Goal: Task Accomplishment & Management: Manage account settings

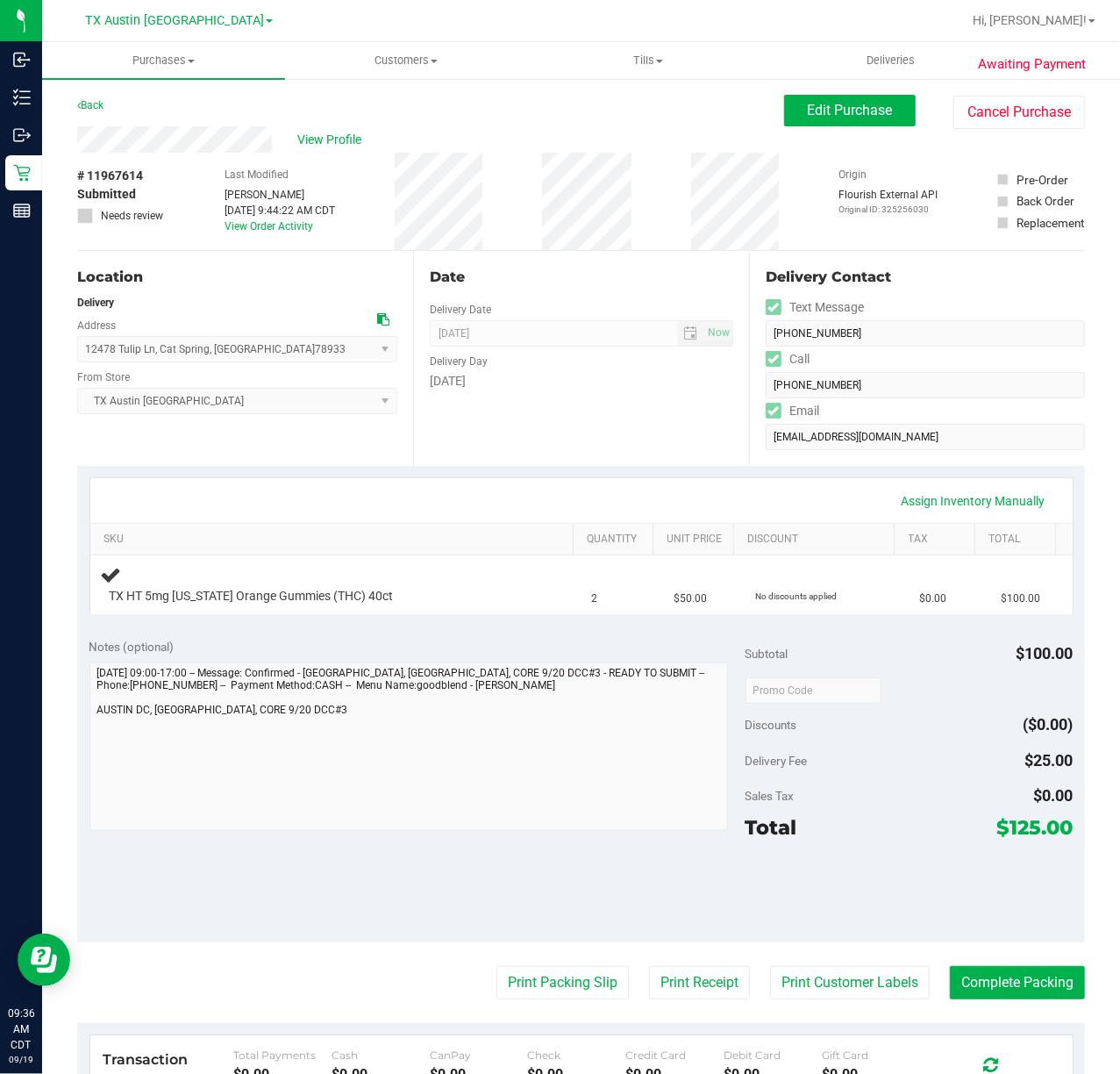
click at [516, 354] on div "Delivery Day" at bounding box center [581, 360] width 304 height 26
click at [566, 636] on div "Notes (optional) Subtotal $100.00 Discounts ($0.00) Delivery Fee $25.00 Sales T…" at bounding box center [581, 784] width 1007 height 316
click at [703, 428] on div "Date Delivery Date [DATE] Now [DATE] 07:00 AM Now Delivery Day [DATE]" at bounding box center [581, 358] width 336 height 215
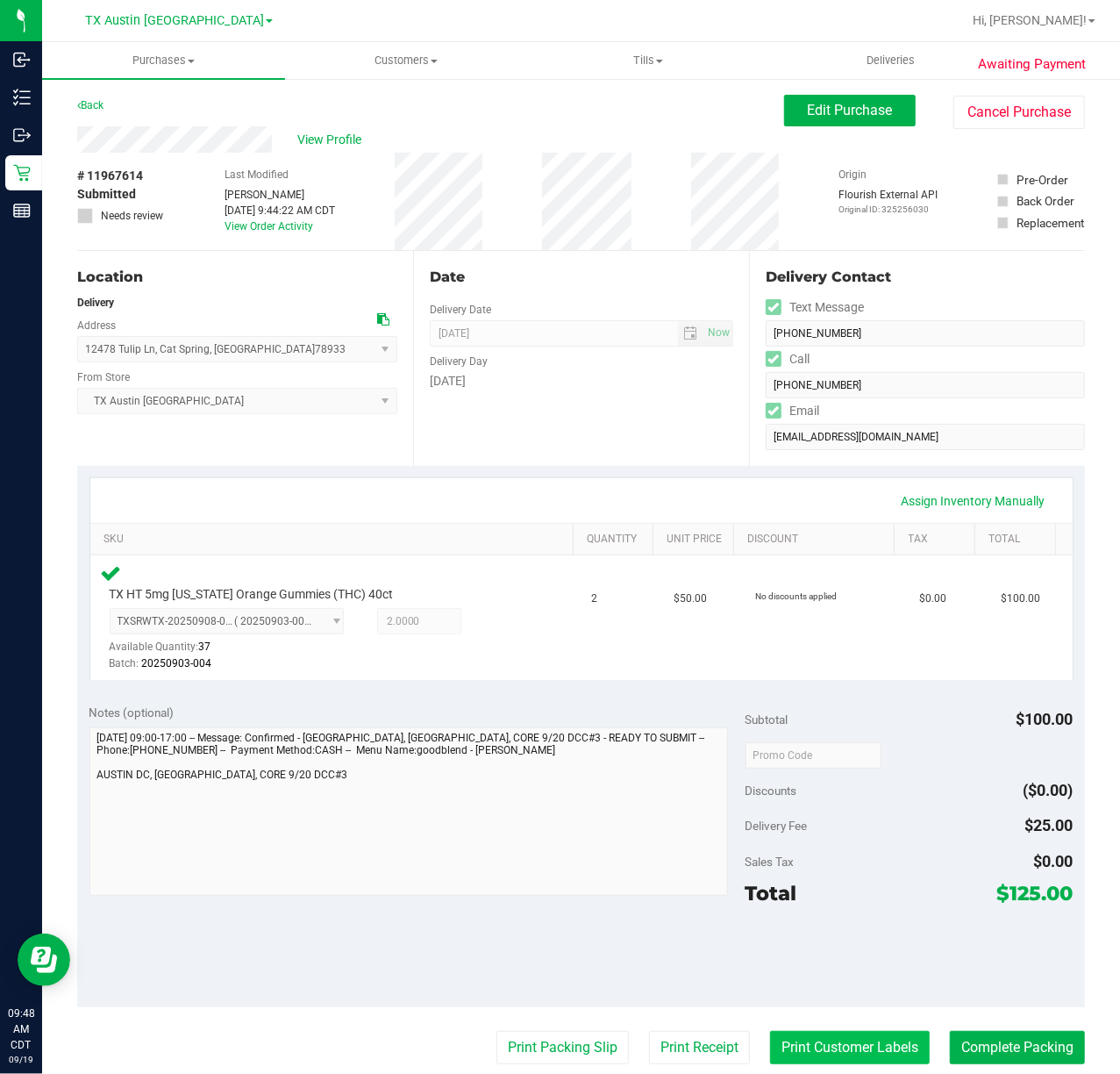
click at [871, 1047] on button "Print Customer Labels" at bounding box center [850, 1047] width 160 height 33
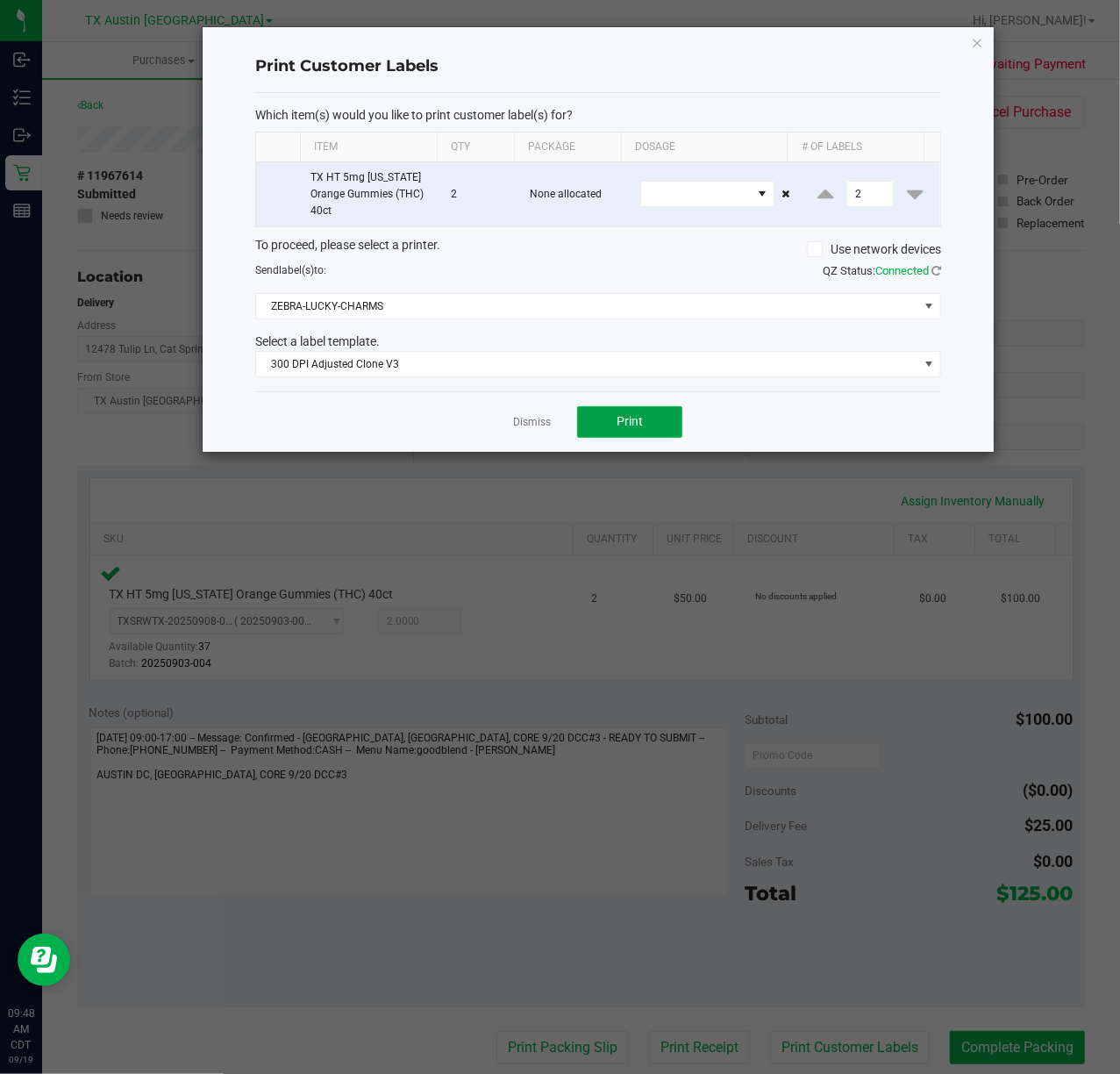
click at [661, 437] on button "Print" at bounding box center [630, 422] width 105 height 31
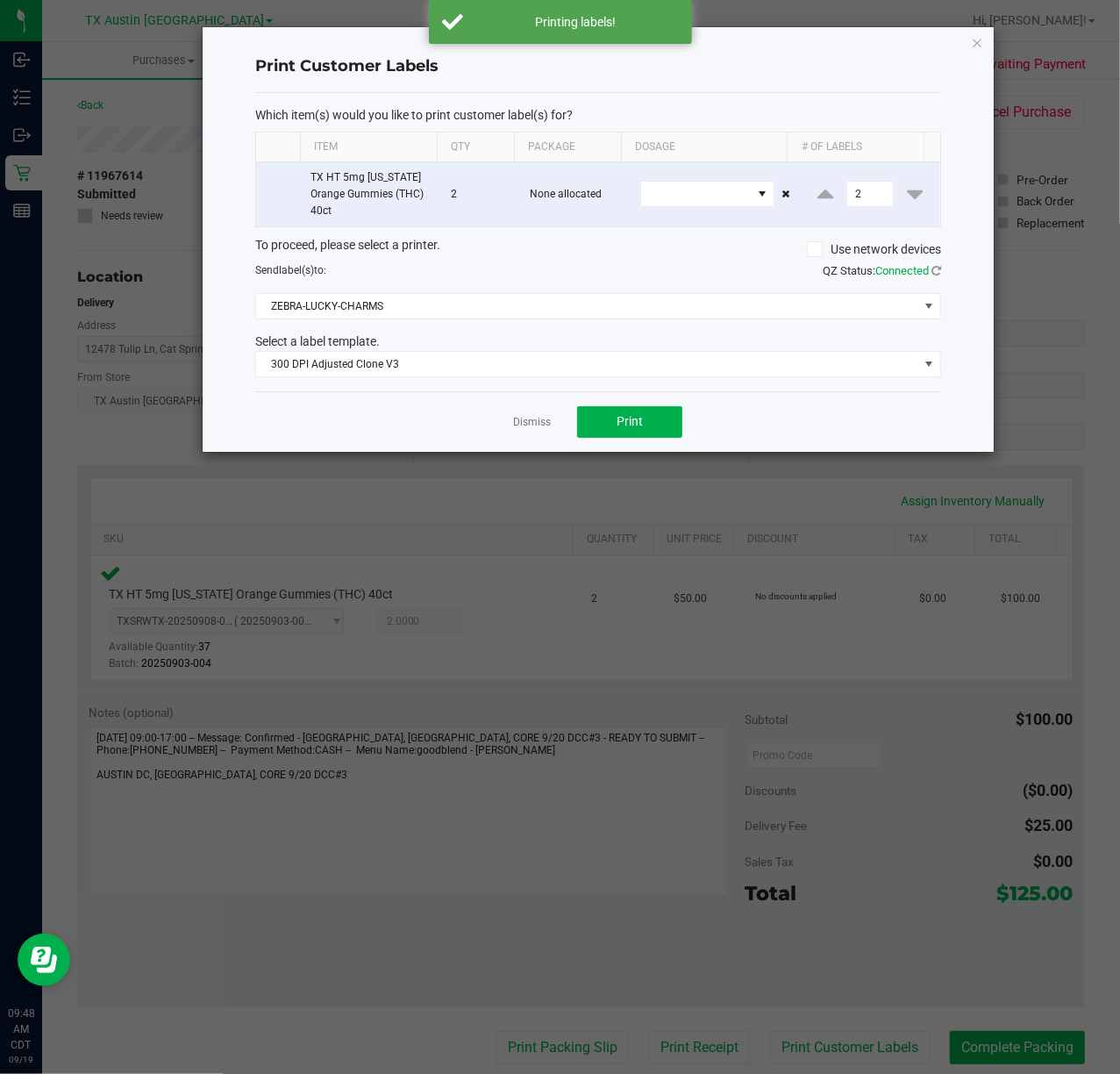
click at [527, 409] on div "Dismiss Print" at bounding box center [599, 422] width 686 height 61
click at [526, 426] on link "Dismiss" at bounding box center [531, 423] width 38 height 15
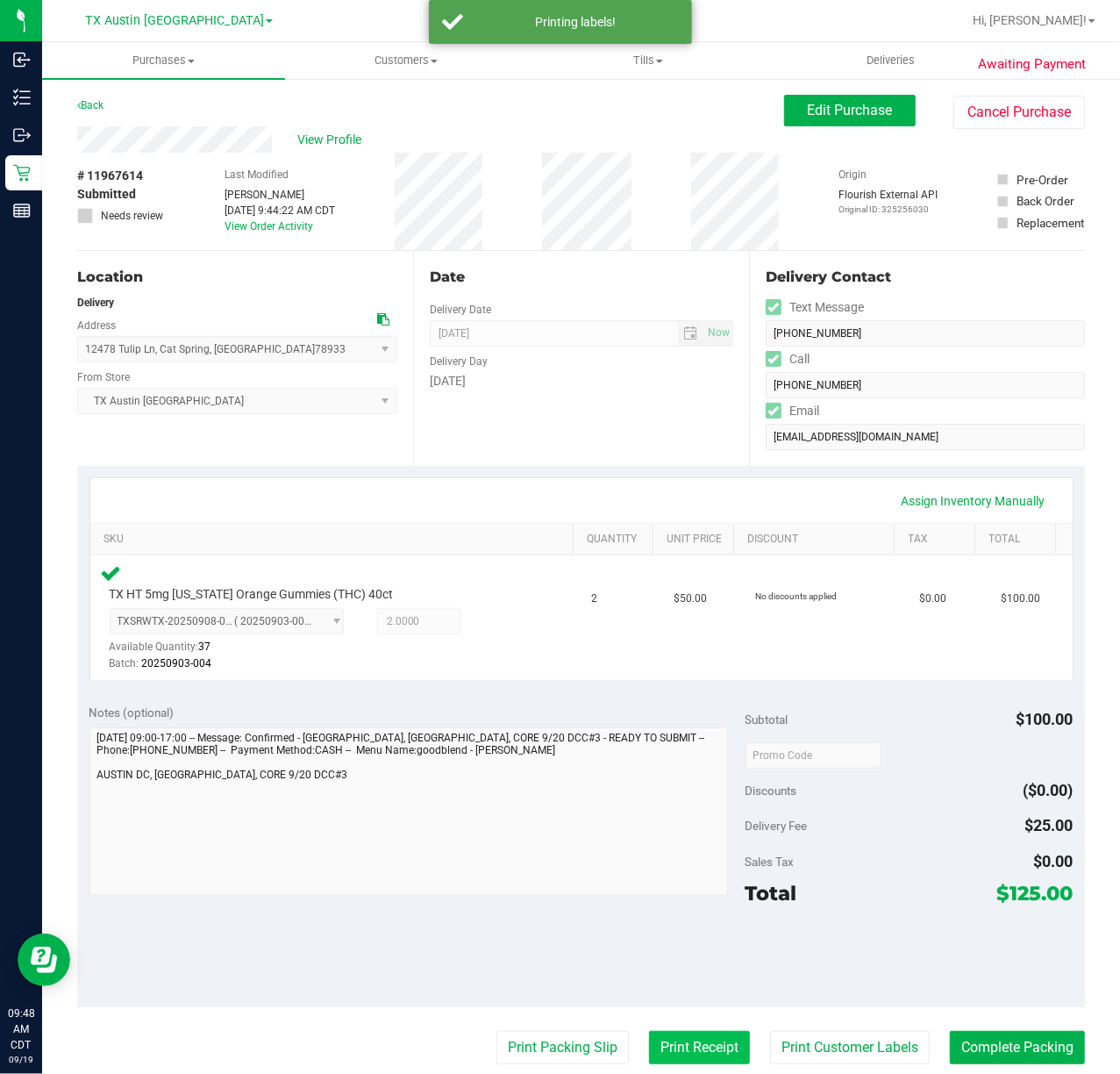
click at [649, 1064] on button "Print Receipt" at bounding box center [699, 1047] width 101 height 33
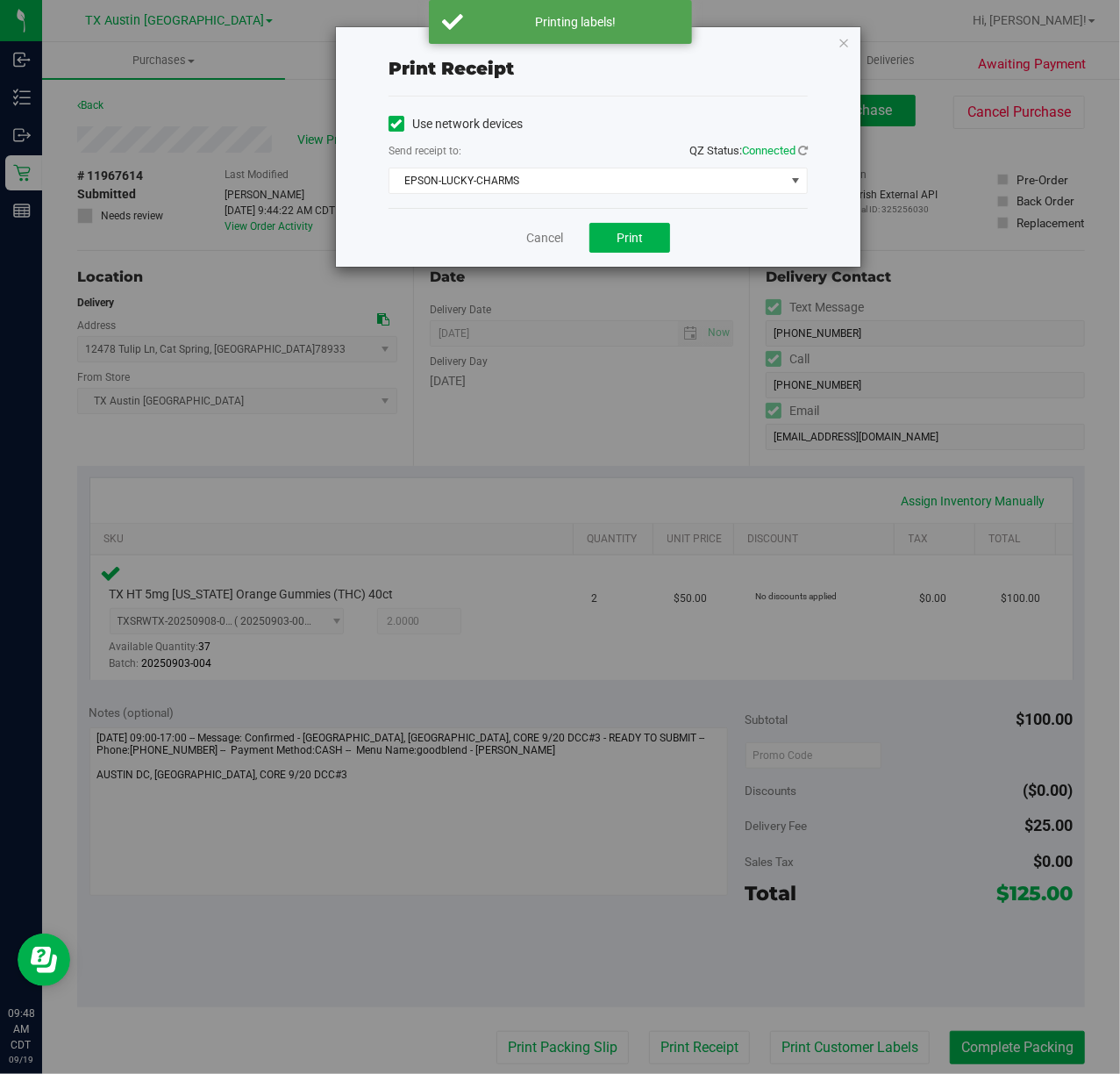
click at [615, 220] on div "Cancel Print" at bounding box center [598, 237] width 419 height 59
drag, startPoint x: 617, startPoint y: 236, endPoint x: 566, endPoint y: 236, distance: 51.0
click at [615, 236] on button "Print" at bounding box center [629, 238] width 80 height 30
click at [526, 244] on link "Cancel" at bounding box center [538, 238] width 37 height 18
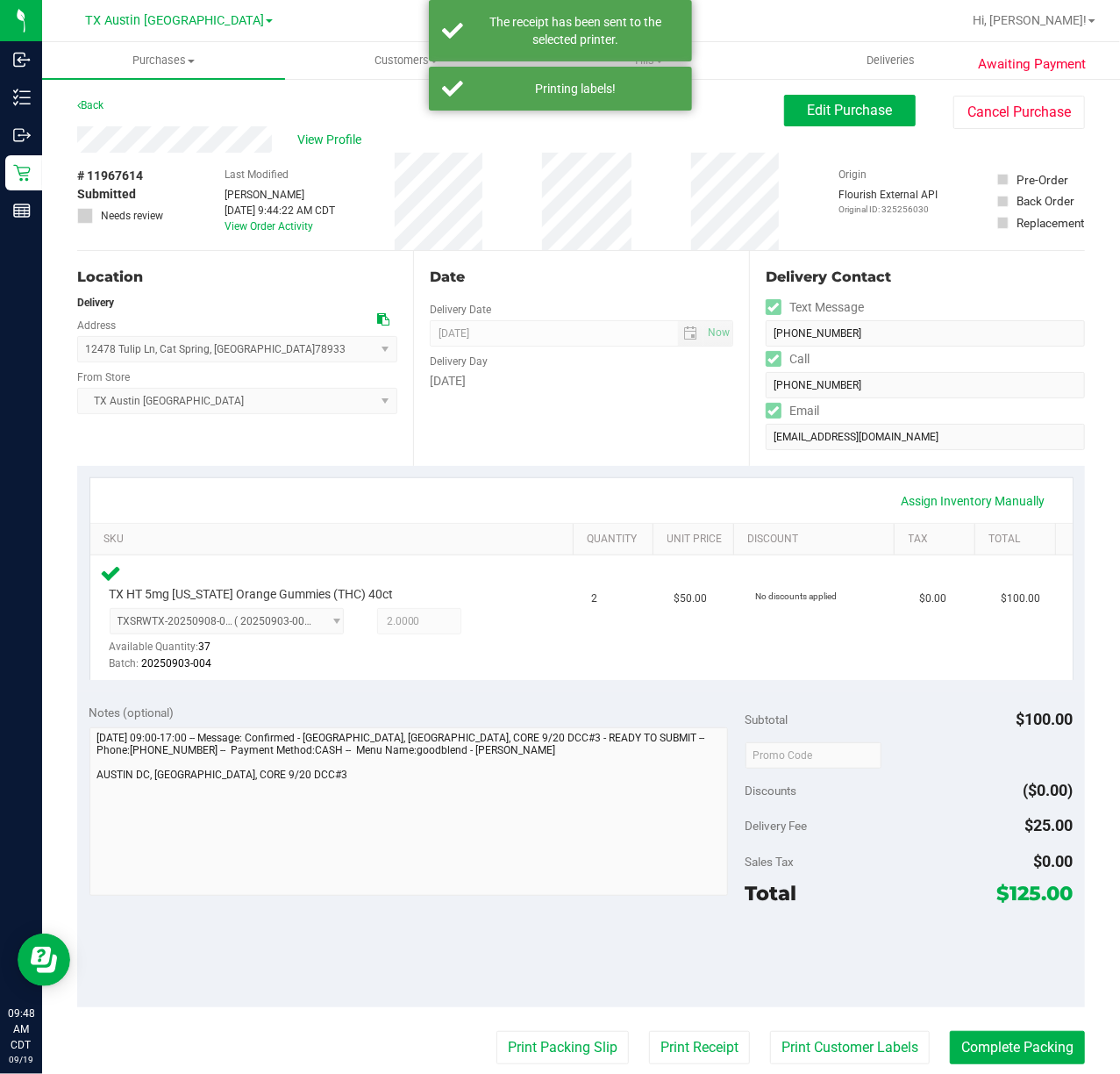
drag, startPoint x: 562, startPoint y: 1051, endPoint x: 594, endPoint y: 423, distance: 628.8
click at [565, 1025] on purchase-details "Back Edit Purchase Cancel Purchase View Profile # 11967614 Submitted Needs revi…" at bounding box center [581, 762] width 1007 height 1334
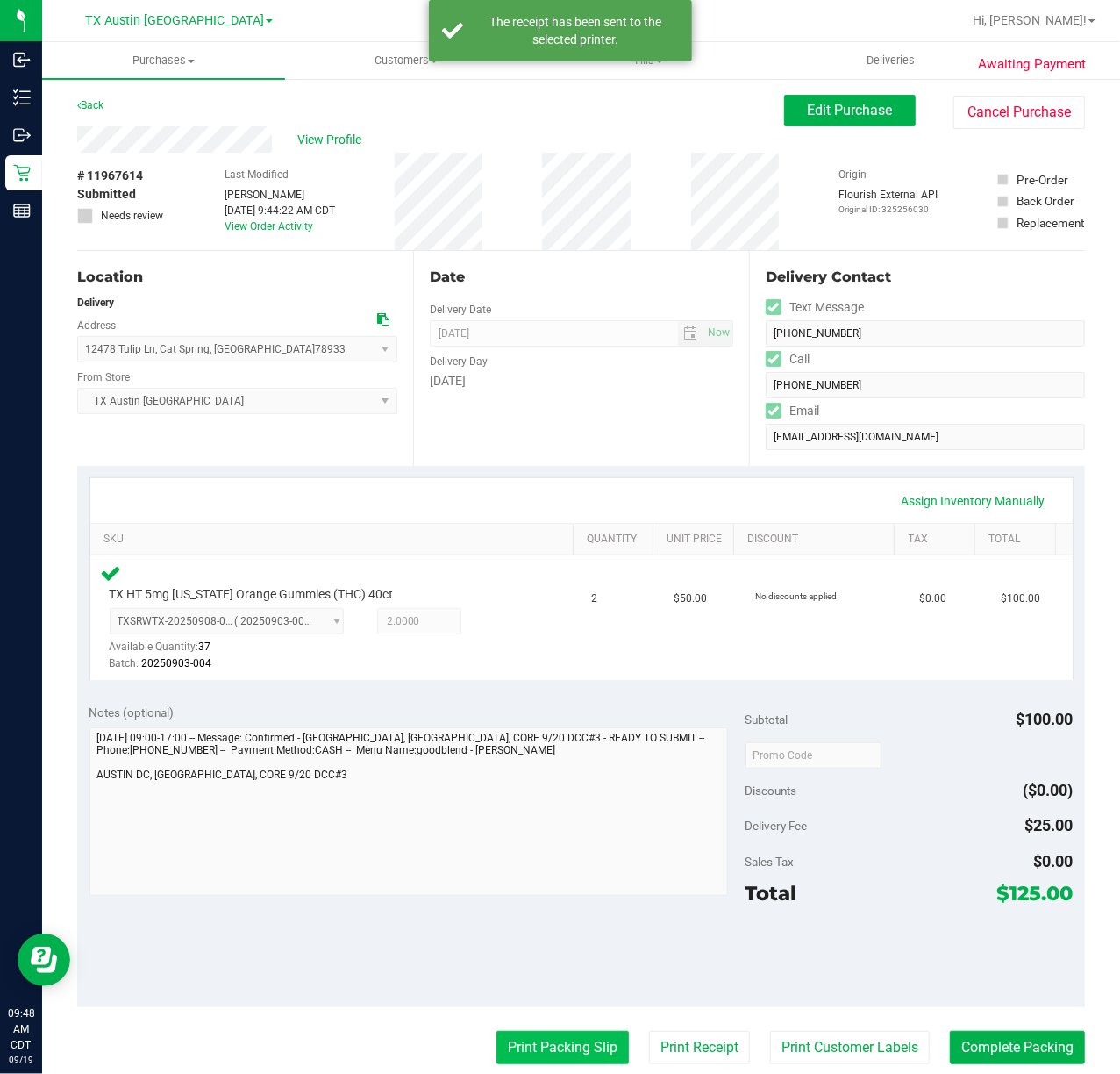
click at [584, 1043] on button "Print Packing Slip" at bounding box center [563, 1047] width 133 height 33
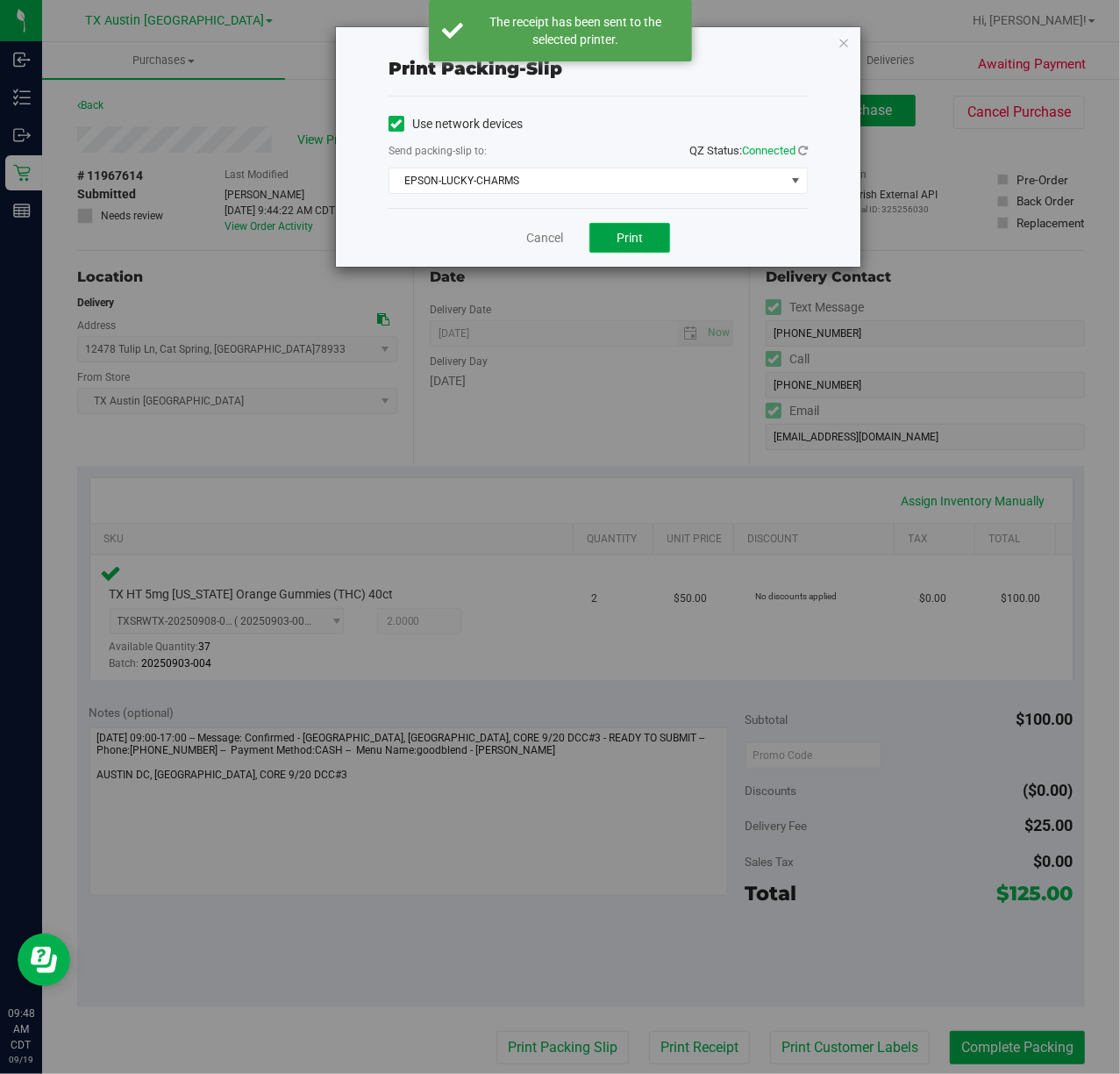
click at [618, 226] on button "Print" at bounding box center [629, 238] width 80 height 30
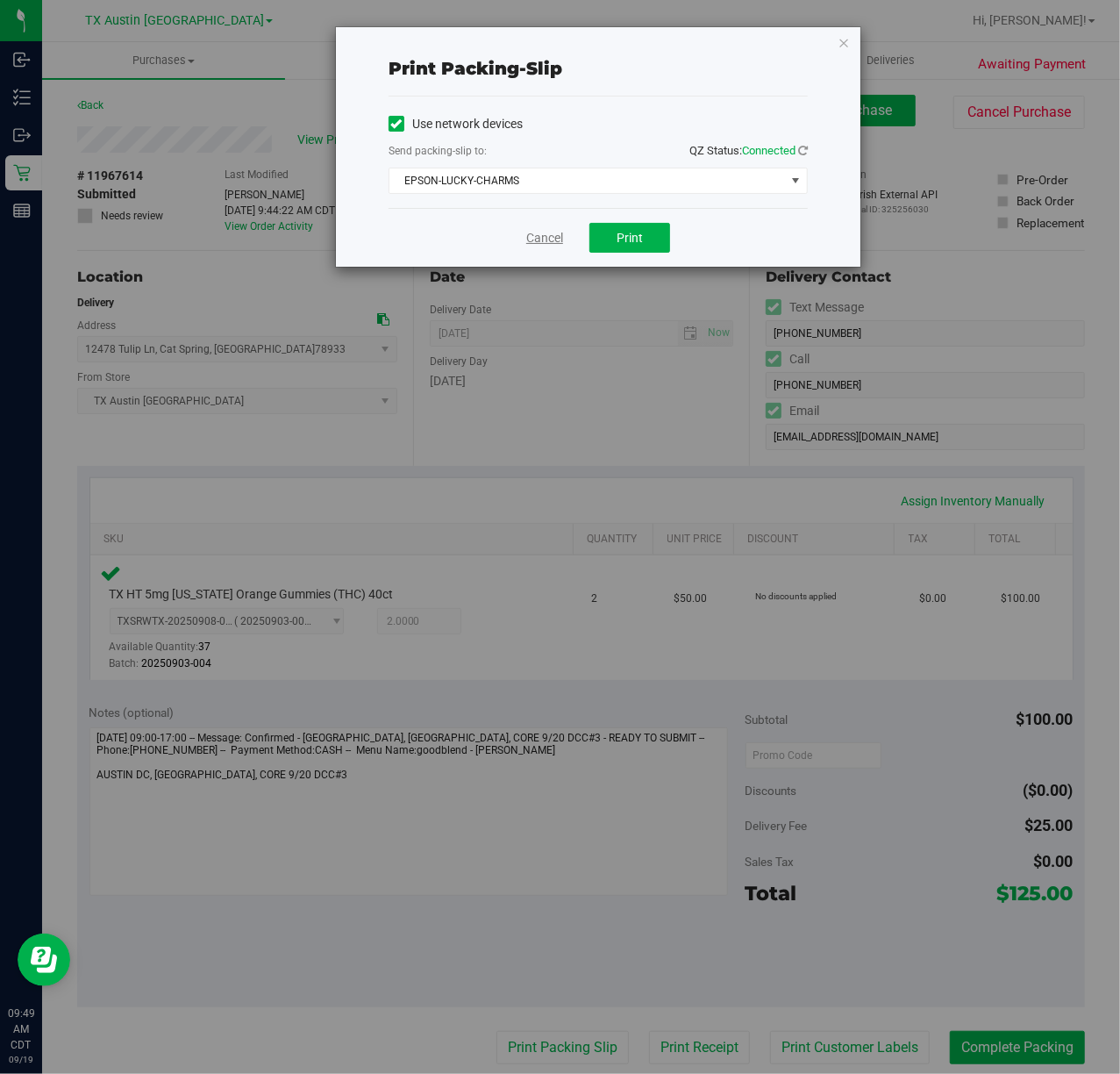
click at [535, 233] on link "Cancel" at bounding box center [544, 238] width 37 height 18
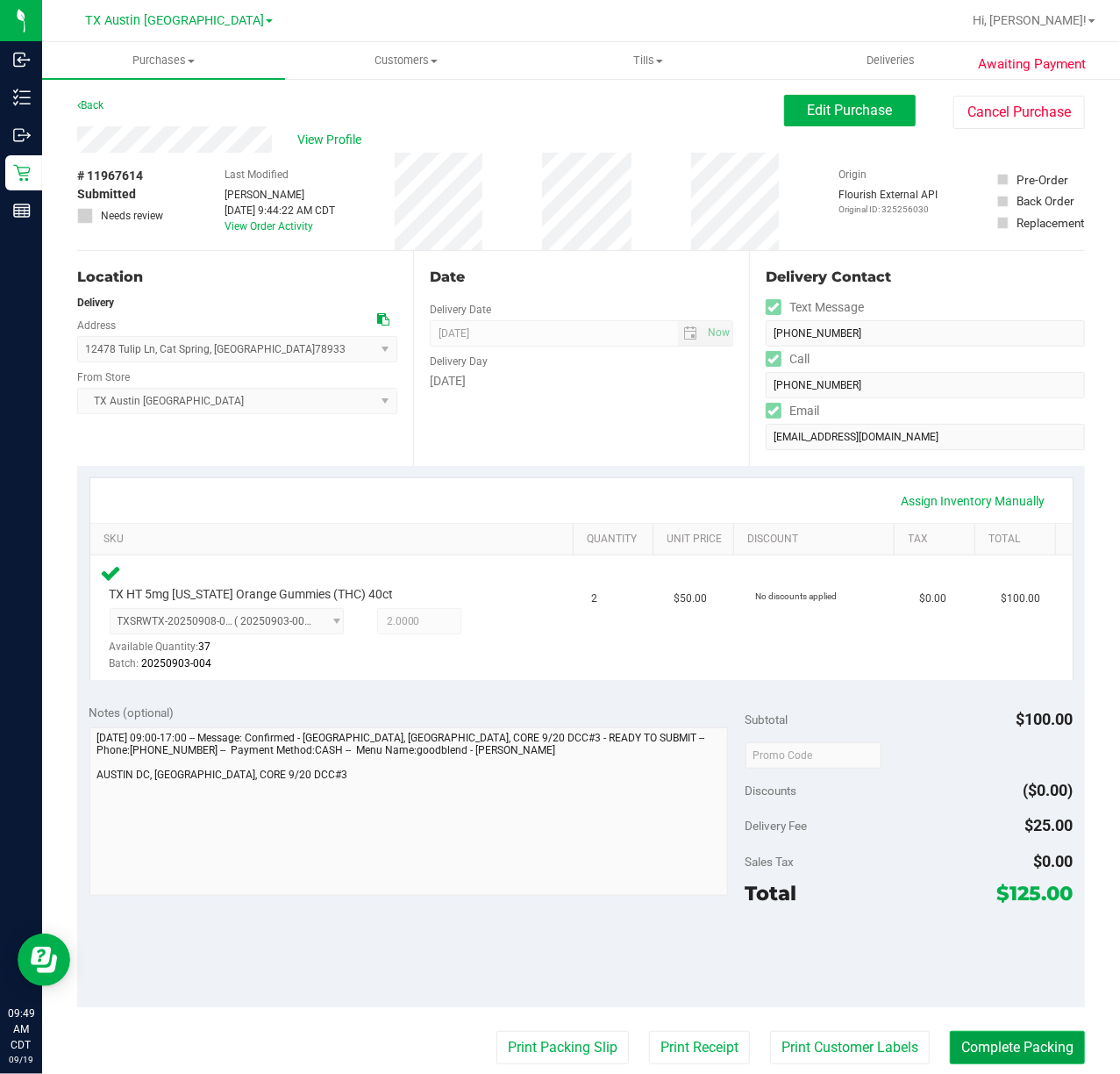
click at [977, 1037] on button "Complete Packing" at bounding box center [1018, 1047] width 135 height 33
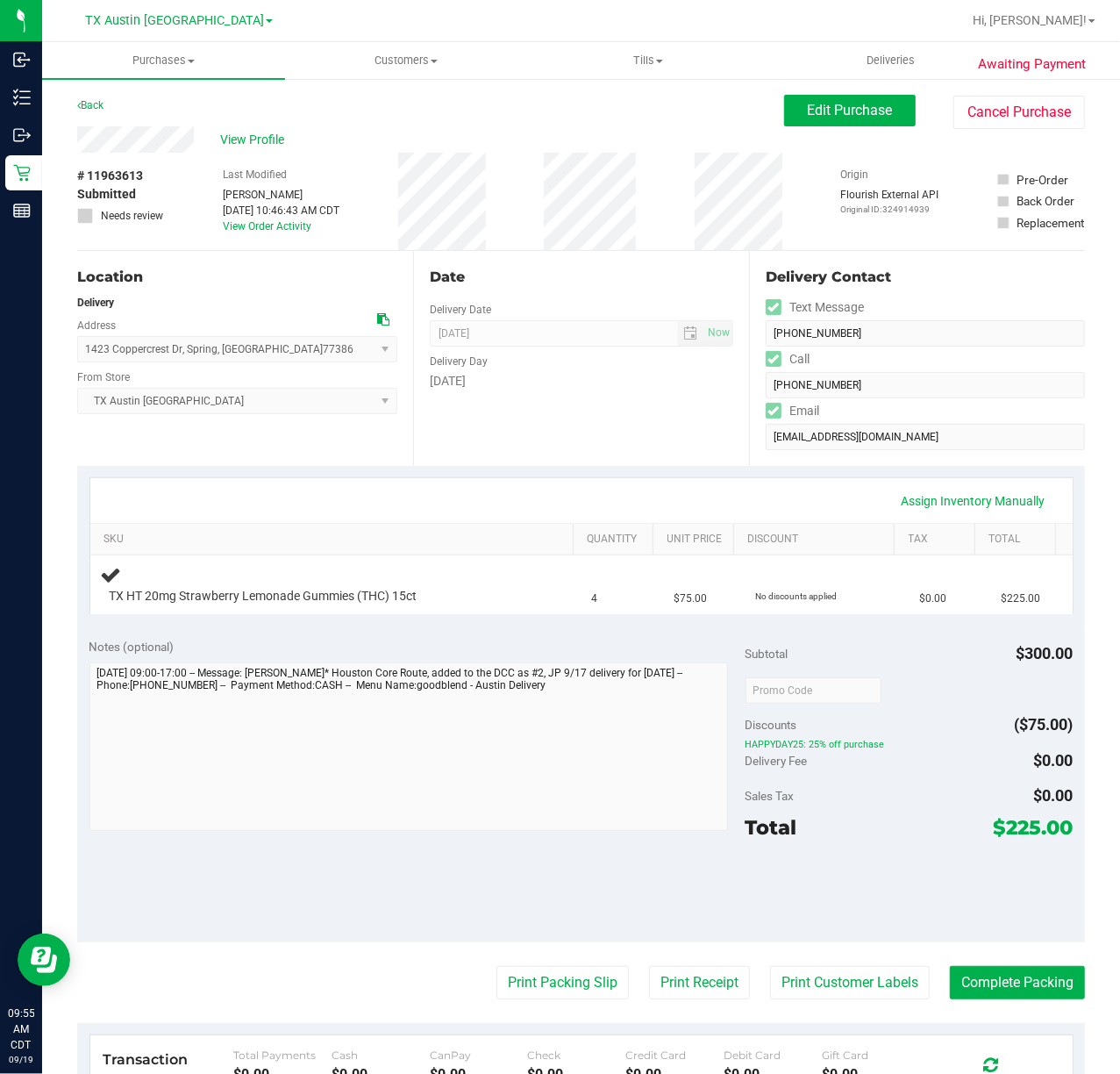
click at [469, 436] on div "Date Delivery Date [DATE] Now [DATE] 07:00 AM Now Delivery Day [DATE]" at bounding box center [581, 358] width 336 height 215
click at [648, 449] on div "Date Delivery Date 09/20/2025 Now 09/20/2025 07:00 AM Now Delivery Day Saturday" at bounding box center [581, 358] width 336 height 215
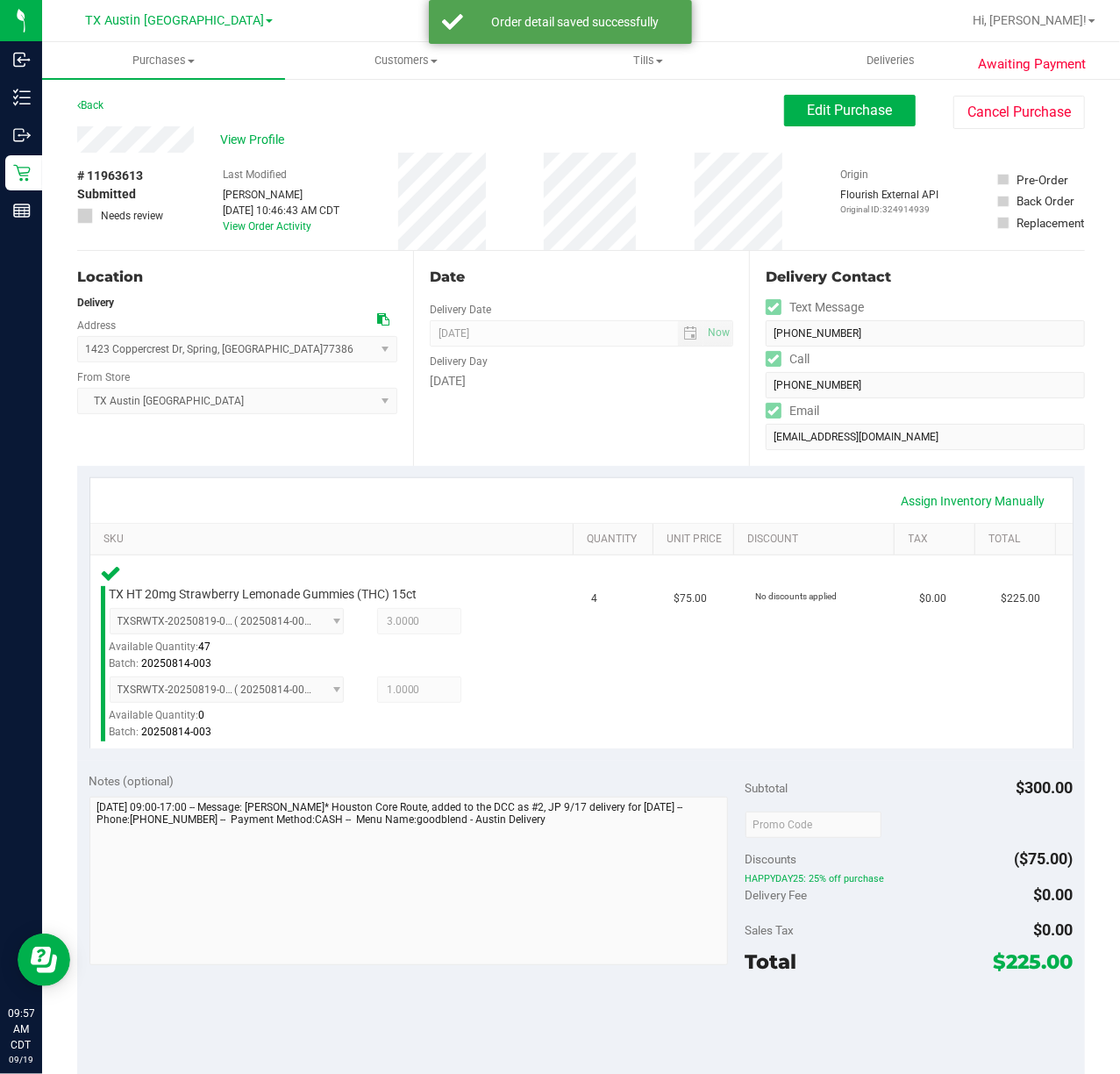
scroll to position [233, 0]
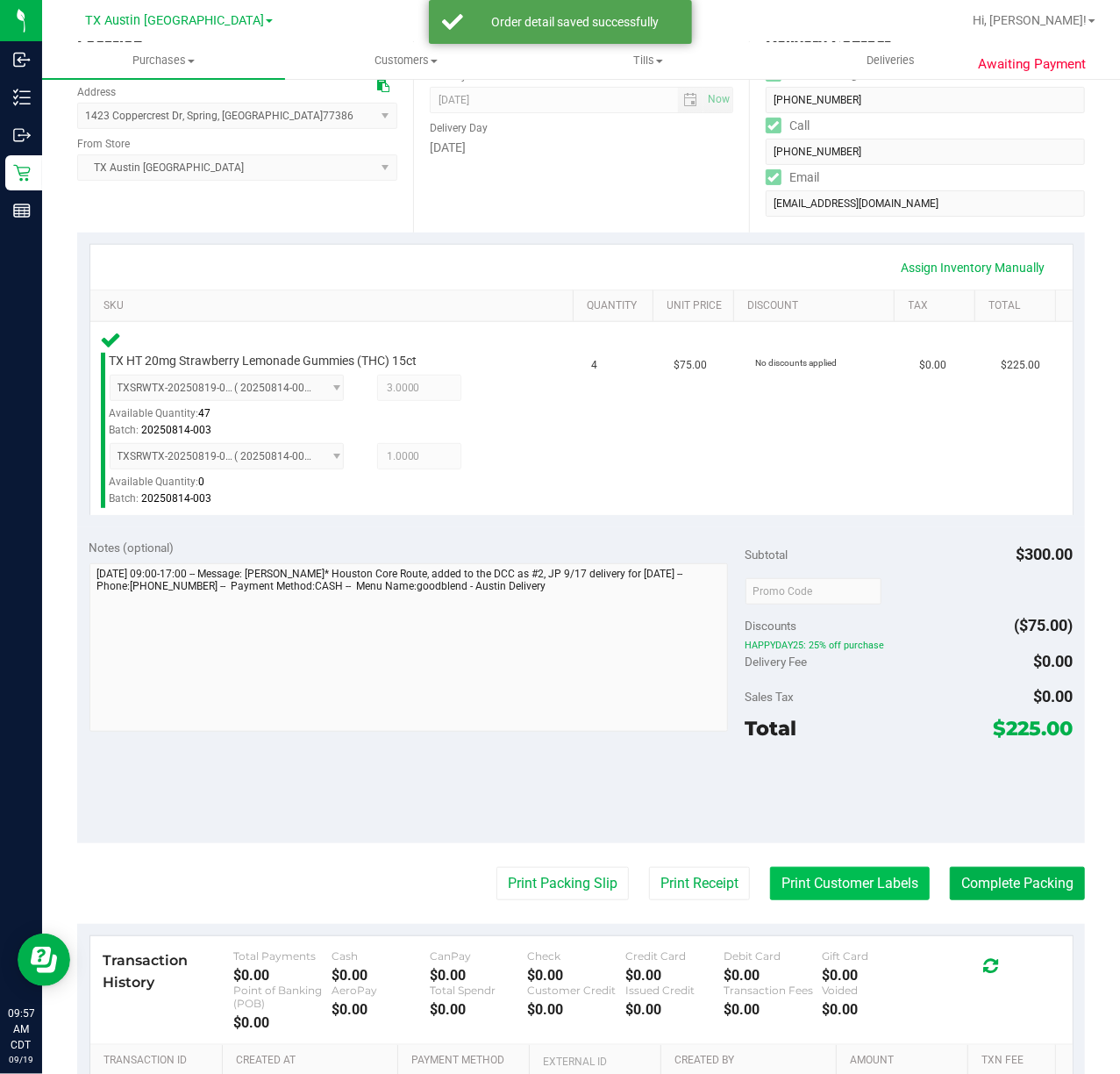
click at [811, 896] on button "Print Customer Labels" at bounding box center [850, 883] width 160 height 33
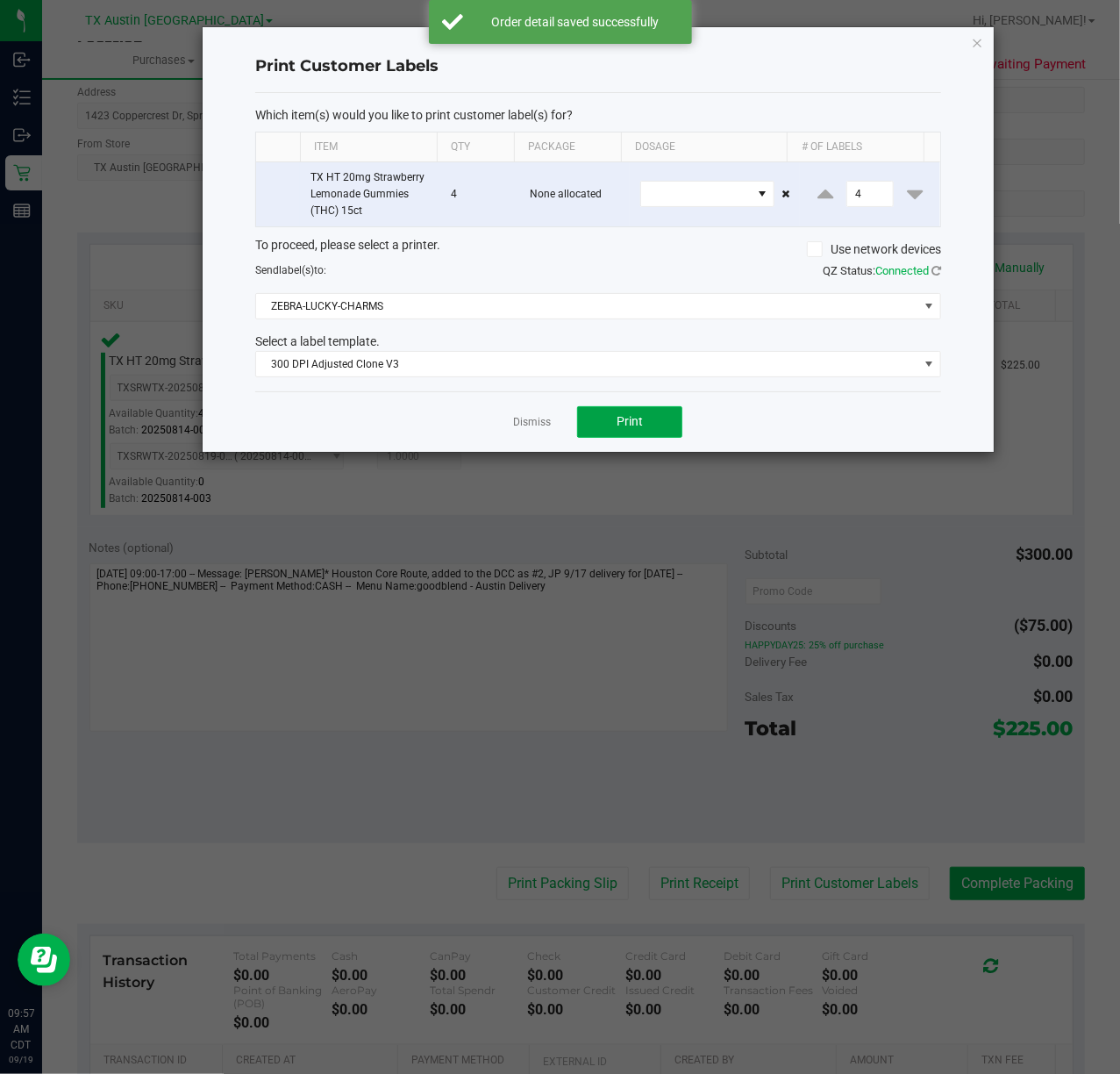
click at [608, 426] on button "Print" at bounding box center [630, 422] width 105 height 31
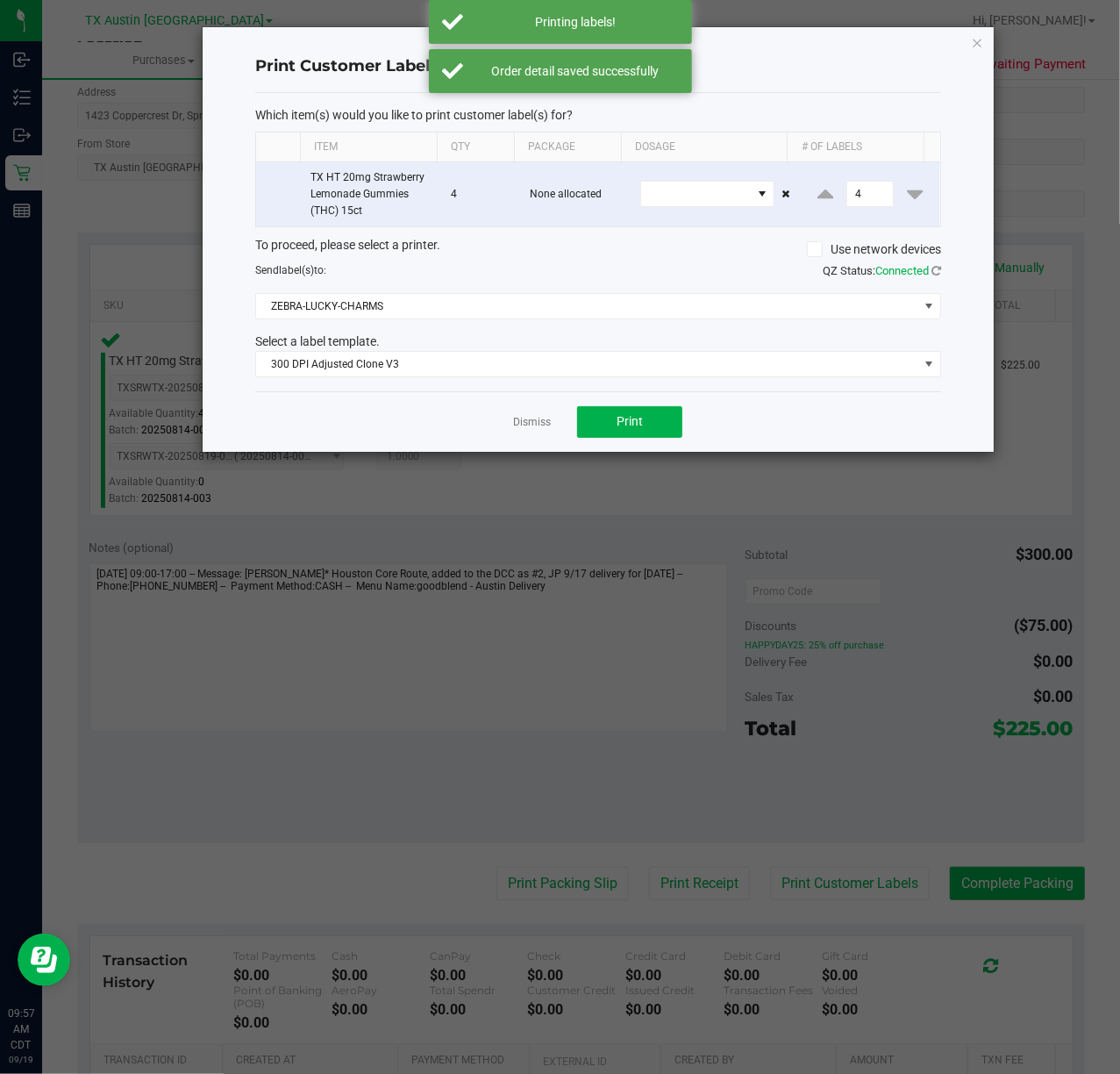
click at [496, 412] on div "Dismiss Print" at bounding box center [599, 422] width 686 height 61
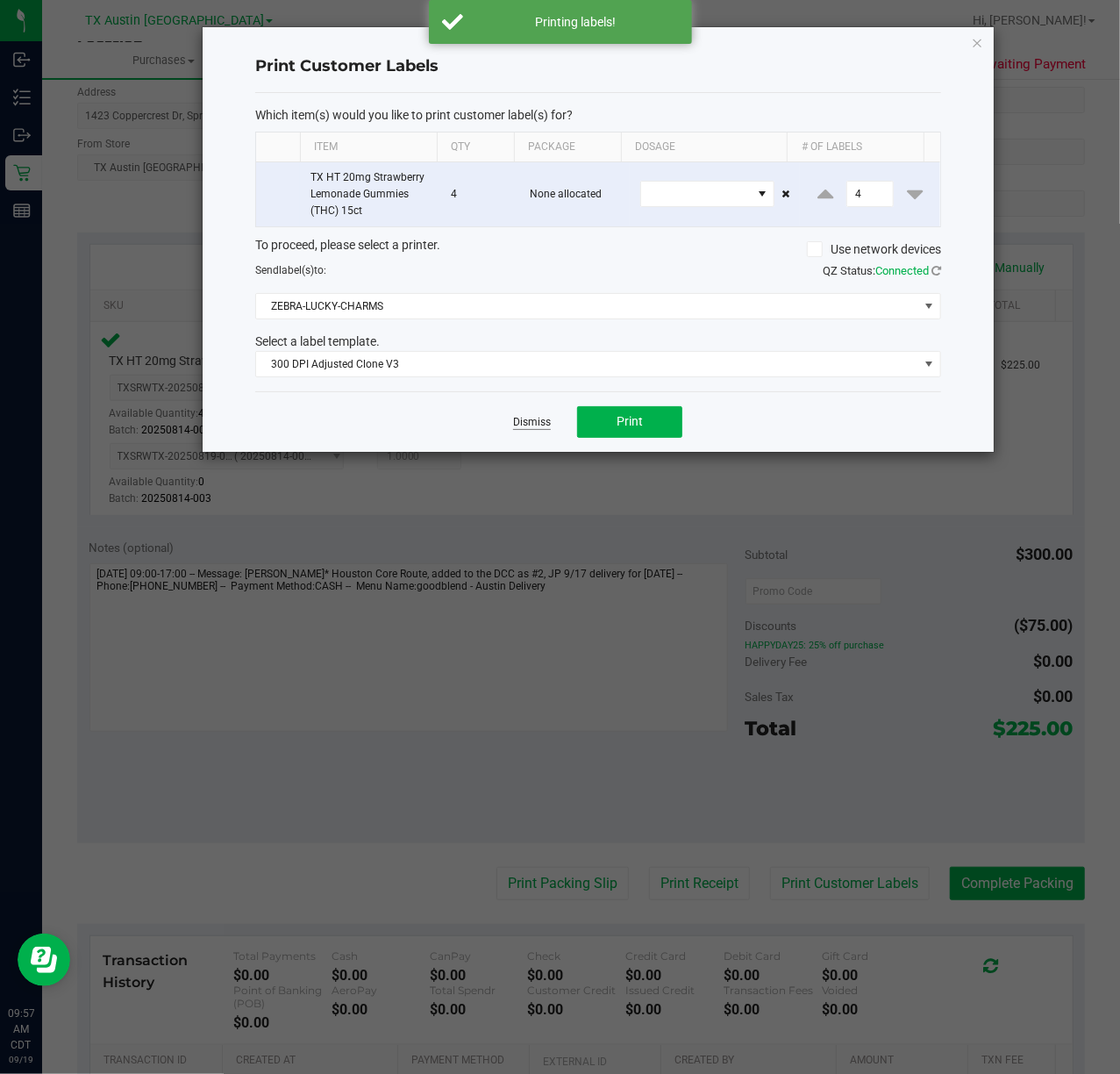
click at [517, 422] on link "Dismiss" at bounding box center [531, 423] width 38 height 15
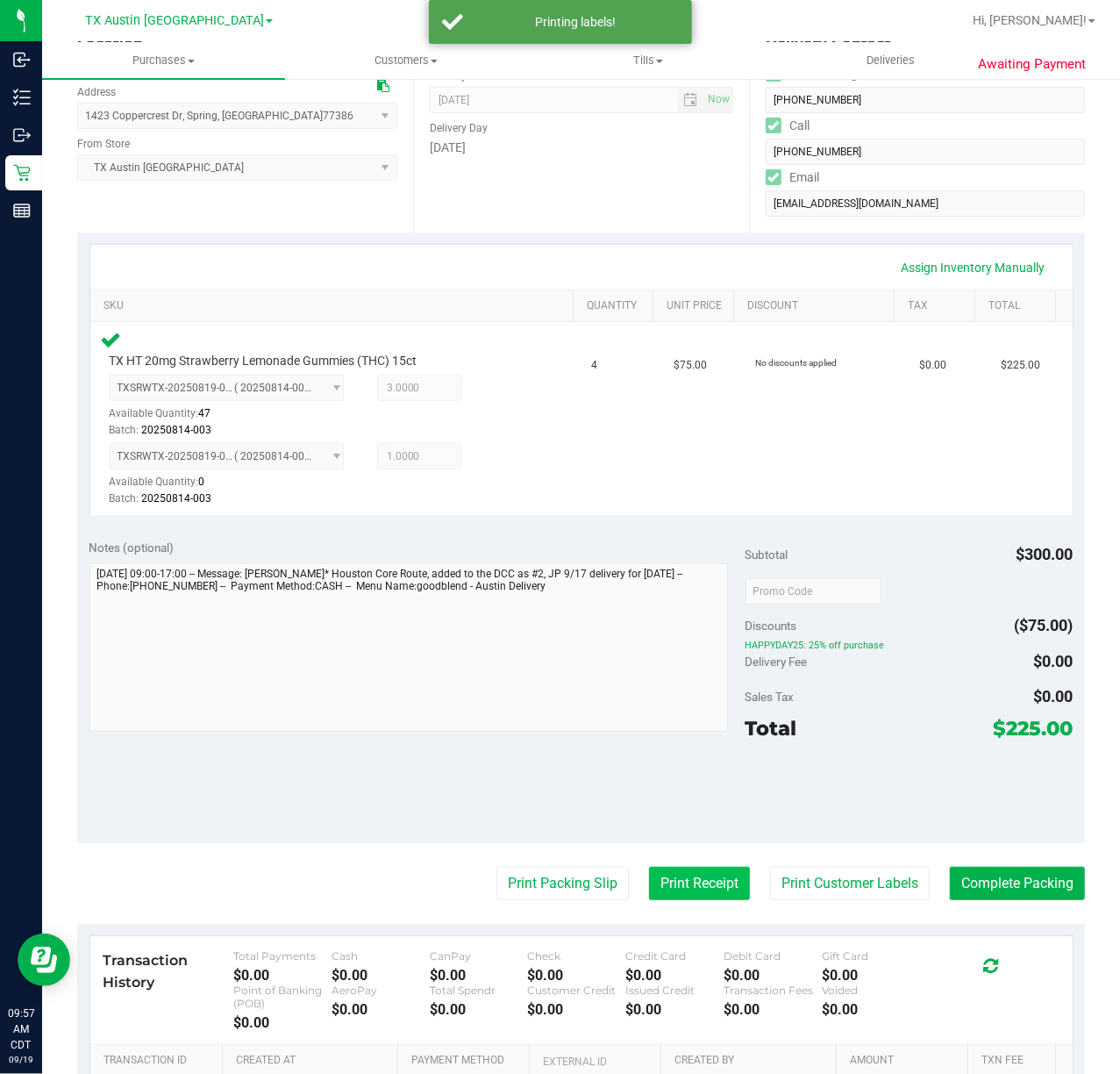
click at [685, 888] on button "Print Receipt" at bounding box center [699, 883] width 101 height 33
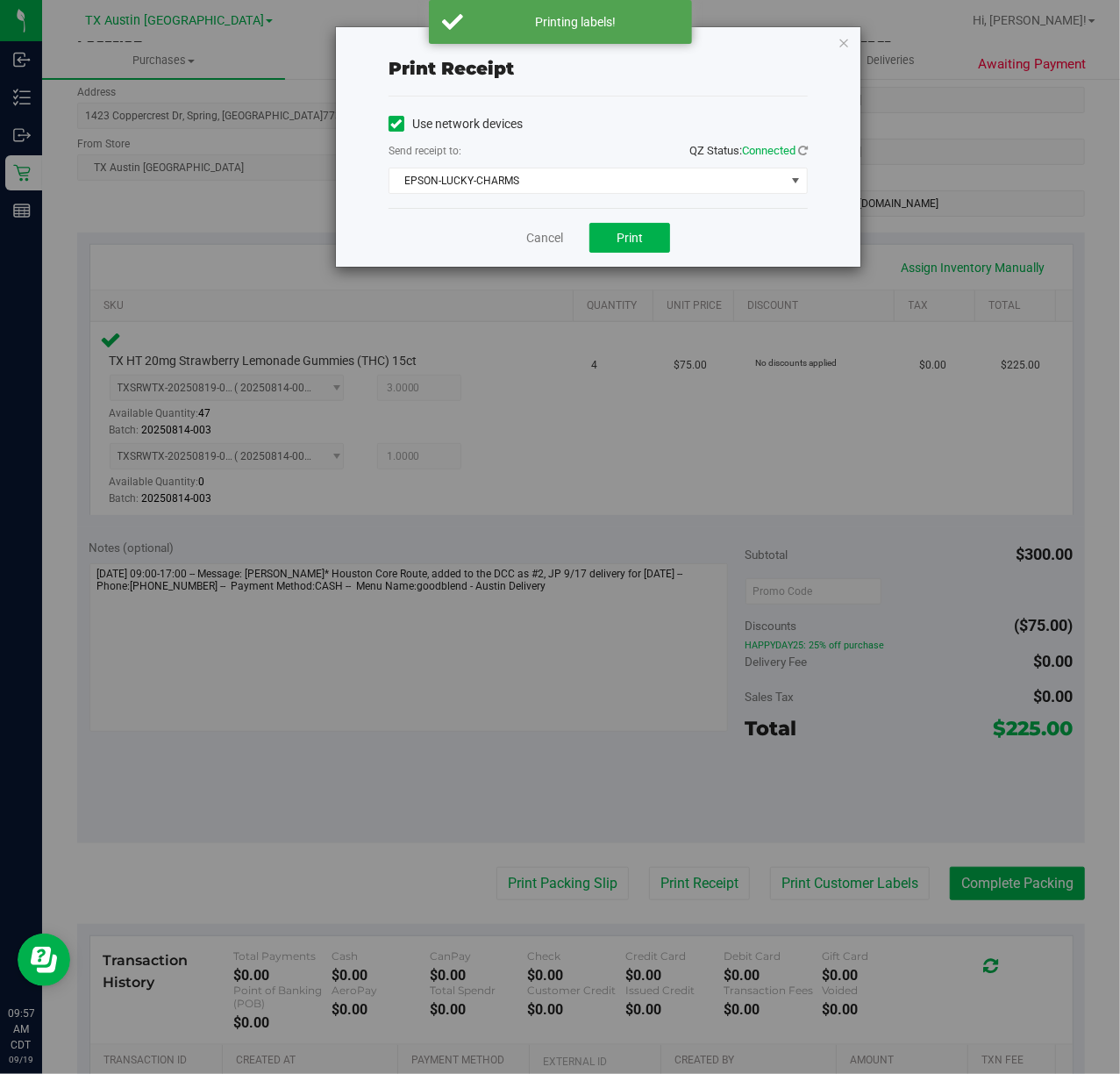
click at [611, 257] on div "Cancel Print" at bounding box center [598, 237] width 419 height 59
click at [611, 245] on button "Print" at bounding box center [629, 238] width 80 height 30
click at [559, 245] on div "Cancel Print" at bounding box center [598, 237] width 419 height 59
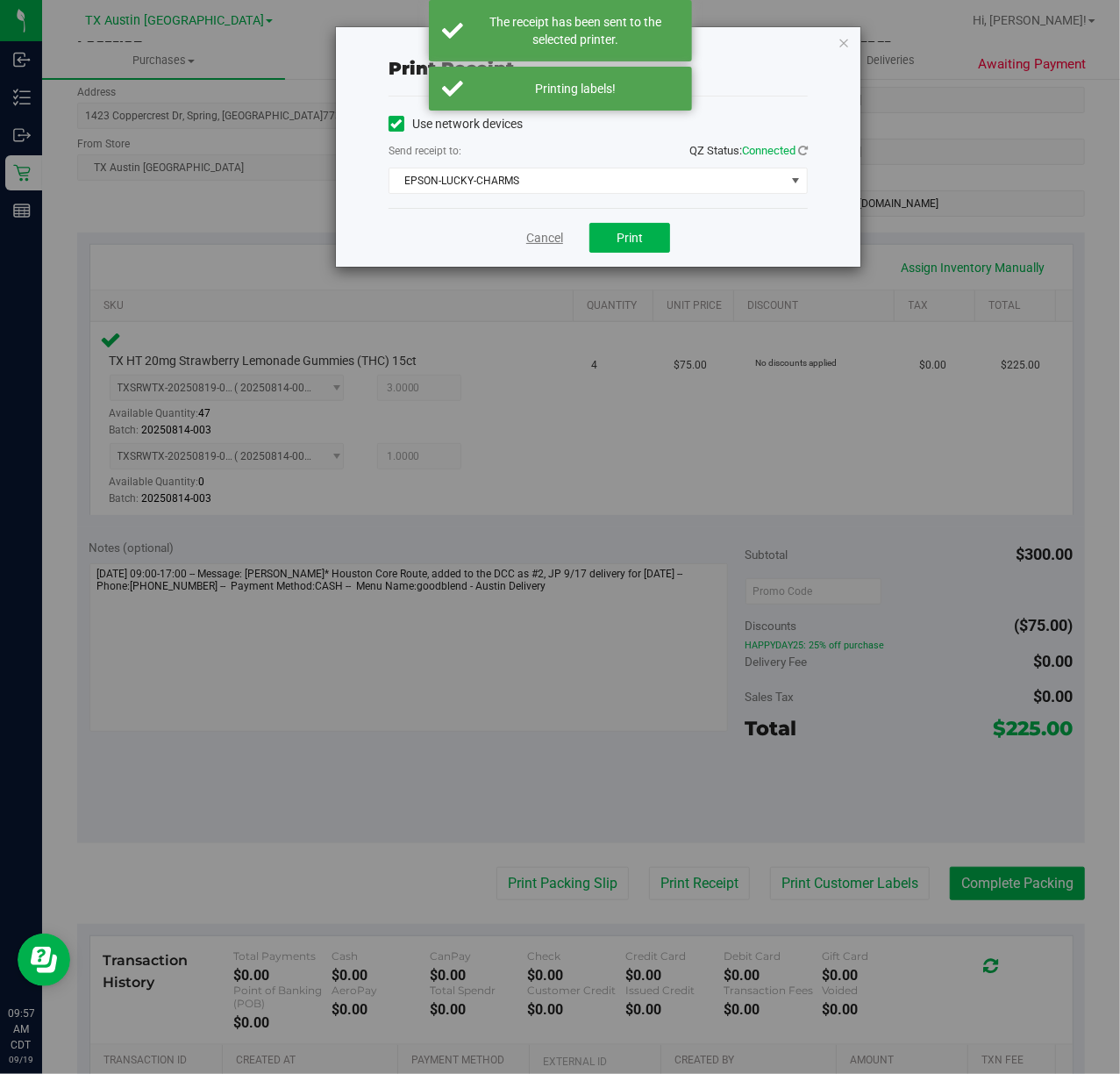
click at [543, 243] on link "Cancel" at bounding box center [544, 238] width 37 height 18
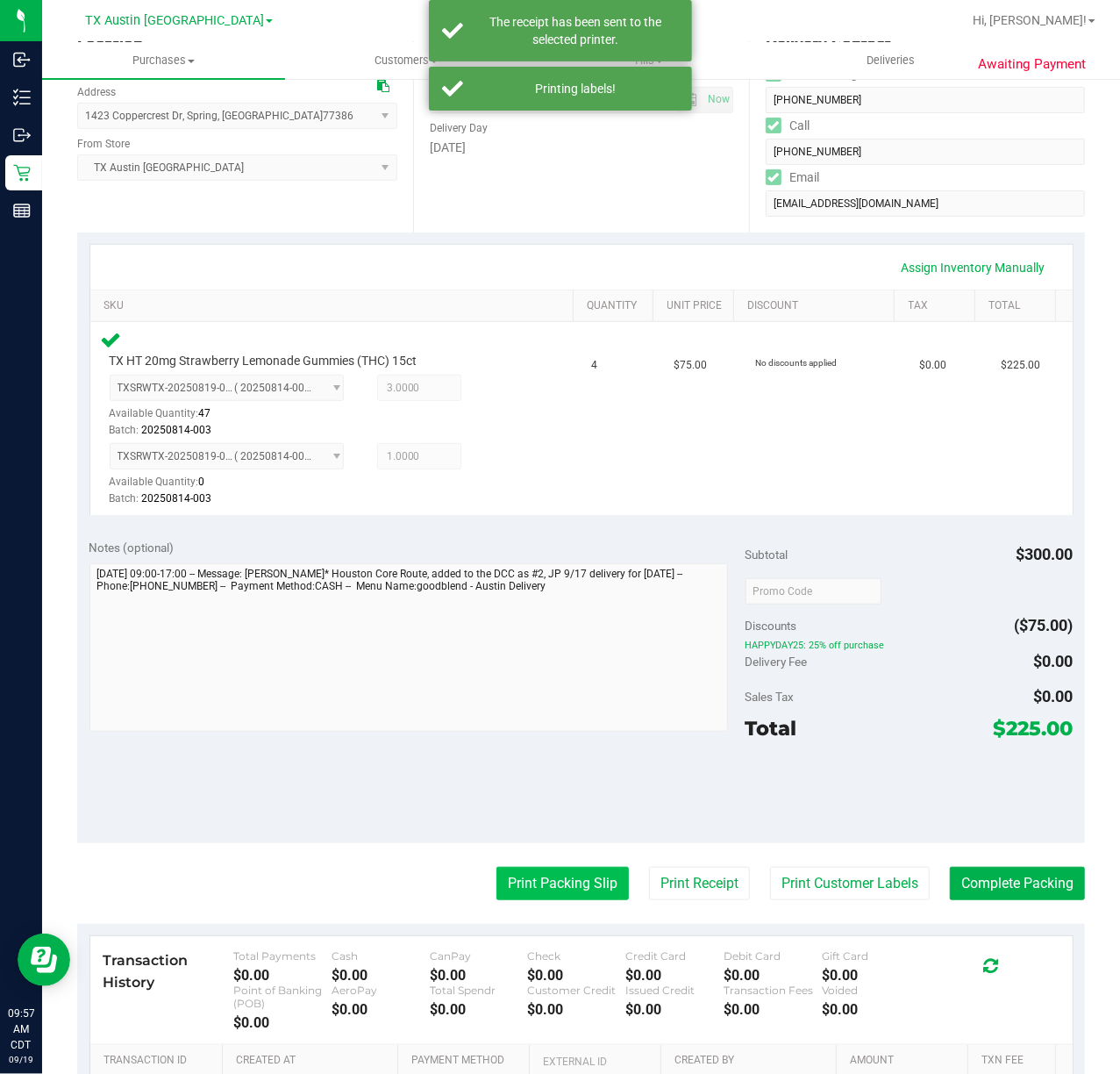
click at [530, 870] on button "Print Packing Slip" at bounding box center [563, 883] width 133 height 33
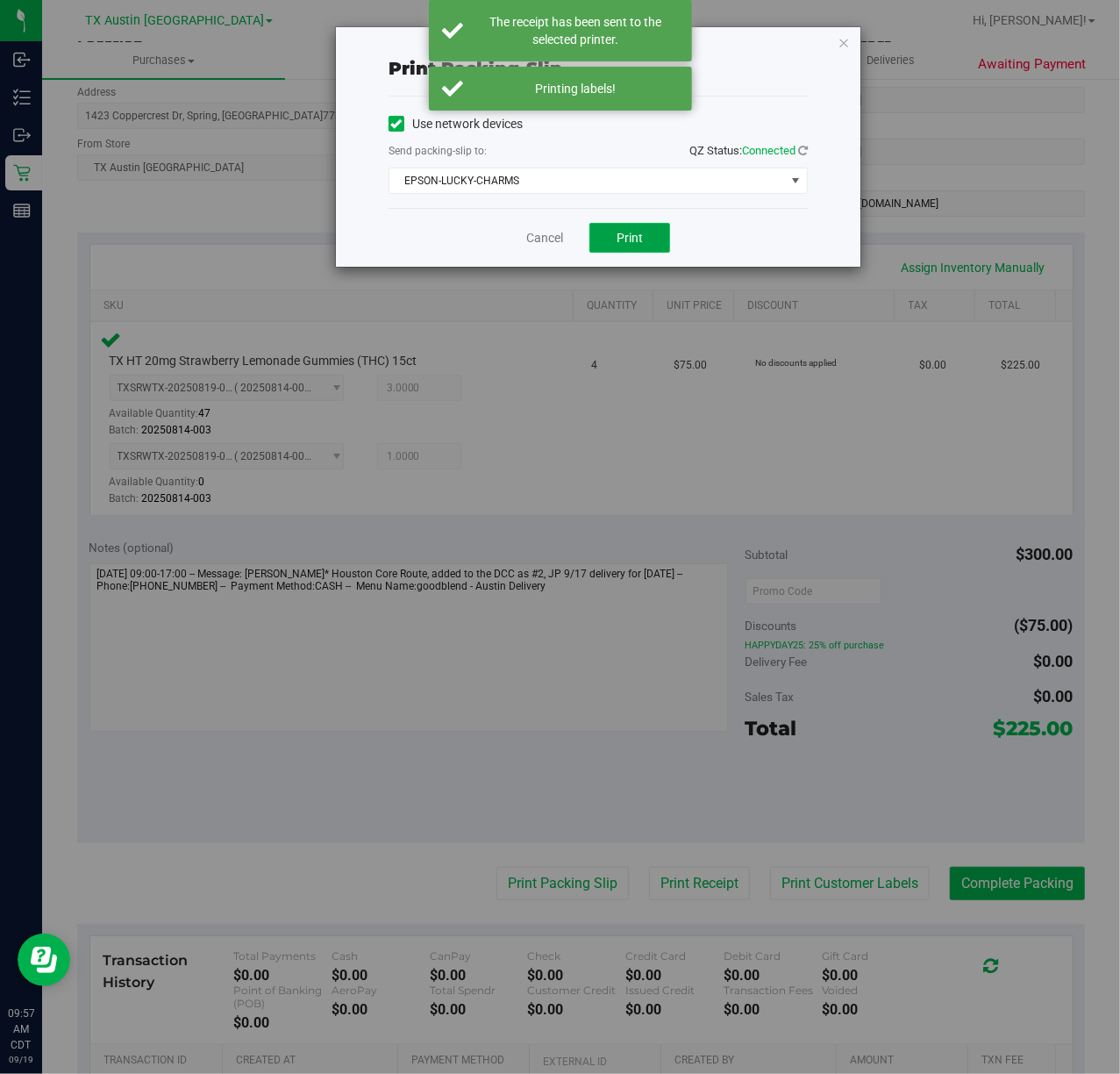
click at [619, 232] on span "Print" at bounding box center [629, 237] width 27 height 14
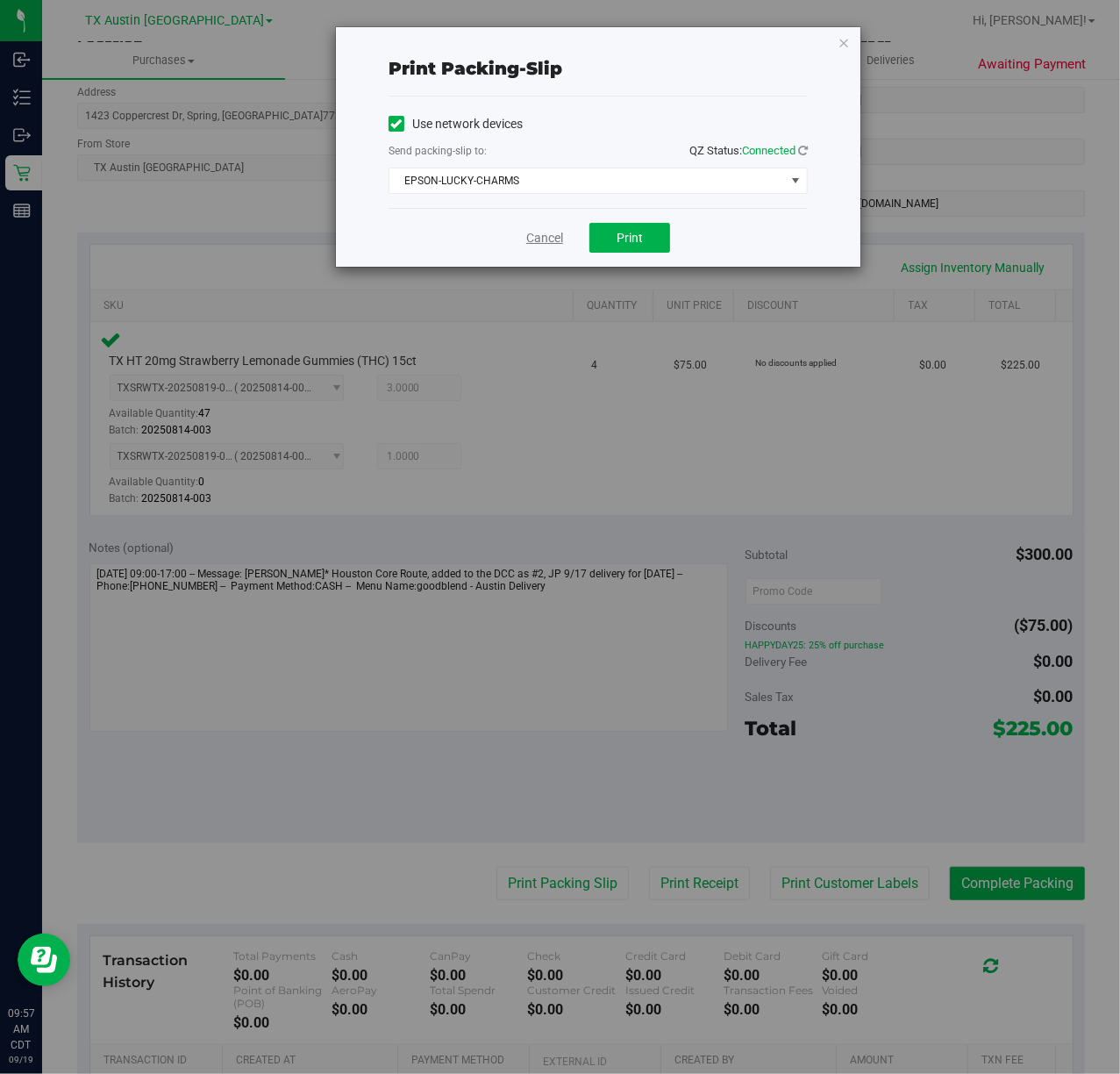
click at [545, 242] on link "Cancel" at bounding box center [544, 238] width 37 height 18
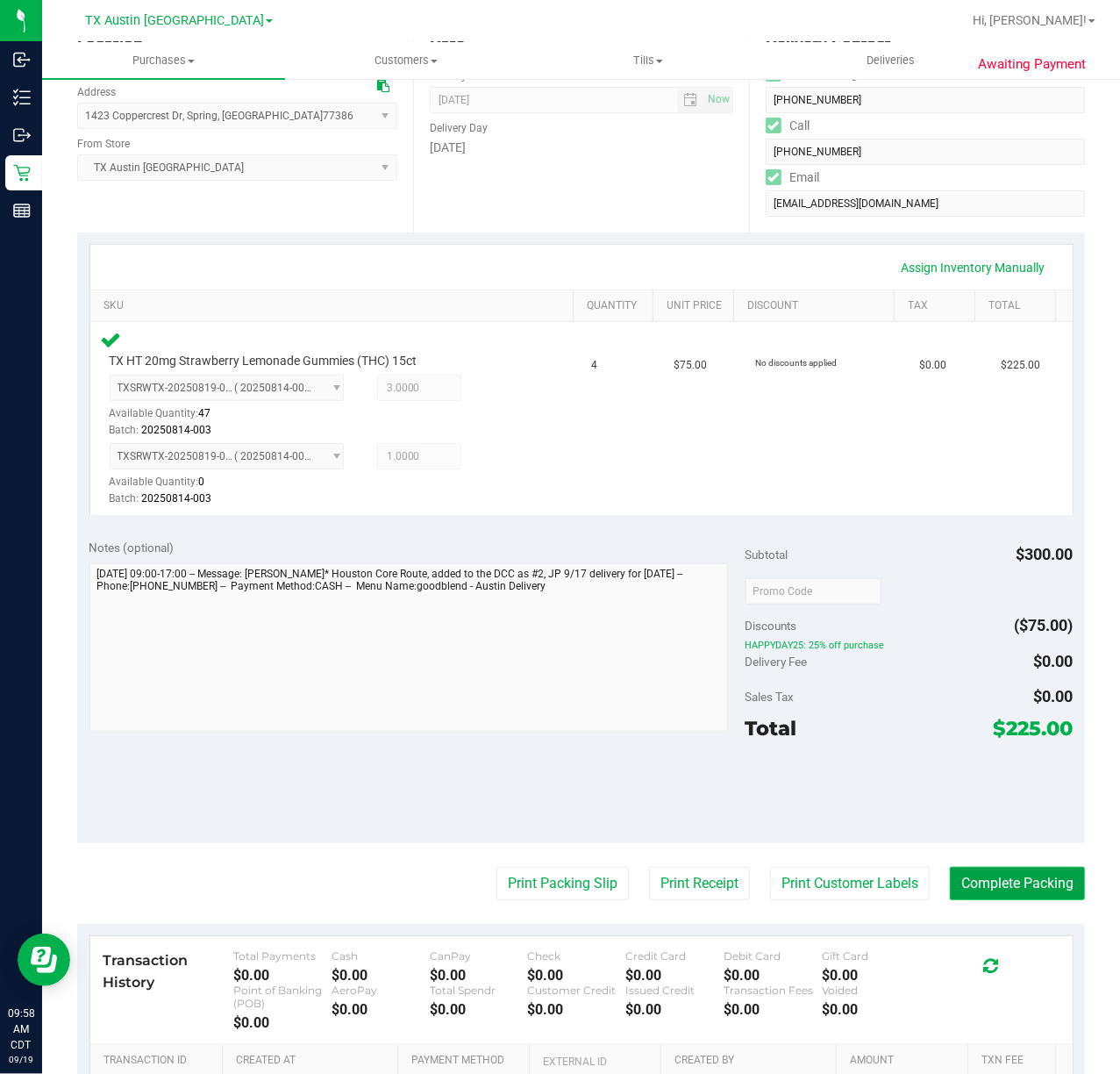
click at [993, 867] on button "Complete Packing" at bounding box center [1018, 883] width 135 height 33
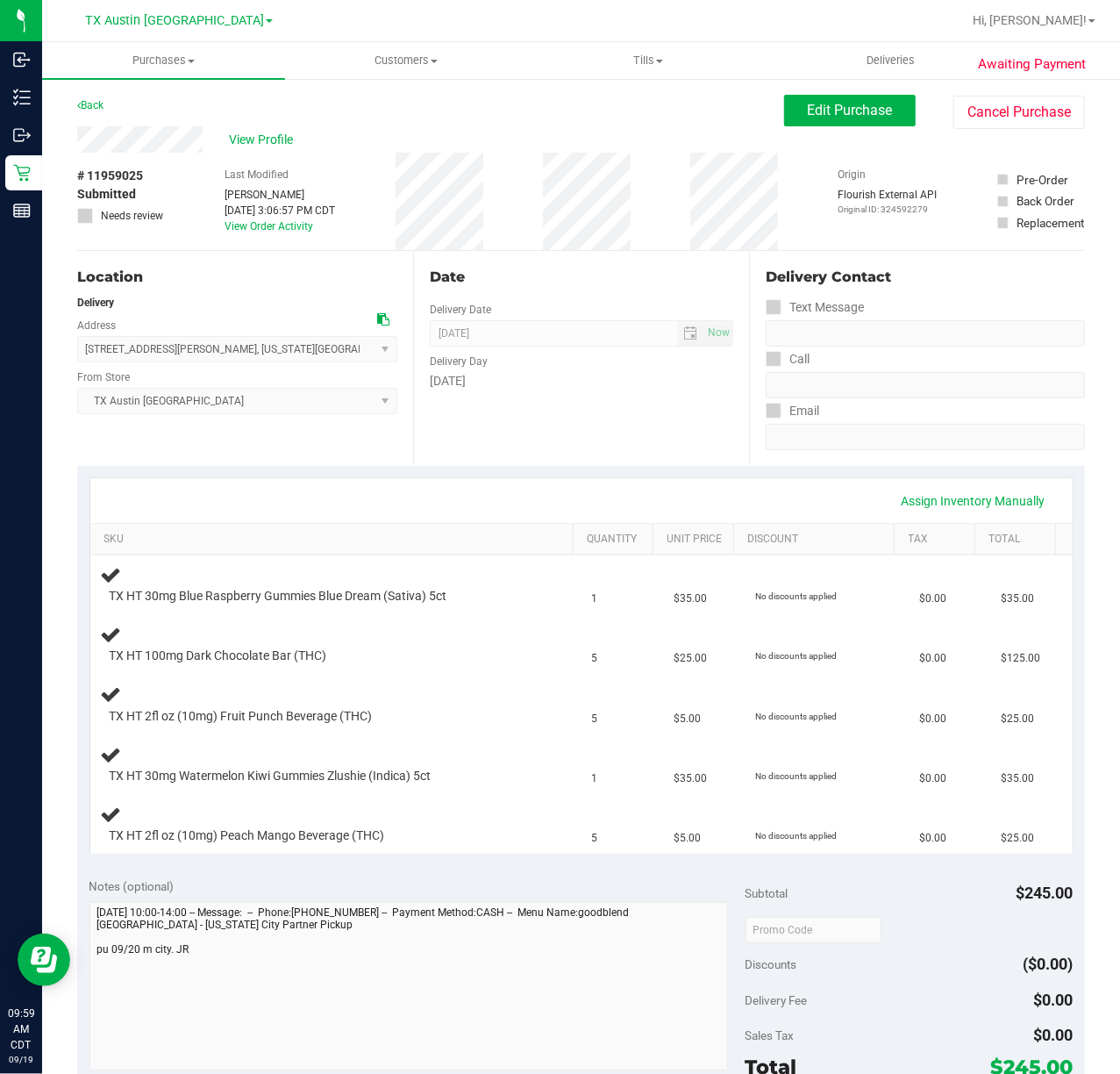
click at [507, 455] on div "Date Delivery Date [DATE] Now [DATE] 07:00 AM Now Delivery Day [DATE]" at bounding box center [581, 358] width 336 height 215
click at [570, 495] on div "Assign Inventory Manually" at bounding box center [581, 501] width 951 height 30
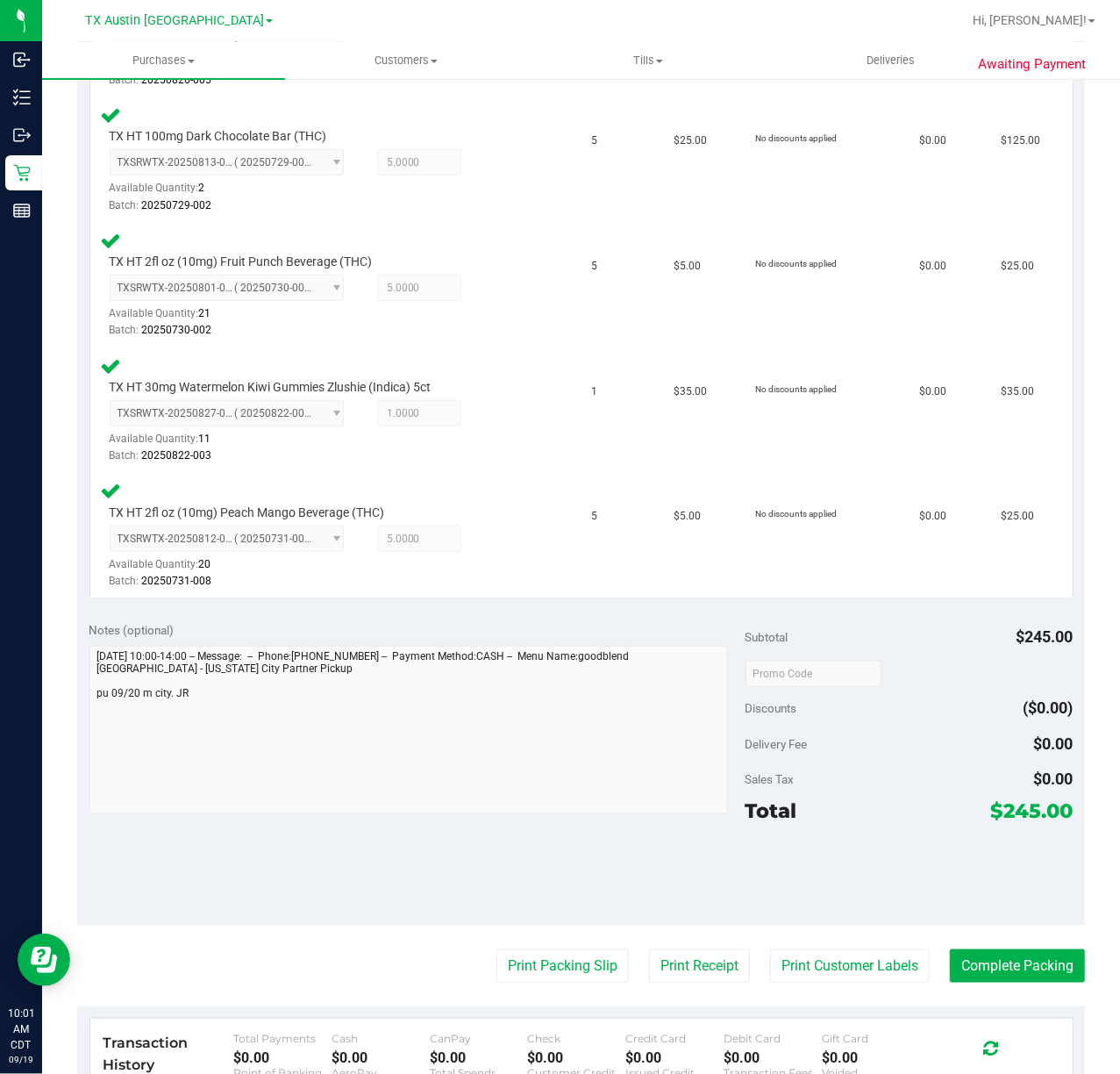
scroll to position [584, 0]
click at [871, 959] on button "Print Customer Labels" at bounding box center [850, 965] width 160 height 33
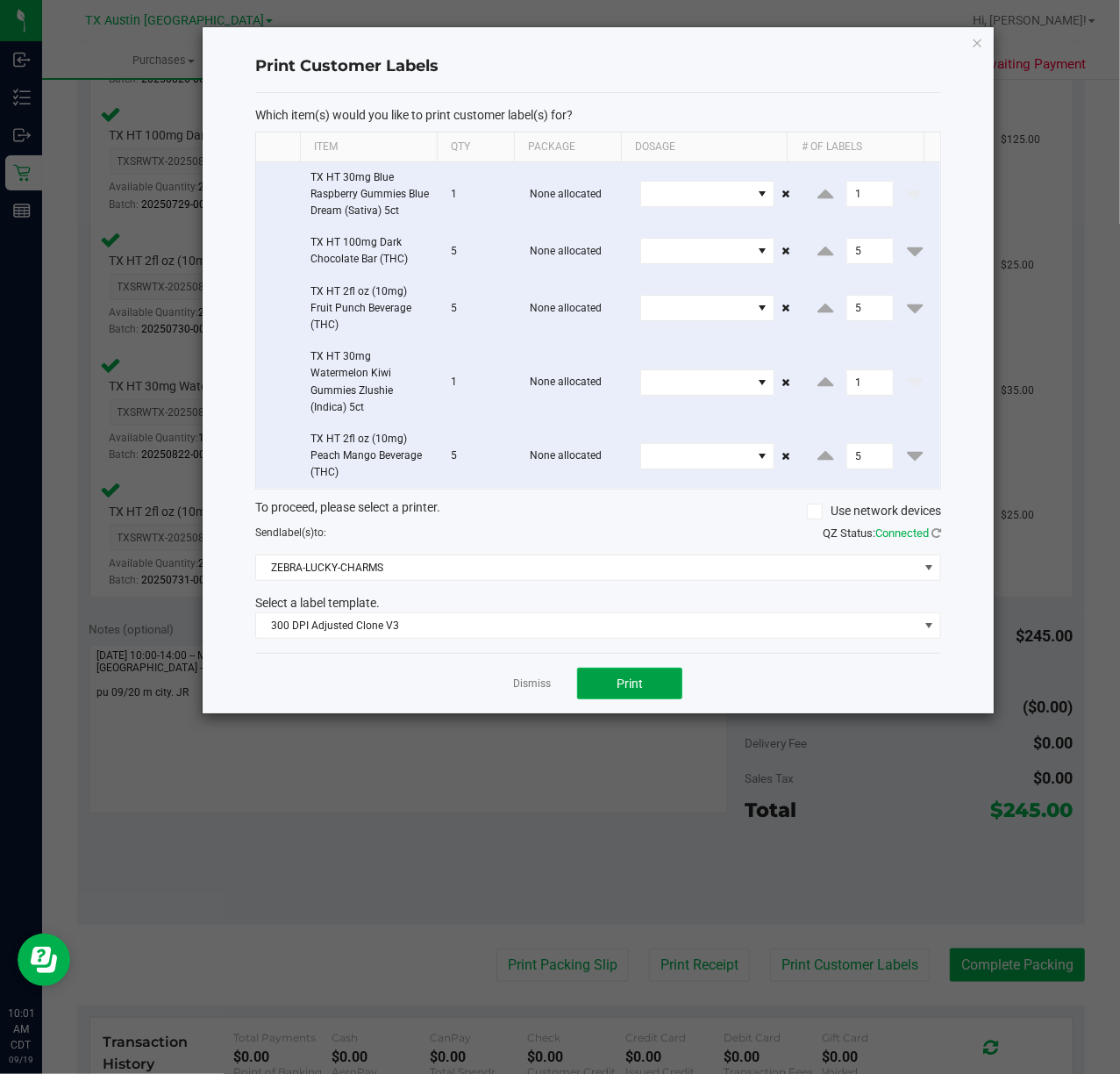
click at [604, 686] on button "Print" at bounding box center [630, 684] width 105 height 31
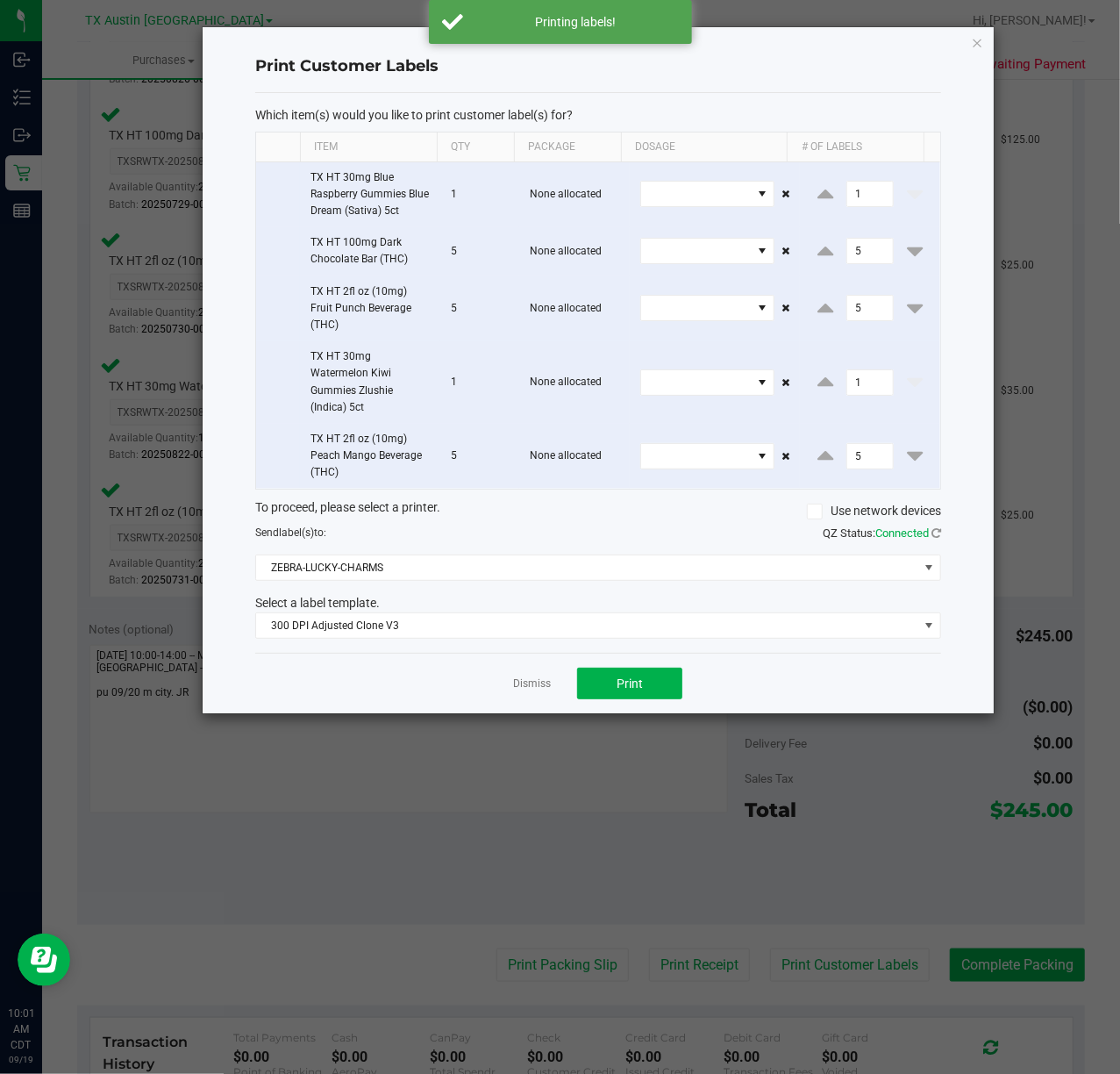
click at [537, 699] on div "Dismiss Print" at bounding box center [599, 683] width 686 height 61
click at [541, 691] on link "Dismiss" at bounding box center [531, 684] width 38 height 15
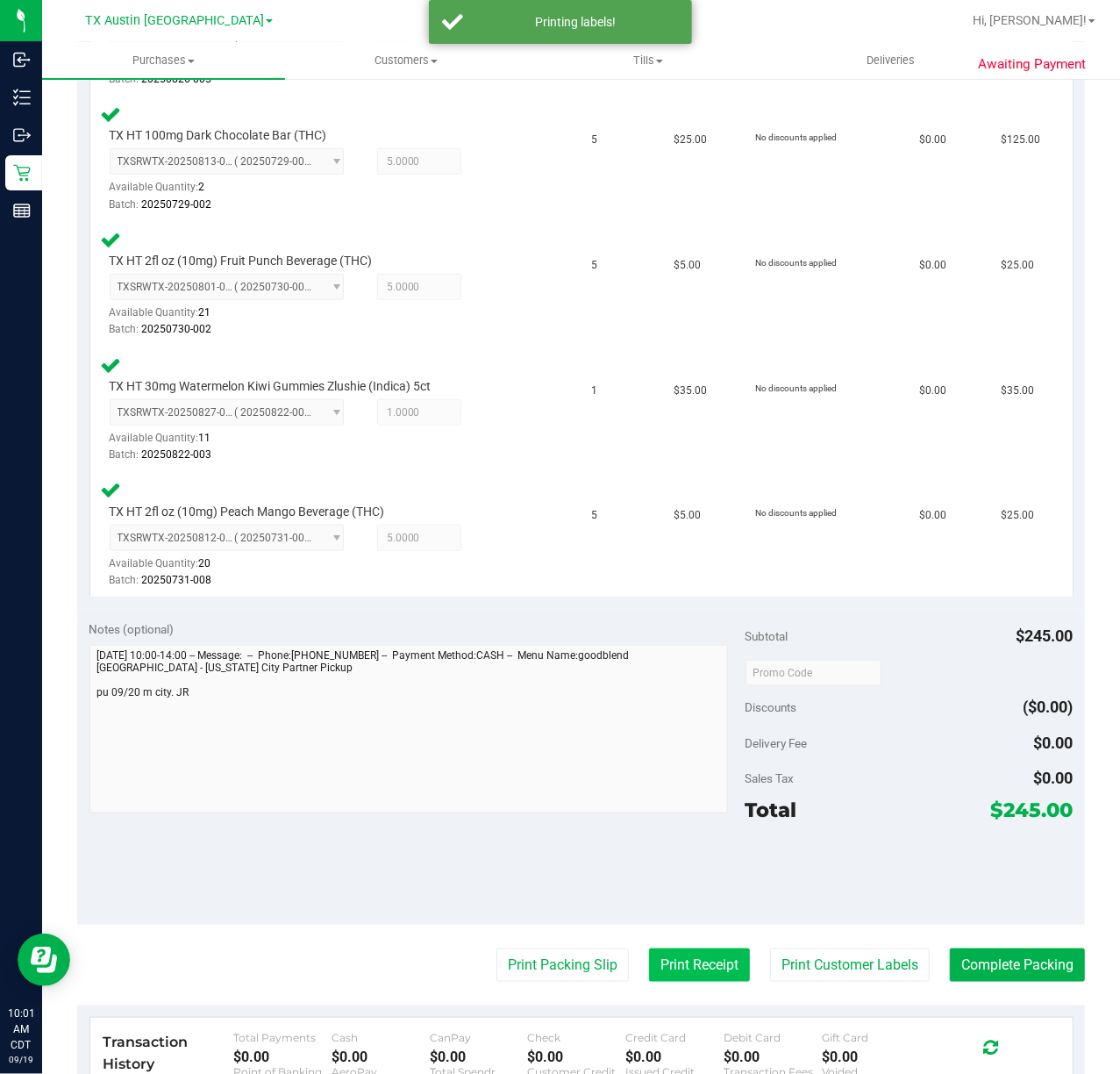
click at [649, 979] on button "Print Receipt" at bounding box center [699, 965] width 101 height 33
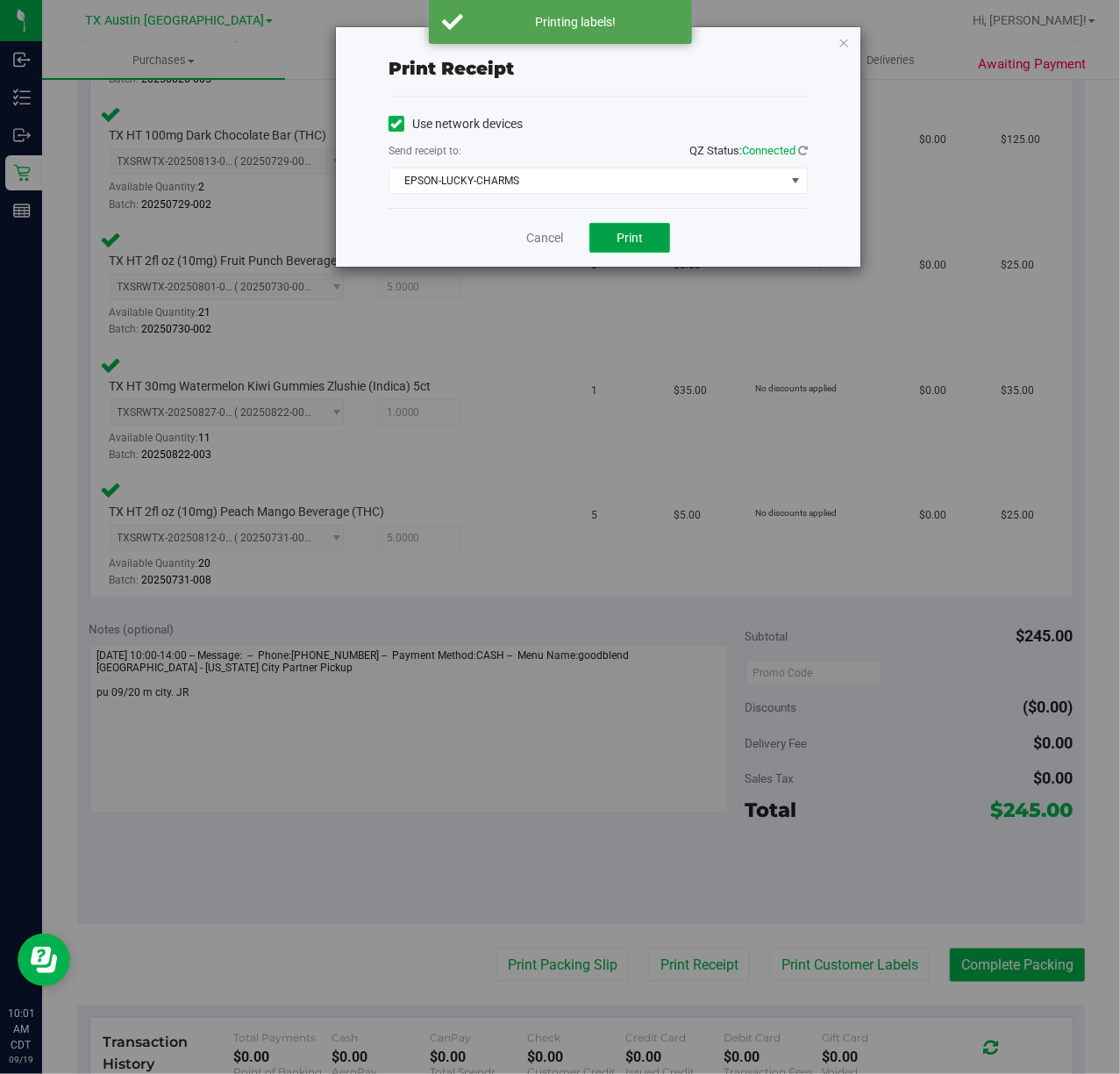
click at [629, 237] on span "Print" at bounding box center [629, 237] width 27 height 14
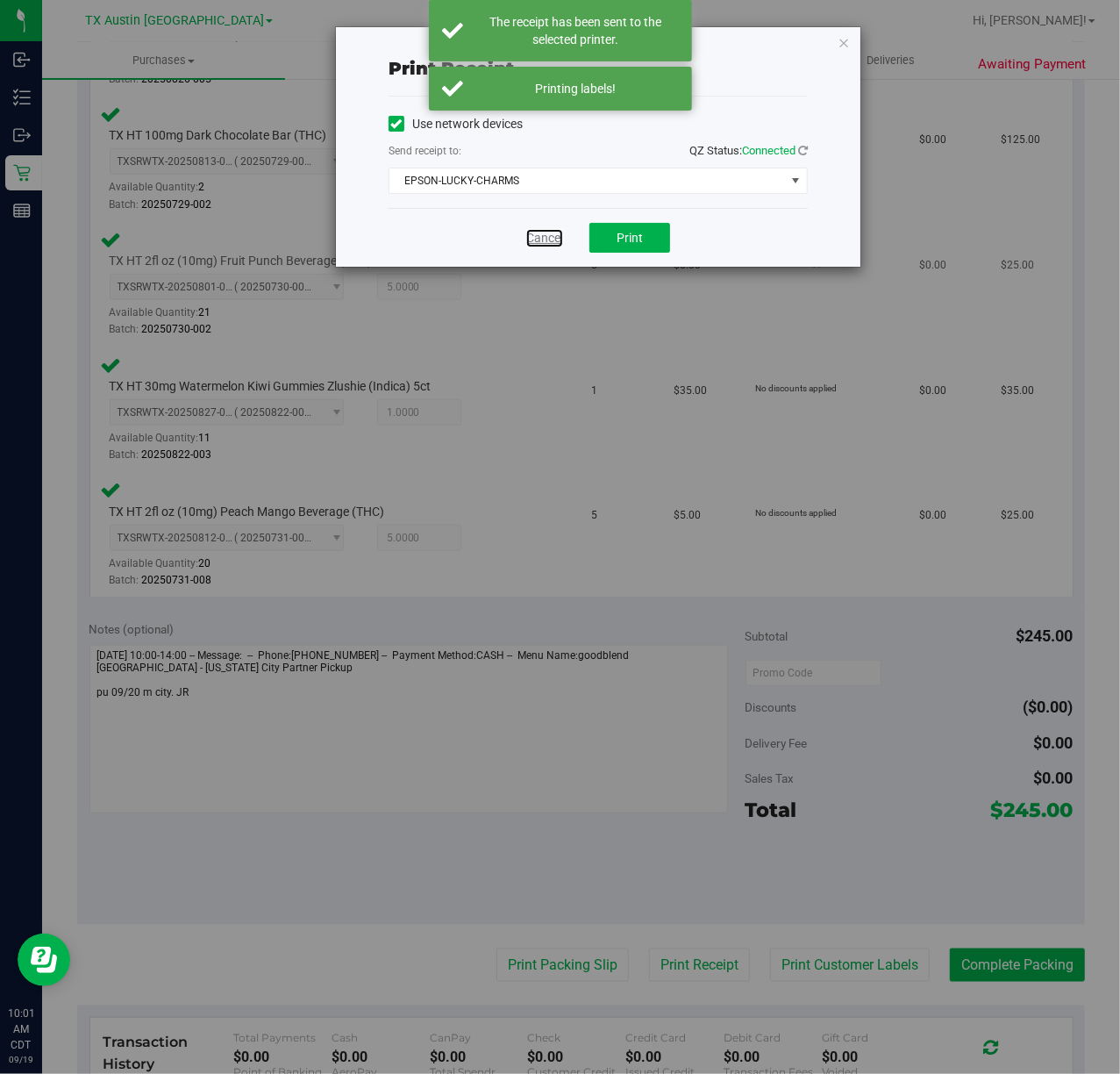
click at [551, 232] on link "Cancel" at bounding box center [544, 238] width 37 height 18
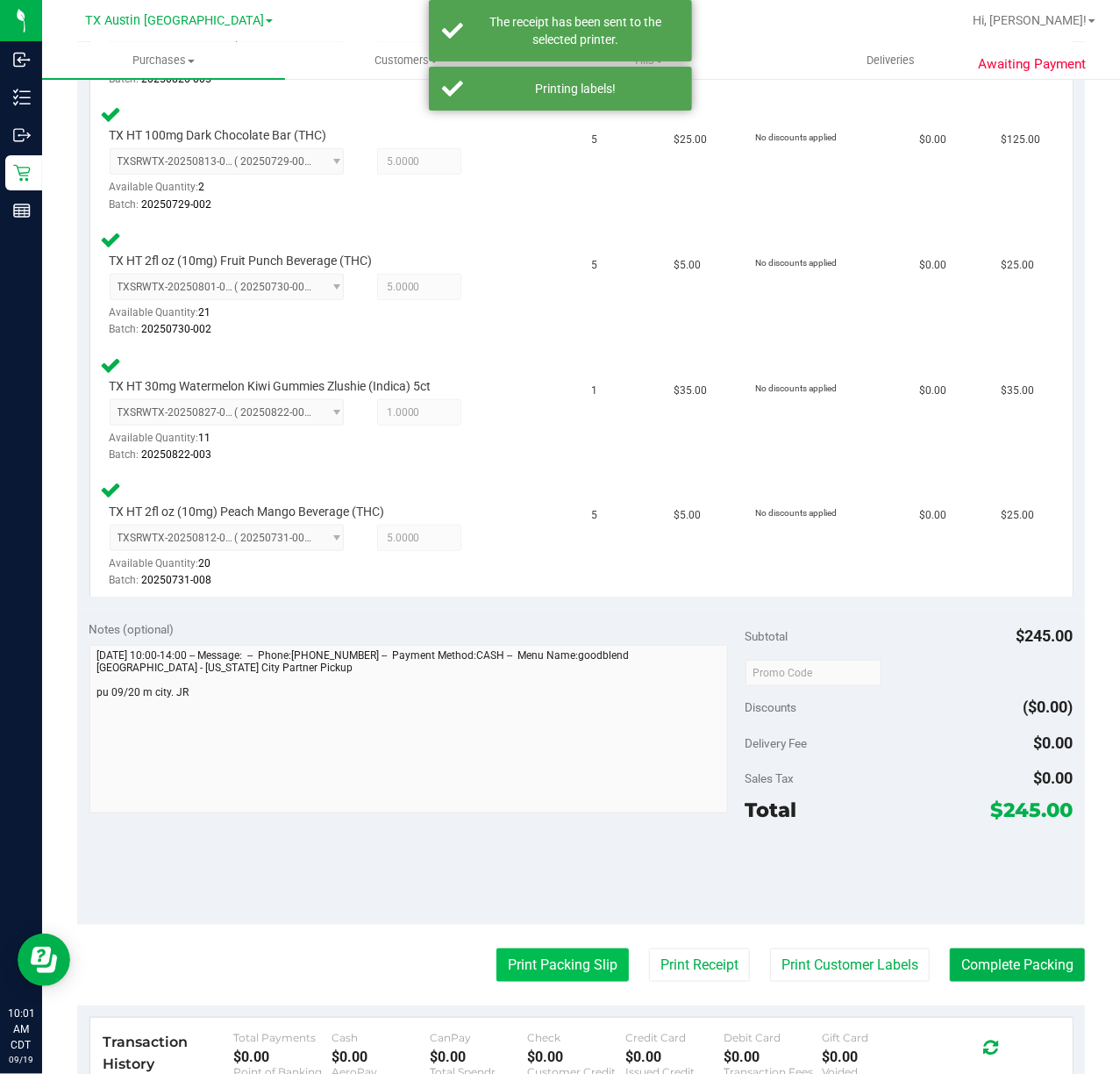
click at [560, 977] on button "Print Packing Slip" at bounding box center [563, 965] width 133 height 33
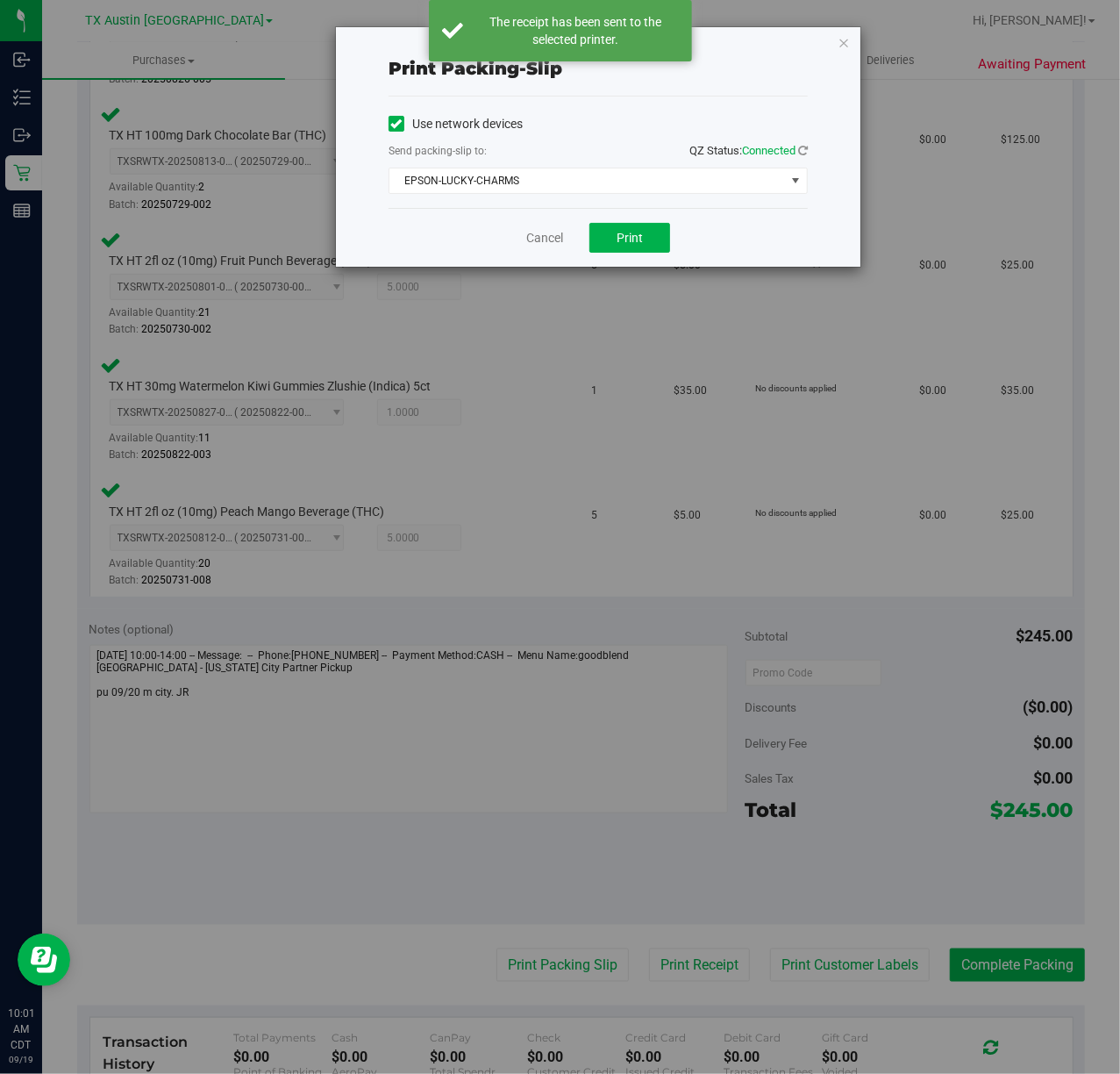
click at [640, 257] on div "Cancel Print" at bounding box center [598, 237] width 419 height 59
click at [649, 233] on button "Print" at bounding box center [629, 238] width 80 height 30
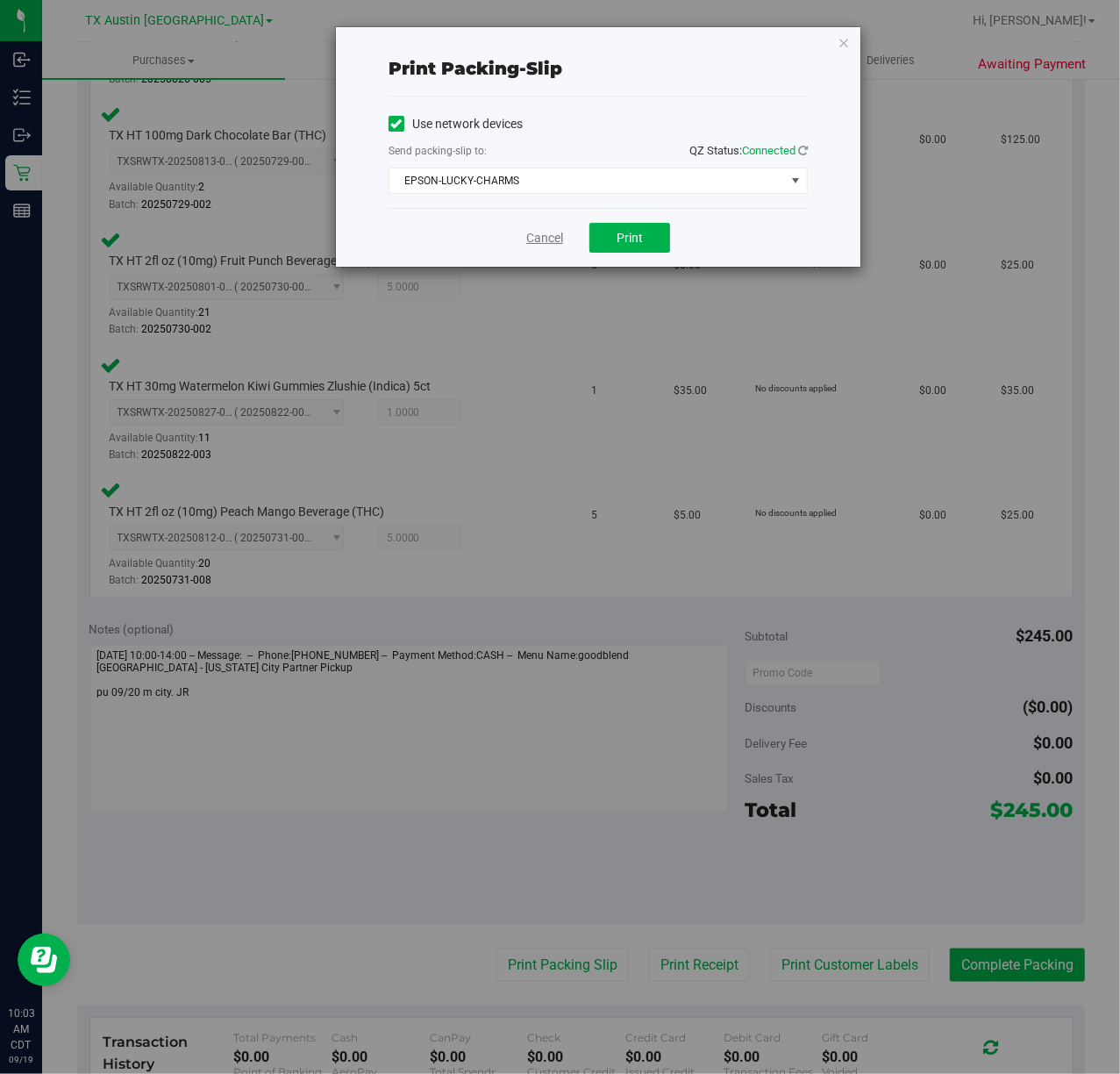
click at [544, 233] on link "Cancel" at bounding box center [544, 238] width 37 height 18
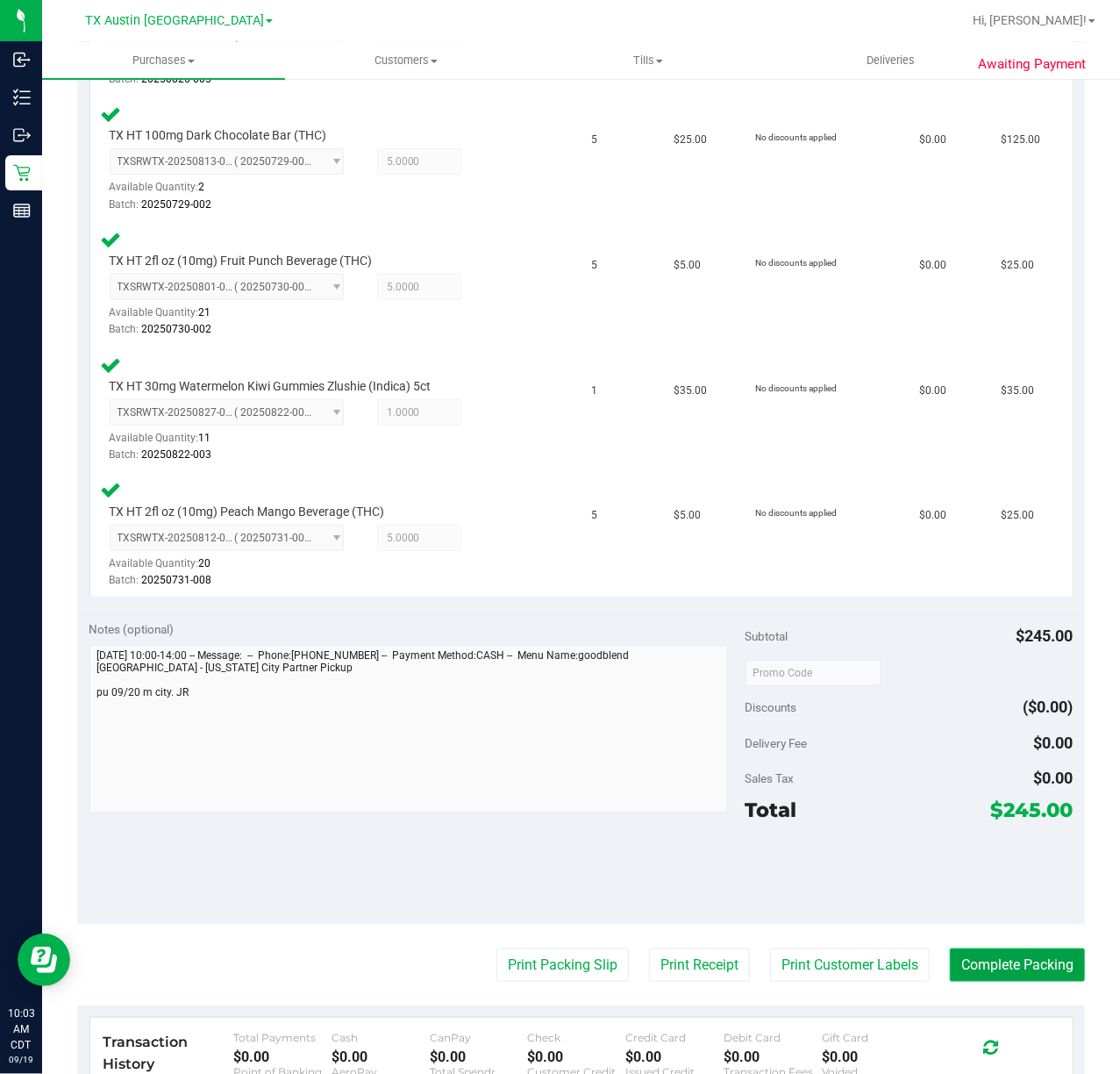
click at [1043, 970] on button "Complete Packing" at bounding box center [1018, 965] width 135 height 33
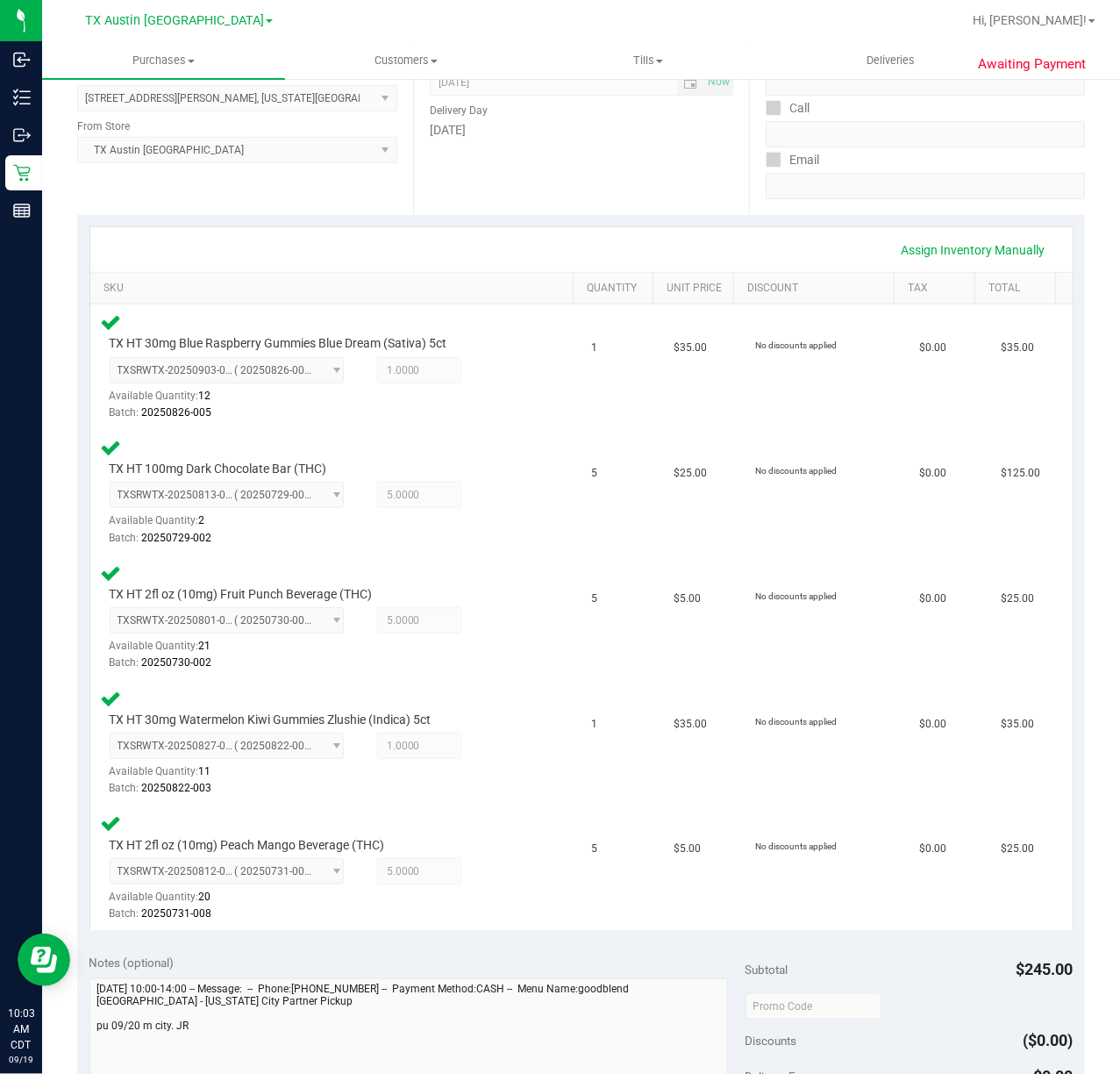
scroll to position [0, 0]
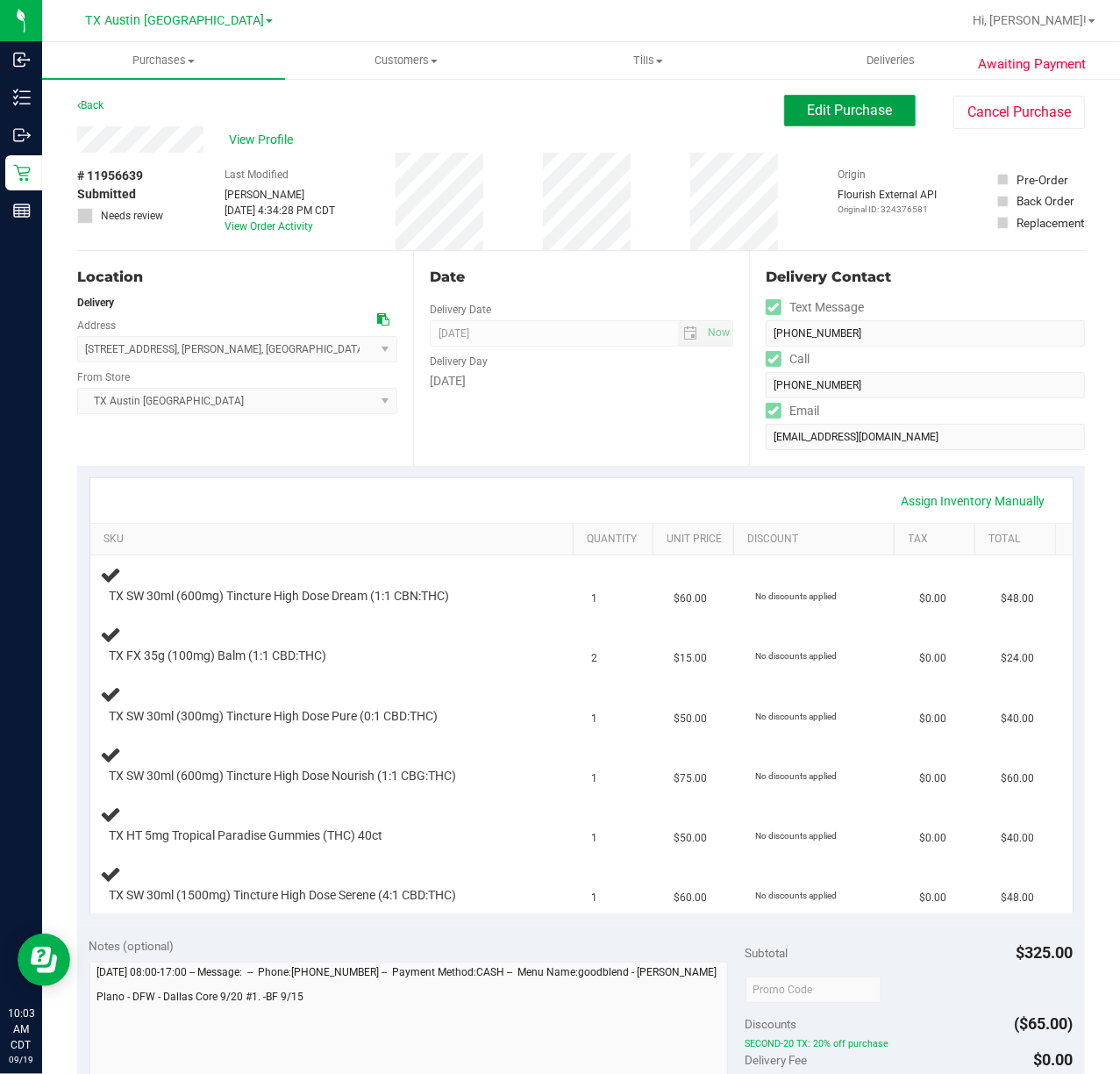
click at [878, 119] on button "Edit Purchase" at bounding box center [850, 111] width 132 height 31
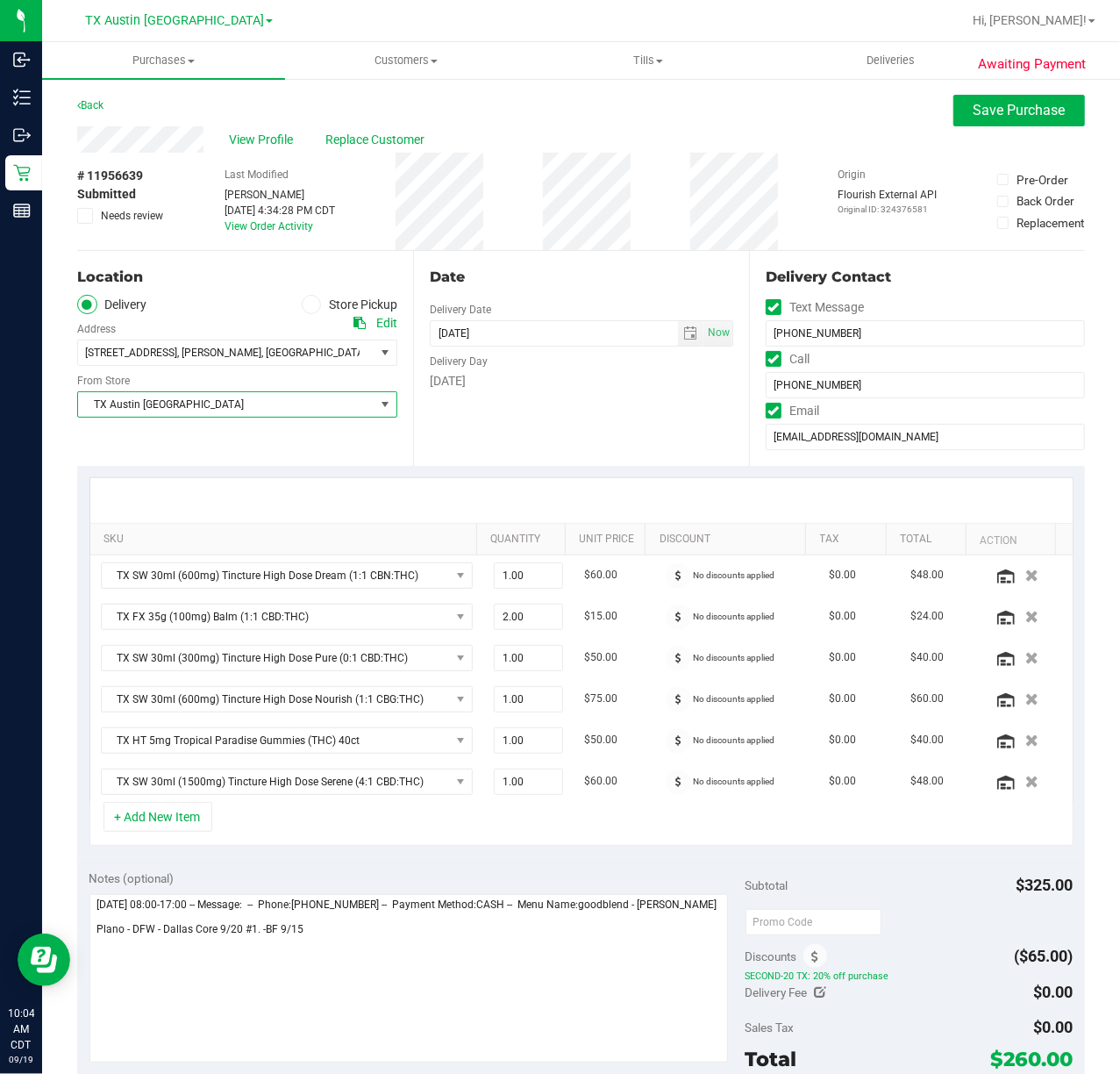
click at [378, 401] on span "select" at bounding box center [385, 404] width 14 height 14
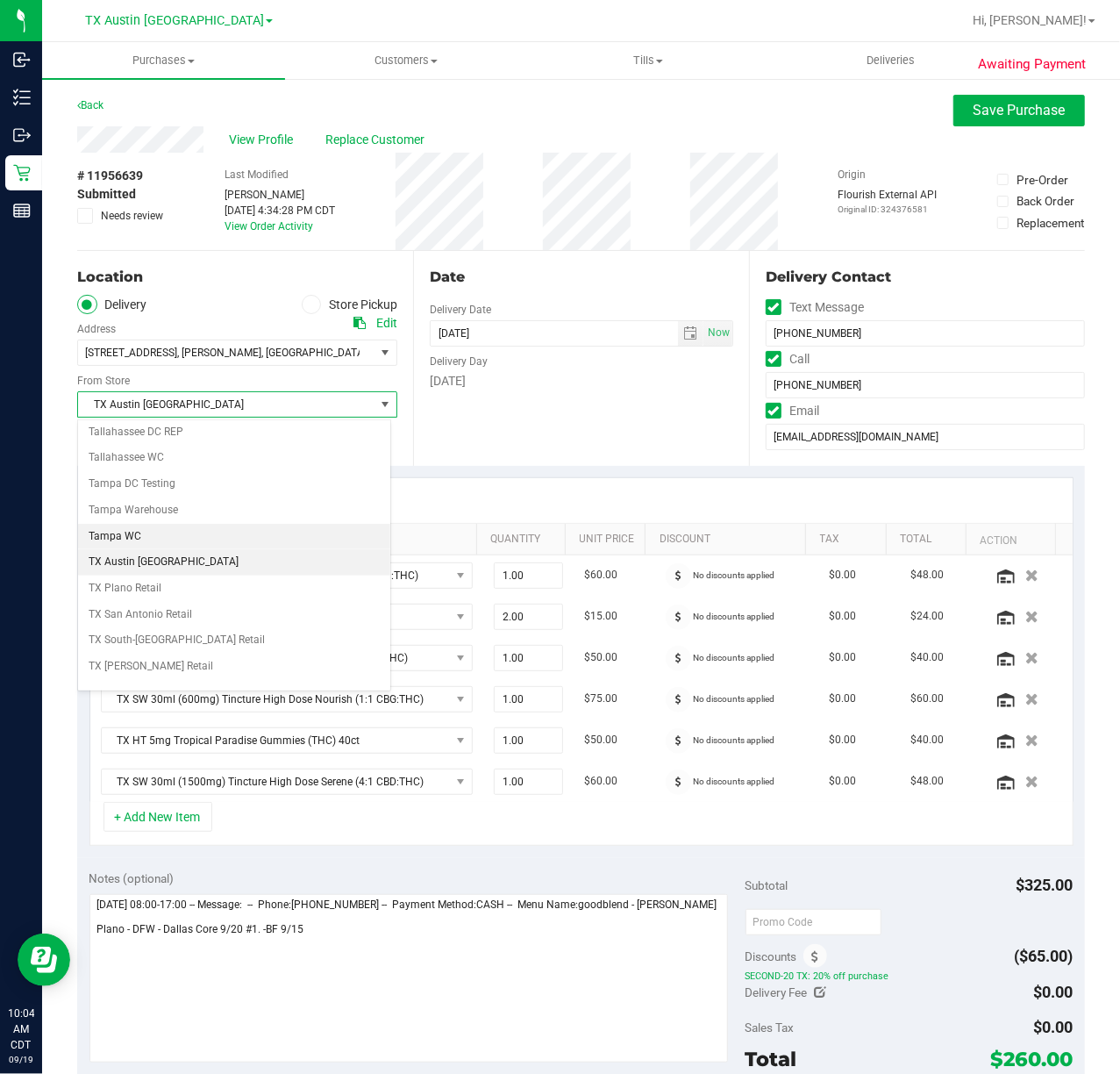
scroll to position [1239, 0]
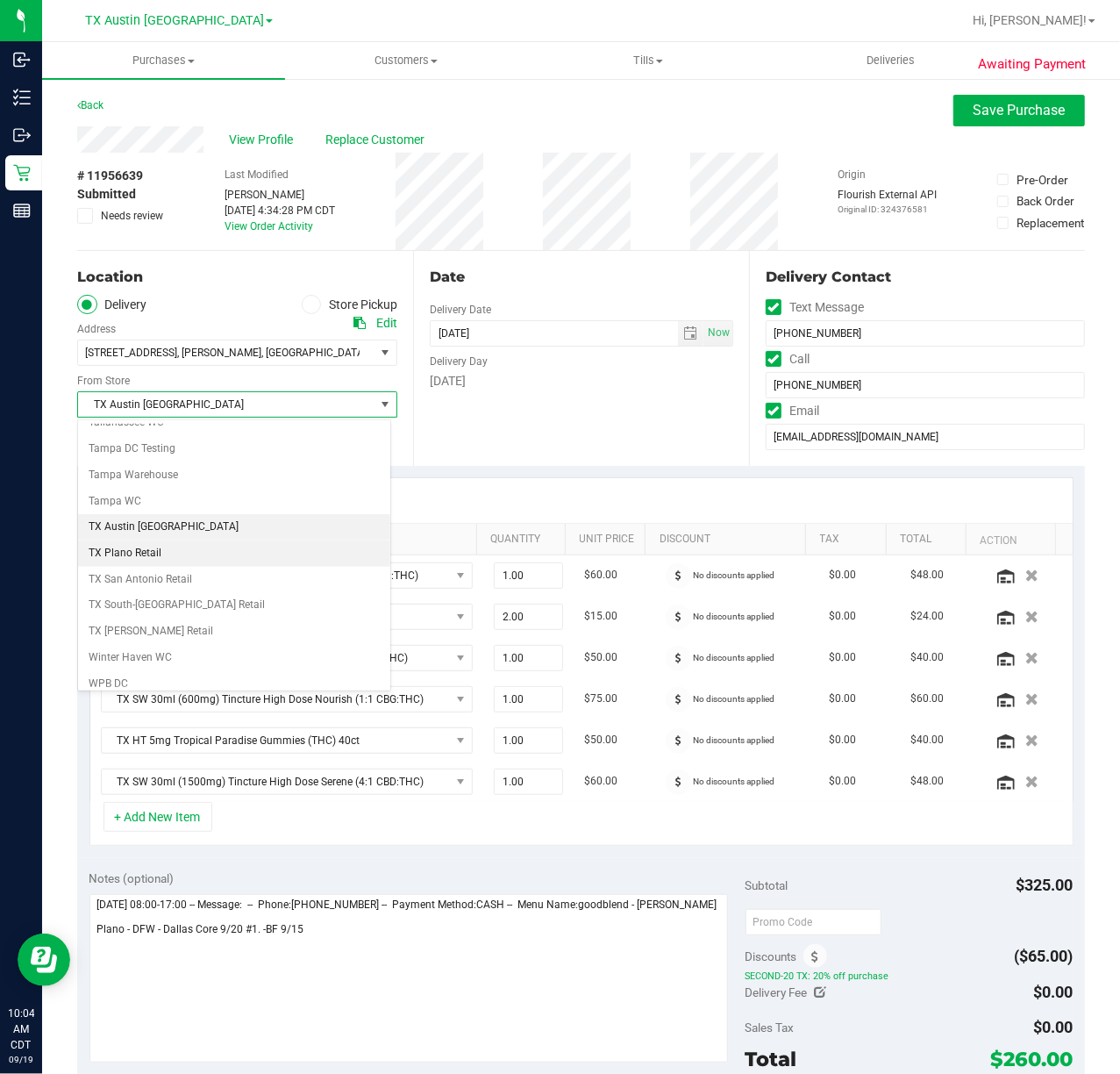
click at [281, 567] on li "TX Plano Retail" at bounding box center [234, 554] width 312 height 27
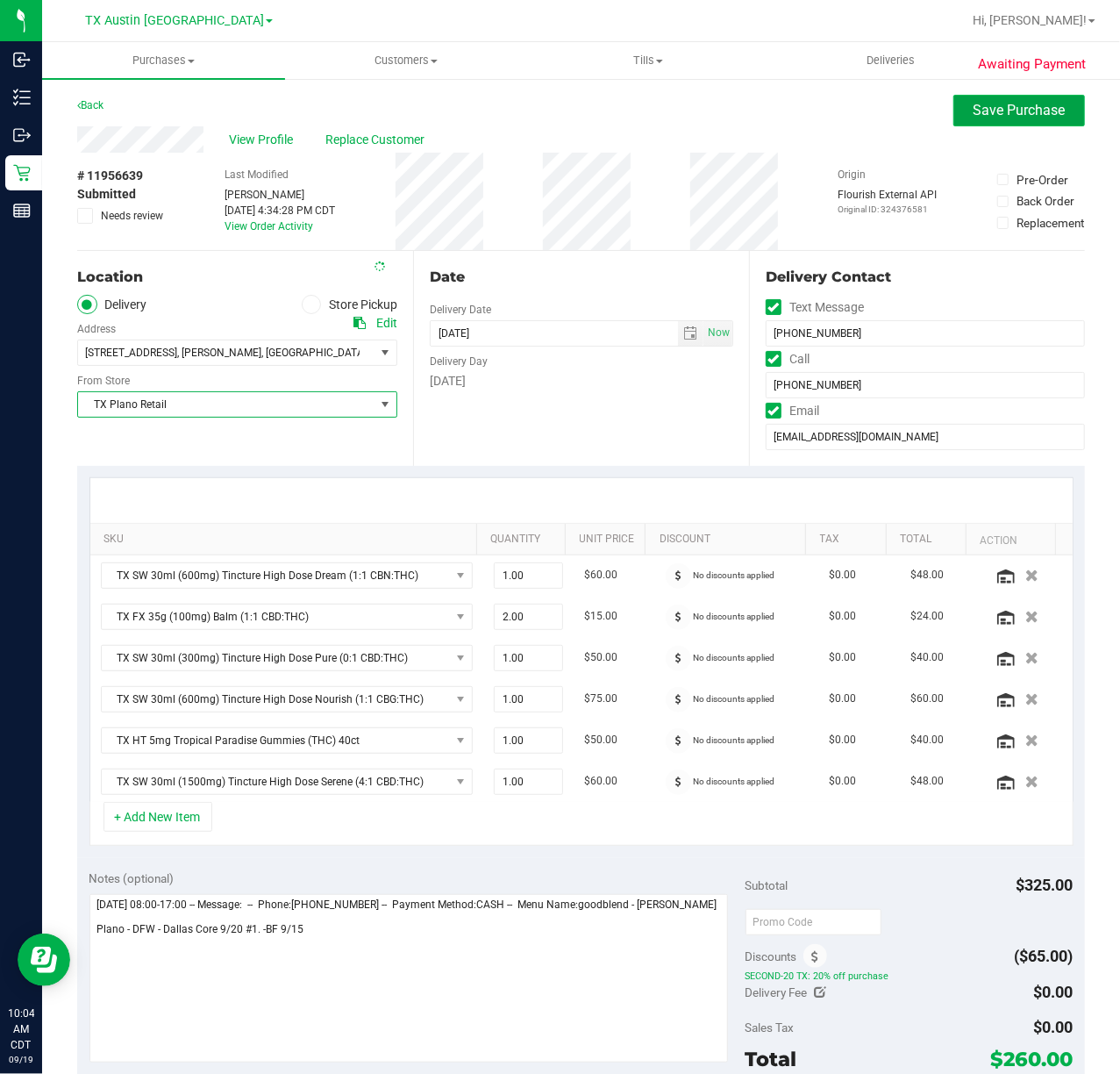
click at [996, 101] on span "Save Purchase" at bounding box center [1019, 110] width 92 height 17
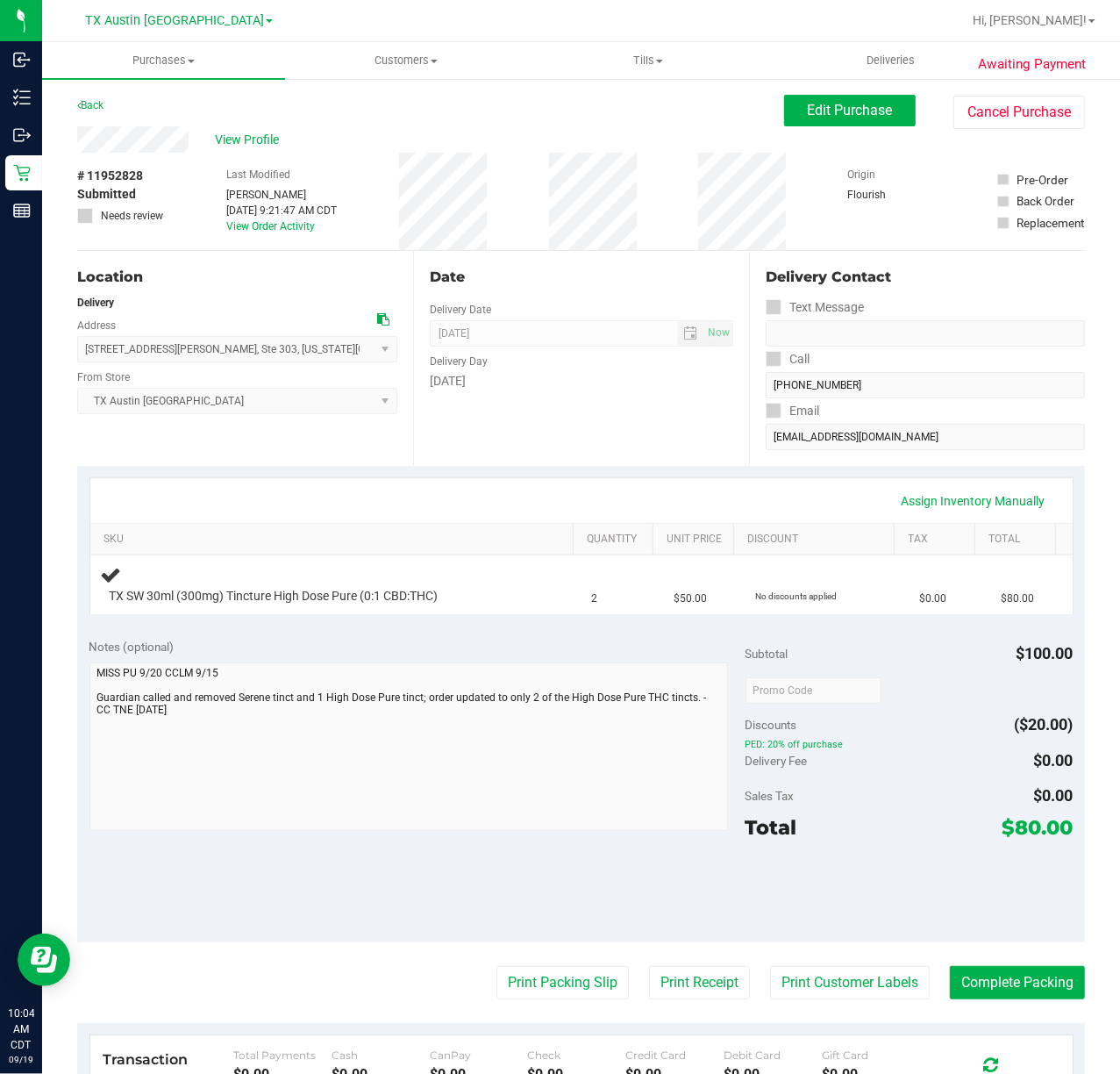
click at [590, 348] on div "Delivery Day" at bounding box center [581, 360] width 304 height 26
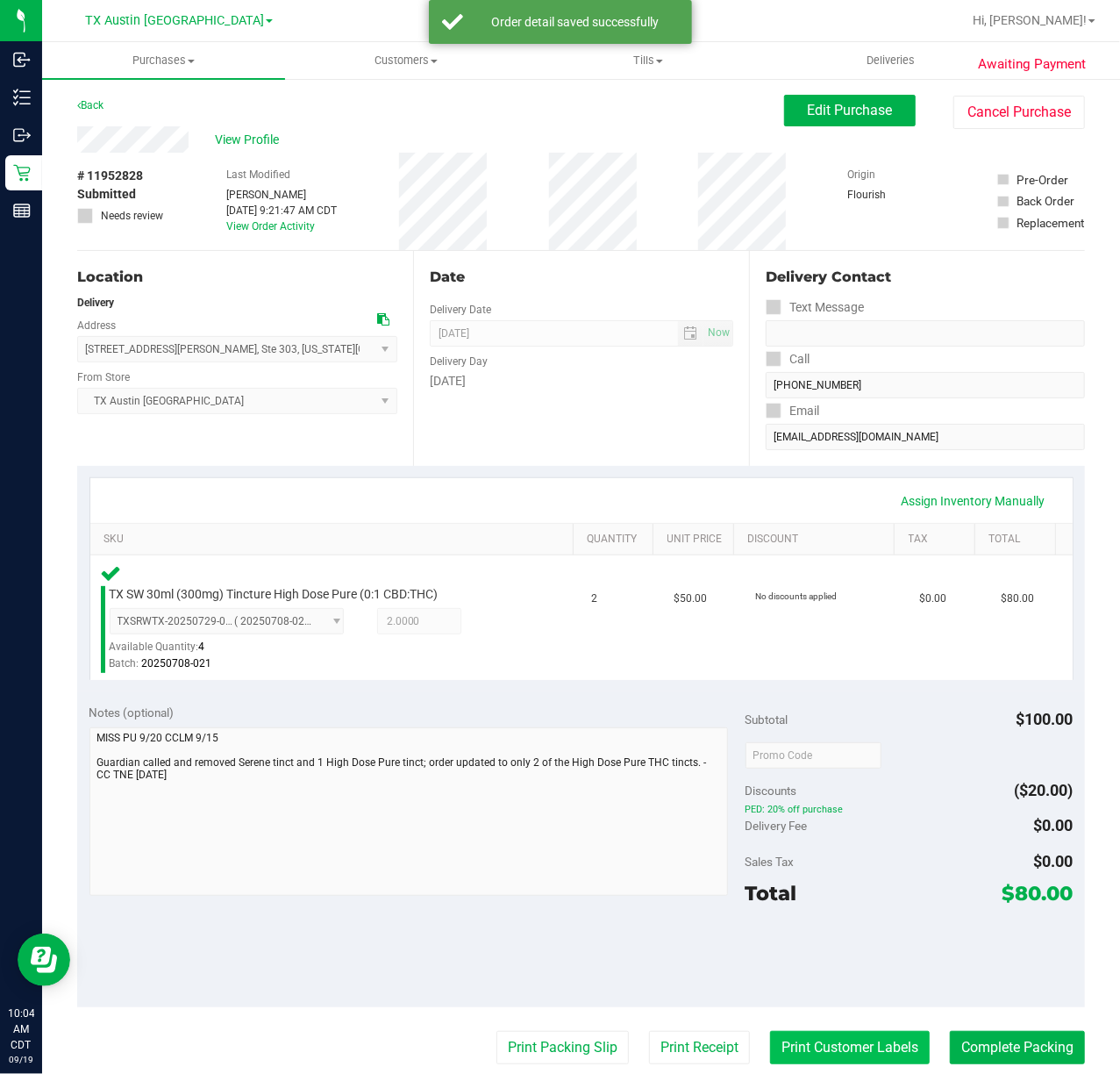
click at [818, 1039] on button "Print Customer Labels" at bounding box center [850, 1047] width 160 height 33
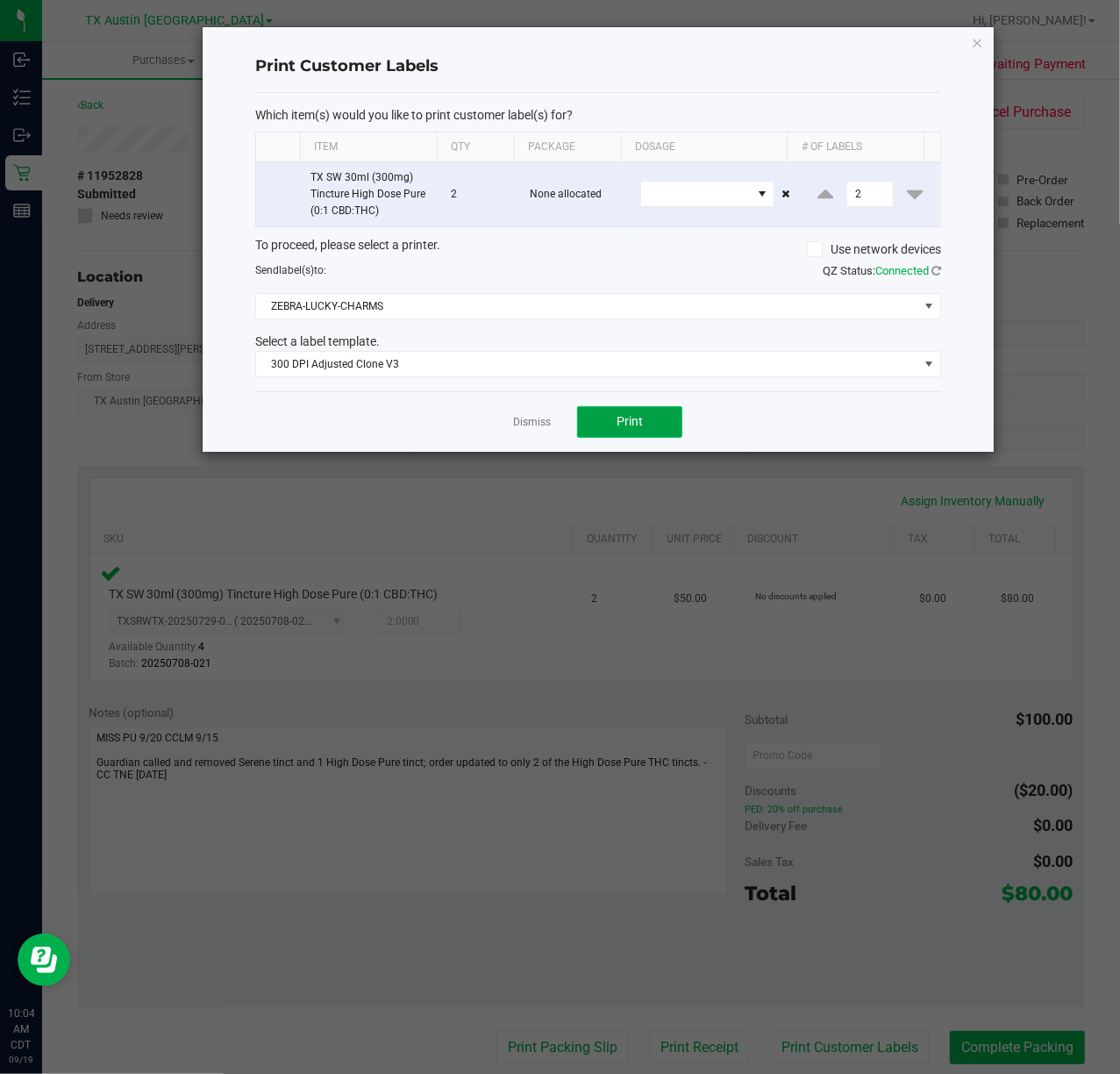
click at [625, 426] on span "Print" at bounding box center [629, 421] width 27 height 14
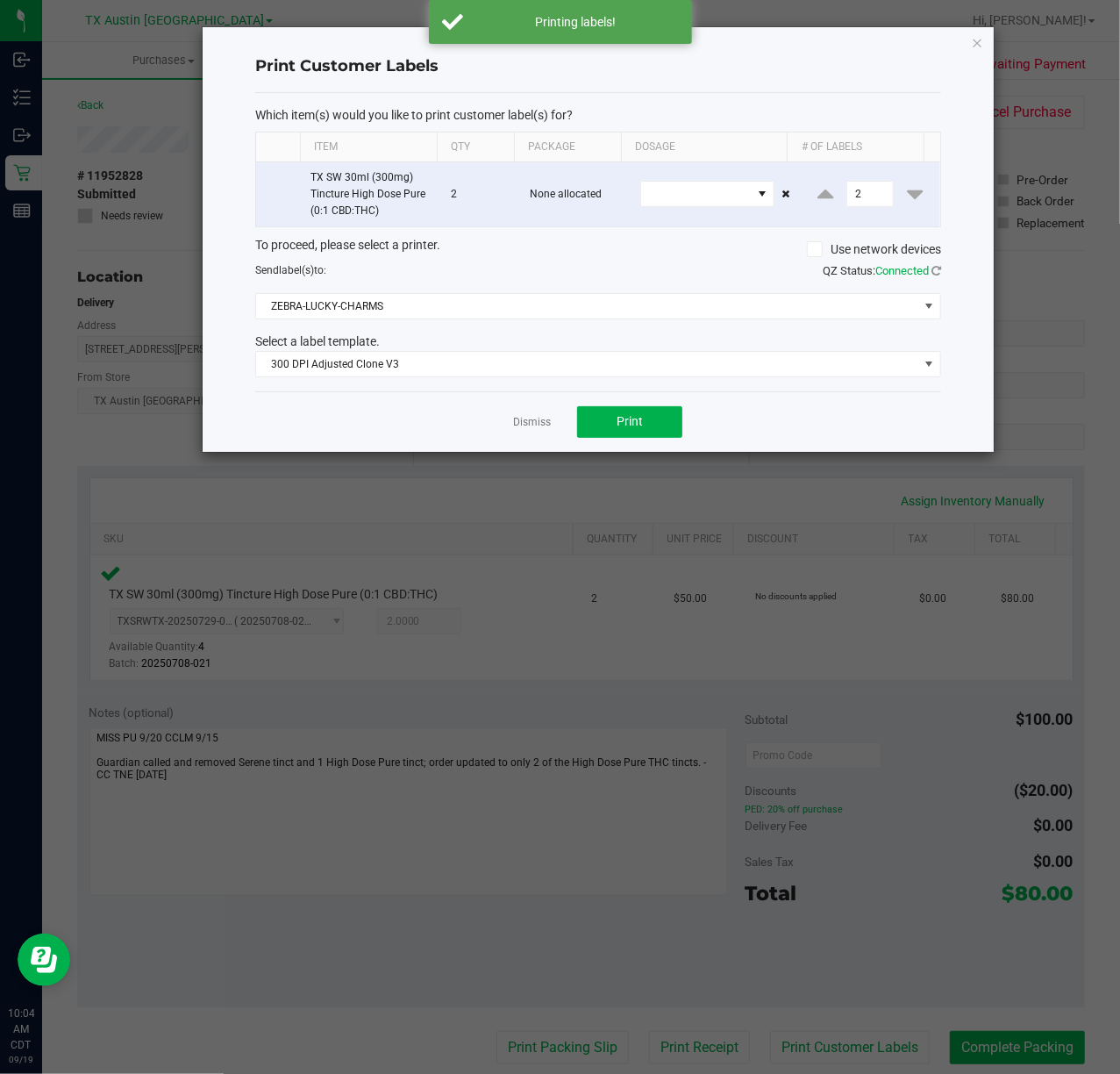
click at [556, 430] on div "Dismiss Print" at bounding box center [599, 422] width 686 height 61
click at [523, 426] on link "Dismiss" at bounding box center [531, 423] width 38 height 15
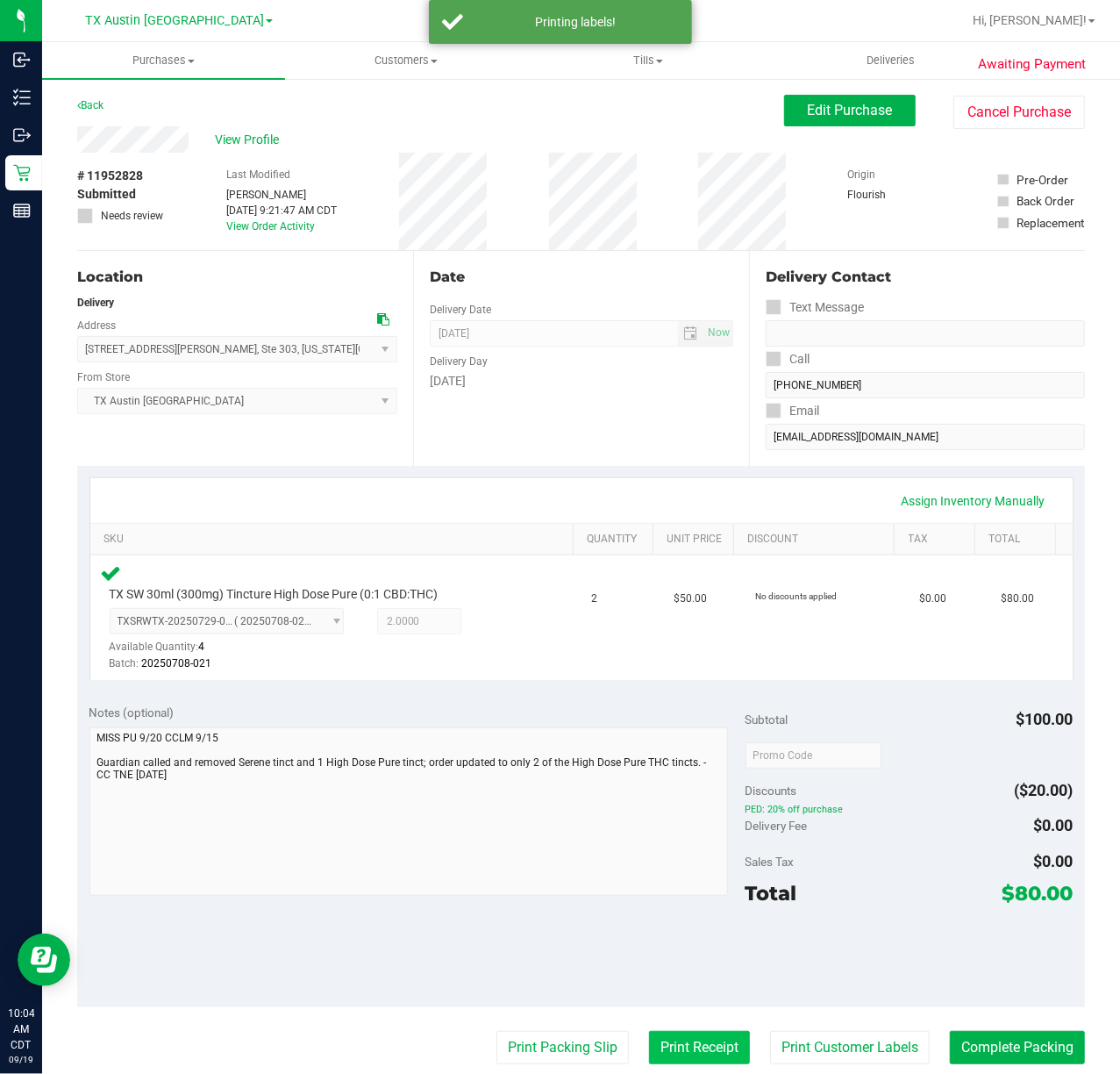
click at [703, 1064] on button "Print Receipt" at bounding box center [699, 1047] width 101 height 33
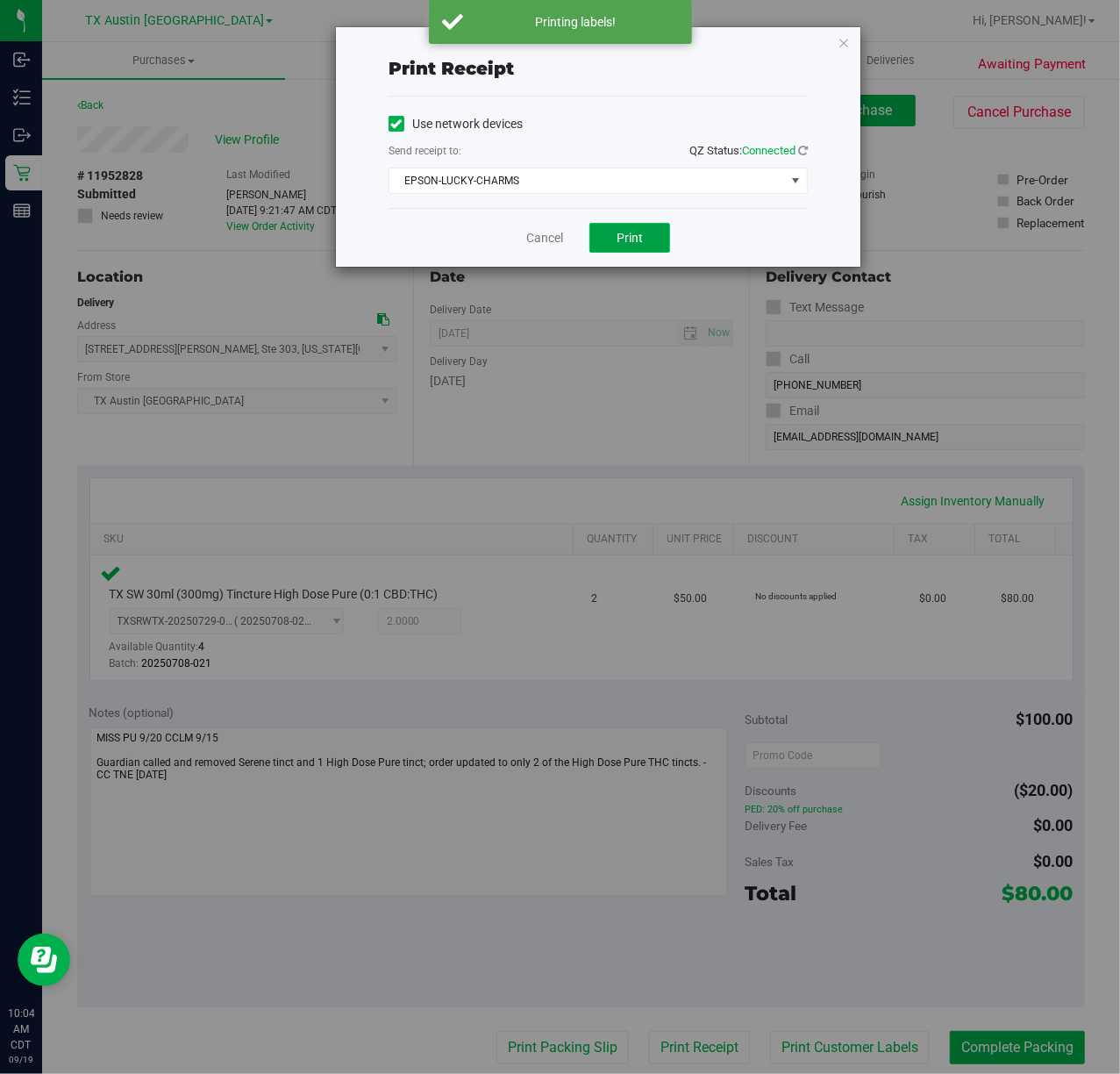
click at [605, 229] on button "Print" at bounding box center [629, 238] width 80 height 30
click at [534, 229] on link "Cancel" at bounding box center [538, 238] width 37 height 18
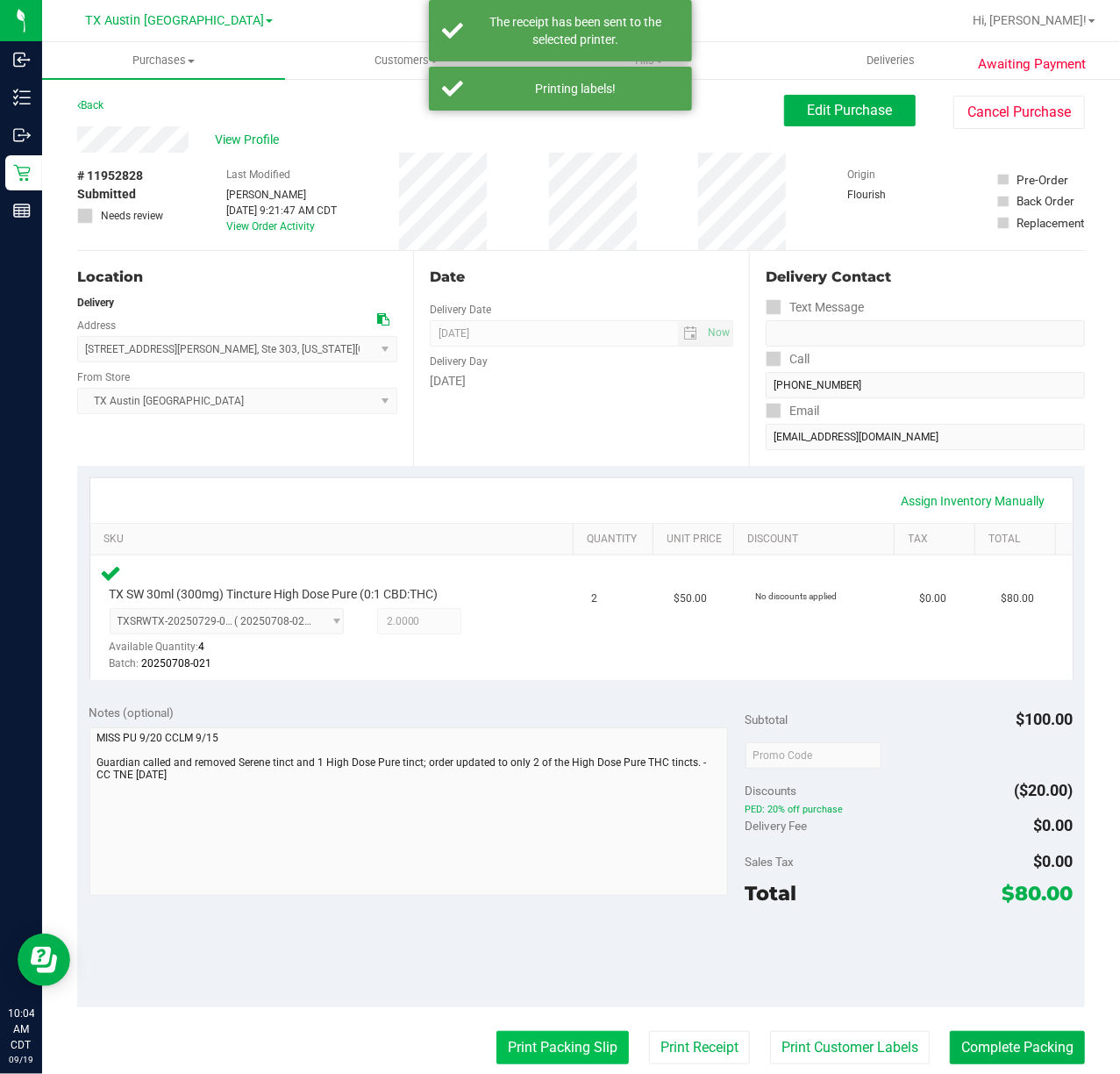
drag, startPoint x: 562, startPoint y: 1025, endPoint x: 558, endPoint y: 1041, distance: 16.5
click at [560, 1030] on purchase-details "Back Edit Purchase Cancel Purchase View Profile # 11952828 Submitted Needs revi…" at bounding box center [581, 762] width 1007 height 1334
click at [553, 1044] on button "Print Packing Slip" at bounding box center [563, 1047] width 133 height 33
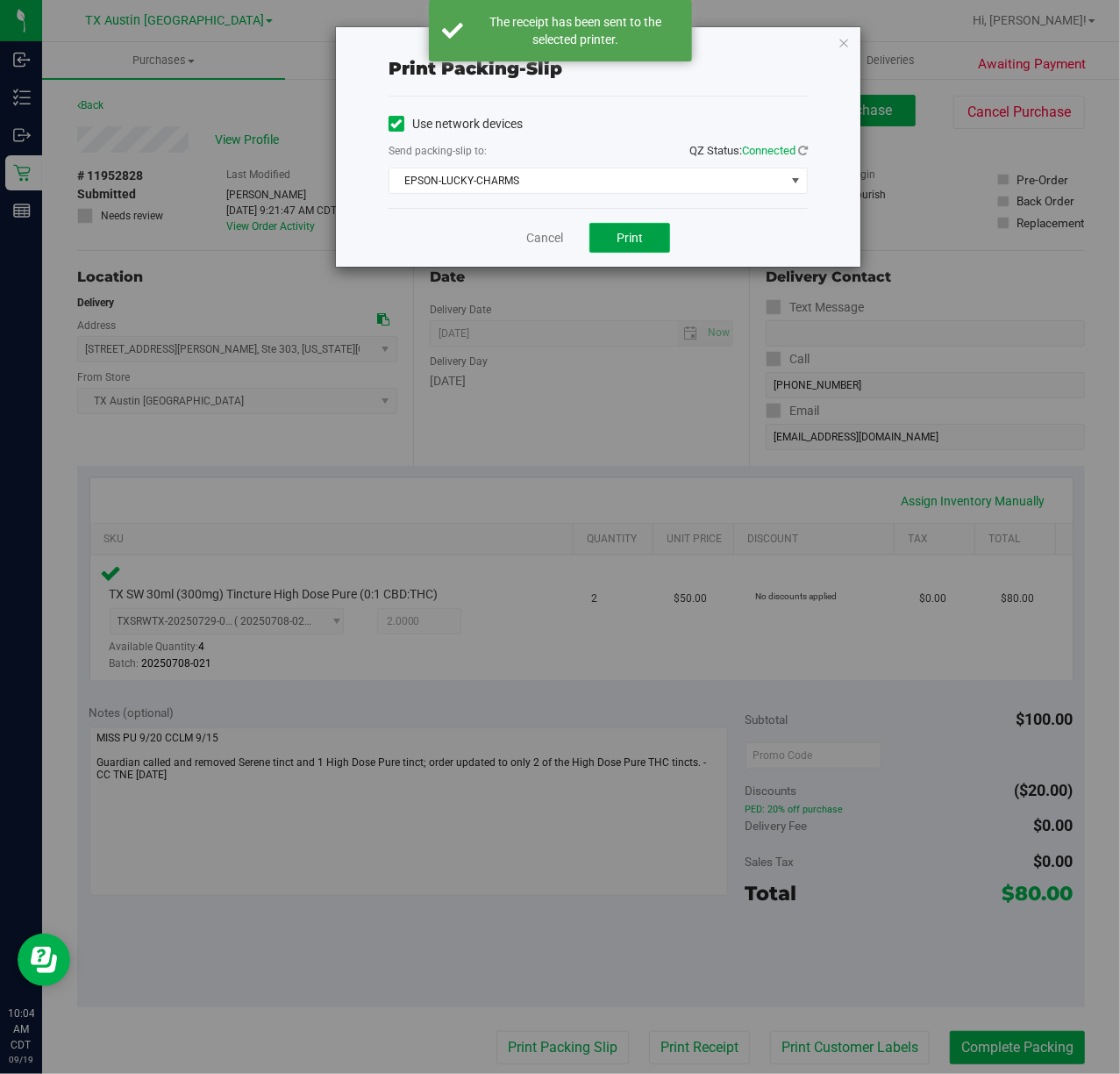
click at [648, 244] on button "Print" at bounding box center [629, 238] width 80 height 30
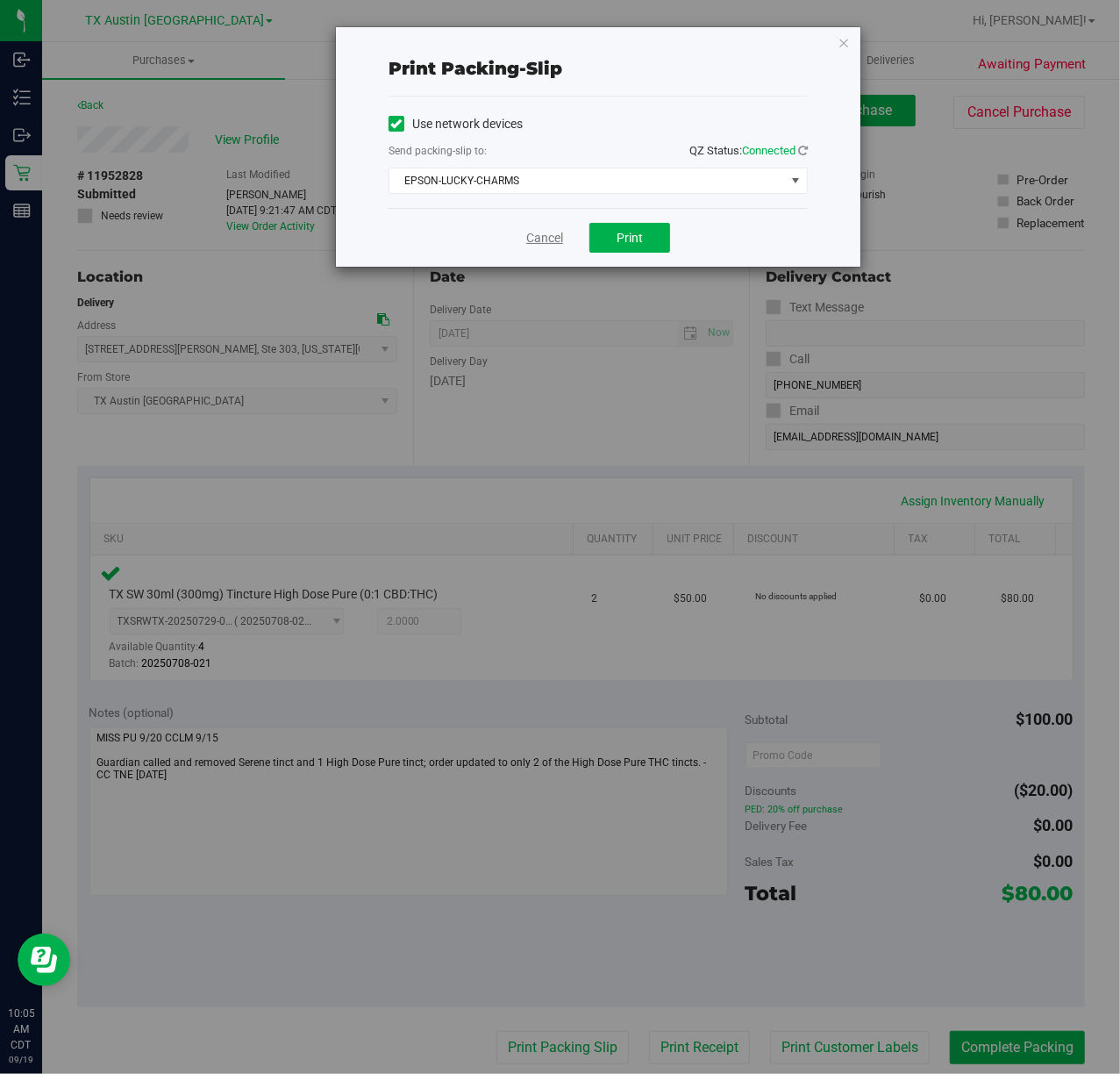
click at [547, 239] on link "Cancel" at bounding box center [544, 238] width 37 height 18
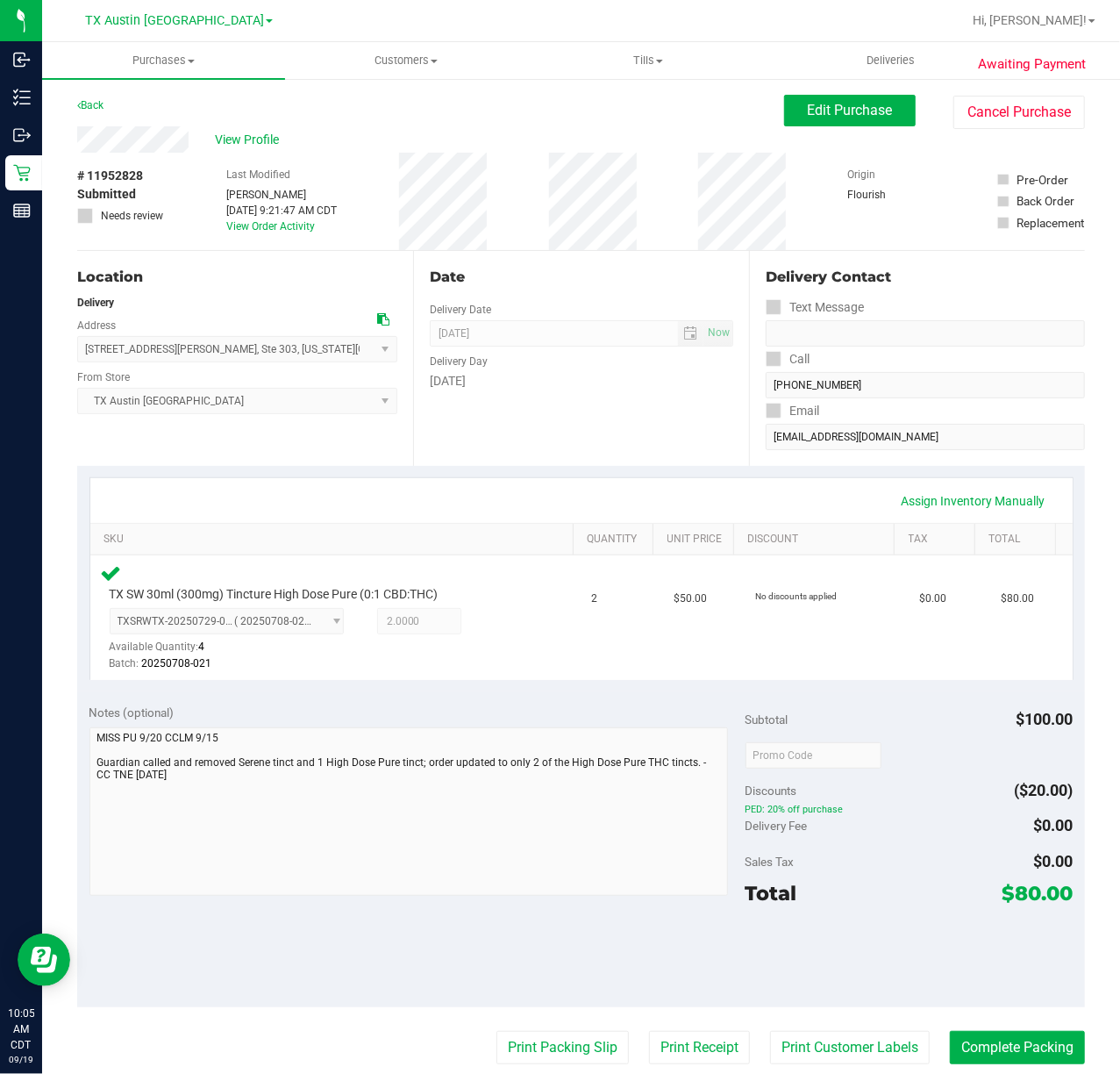
click at [1001, 991] on div at bounding box center [910, 957] width 328 height 79
click at [1030, 1046] on button "Complete Packing" at bounding box center [1018, 1047] width 135 height 33
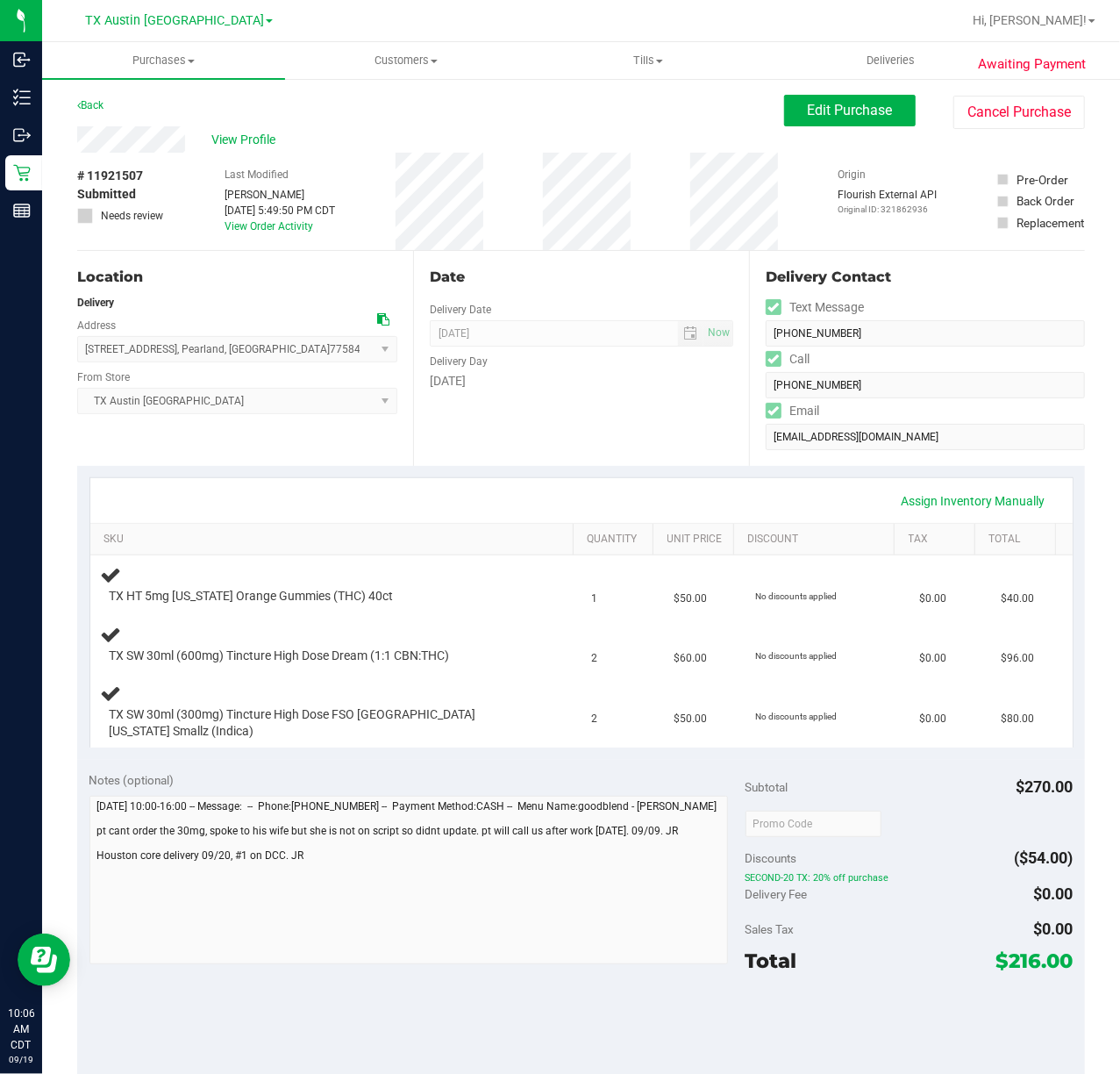
click at [588, 412] on div "Date Delivery Date [DATE] Now [DATE] 07:00 AM Now Delivery Day [DATE]" at bounding box center [581, 358] width 336 height 215
click at [447, 484] on div "Assign Inventory Manually" at bounding box center [581, 500] width 983 height 44
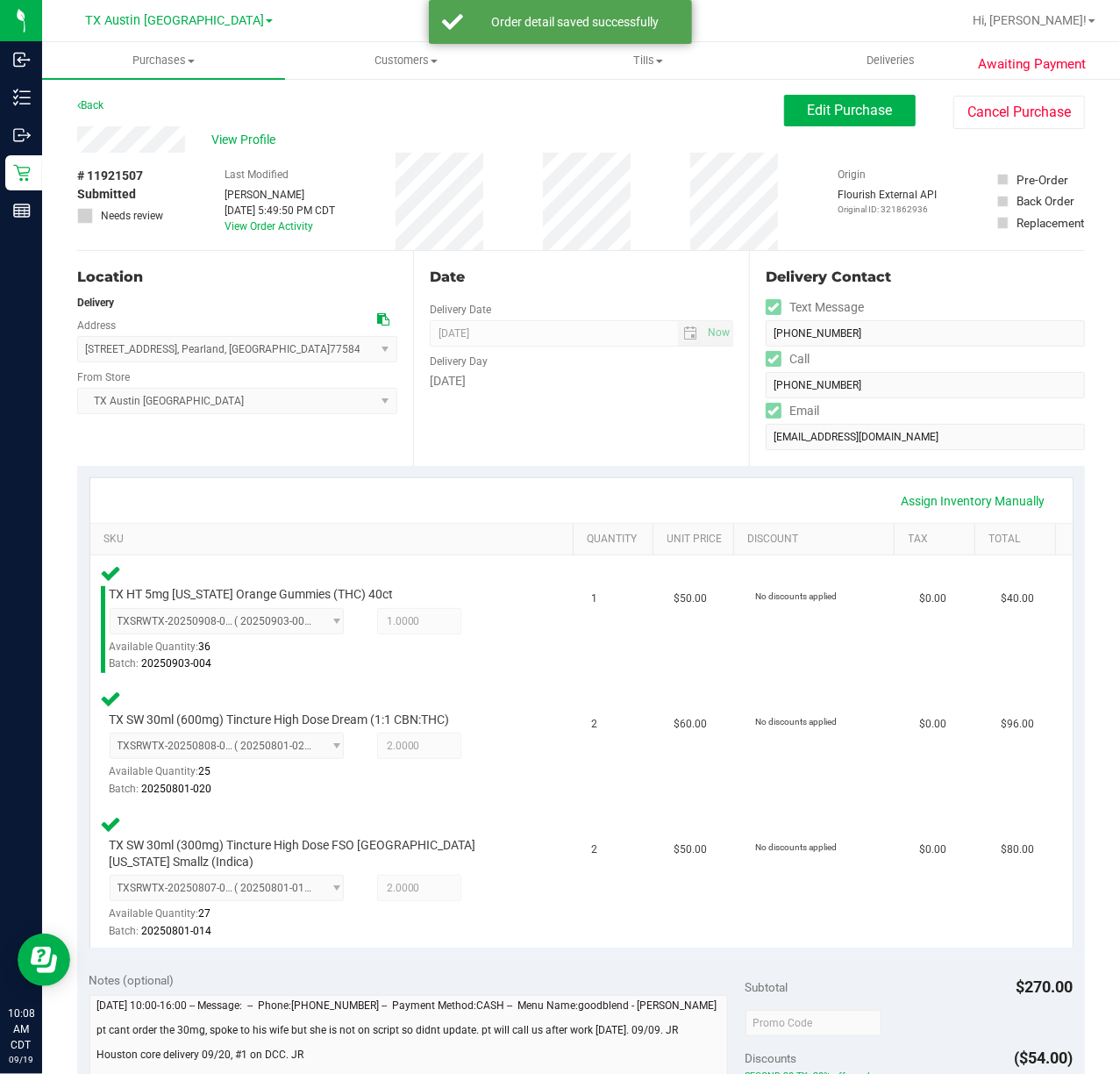
scroll to position [233, 0]
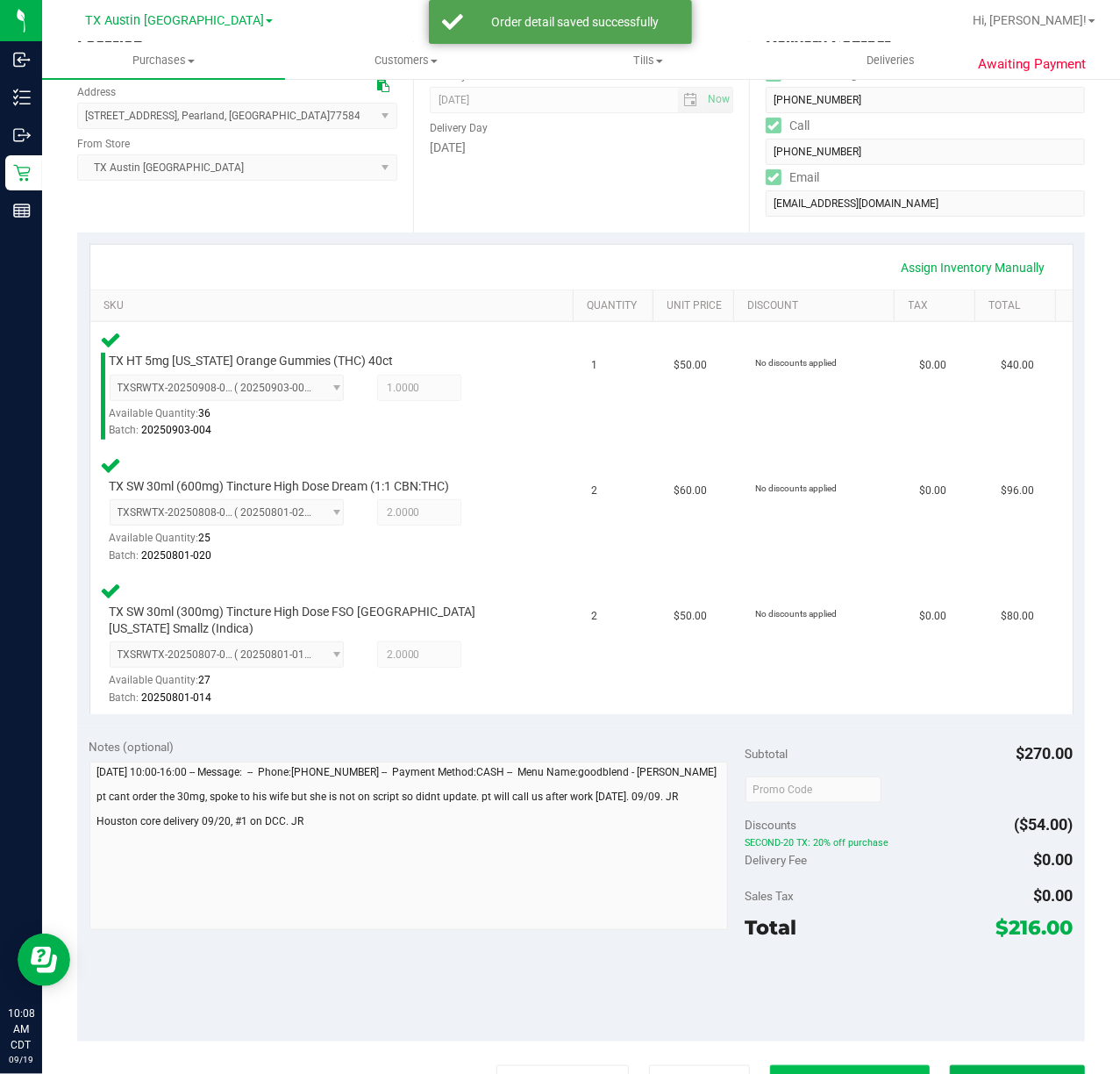
click at [866, 1065] on button "Print Customer Labels" at bounding box center [850, 1081] width 160 height 33
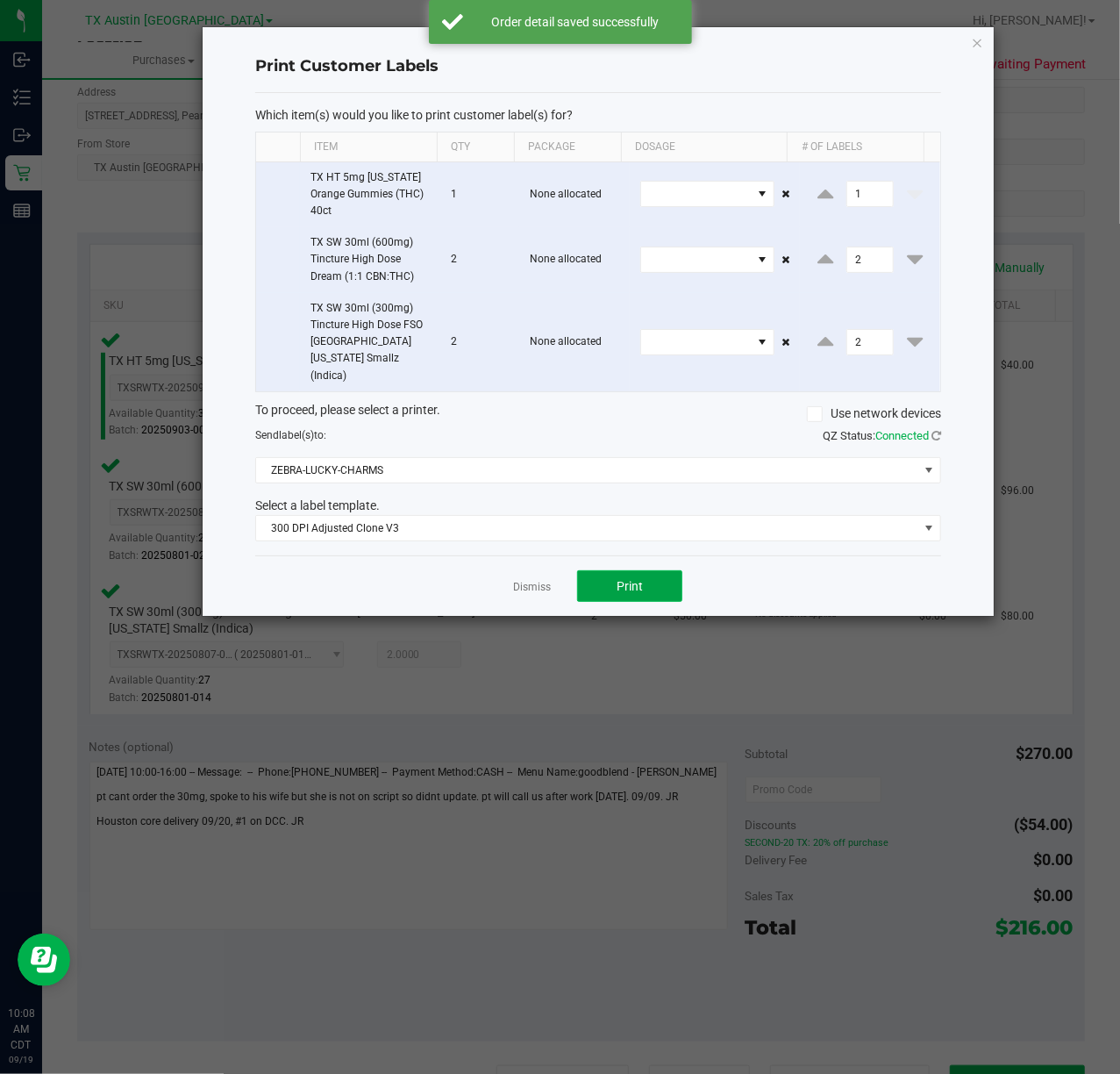
click at [605, 570] on button "Print" at bounding box center [630, 586] width 105 height 31
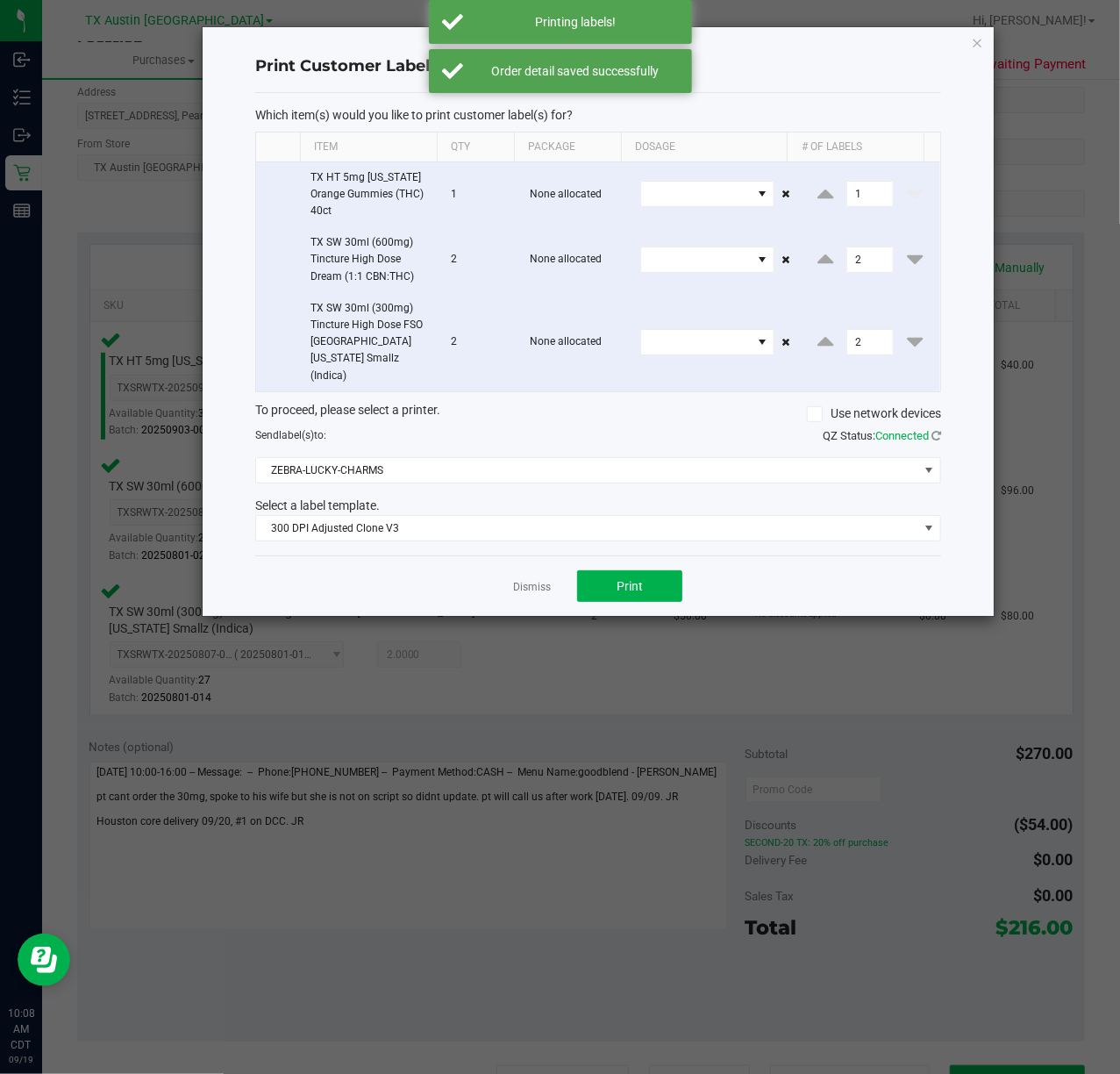
click at [509, 570] on div "Dismiss Print" at bounding box center [599, 586] width 686 height 61
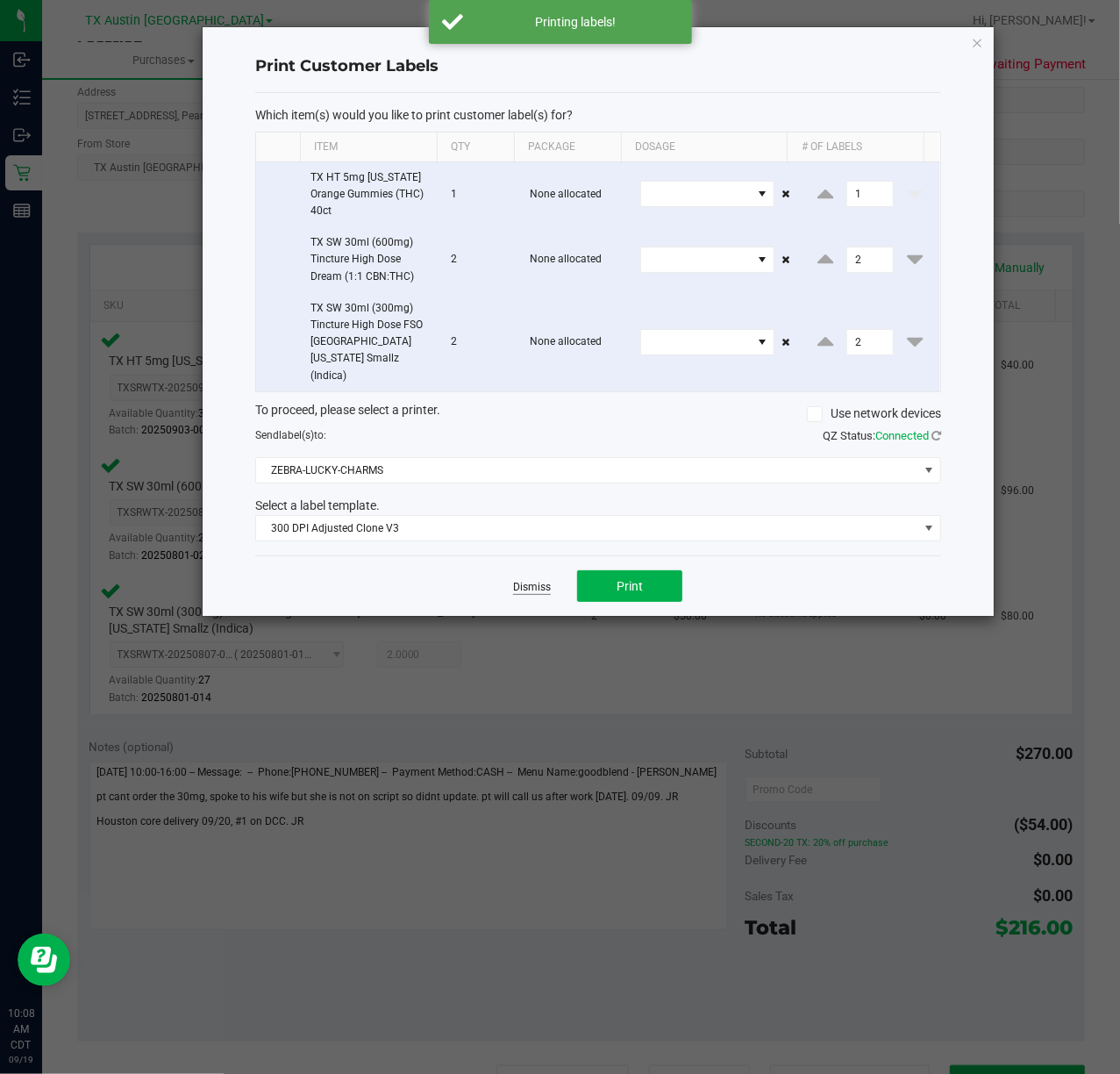
click at [542, 579] on link "Dismiss" at bounding box center [531, 587] width 38 height 15
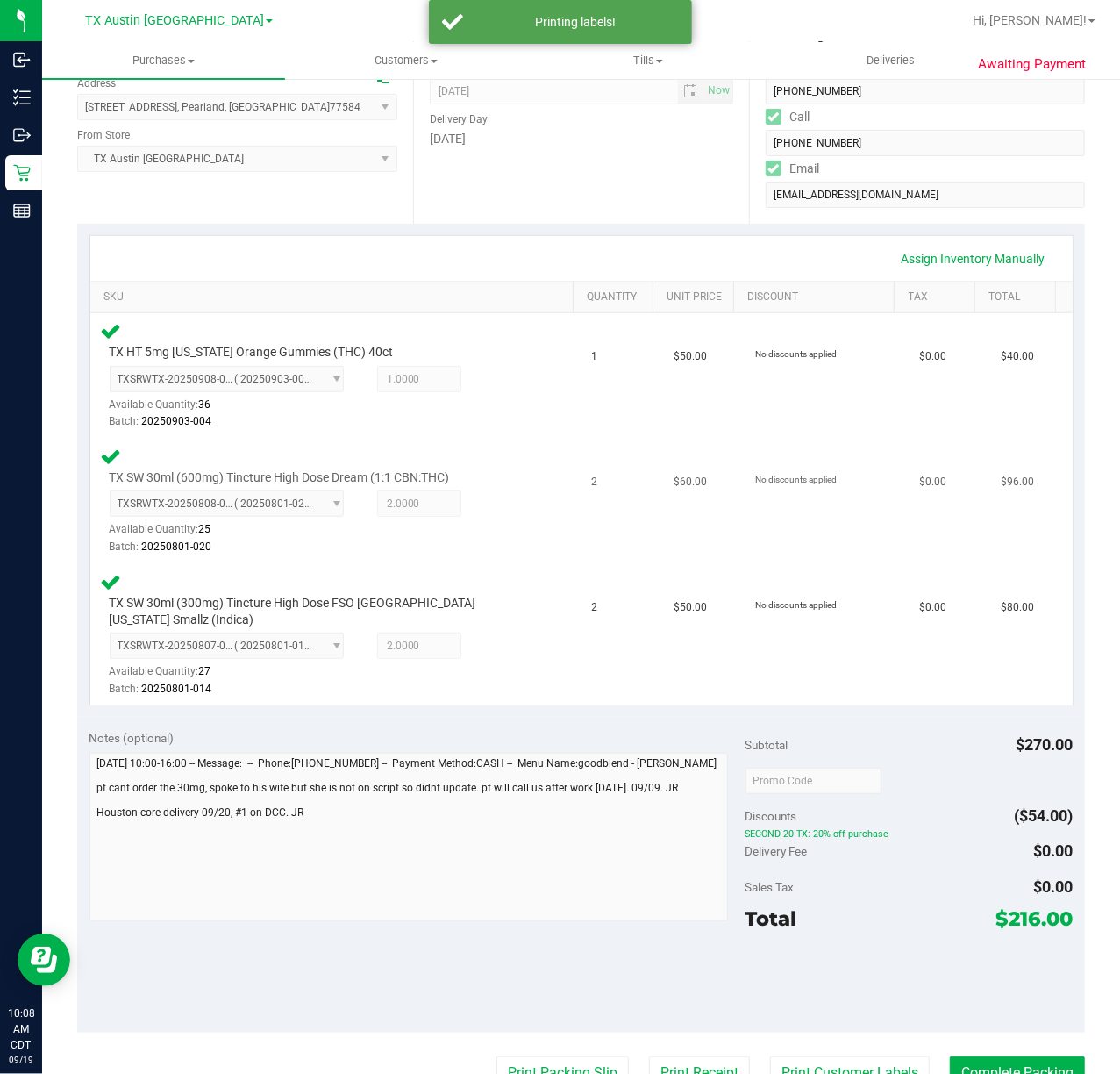
drag, startPoint x: 673, startPoint y: 1047, endPoint x: 721, endPoint y: 553, distance: 496.3
click at [671, 1036] on purchase-details "Back Edit Purchase Cancel Purchase View Profile # 11921507 Submitted Needs revi…" at bounding box center [581, 653] width 1007 height 1602
click at [699, 1063] on button "Print Receipt" at bounding box center [699, 1073] width 101 height 33
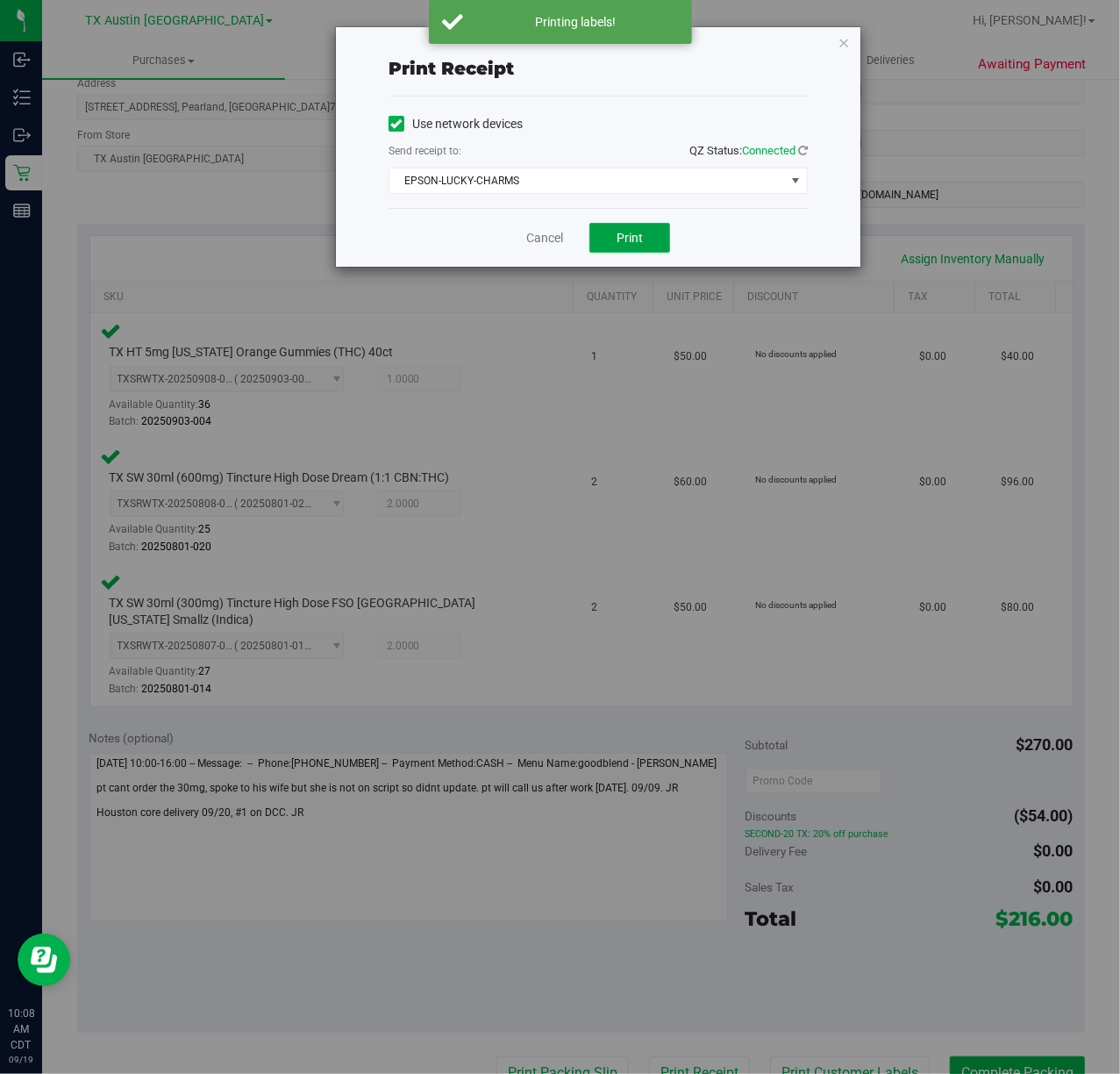
click at [618, 251] on button "Print" at bounding box center [629, 238] width 80 height 30
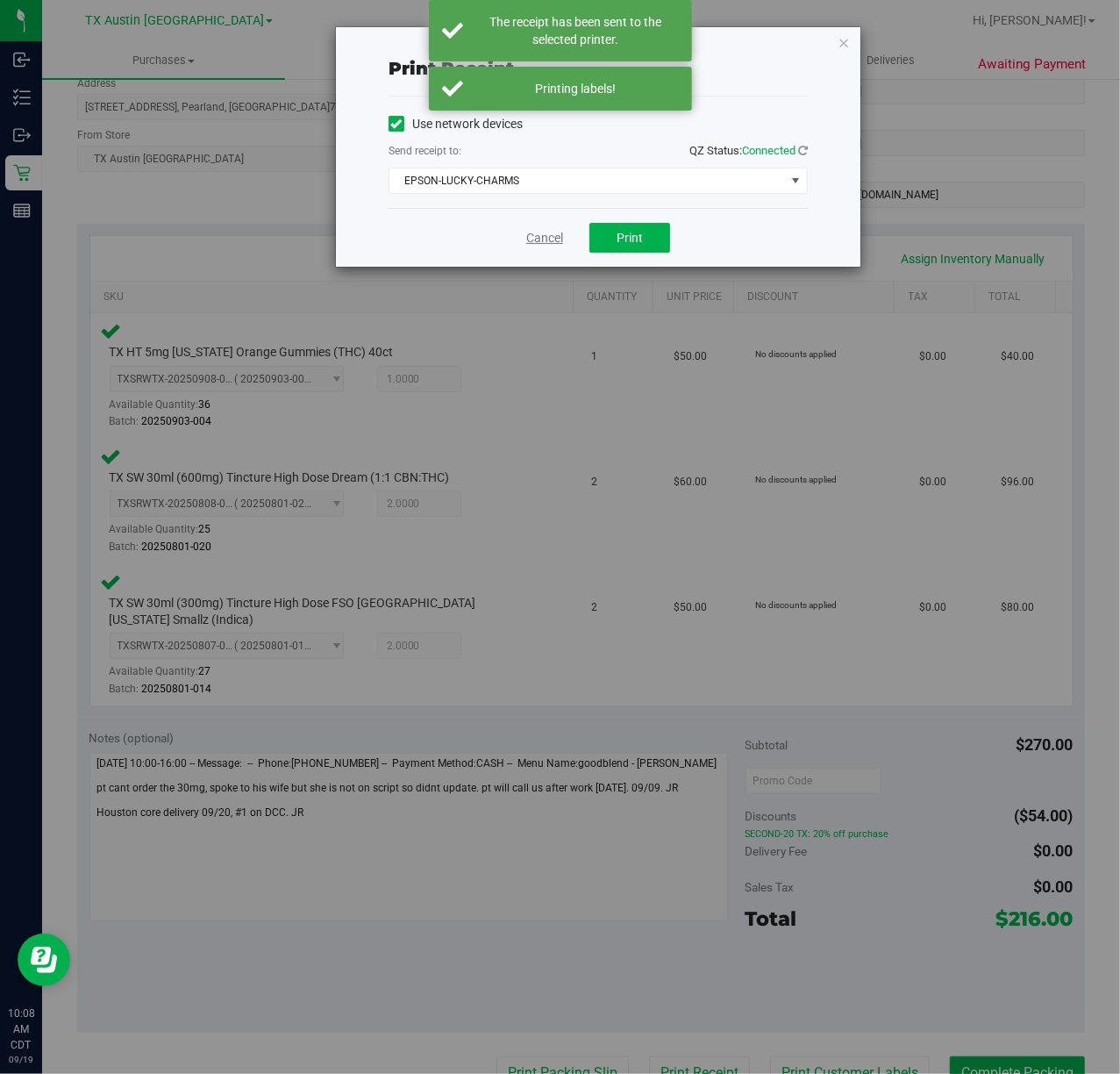
click at [530, 242] on link "Cancel" at bounding box center [544, 238] width 37 height 18
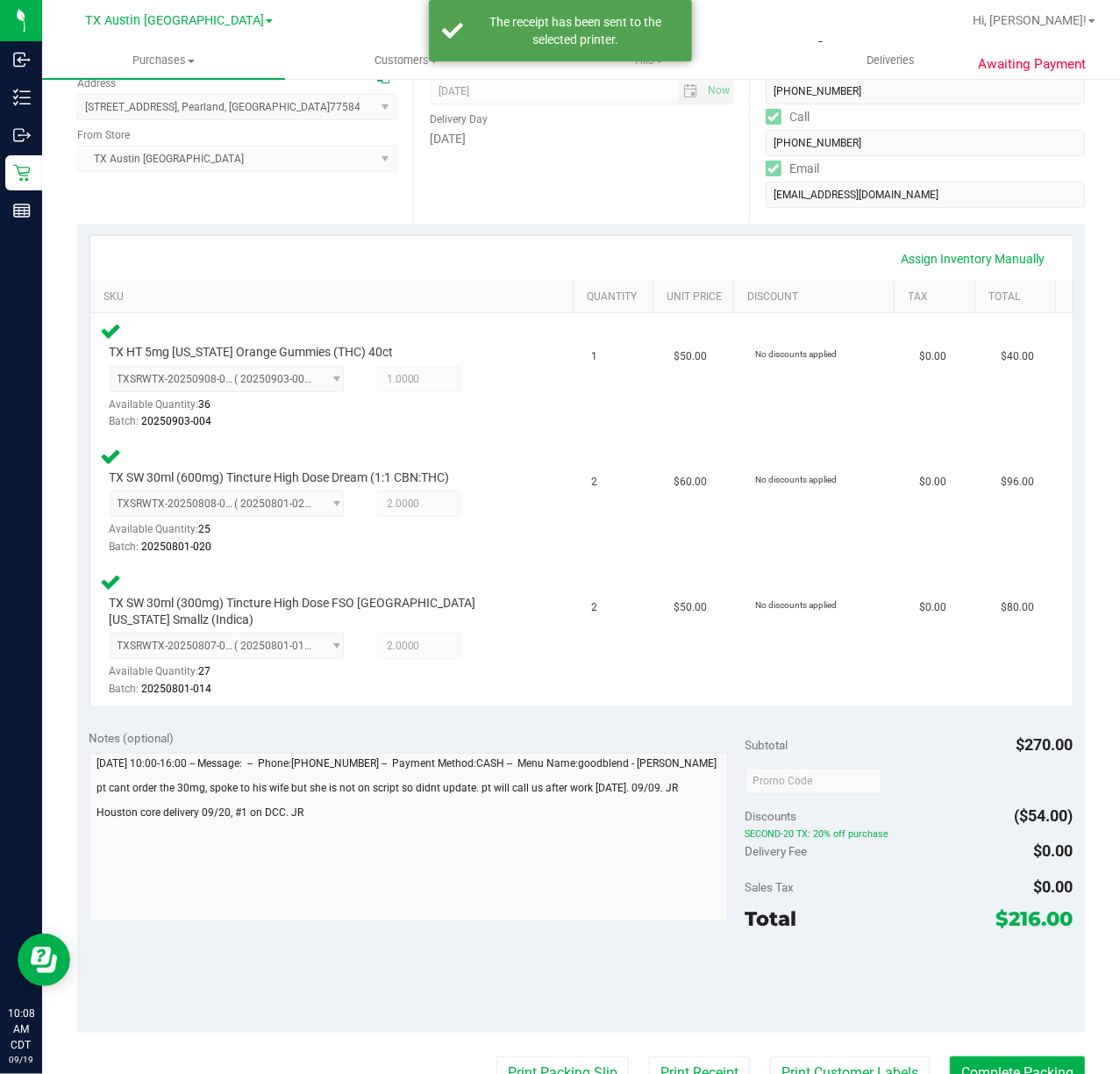
click at [566, 1033] on purchase-details "Back Edit Purchase Cancel Purchase View Profile # 11921507 Submitted Needs revi…" at bounding box center [581, 653] width 1007 height 1602
click at [555, 1037] on purchase-details "Back Edit Purchase Cancel Purchase View Profile # 11921507 Submitted Needs revi…" at bounding box center [581, 653] width 1007 height 1602
click at [555, 1056] on button "Print Packing Slip" at bounding box center [563, 1073] width 133 height 33
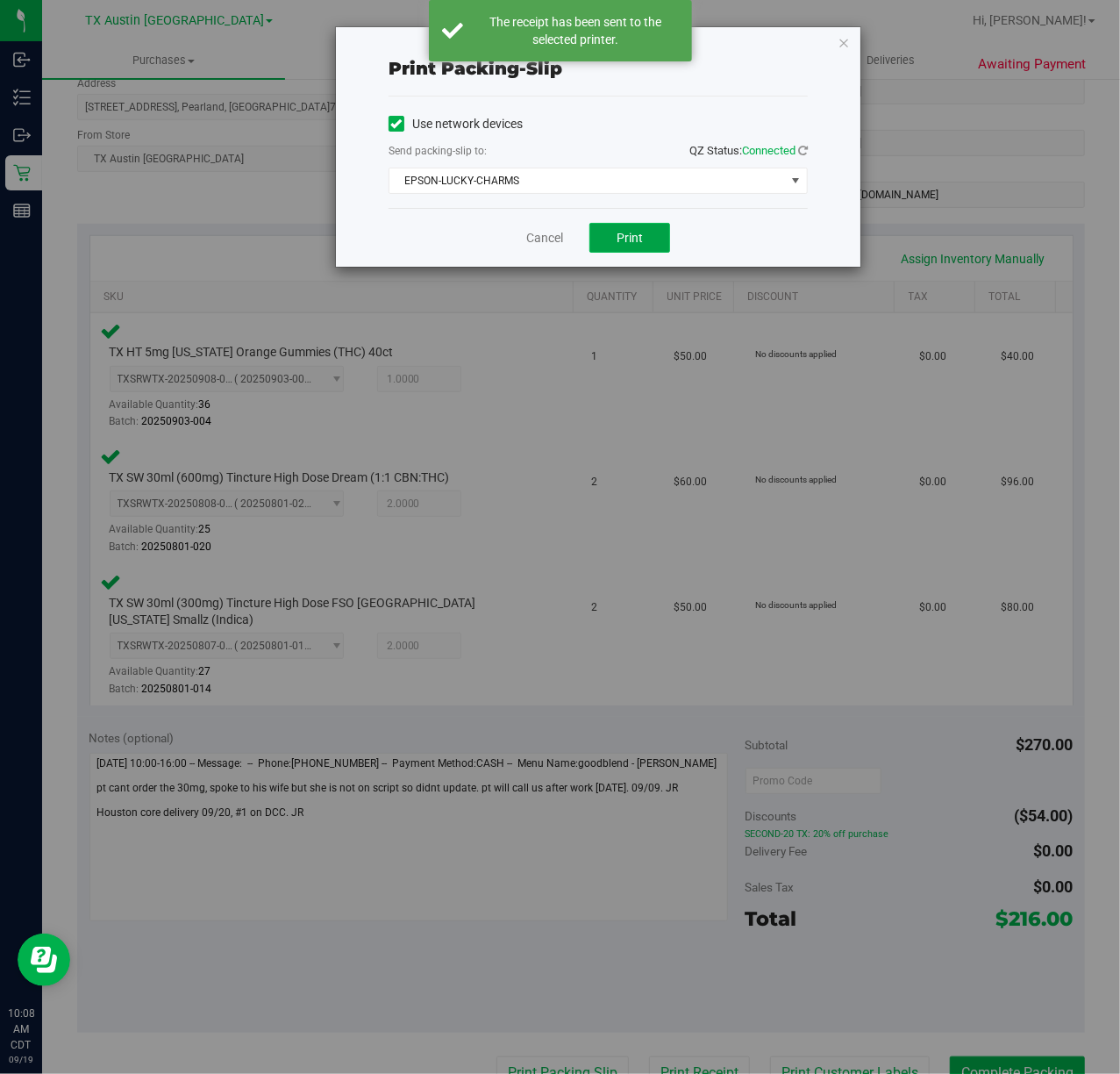
click at [633, 239] on span "Print" at bounding box center [629, 237] width 27 height 14
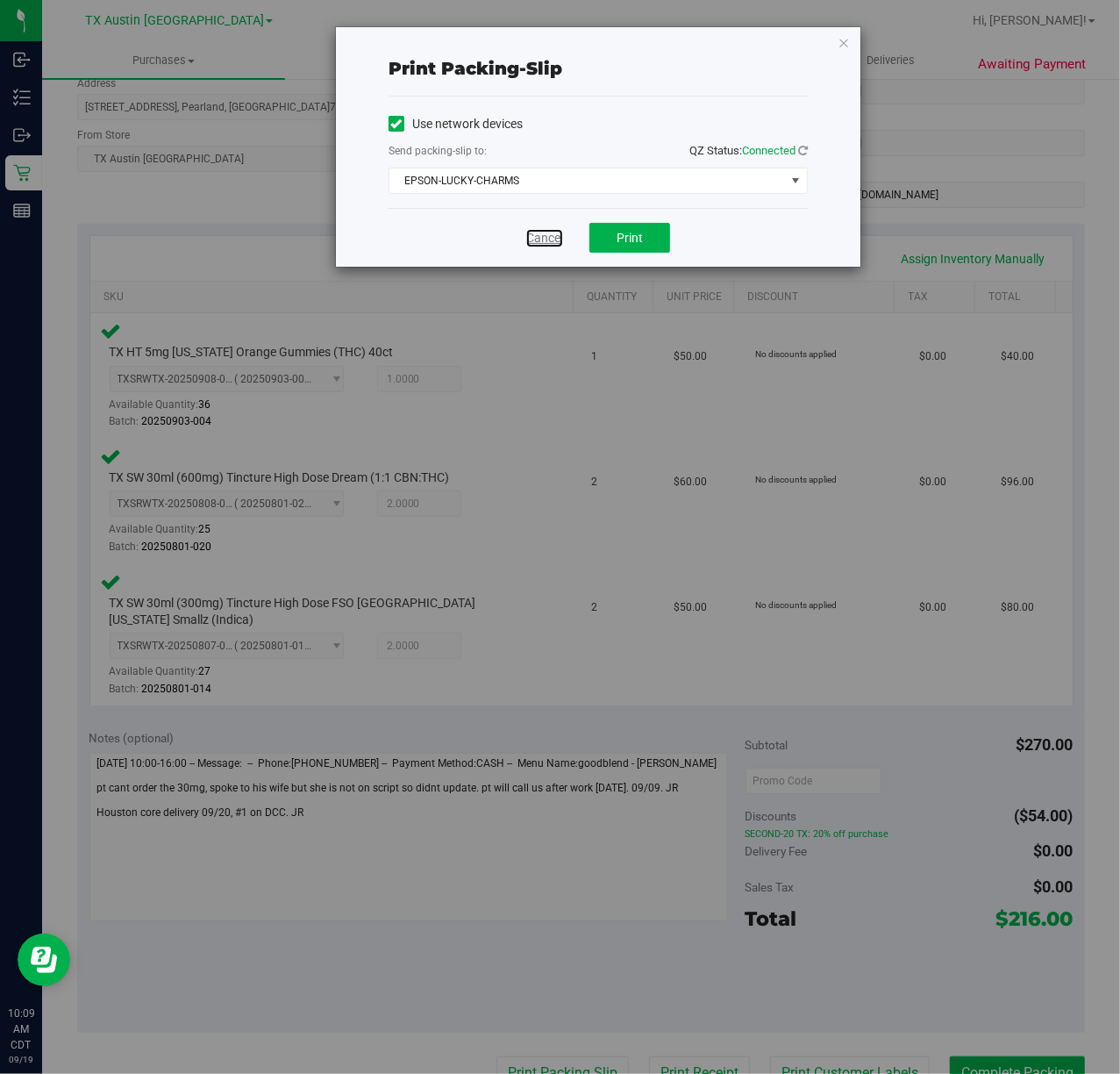
click at [539, 242] on link "Cancel" at bounding box center [544, 238] width 37 height 18
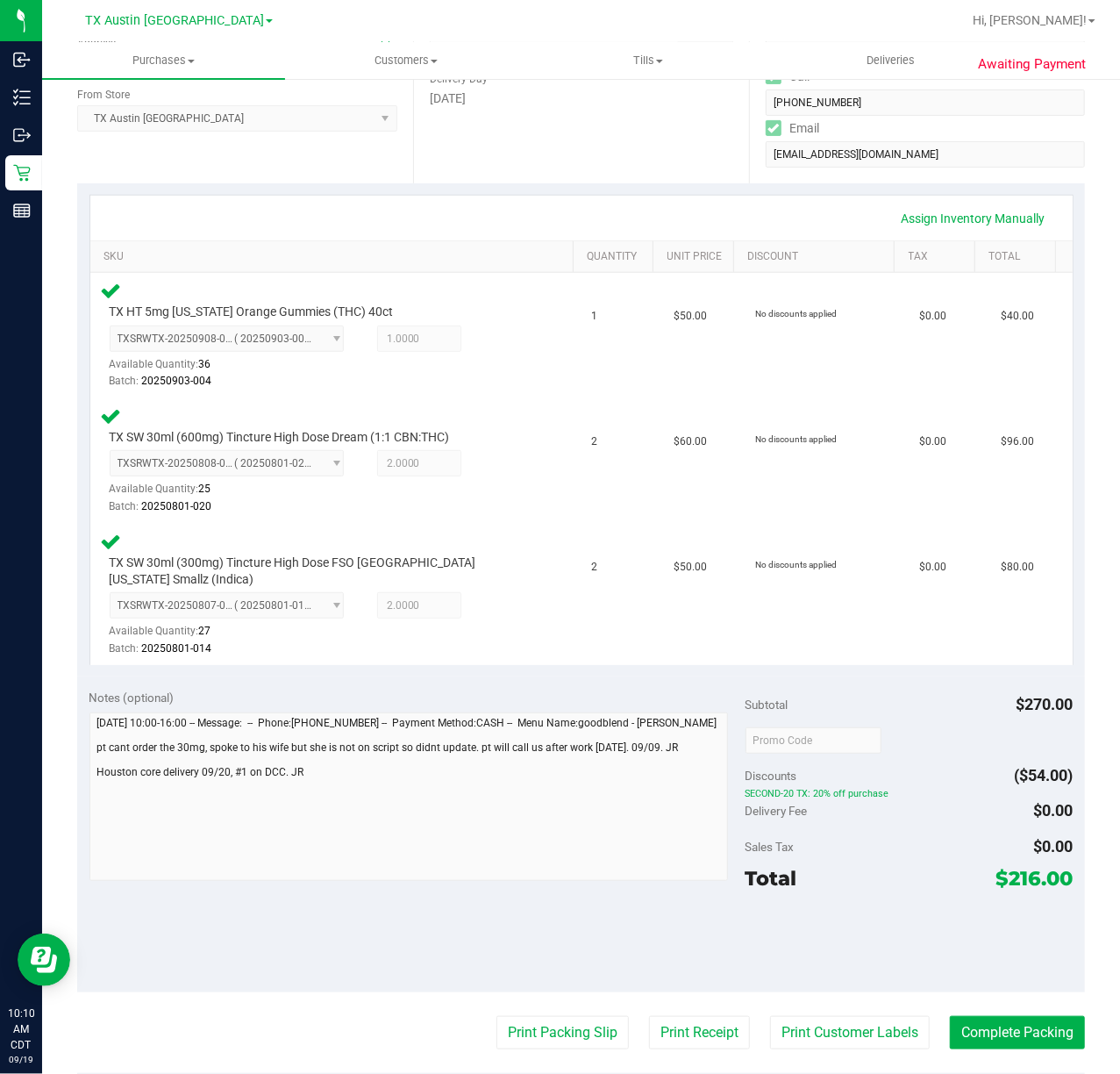
scroll to position [351, 0]
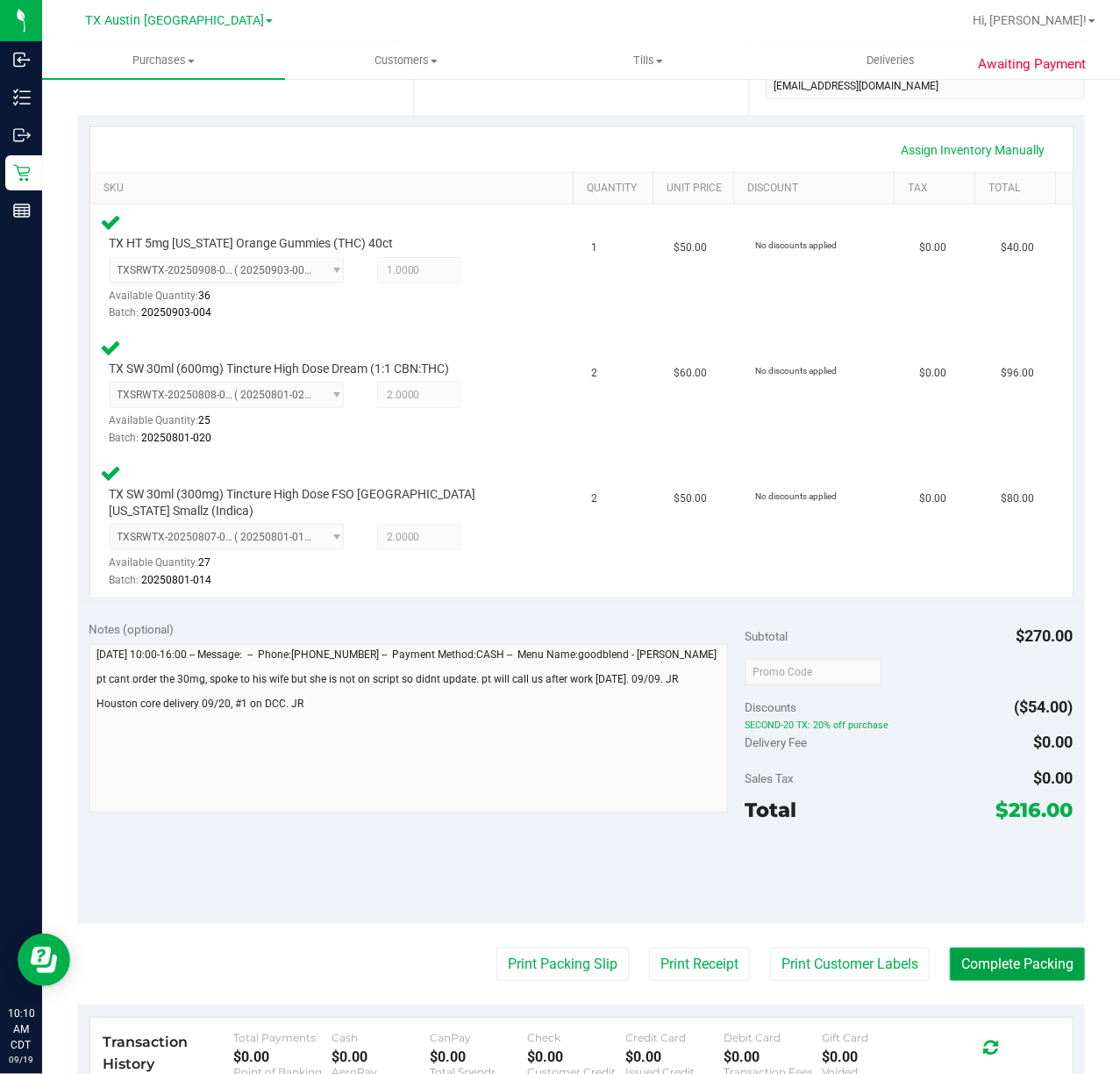
click at [990, 948] on button "Complete Packing" at bounding box center [1018, 964] width 135 height 33
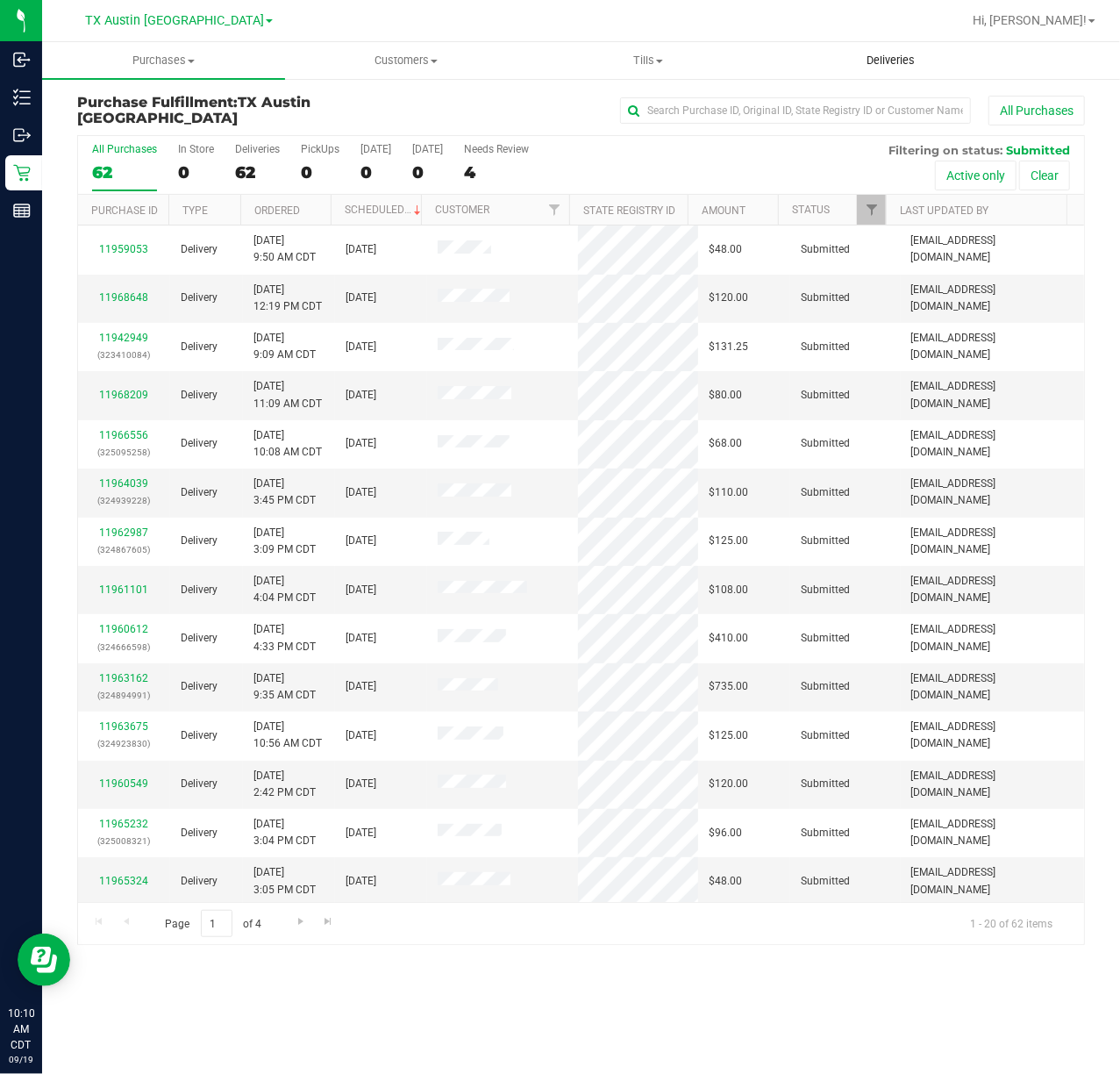
click at [895, 75] on uib-tab-heading "Deliveries" at bounding box center [891, 61] width 241 height 35
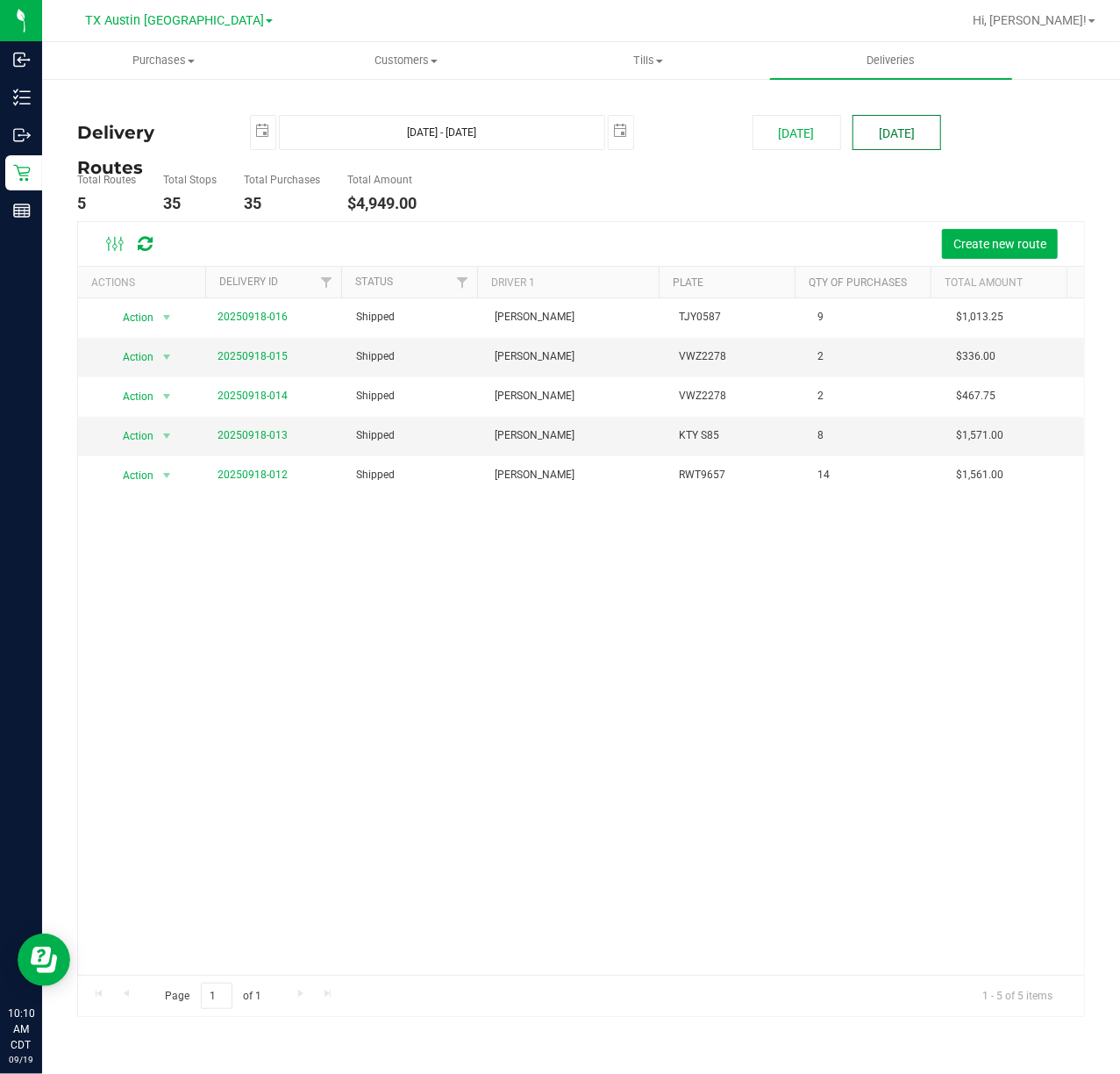
click at [914, 149] on button "[DATE]" at bounding box center [897, 133] width 89 height 35
type input "[DATE] - [DATE]"
type input "[DATE]"
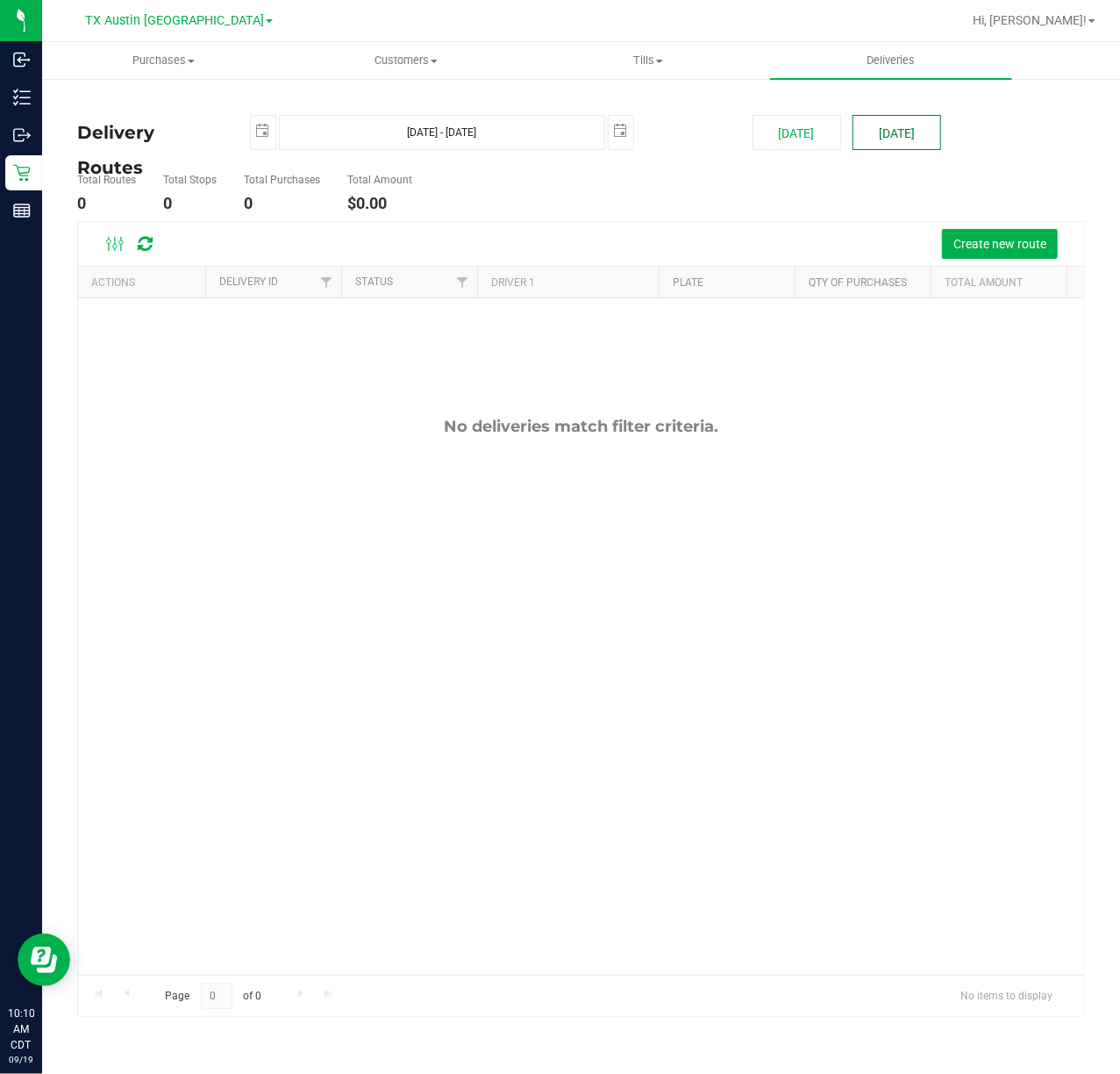
click at [899, 145] on button "[DATE]" at bounding box center [897, 133] width 89 height 35
click at [973, 240] on span "Create new route" at bounding box center [1000, 244] width 93 height 14
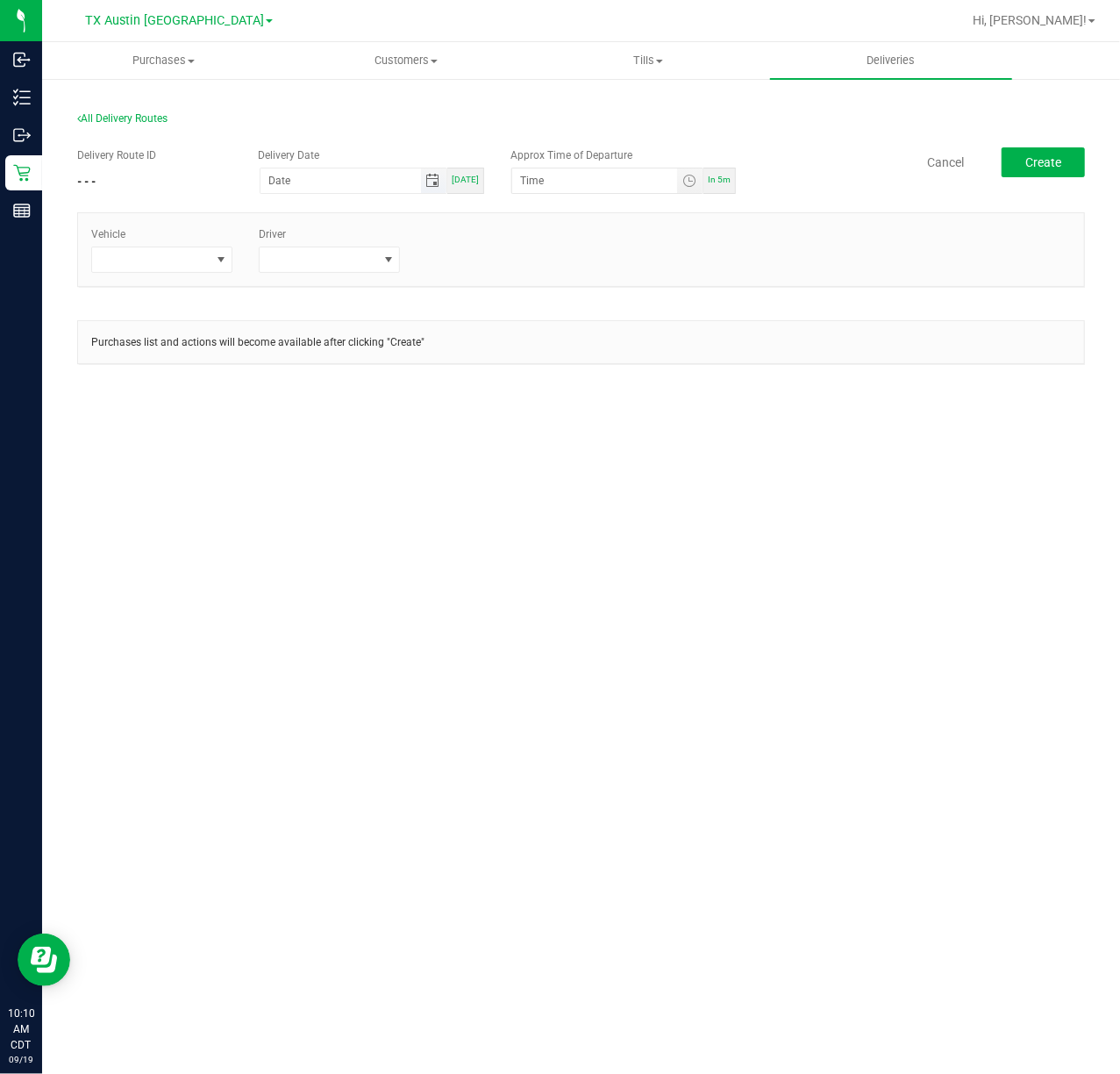
click at [436, 173] on span "Toggle calendar" at bounding box center [433, 180] width 14 height 14
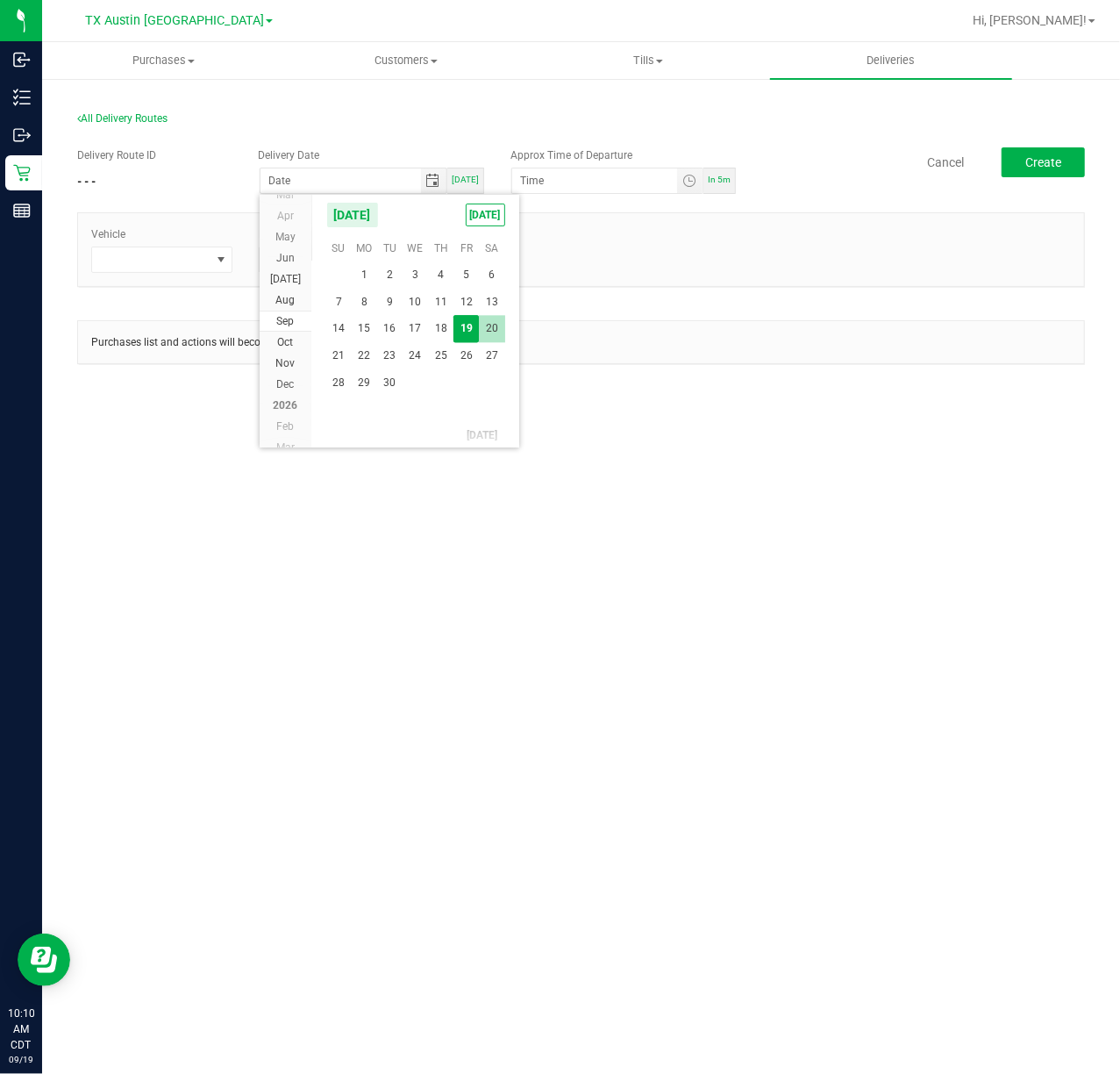
click at [493, 330] on span "20" at bounding box center [492, 328] width 26 height 27
type input "[DATE]"
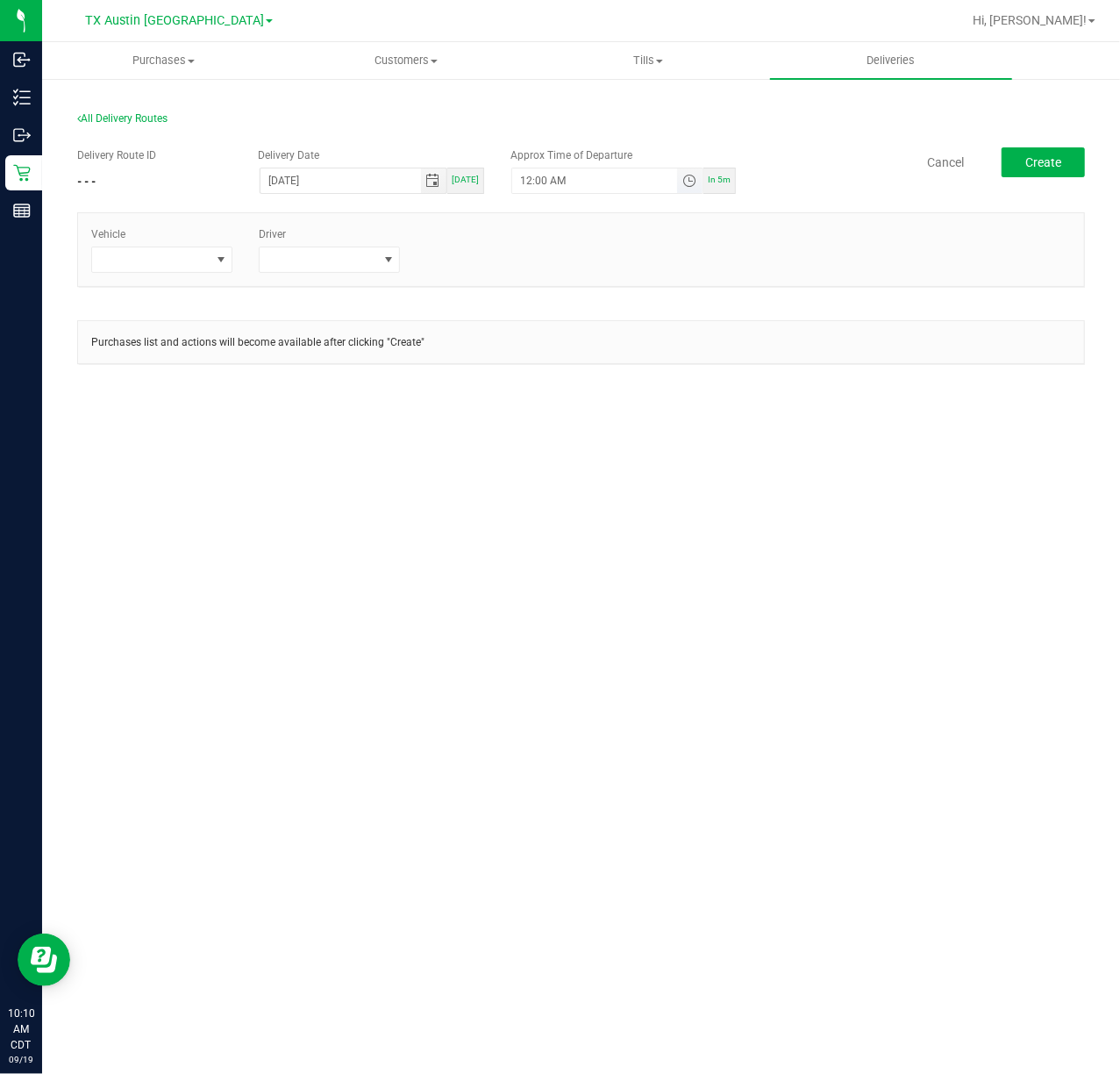
click at [685, 183] on span "Toggle time list" at bounding box center [689, 180] width 14 height 14
click at [639, 521] on button "Set" at bounding box center [638, 524] width 66 height 39
type input "5:00 AM"
click at [241, 265] on div "Vehicle" at bounding box center [162, 249] width 168 height 46
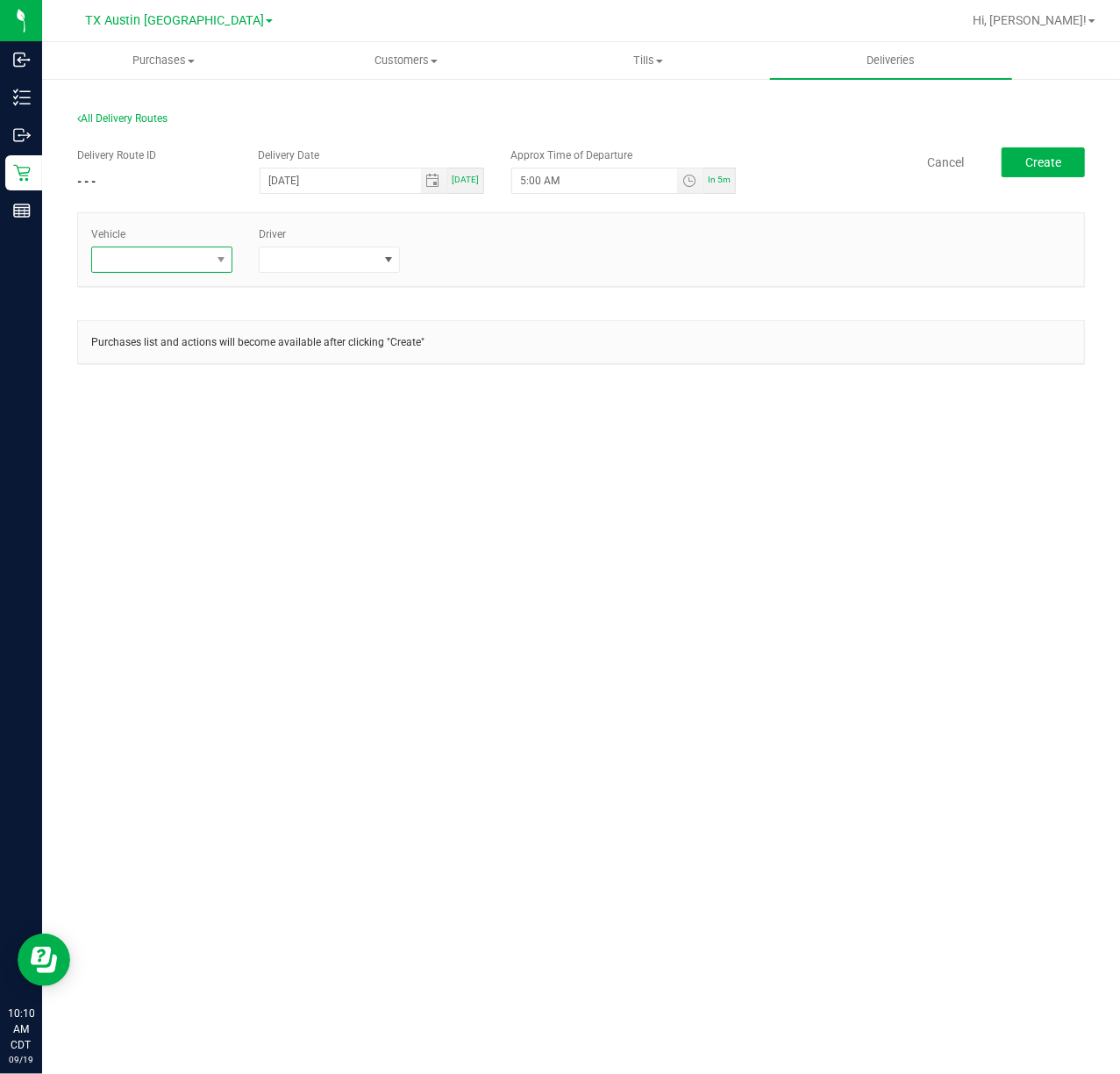
click at [205, 267] on span at bounding box center [150, 259] width 117 height 25
type input "tx"
click at [186, 401] on li "TX-CHEROKEE-01" at bounding box center [174, 396] width 164 height 30
click at [305, 268] on span at bounding box center [317, 259] width 117 height 25
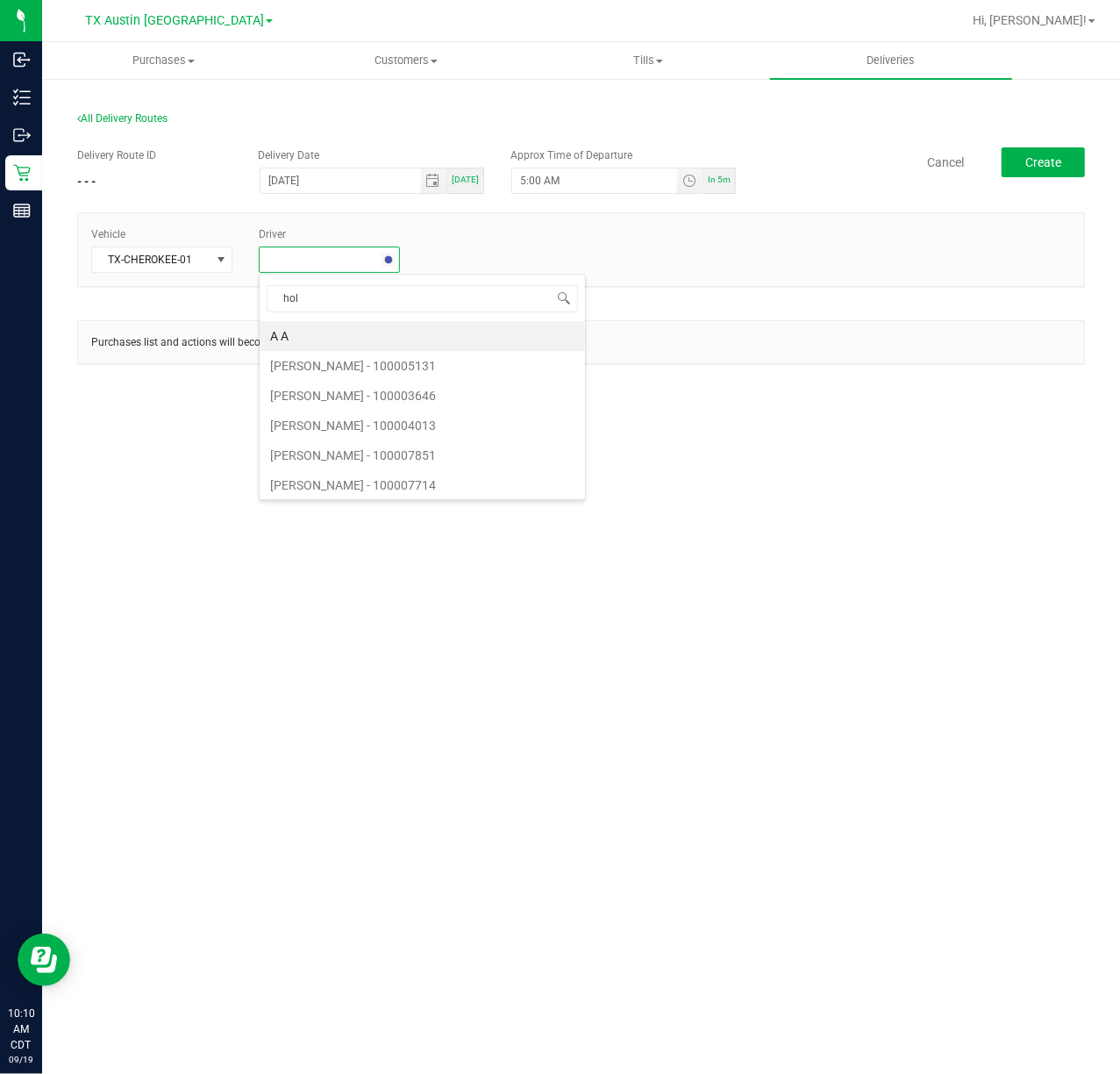
type input "holm"
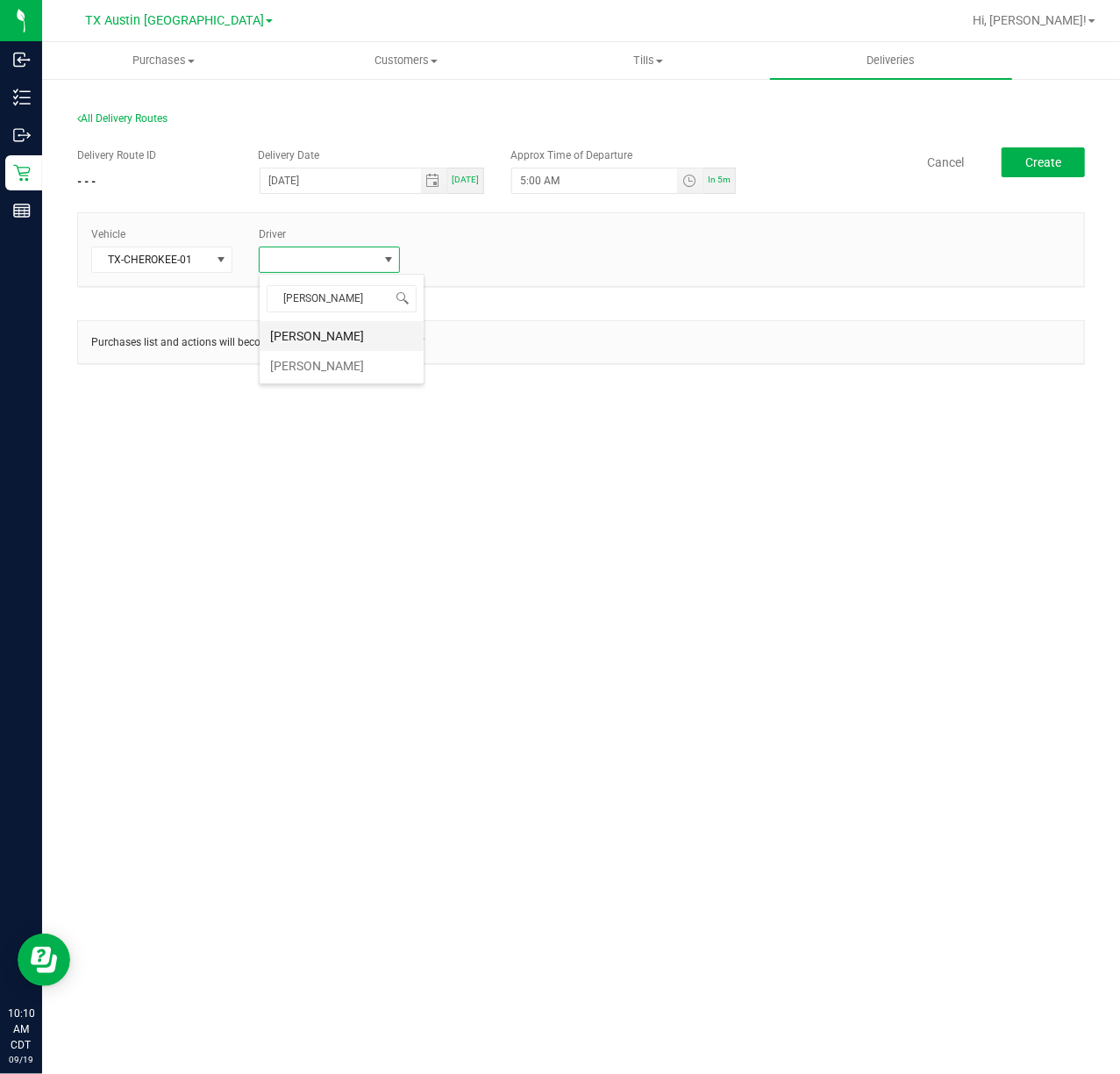
click at [362, 328] on li "Paul Holman" at bounding box center [341, 336] width 164 height 30
click at [1063, 149] on button "Create" at bounding box center [1043, 162] width 83 height 30
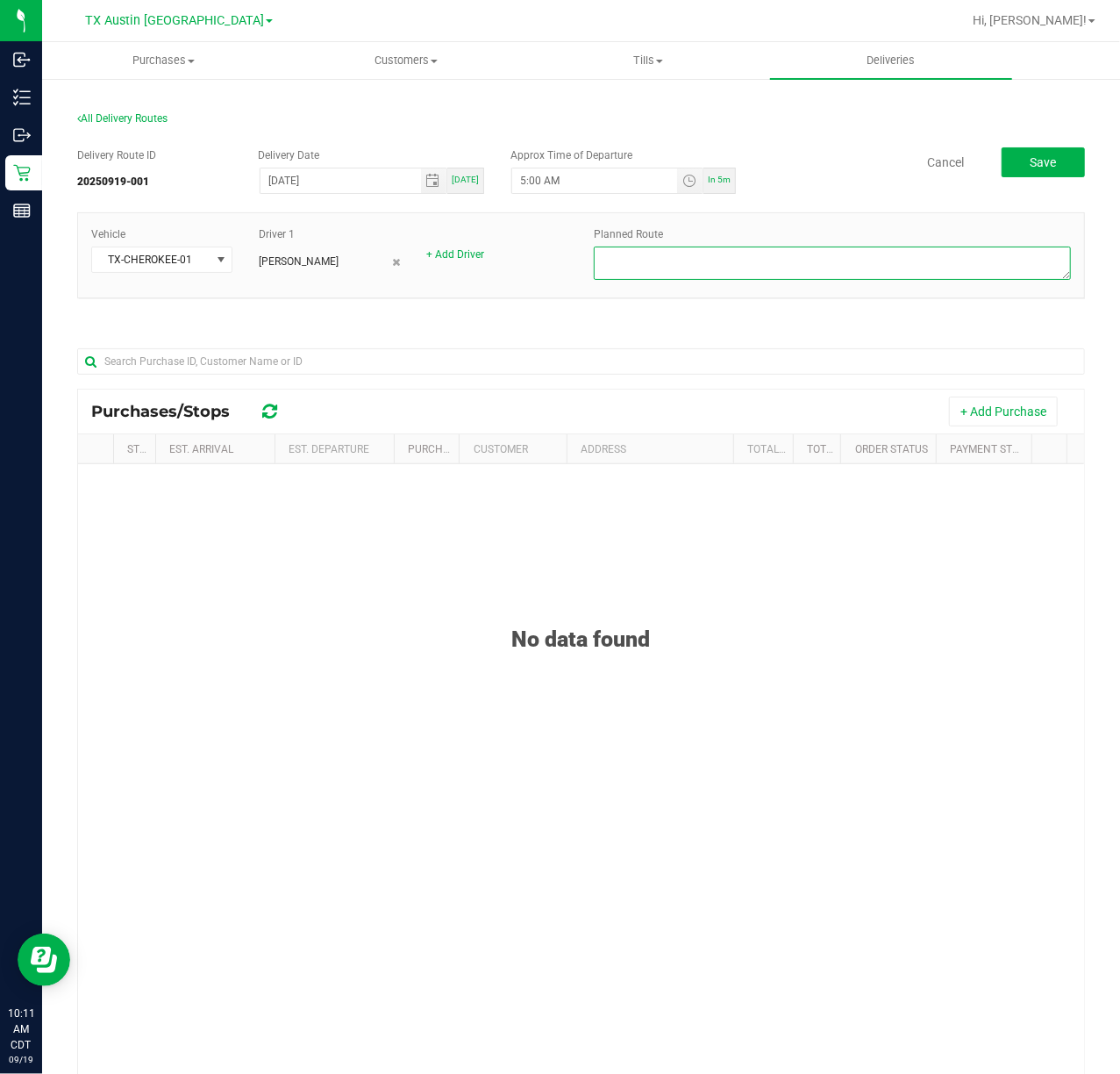
click at [874, 274] on textarea at bounding box center [832, 263] width 477 height 33
type textarea "HTX CORE DEL"
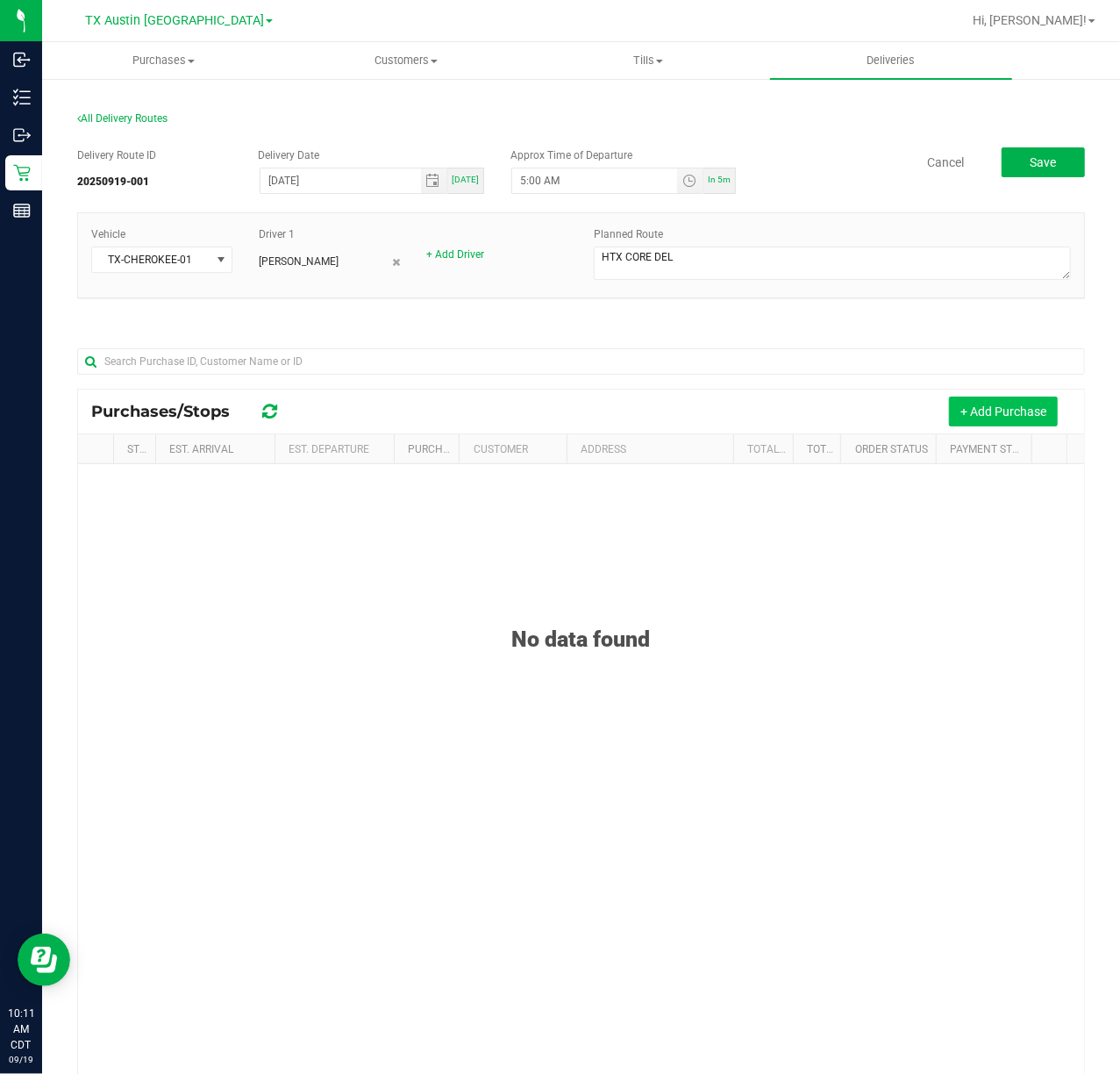
click at [990, 412] on button "+ Add Purchase" at bounding box center [1004, 412] width 109 height 30
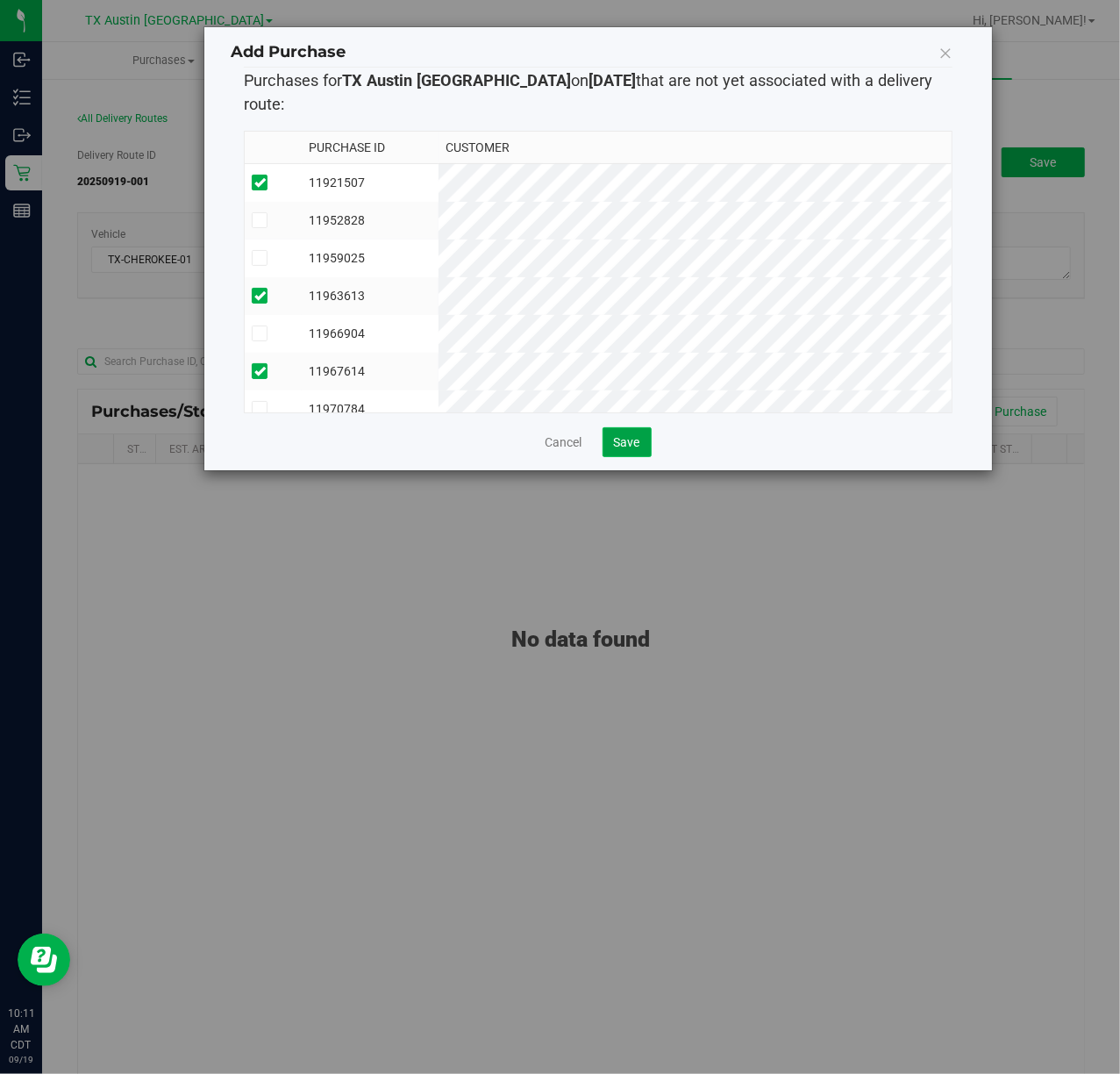
click at [642, 427] on button "Save" at bounding box center [626, 442] width 49 height 30
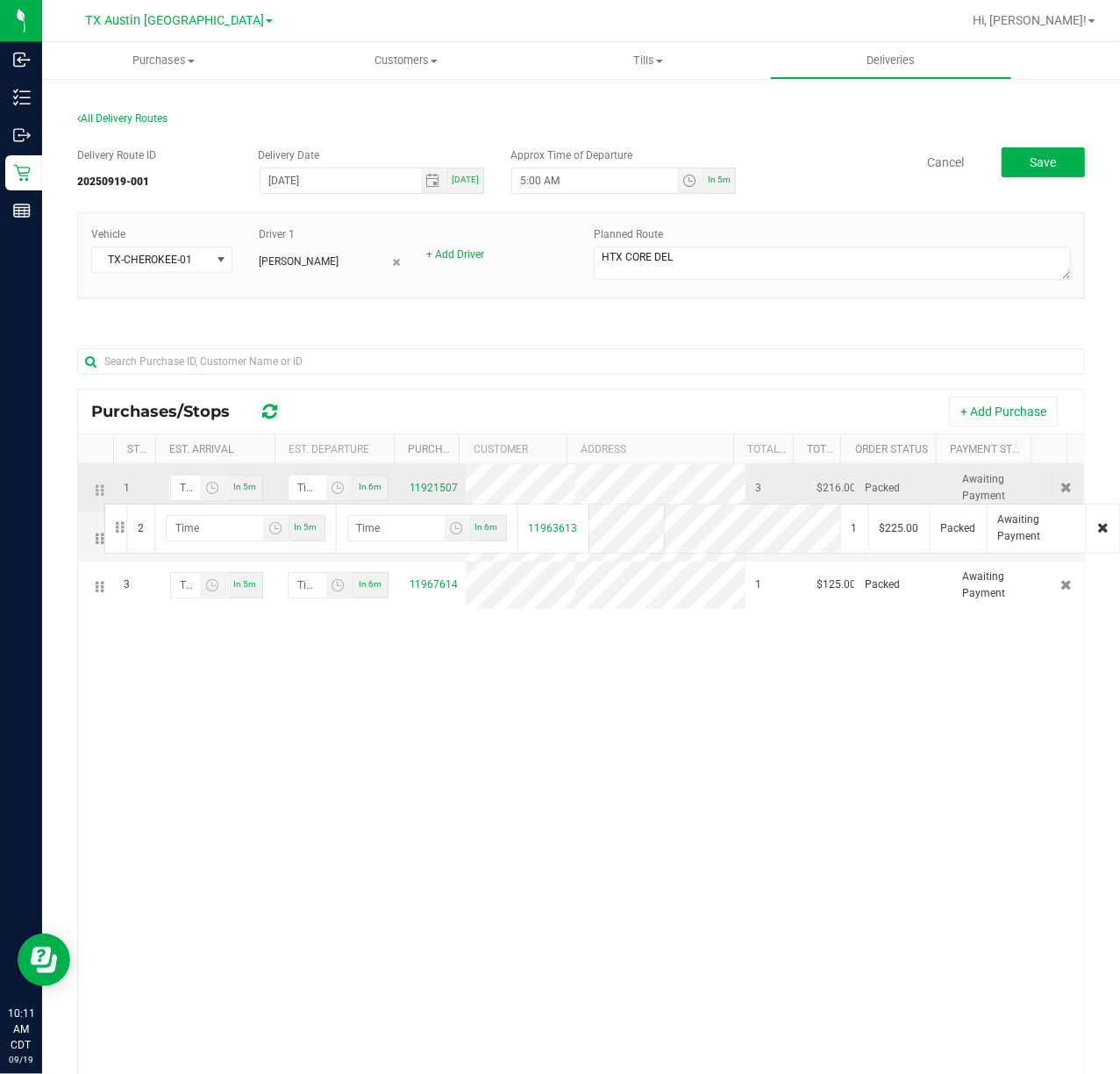
drag, startPoint x: 103, startPoint y: 541, endPoint x: 101, endPoint y: 502, distance: 39.1
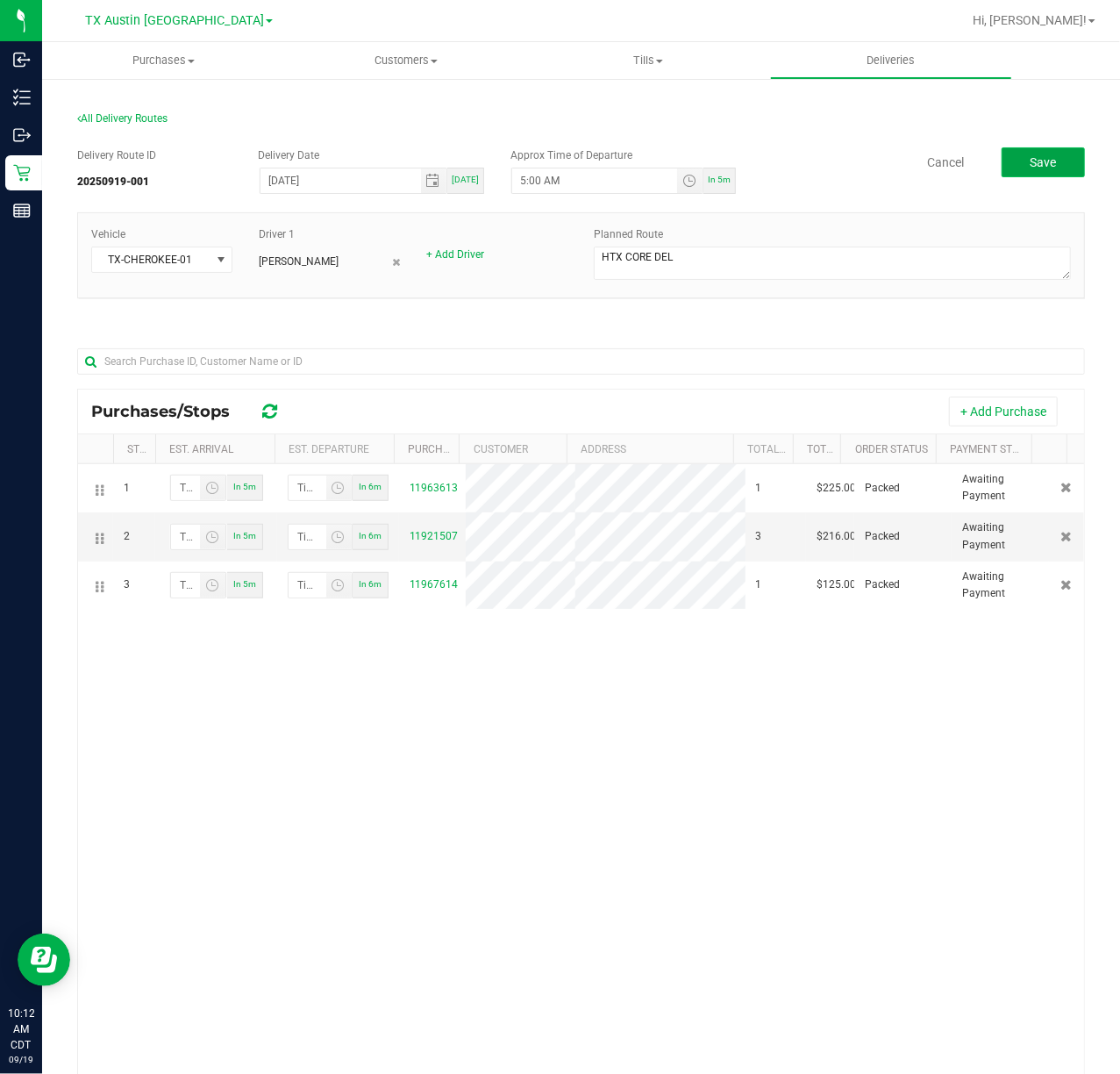
click at [1018, 149] on button "Save" at bounding box center [1043, 162] width 83 height 30
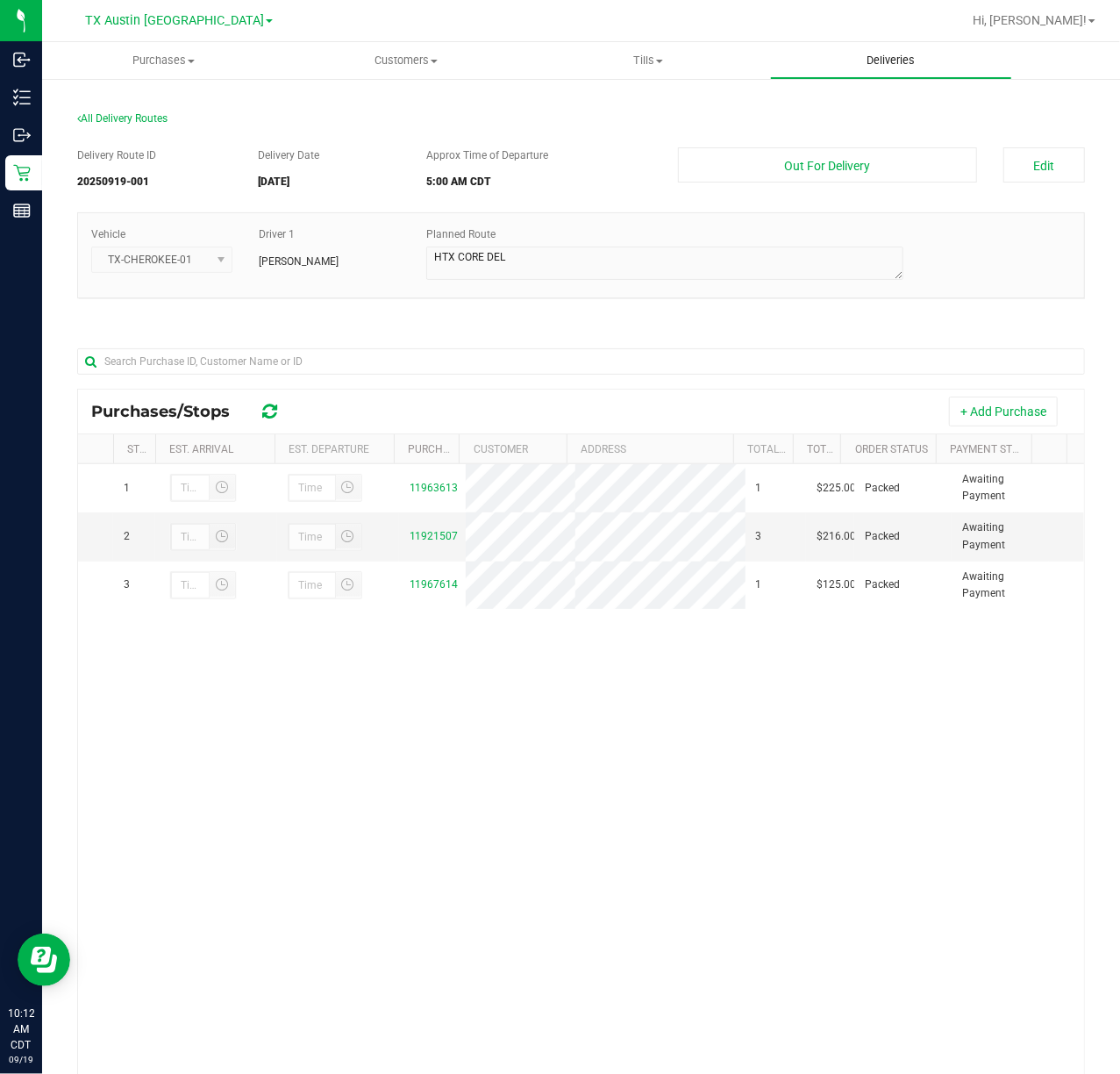
click at [867, 68] on uib-tab-heading "Deliveries" at bounding box center [891, 61] width 241 height 35
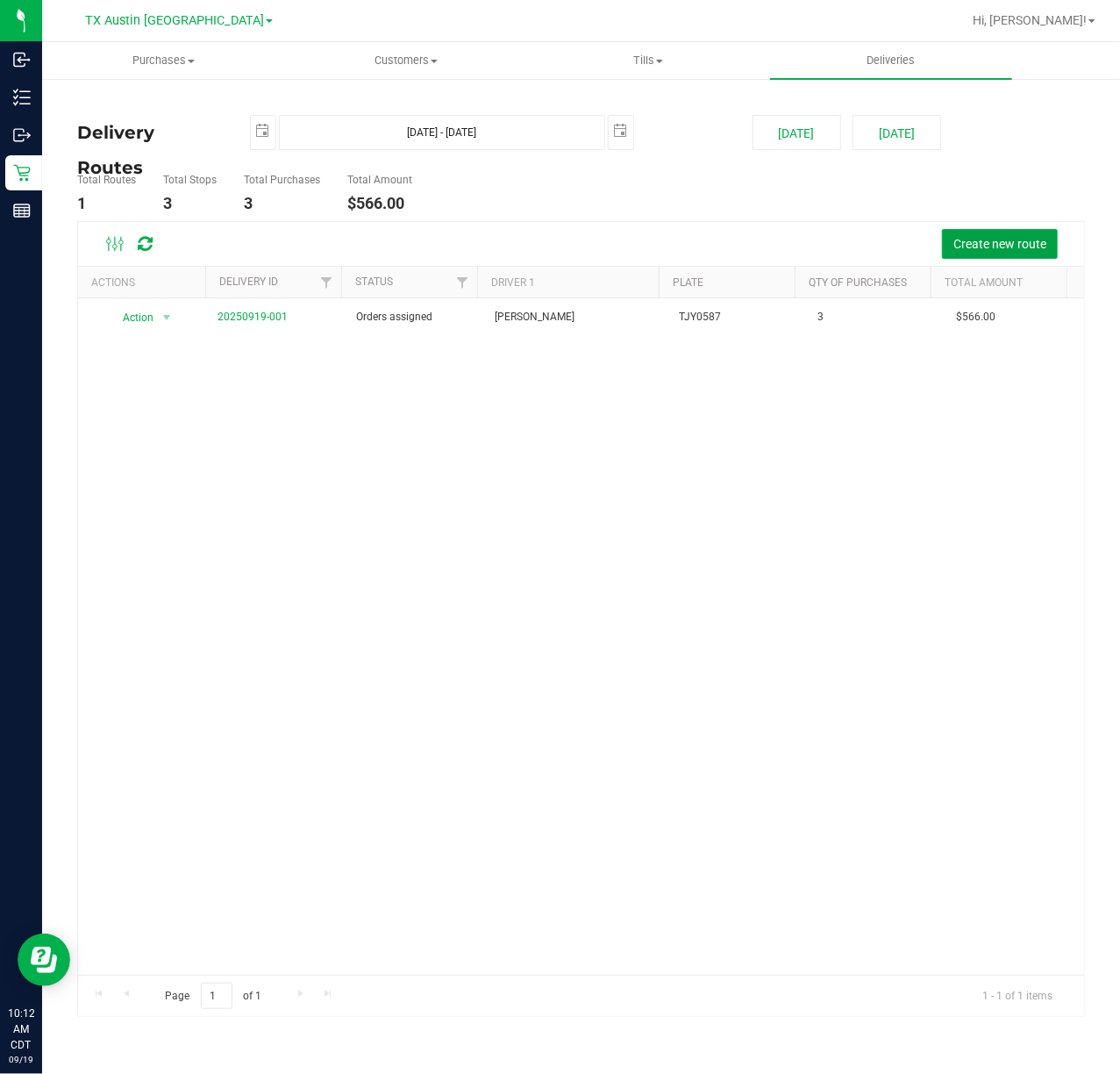
click at [983, 240] on span "Create new route" at bounding box center [1000, 244] width 93 height 14
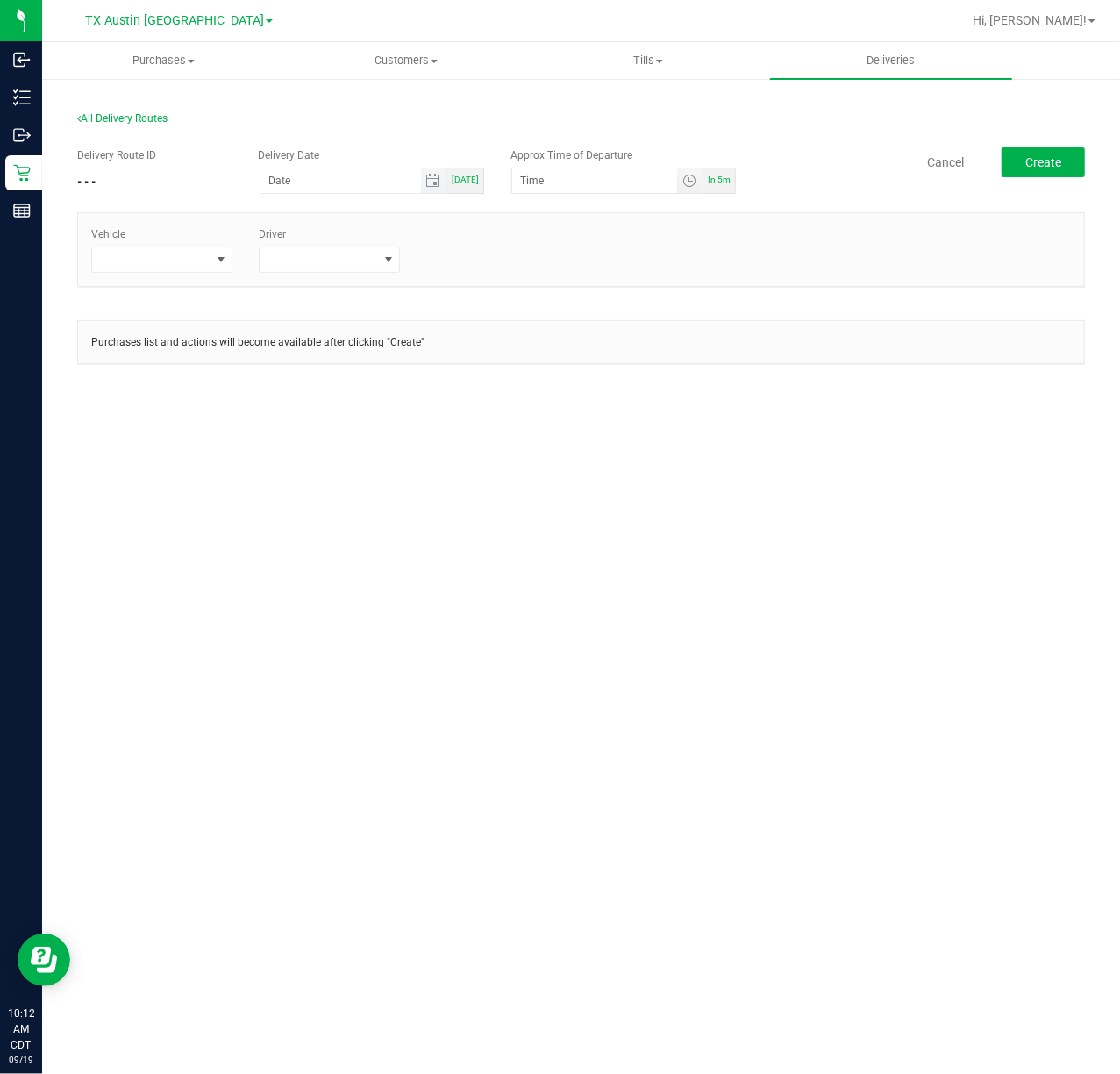
click at [442, 190] on span "Toggle calendar" at bounding box center [434, 181] width 26 height 25
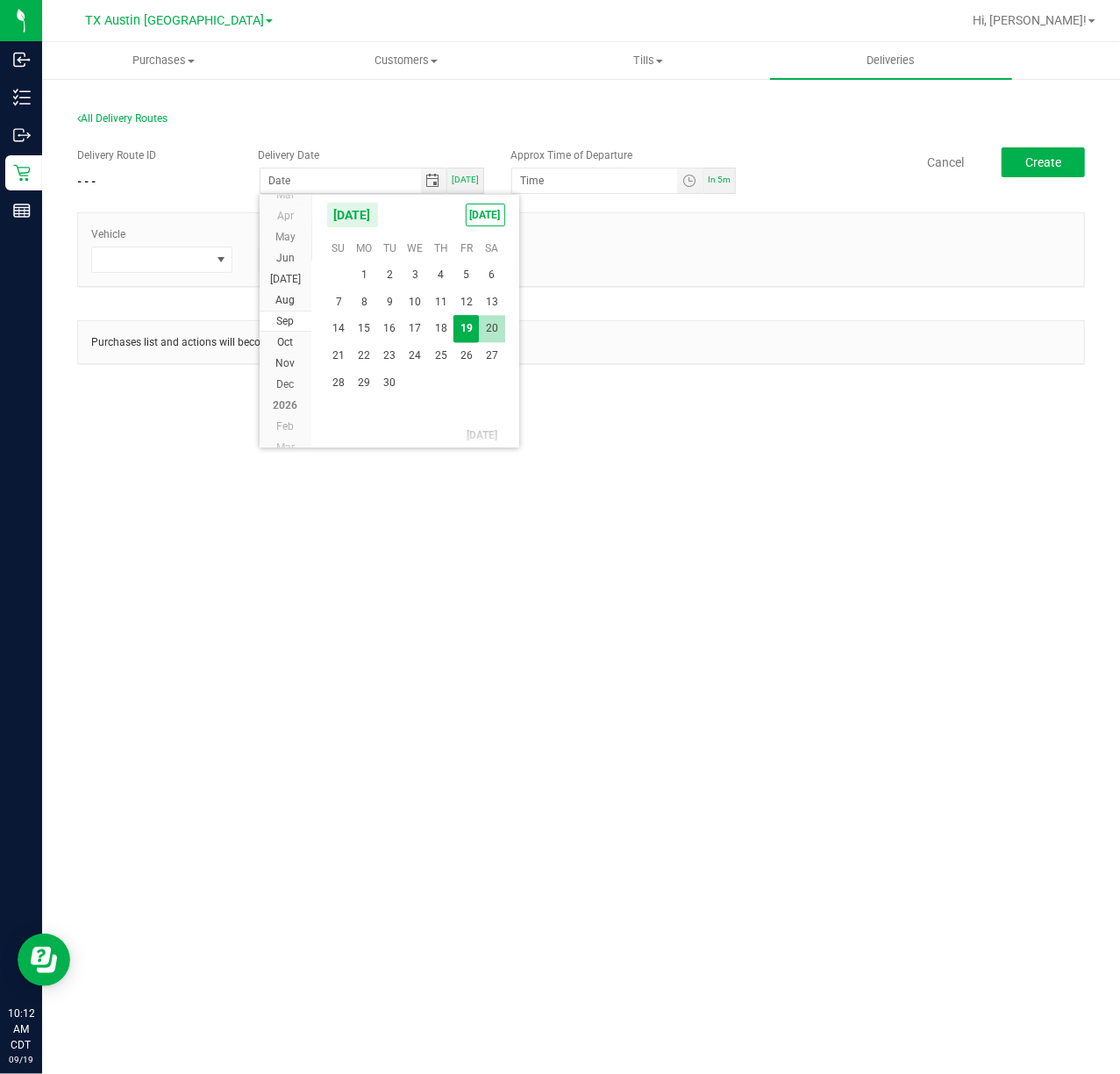
click at [491, 337] on span "20" at bounding box center [492, 328] width 26 height 27
type input "09/20/2025"
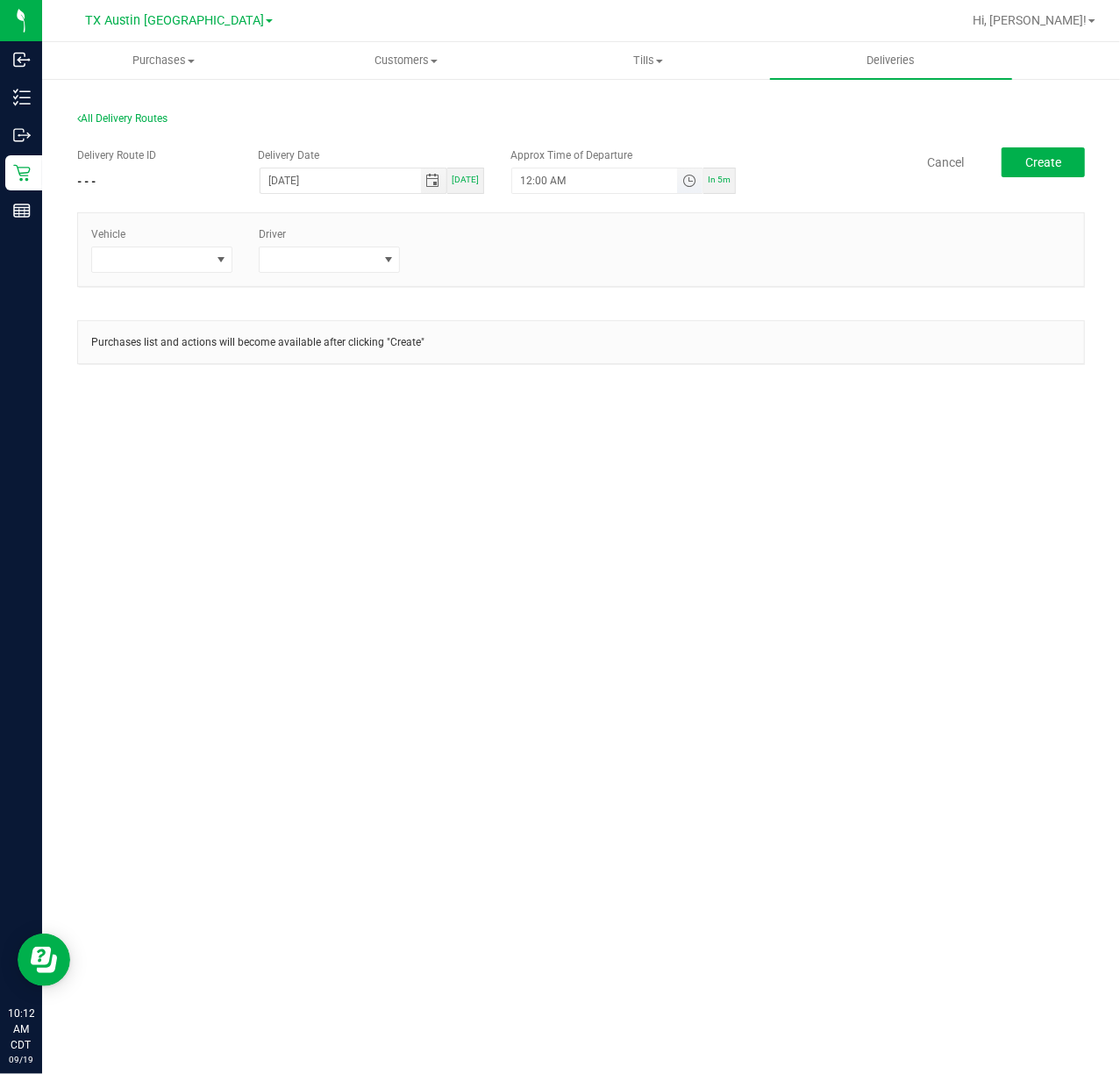
click at [689, 185] on span "Toggle time list" at bounding box center [689, 180] width 14 height 14
click at [629, 507] on button "Set" at bounding box center [638, 524] width 66 height 39
type input "5:00 AM"
click at [198, 258] on span at bounding box center [150, 259] width 117 height 25
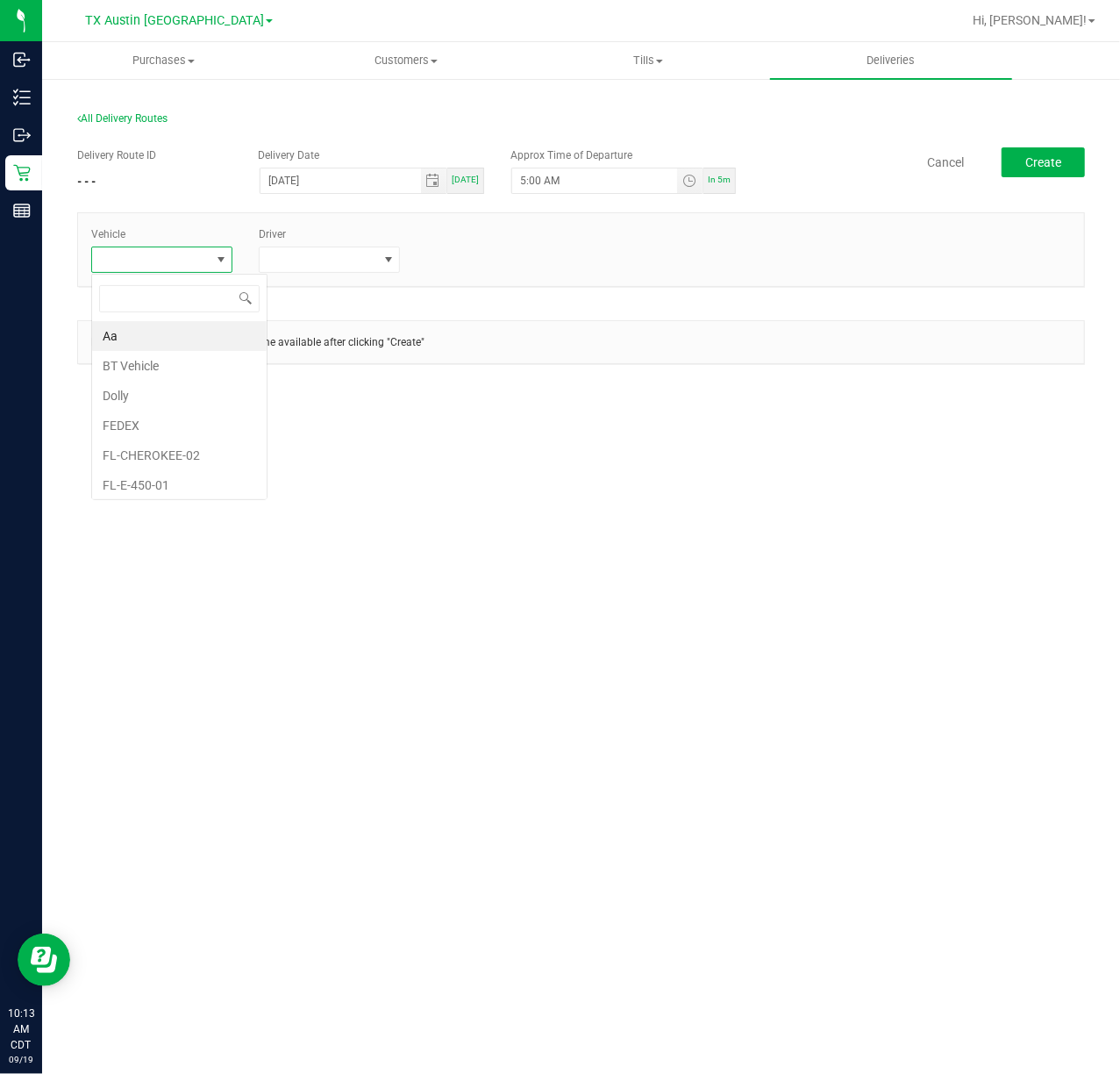
scroll to position [27, 141]
type input "tx"
click at [183, 481] on li "TX-Trax-04" at bounding box center [174, 482] width 164 height 30
click at [325, 272] on span at bounding box center [317, 259] width 117 height 25
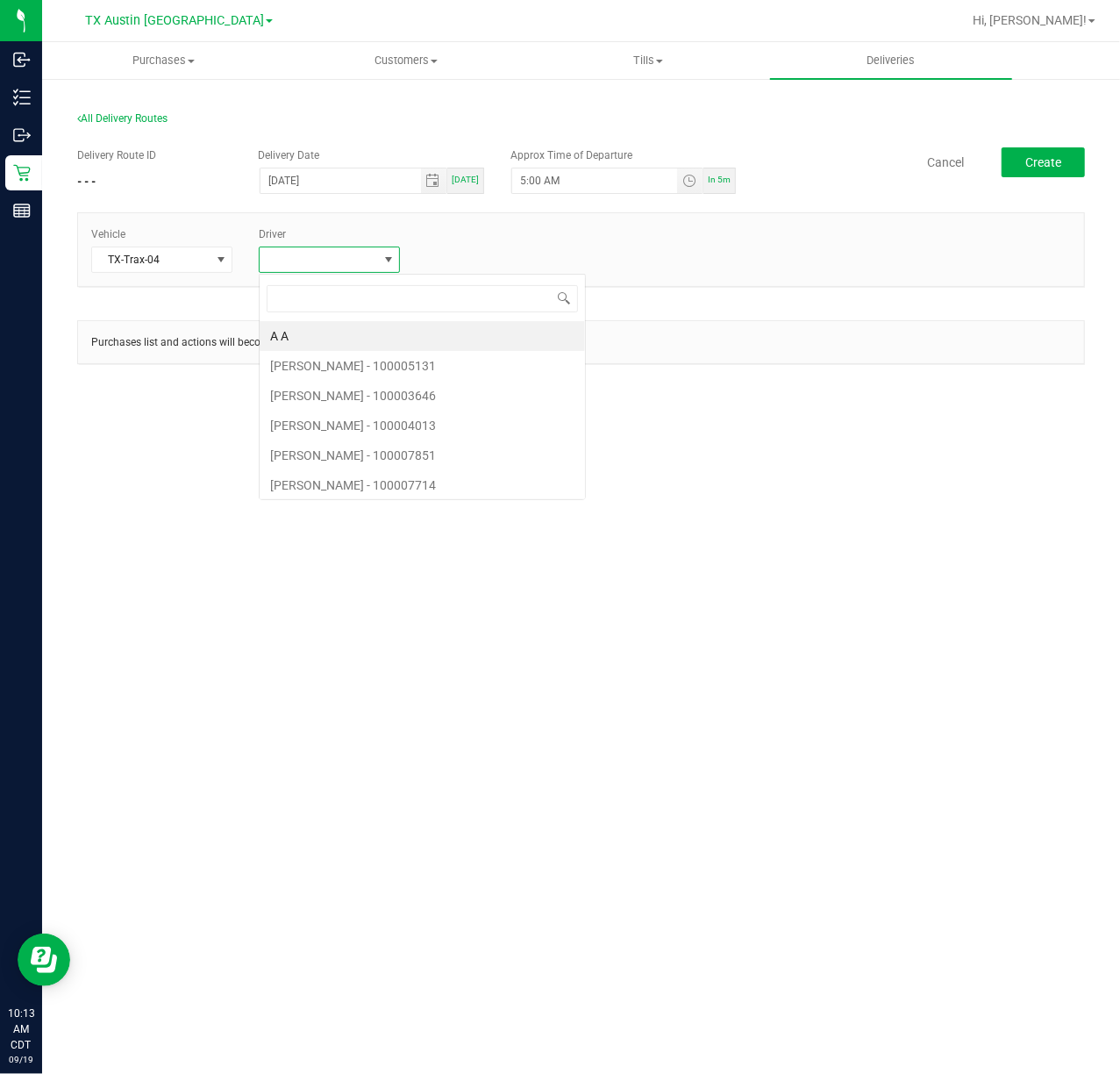
scroll to position [27, 141]
type input "cala"
click at [319, 323] on li "Jade Calabro" at bounding box center [341, 336] width 164 height 30
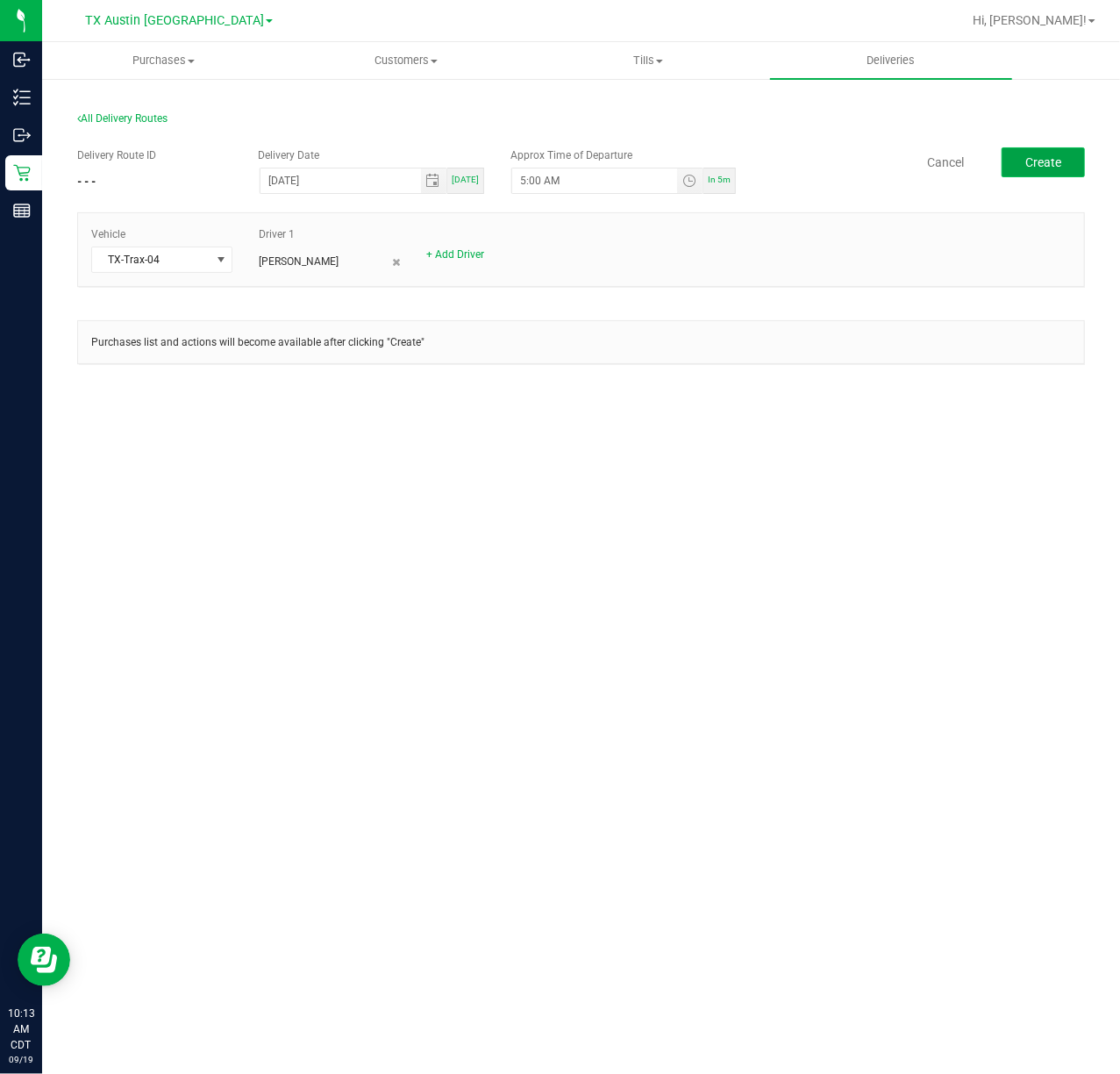
click at [1037, 149] on button "Create" at bounding box center [1043, 162] width 83 height 30
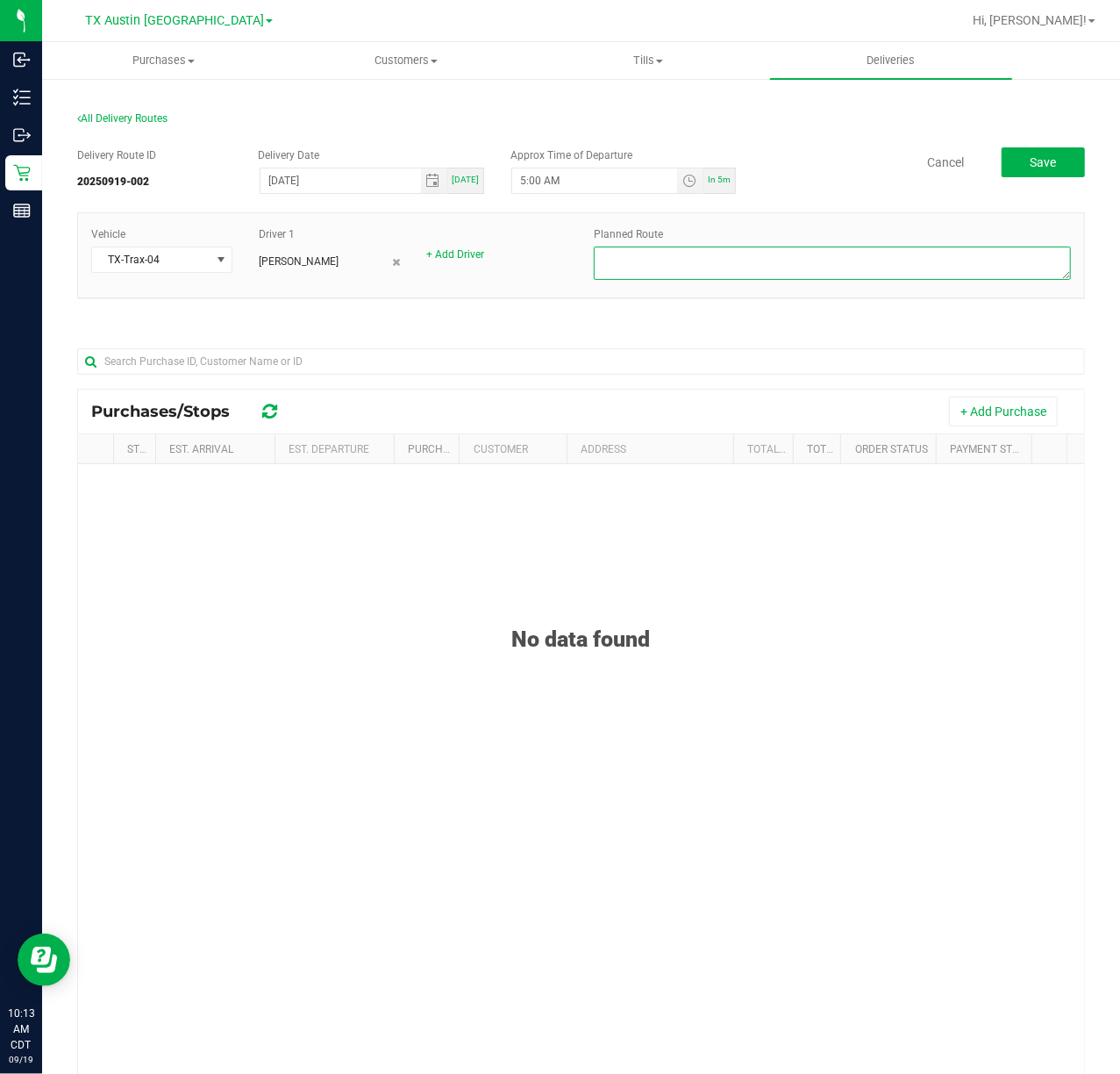
click at [965, 277] on textarea at bounding box center [832, 263] width 477 height 33
type textarea "Mizz City PU---Dr. Flavia"
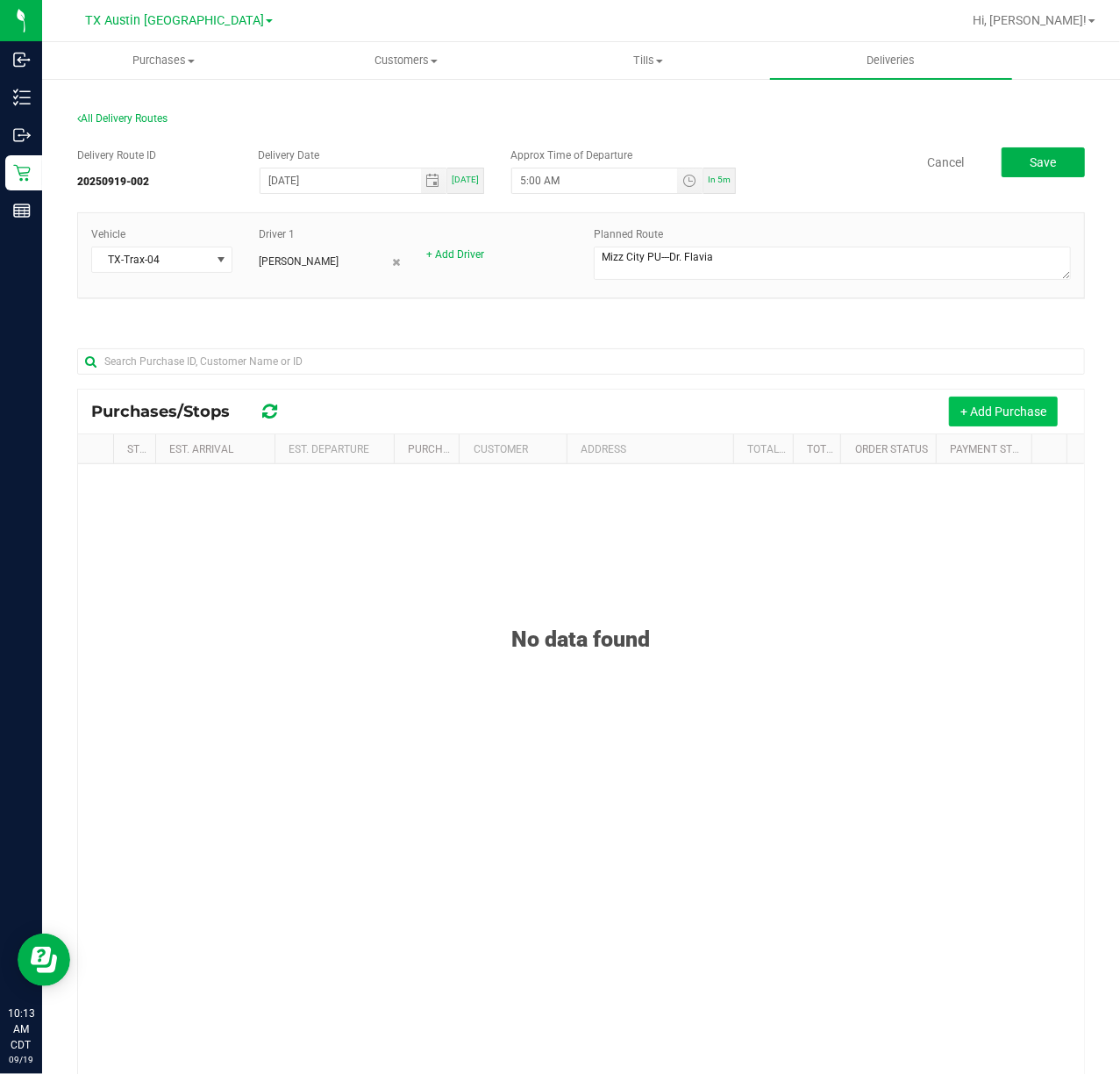
click at [1025, 419] on button "+ Add Purchase" at bounding box center [1004, 412] width 109 height 30
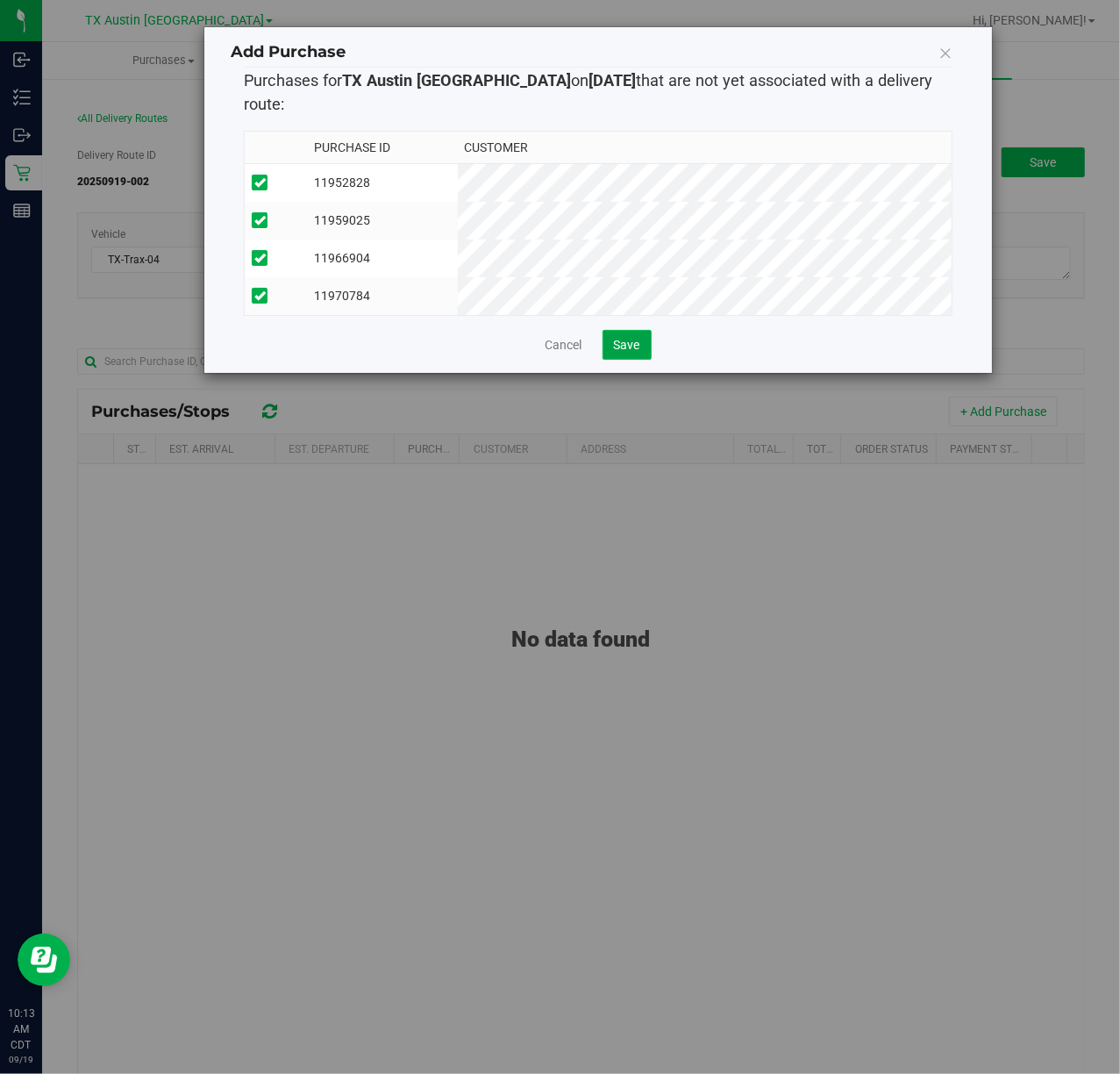
click at [605, 340] on button "Save" at bounding box center [626, 345] width 49 height 30
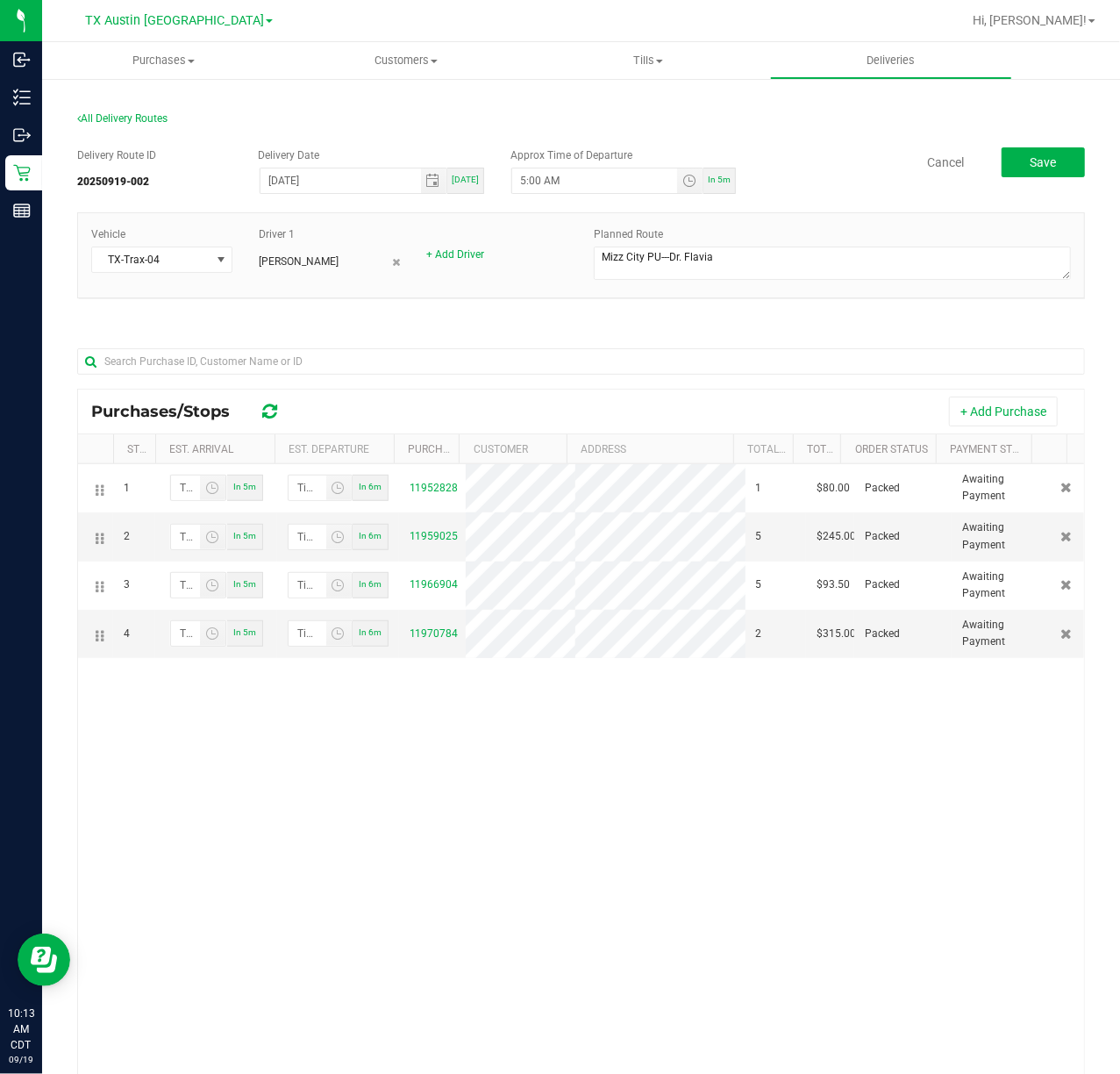
click at [1022, 195] on div "Delivery Route ID 20250919-002 Delivery Date 09/20/2025 Today Approx Time of De…" at bounding box center [581, 172] width 1007 height 49
click at [1053, 149] on button "Save" at bounding box center [1043, 162] width 83 height 30
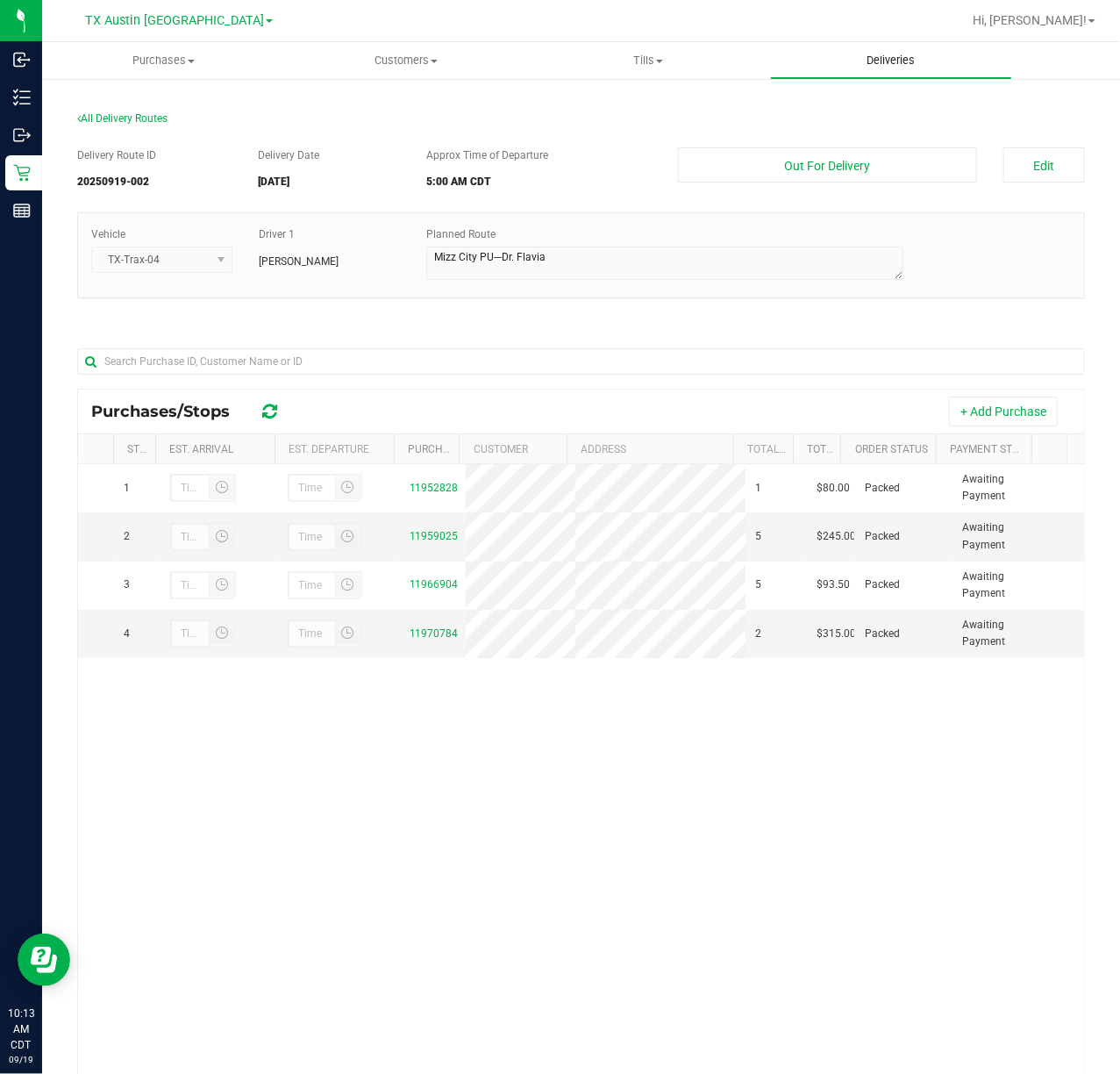
click at [917, 54] on span "Deliveries" at bounding box center [891, 60] width 96 height 16
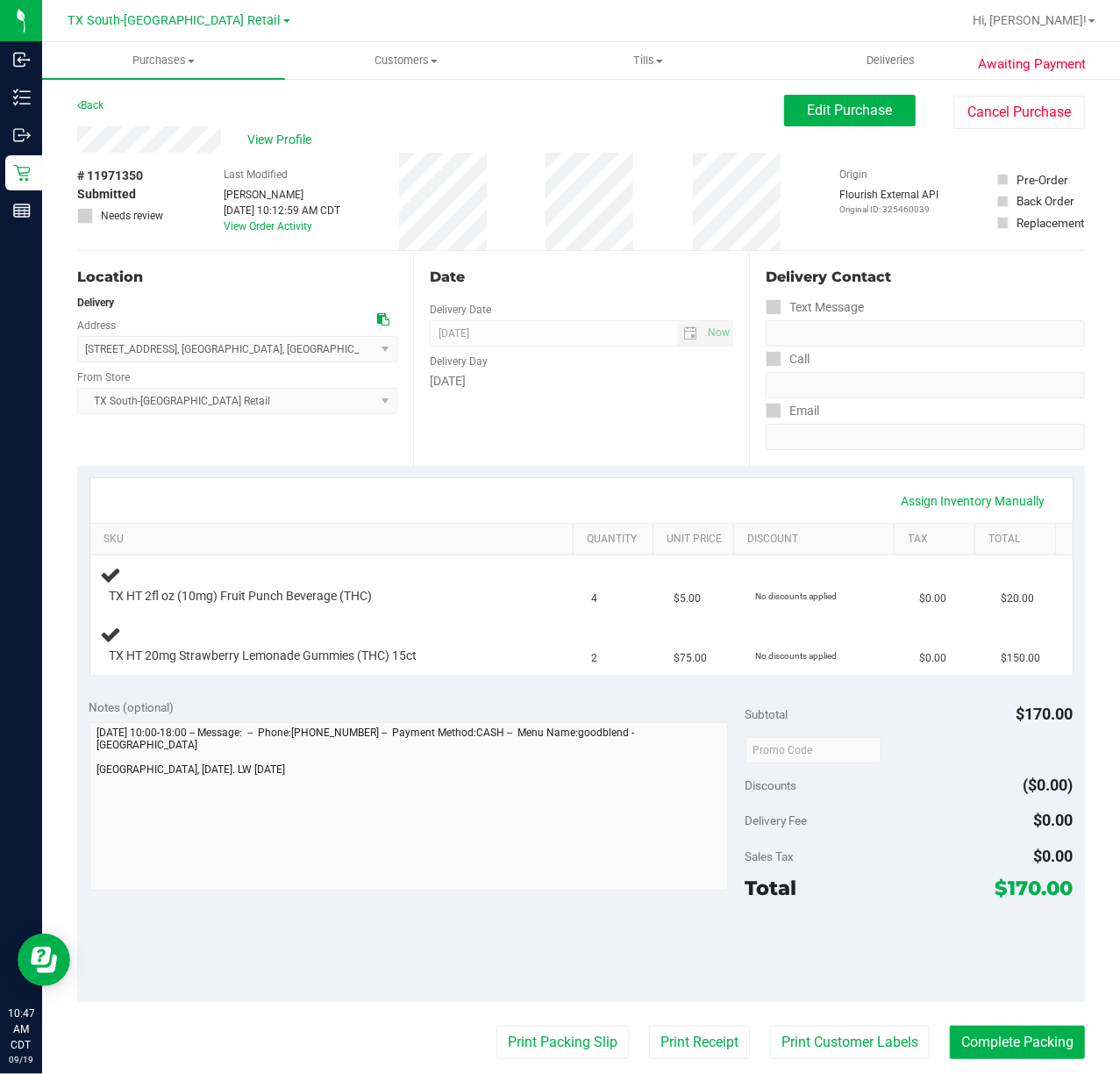
click at [530, 446] on div "Date Delivery Date [DATE] Now [DATE] 07:00 AM Now Delivery Day [DATE]" at bounding box center [581, 358] width 336 height 215
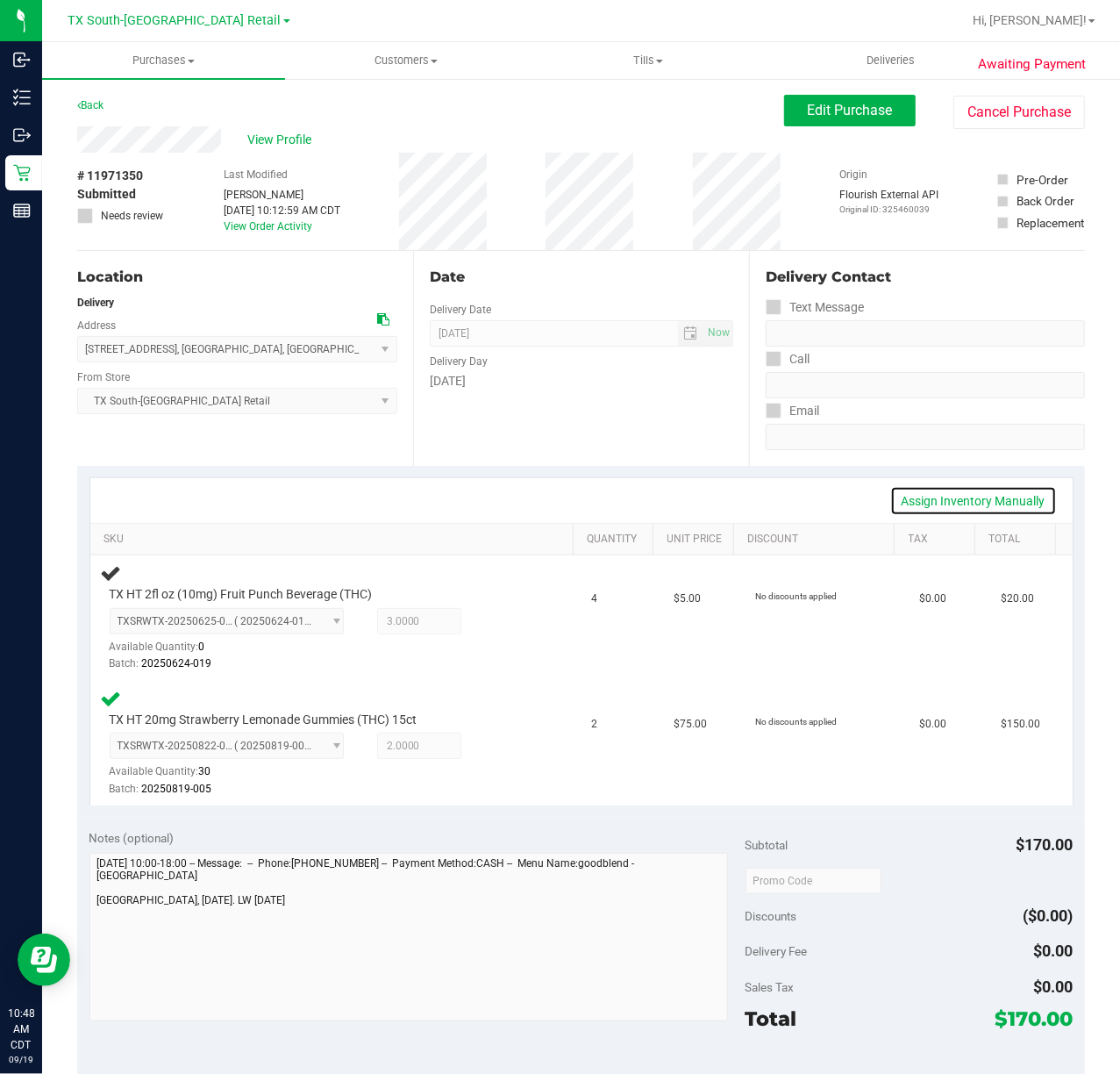
click at [983, 504] on link "Assign Inventory Manually" at bounding box center [973, 501] width 167 height 30
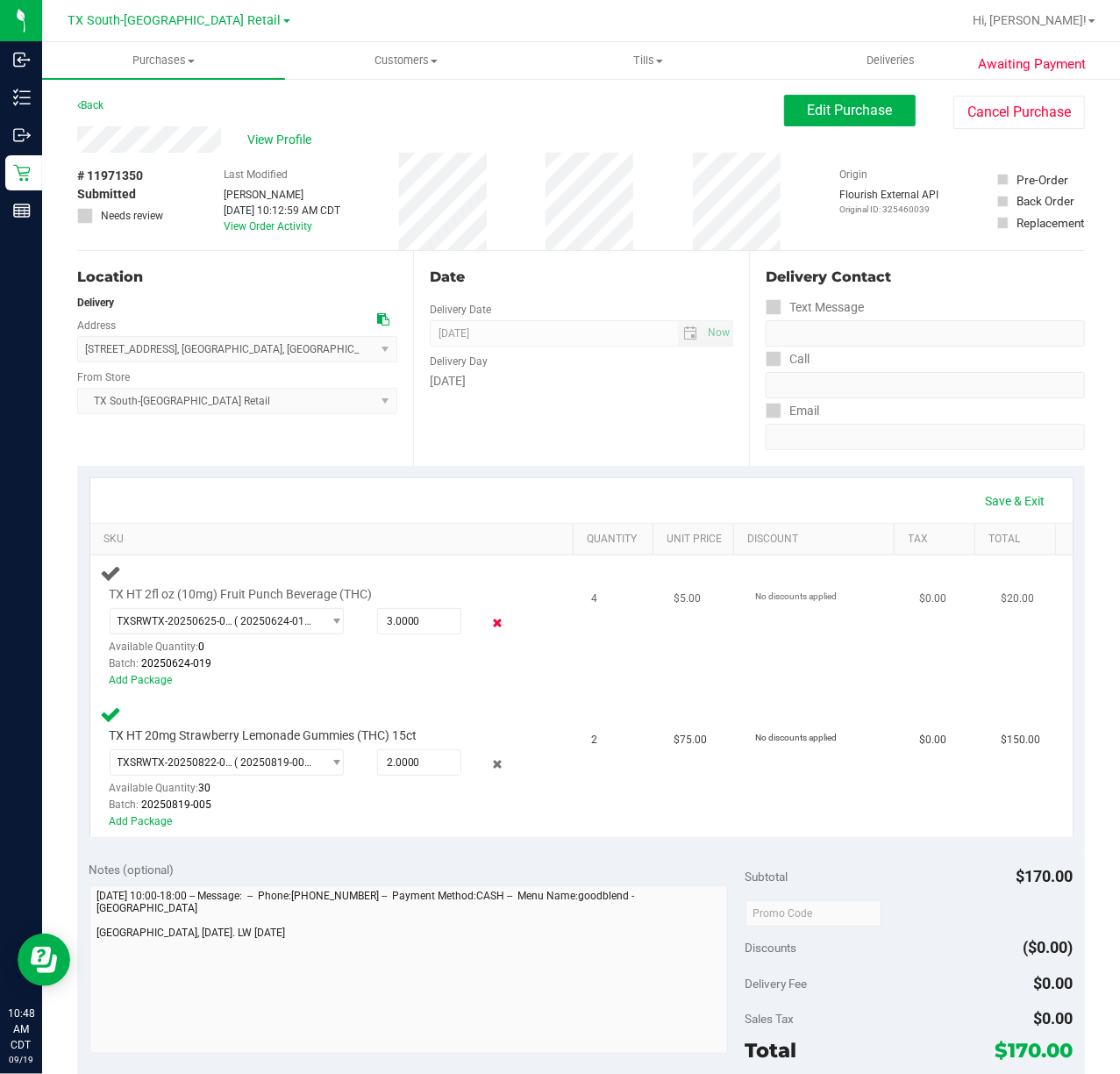
click at [488, 623] on icon at bounding box center [497, 624] width 18 height 20
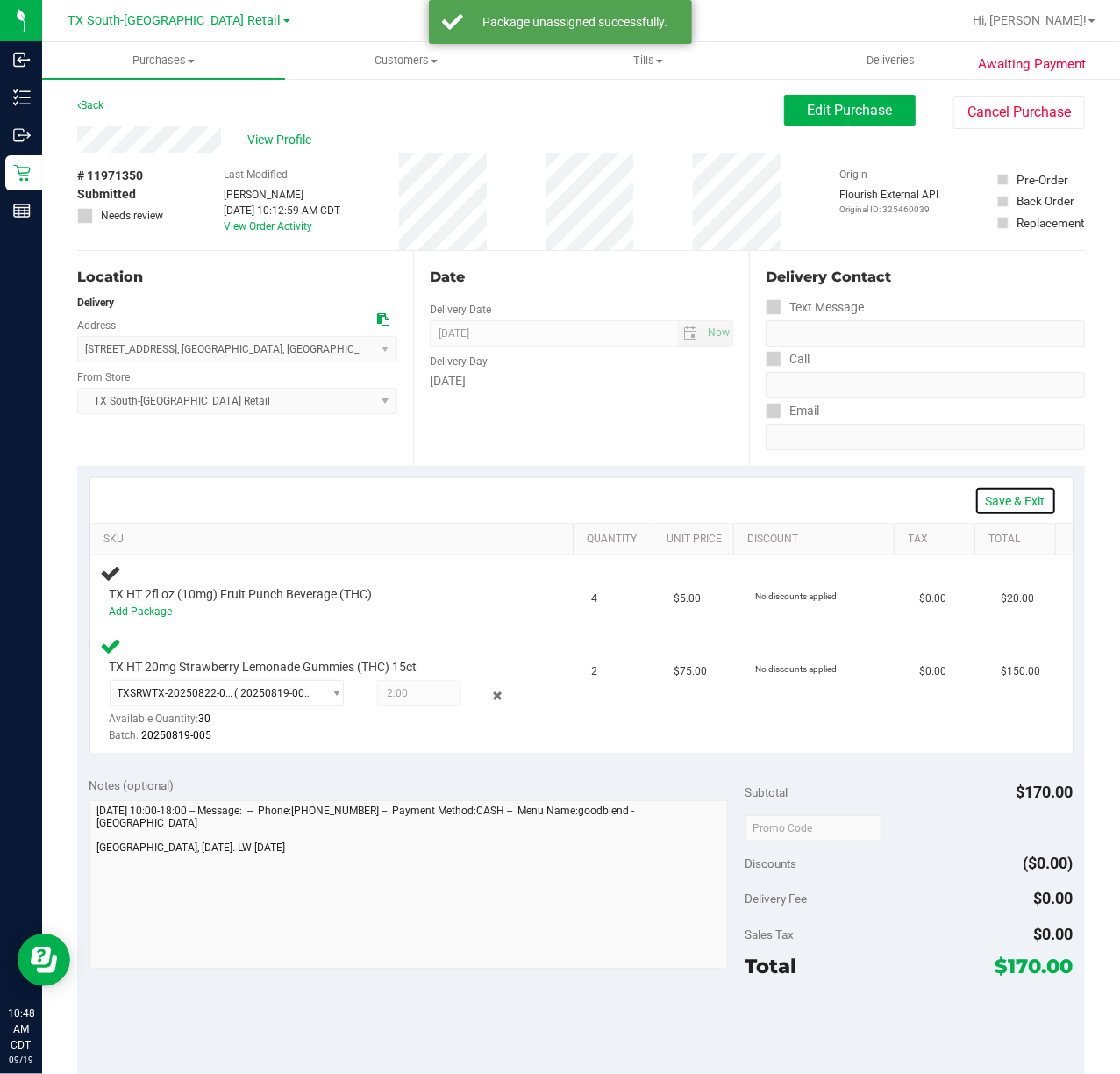
click at [984, 507] on link "Save & Exit" at bounding box center [1015, 501] width 82 height 30
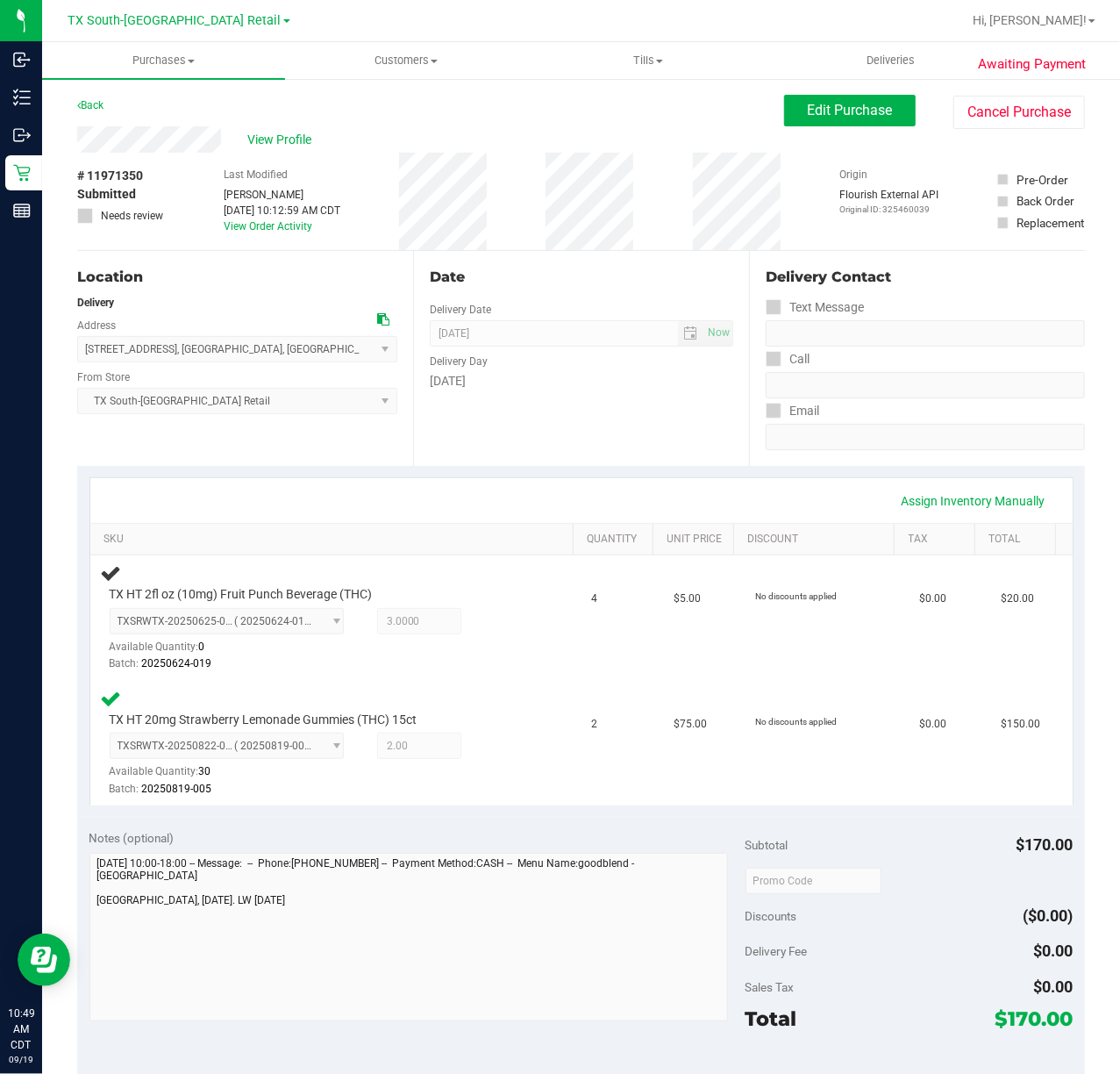
click at [456, 443] on div "Date Delivery Date [DATE] Now [DATE] 07:00 AM Now Delivery Day [DATE]" at bounding box center [581, 358] width 336 height 215
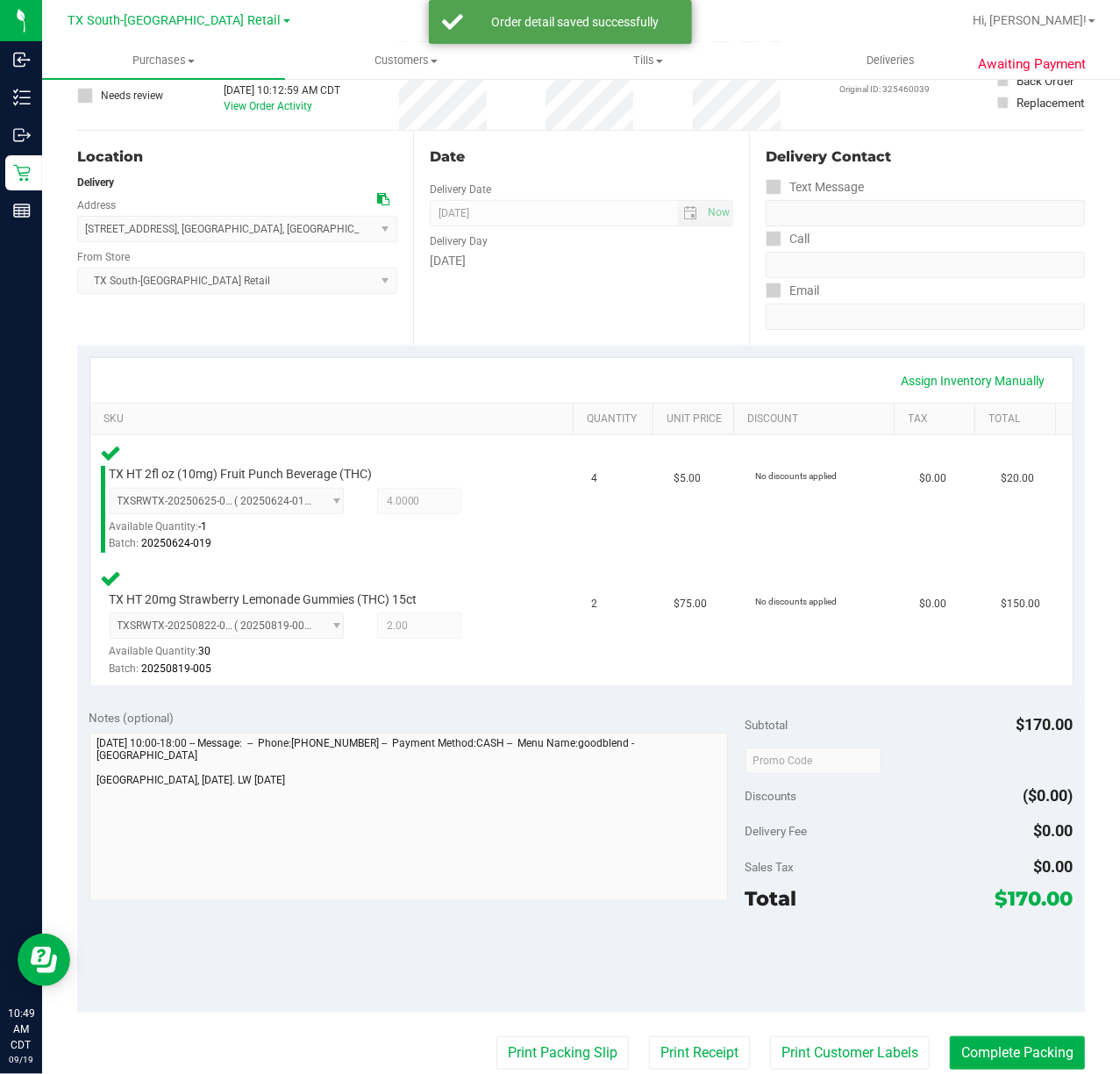
scroll to position [233, 0]
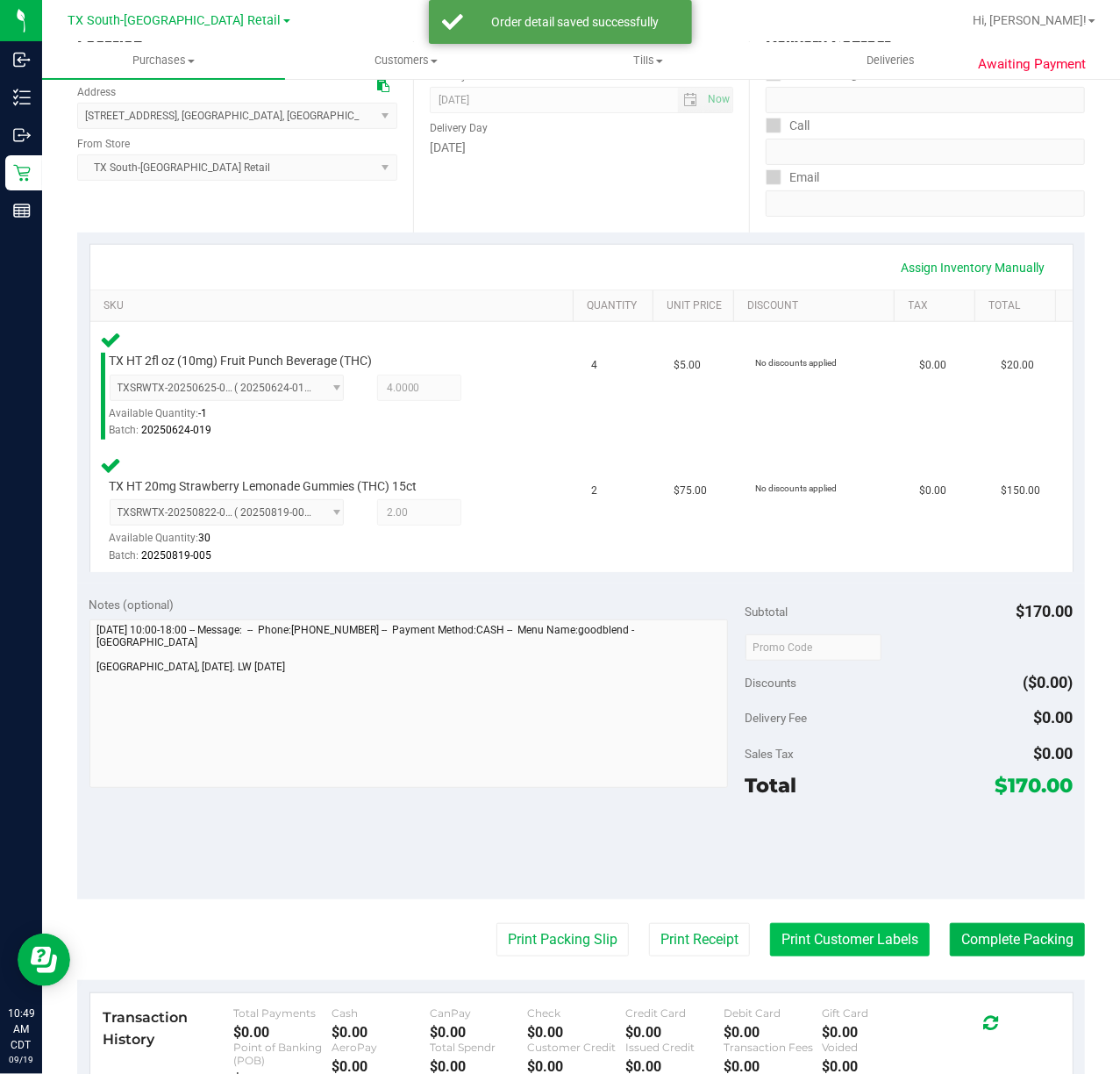
click at [800, 937] on button "Print Customer Labels" at bounding box center [850, 939] width 160 height 33
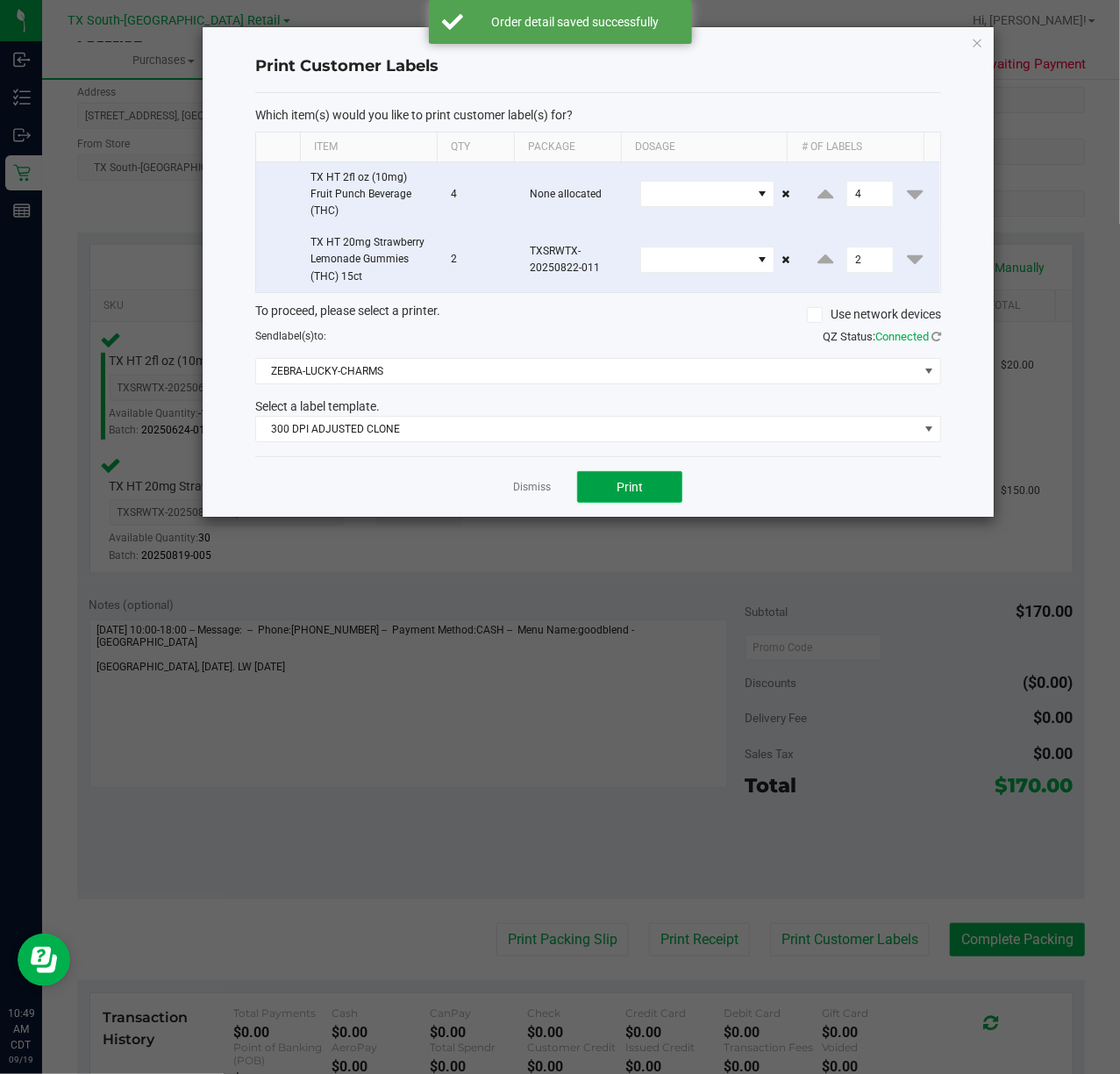
click at [649, 495] on button "Print" at bounding box center [630, 487] width 105 height 31
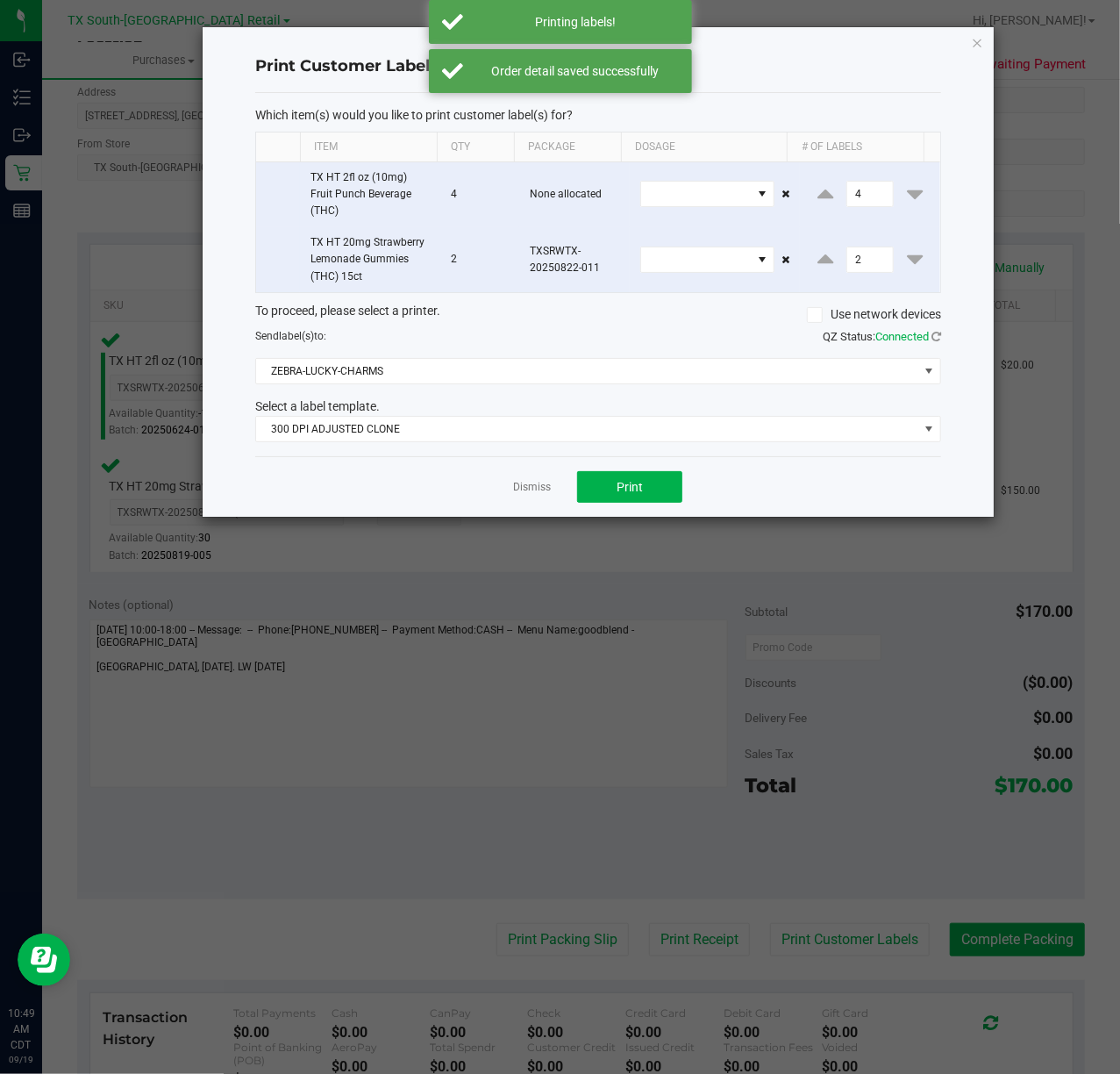
click at [640, 414] on div "Select a label template." at bounding box center [598, 407] width 712 height 18
click at [644, 437] on span "300 DPI ADJUSTED CLONE" at bounding box center [588, 429] width 662 height 25
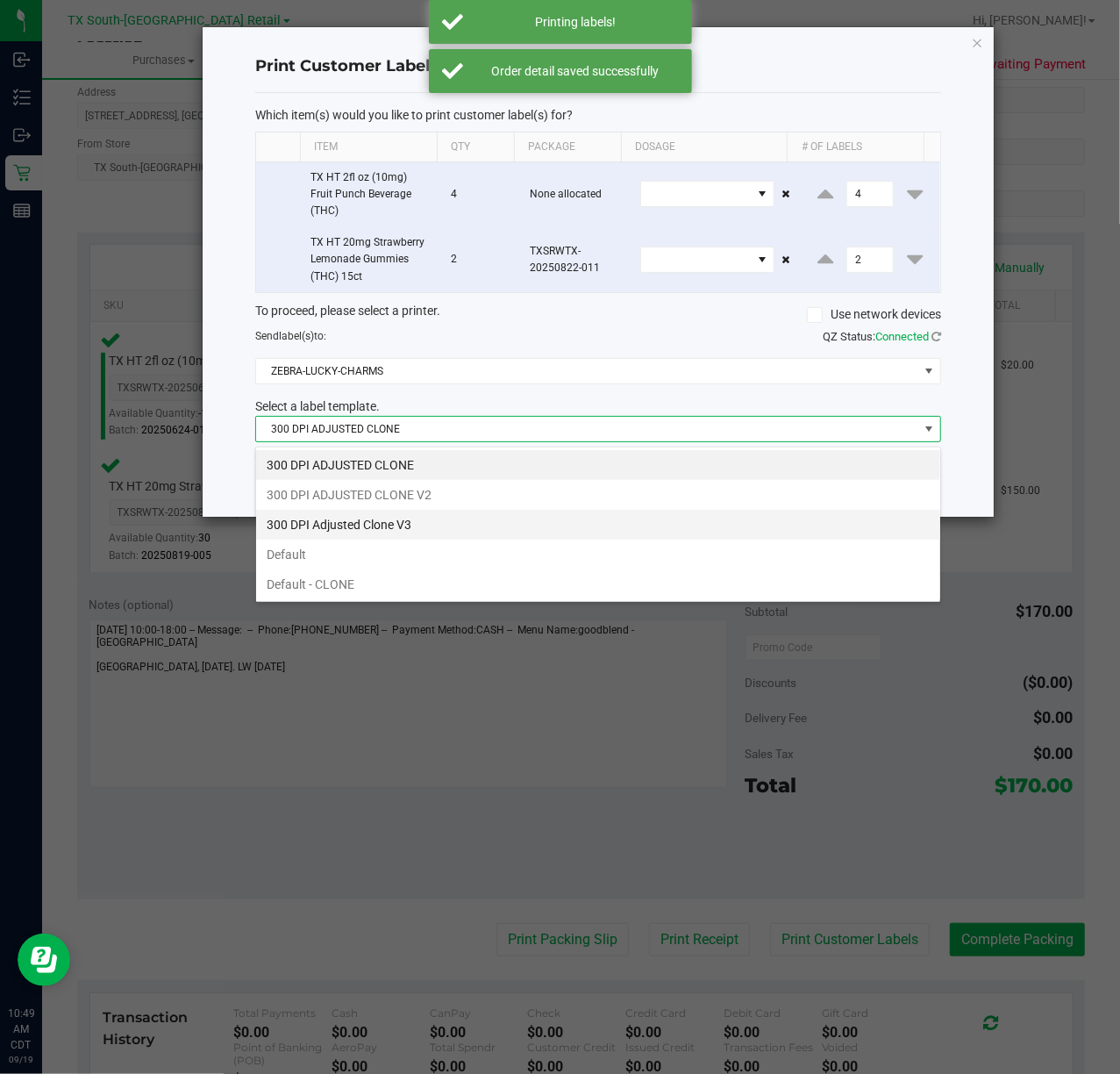
scroll to position [27, 686]
click at [558, 516] on li "300 DPI Adjusted Clone V3" at bounding box center [599, 524] width 685 height 30
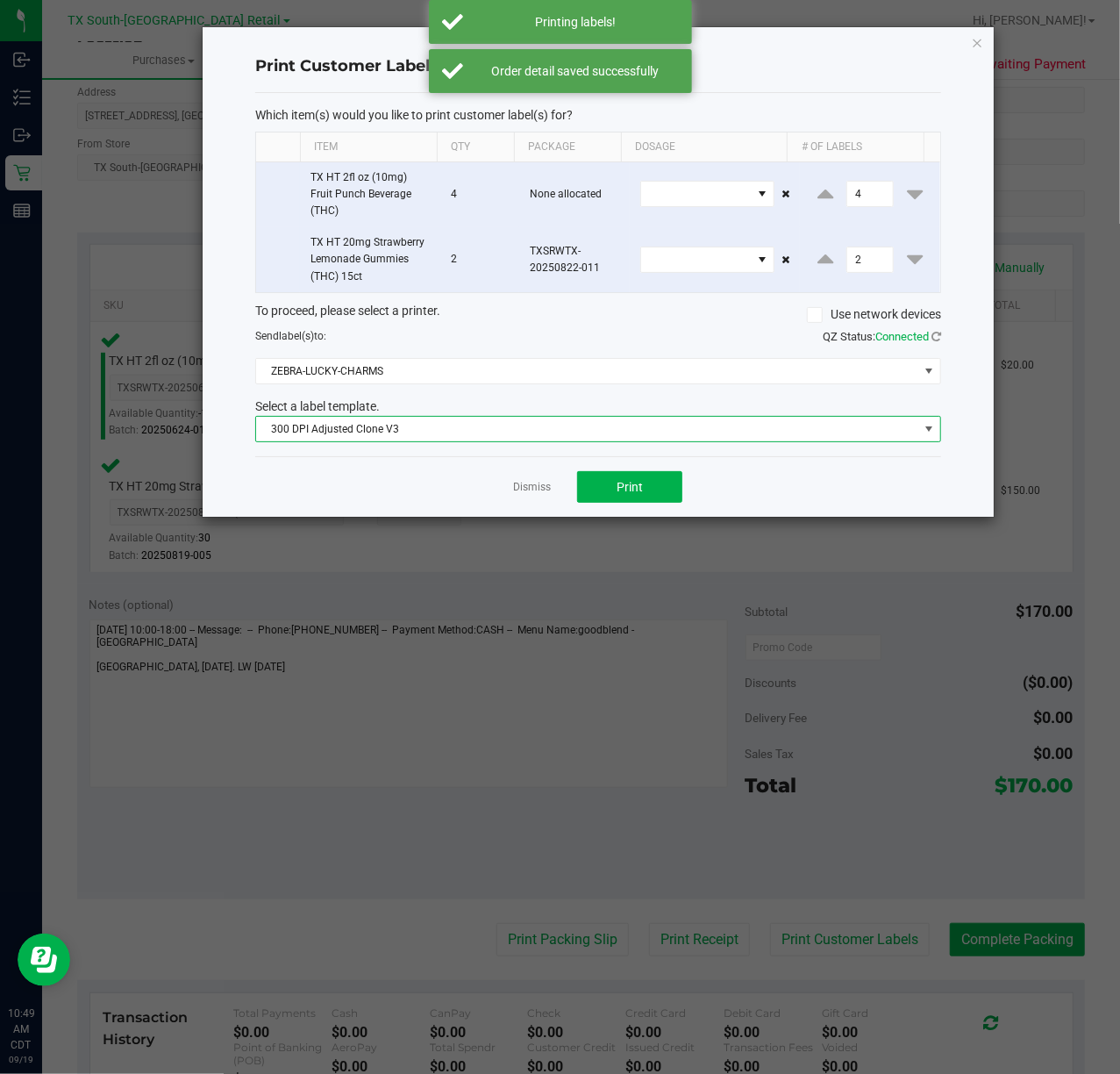
click at [572, 495] on div "Dismiss Print" at bounding box center [599, 486] width 686 height 61
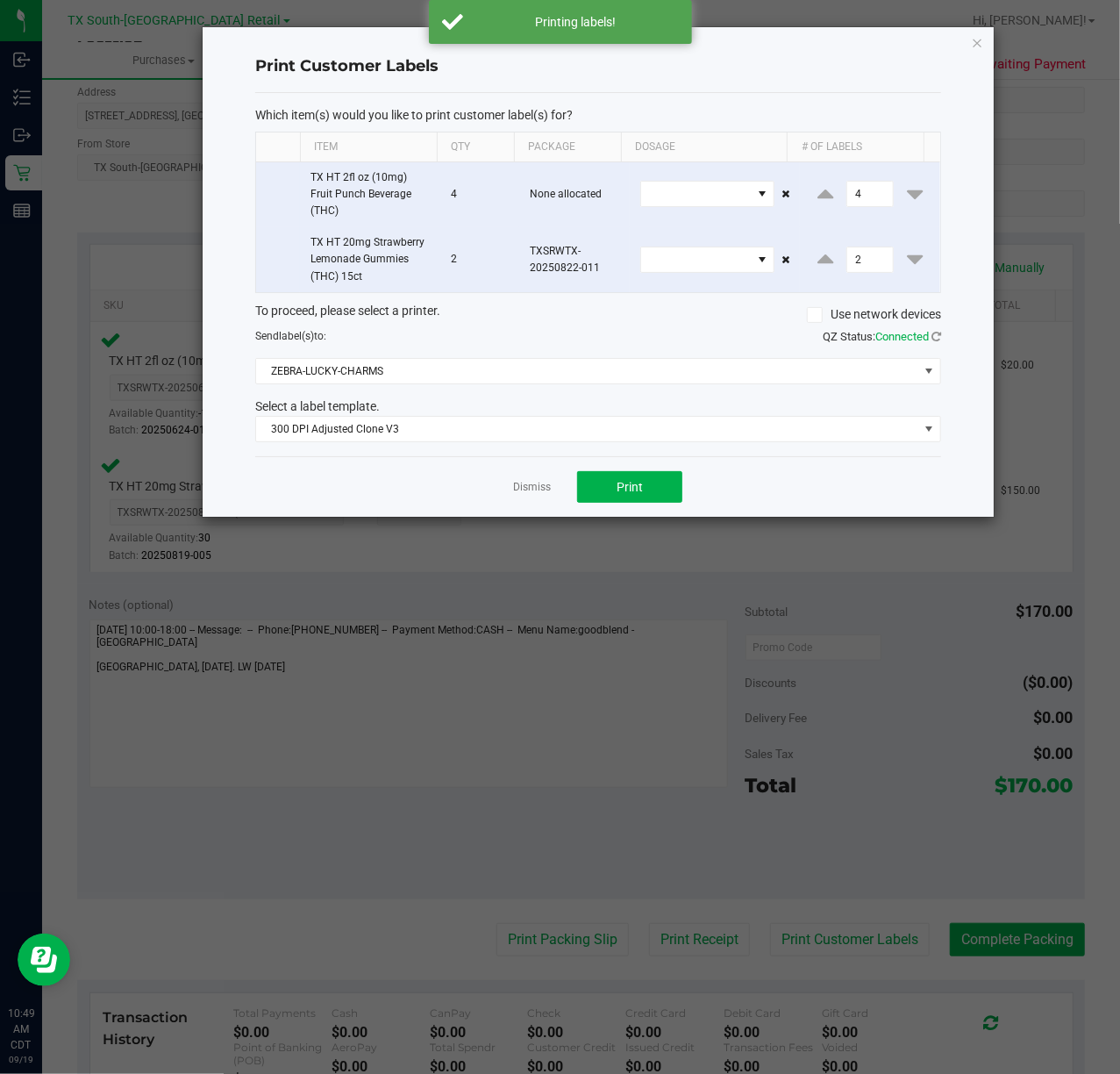
click at [578, 461] on div "Dismiss Print" at bounding box center [599, 486] width 686 height 61
click at [584, 474] on button "Print" at bounding box center [630, 487] width 105 height 31
click at [524, 484] on link "Dismiss" at bounding box center [531, 487] width 38 height 15
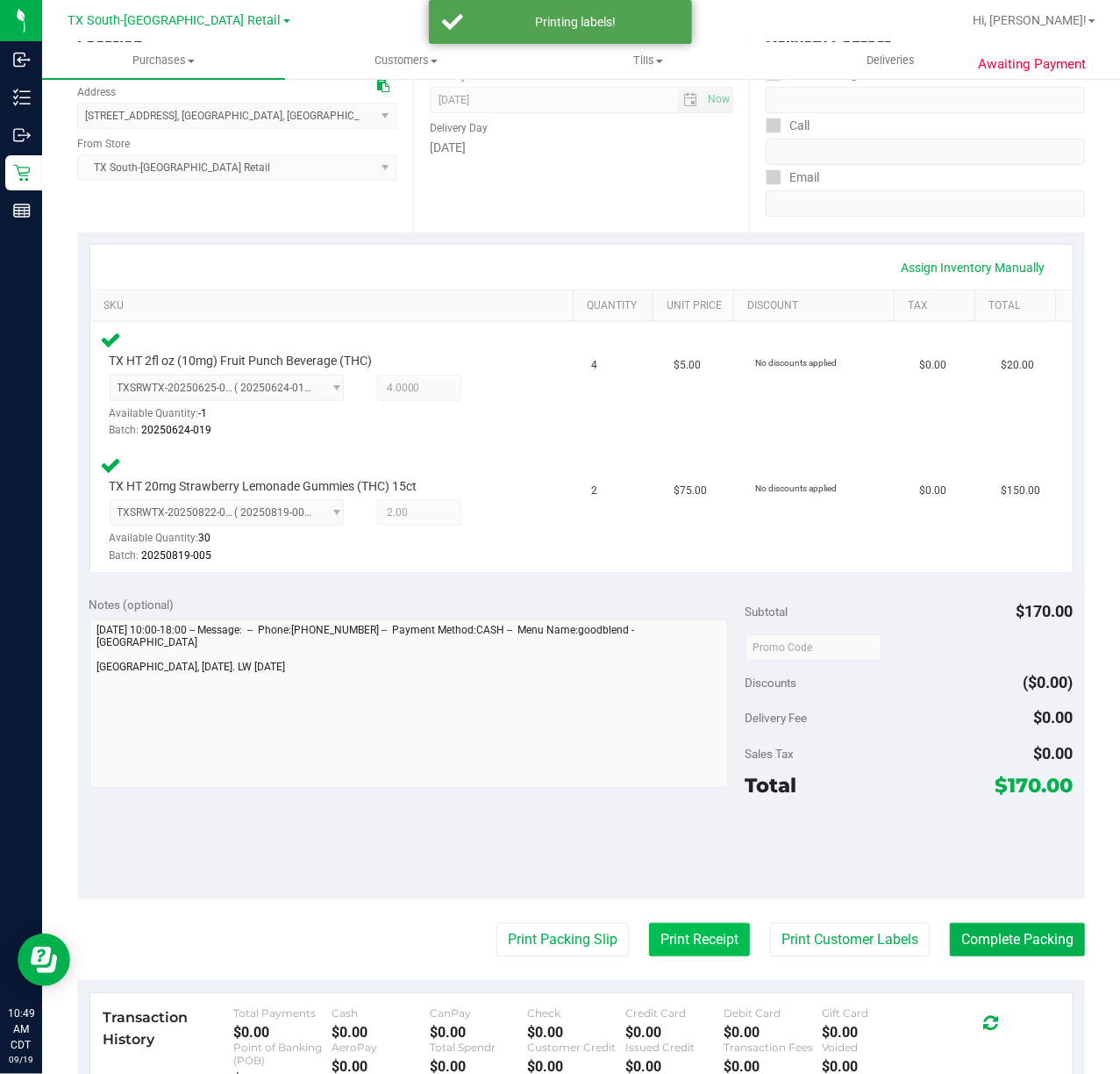
click at [650, 936] on button "Print Receipt" at bounding box center [699, 939] width 101 height 33
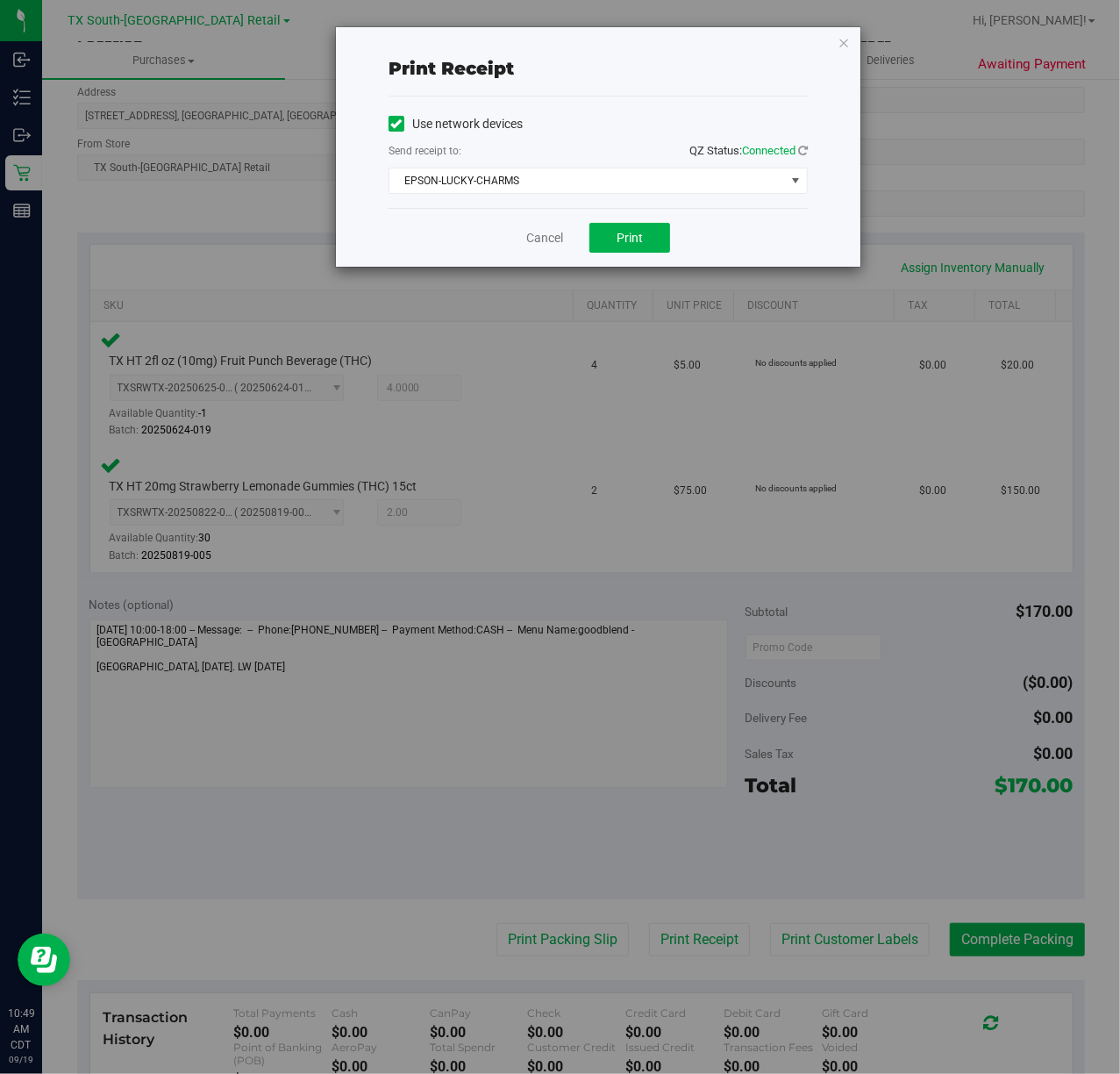
click at [626, 220] on div "Cancel Print" at bounding box center [598, 237] width 419 height 59
click at [614, 233] on button "Print" at bounding box center [629, 238] width 80 height 30
click at [520, 233] on link "Cancel" at bounding box center [538, 238] width 37 height 18
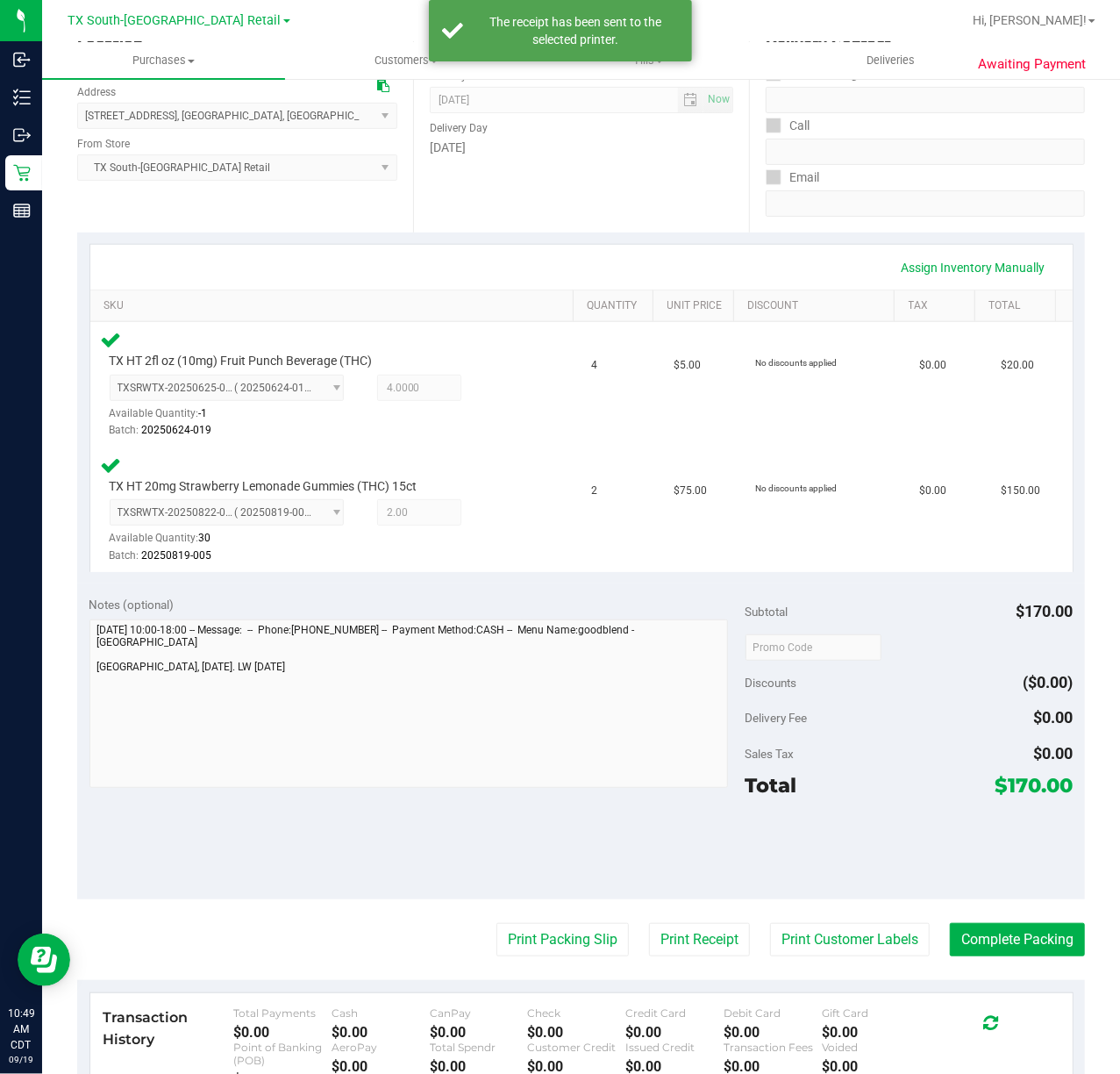
click at [533, 967] on purchase-details "Back Edit Purchase Cancel Purchase View Profile # 11971350 Submitted Needs revi…" at bounding box center [581, 591] width 1007 height 1460
click at [551, 923] on button "Print Packing Slip" at bounding box center [563, 939] width 133 height 33
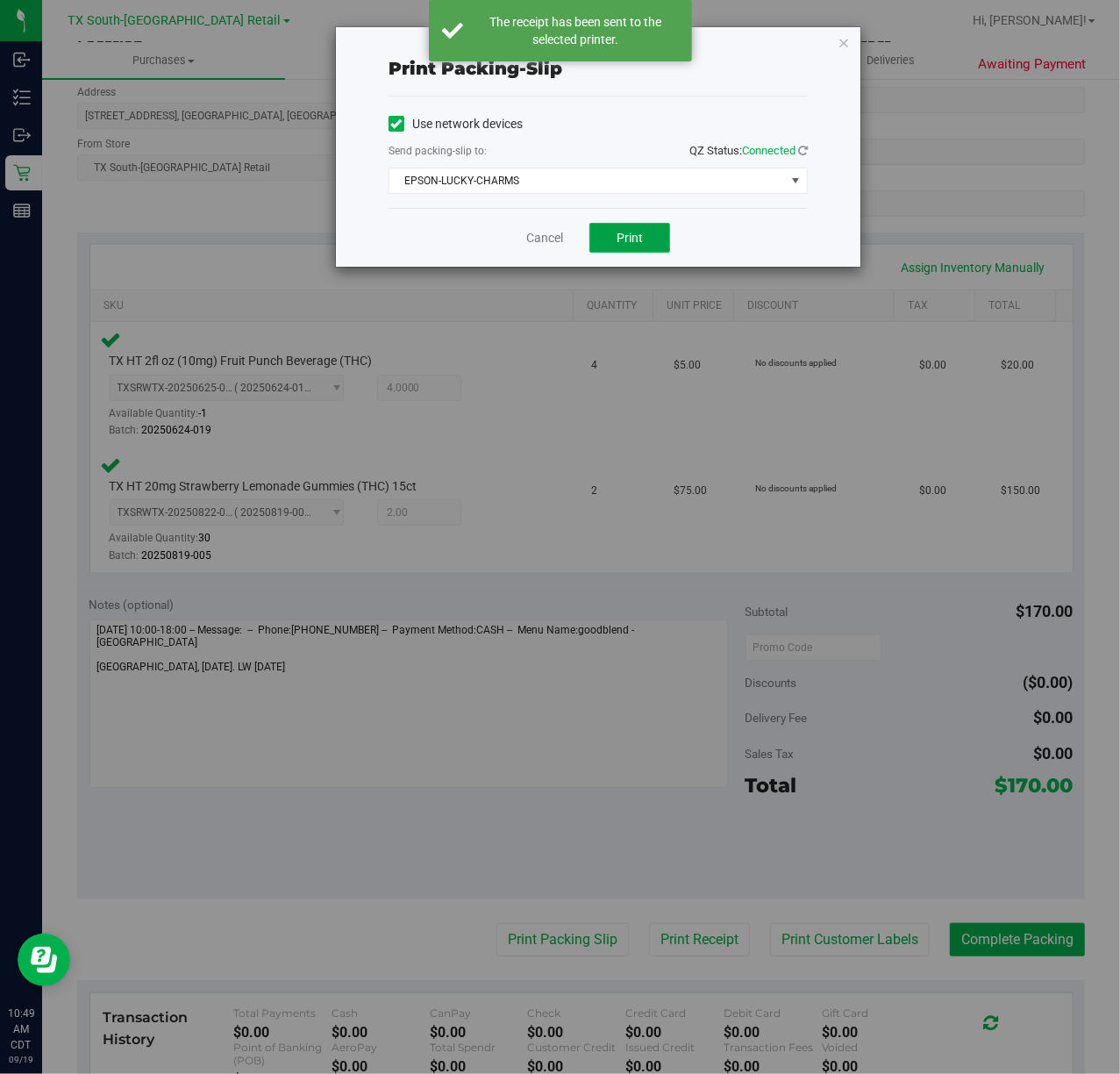
click at [656, 226] on button "Print" at bounding box center [629, 238] width 80 height 30
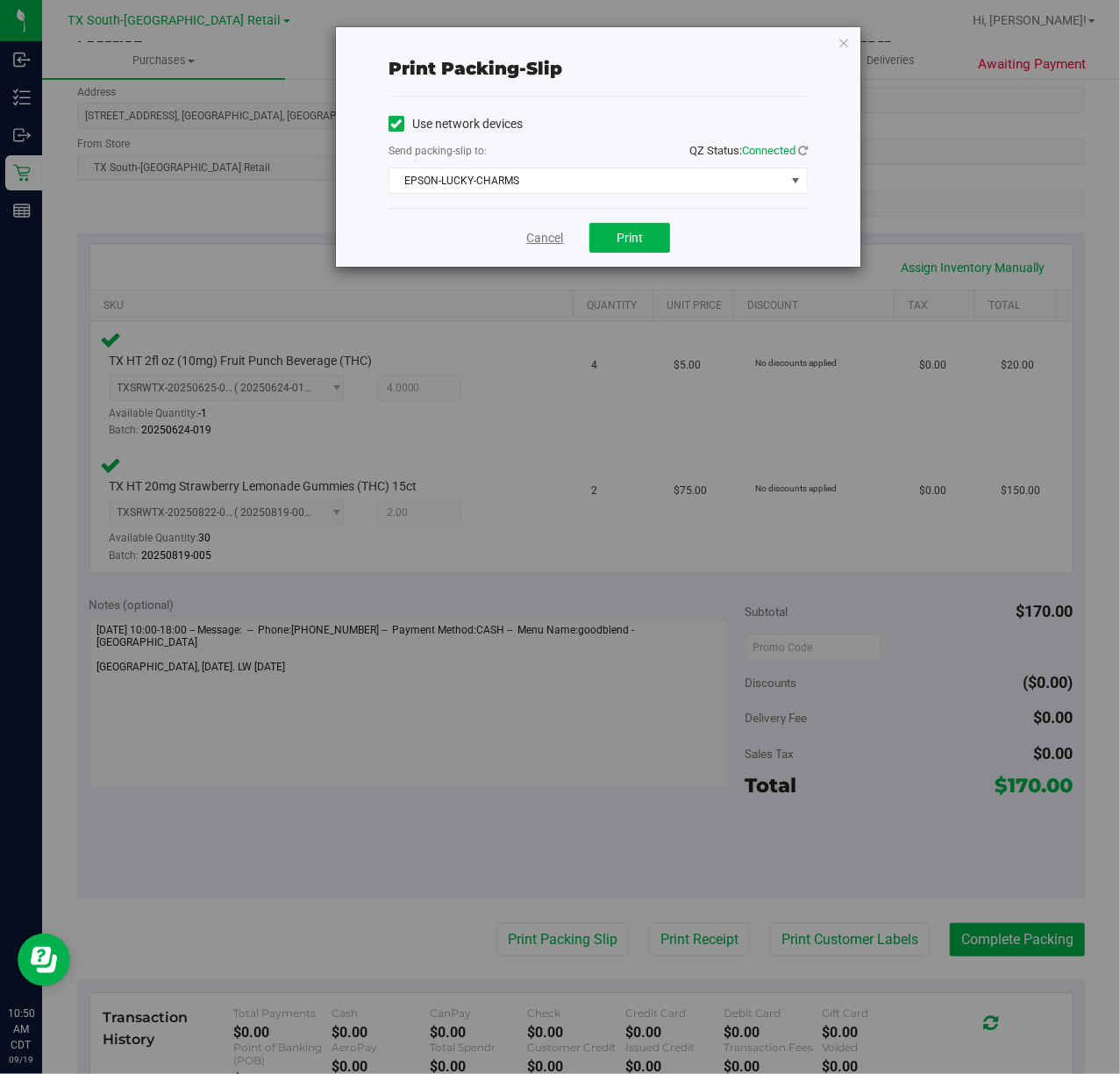
click at [539, 244] on link "Cancel" at bounding box center [544, 238] width 37 height 18
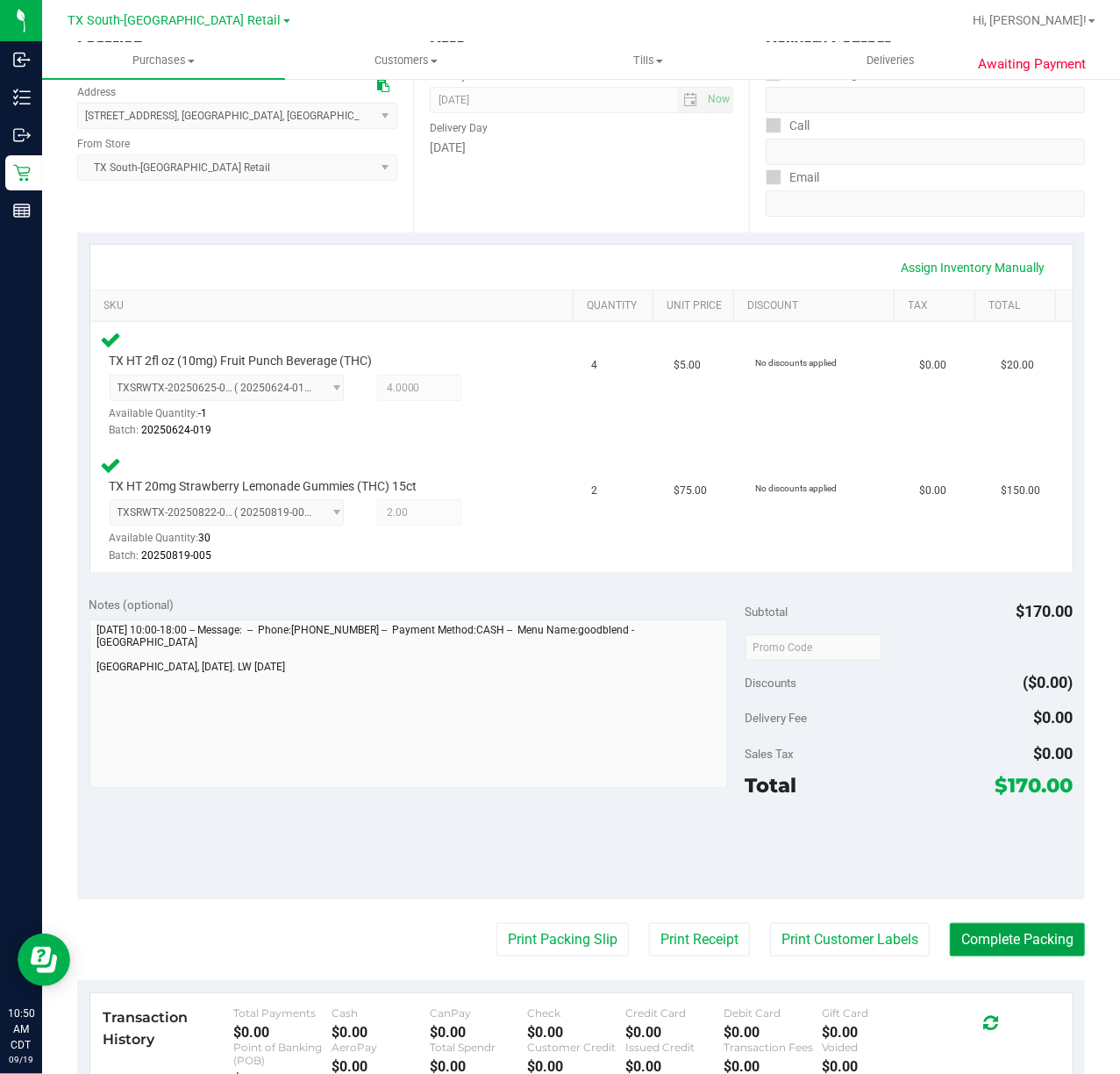
click at [963, 931] on button "Complete Packing" at bounding box center [1018, 939] width 135 height 33
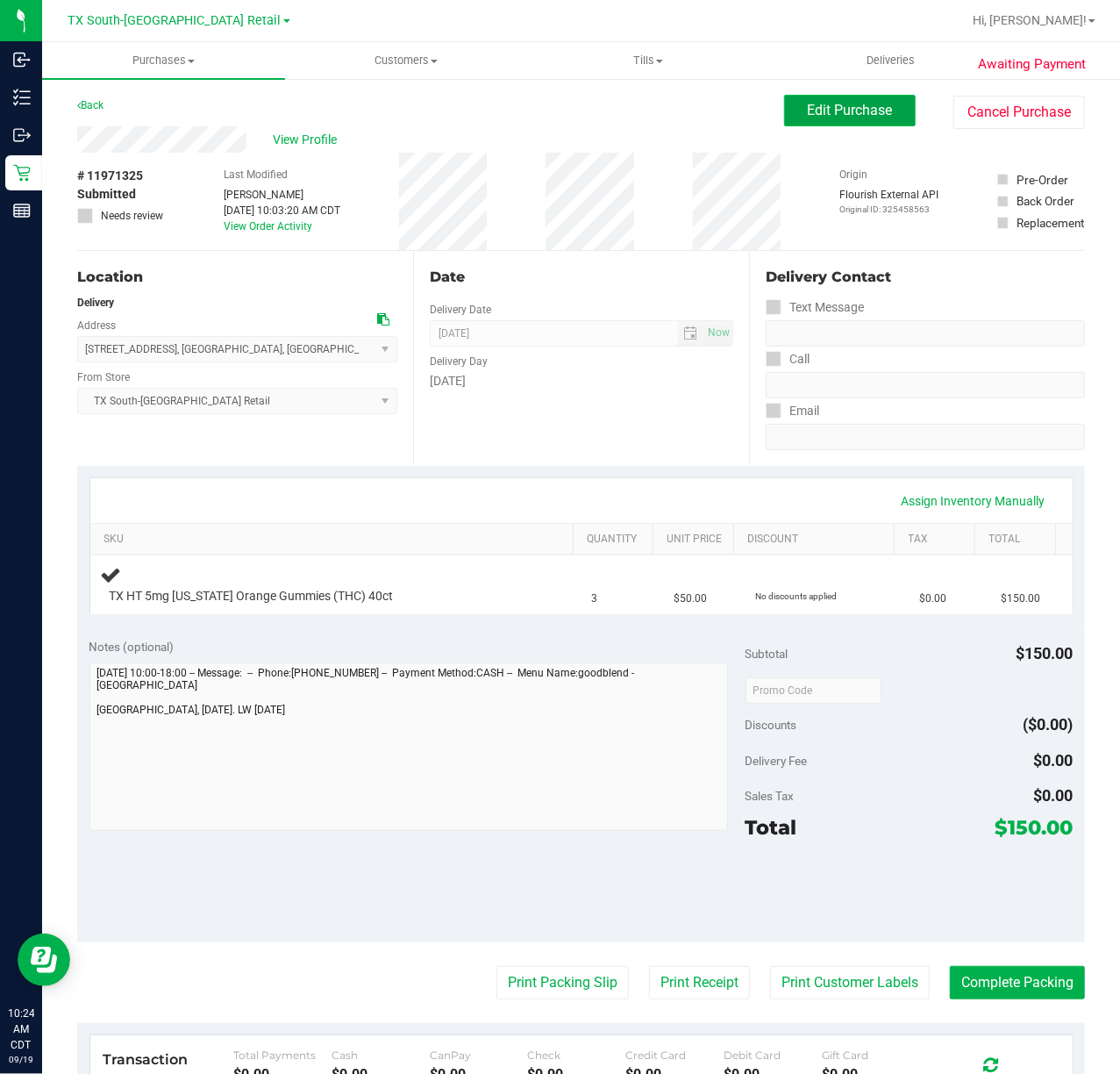
click at [784, 107] on button "Edit Purchase" at bounding box center [850, 111] width 132 height 31
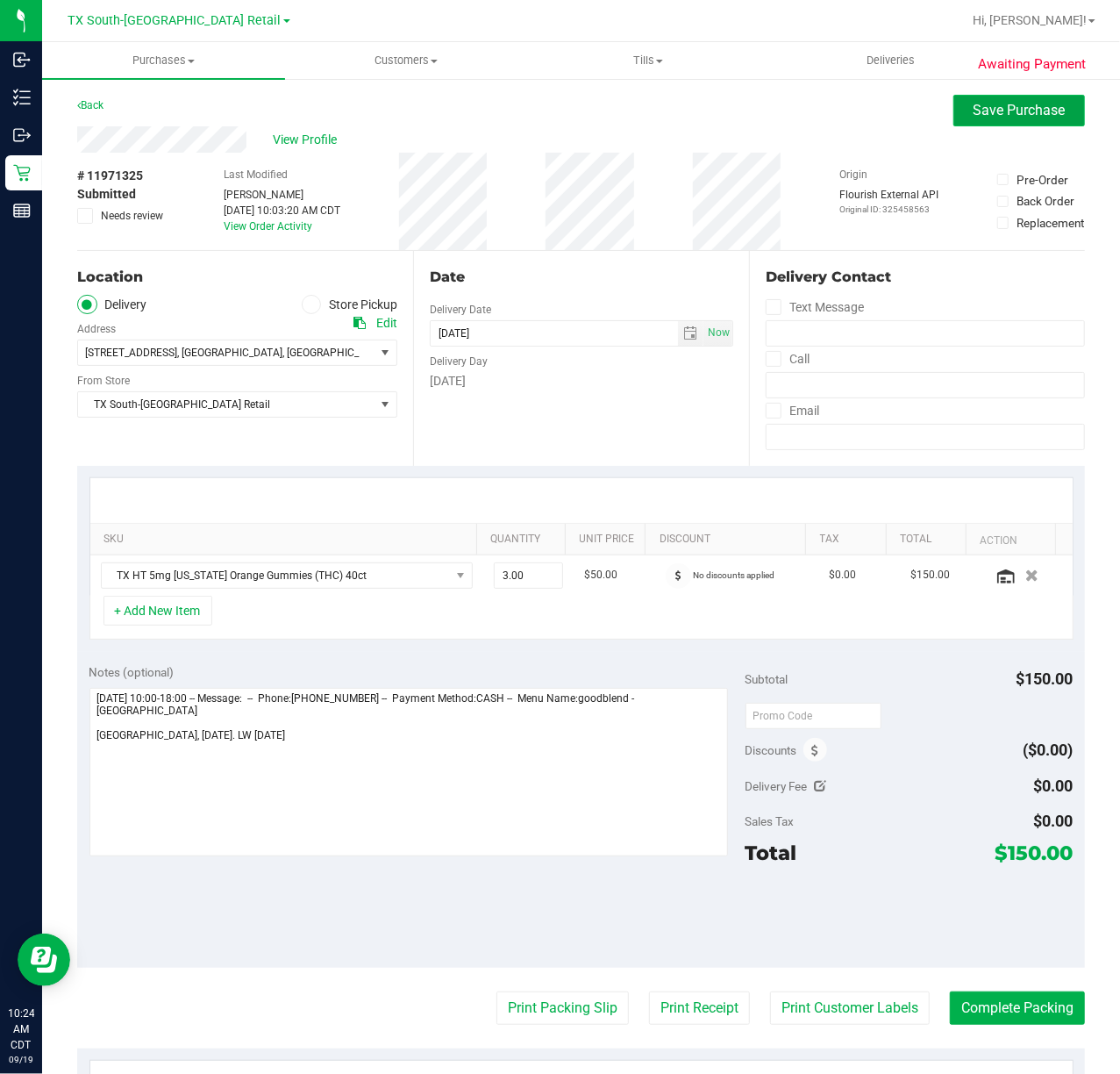
click at [1005, 120] on button "Save Purchase" at bounding box center [1019, 111] width 132 height 31
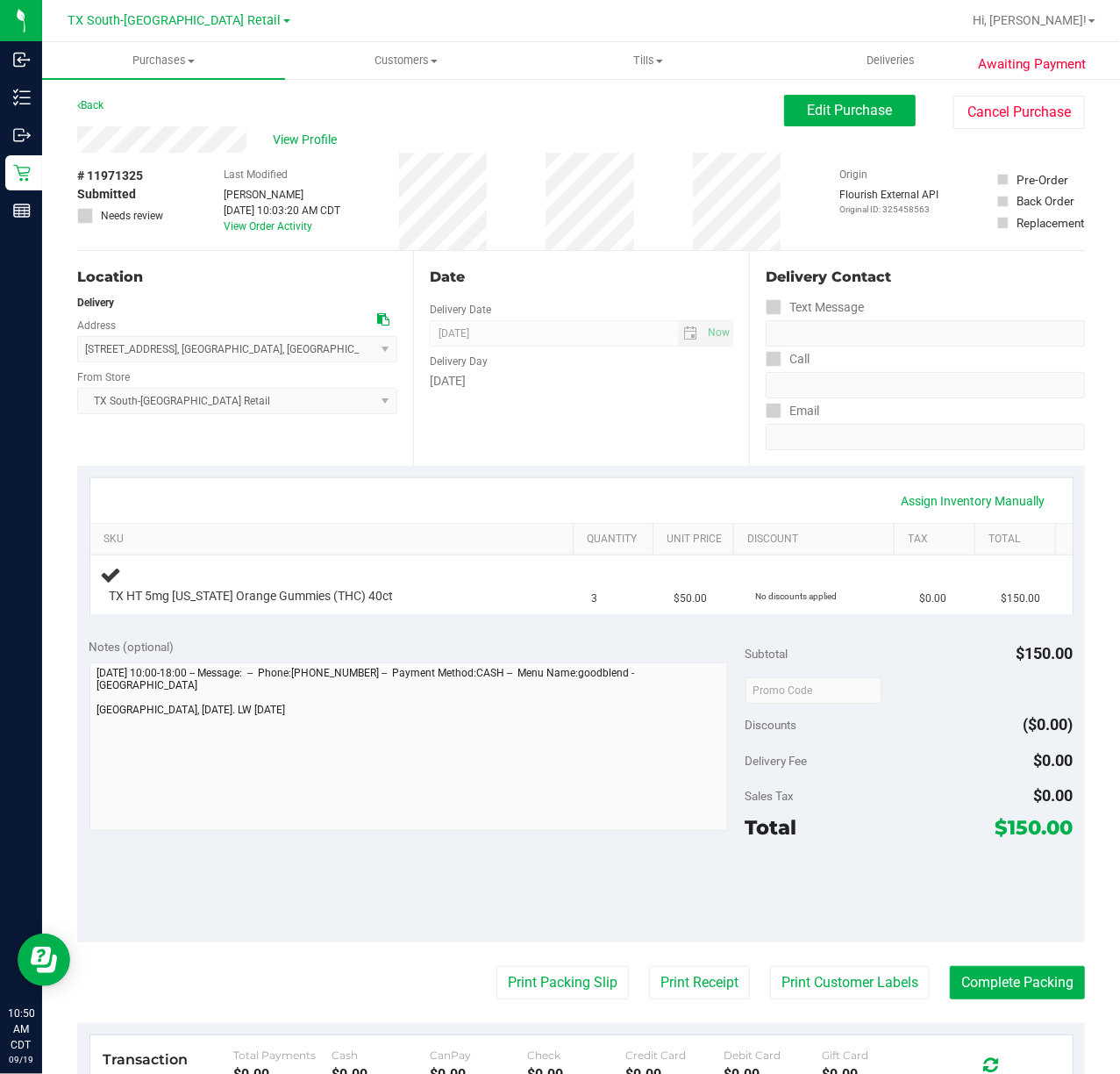
click at [636, 469] on div "Assign Inventory Manually SKU Quantity Unit Price Discount Tax Total TX HT 5mg …" at bounding box center [581, 546] width 1007 height 161
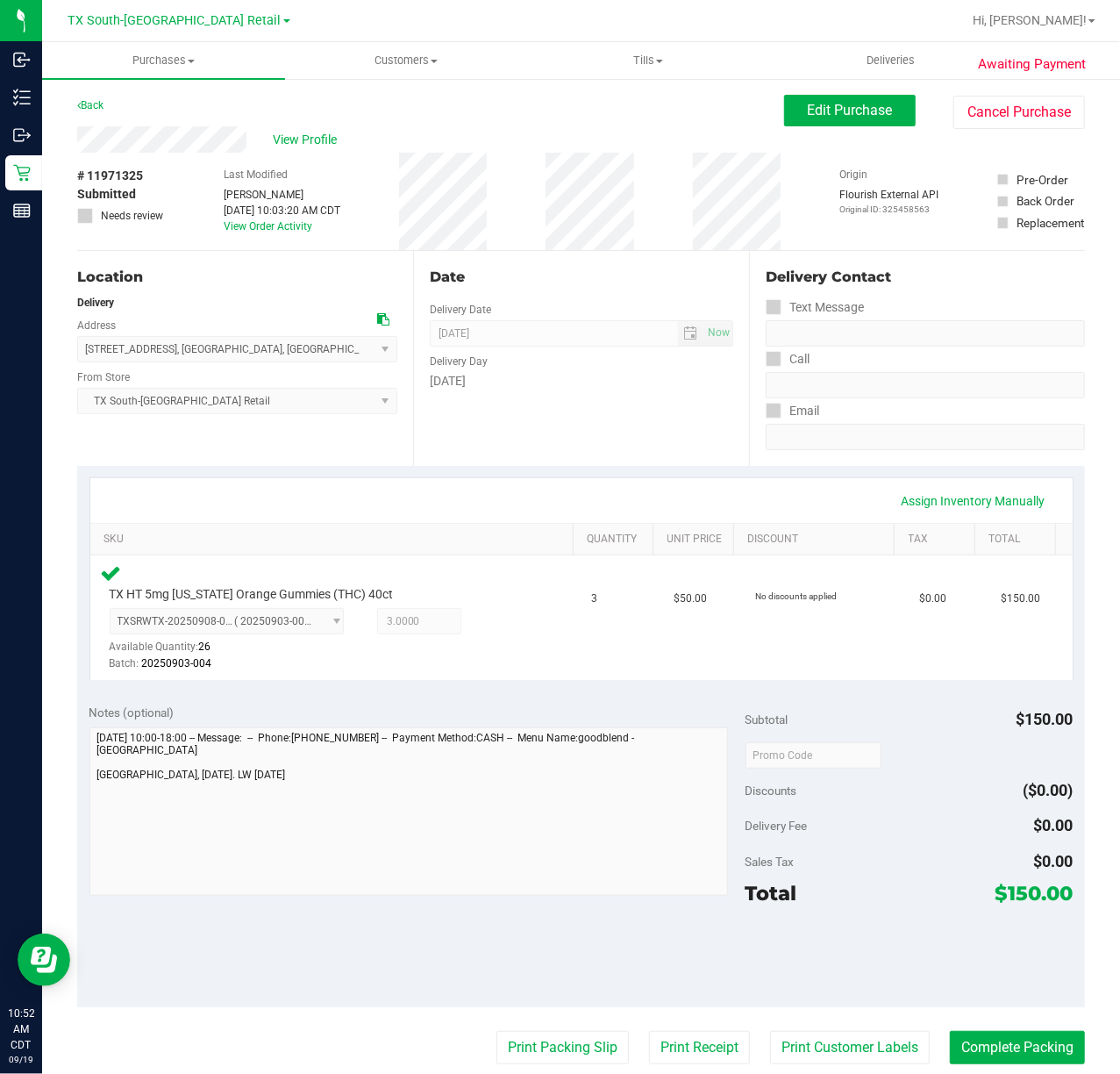
drag, startPoint x: 658, startPoint y: 433, endPoint x: 672, endPoint y: 403, distance: 33.1
click at [658, 433] on div "Date Delivery Date 09/19/2025 Now 09/19/2025 07:00 AM Now Delivery Day Friday" at bounding box center [581, 358] width 336 height 215
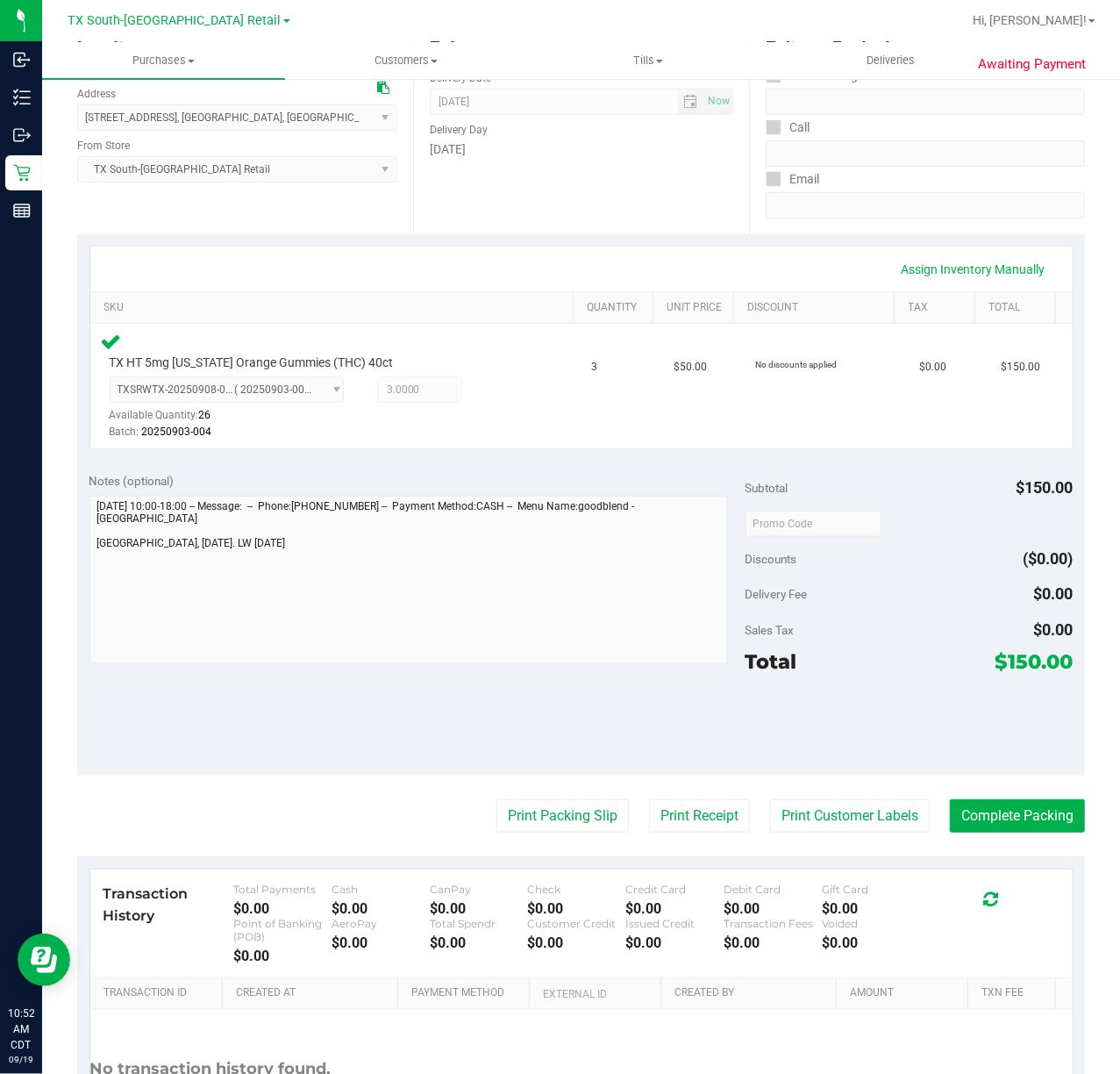
scroll to position [233, 0]
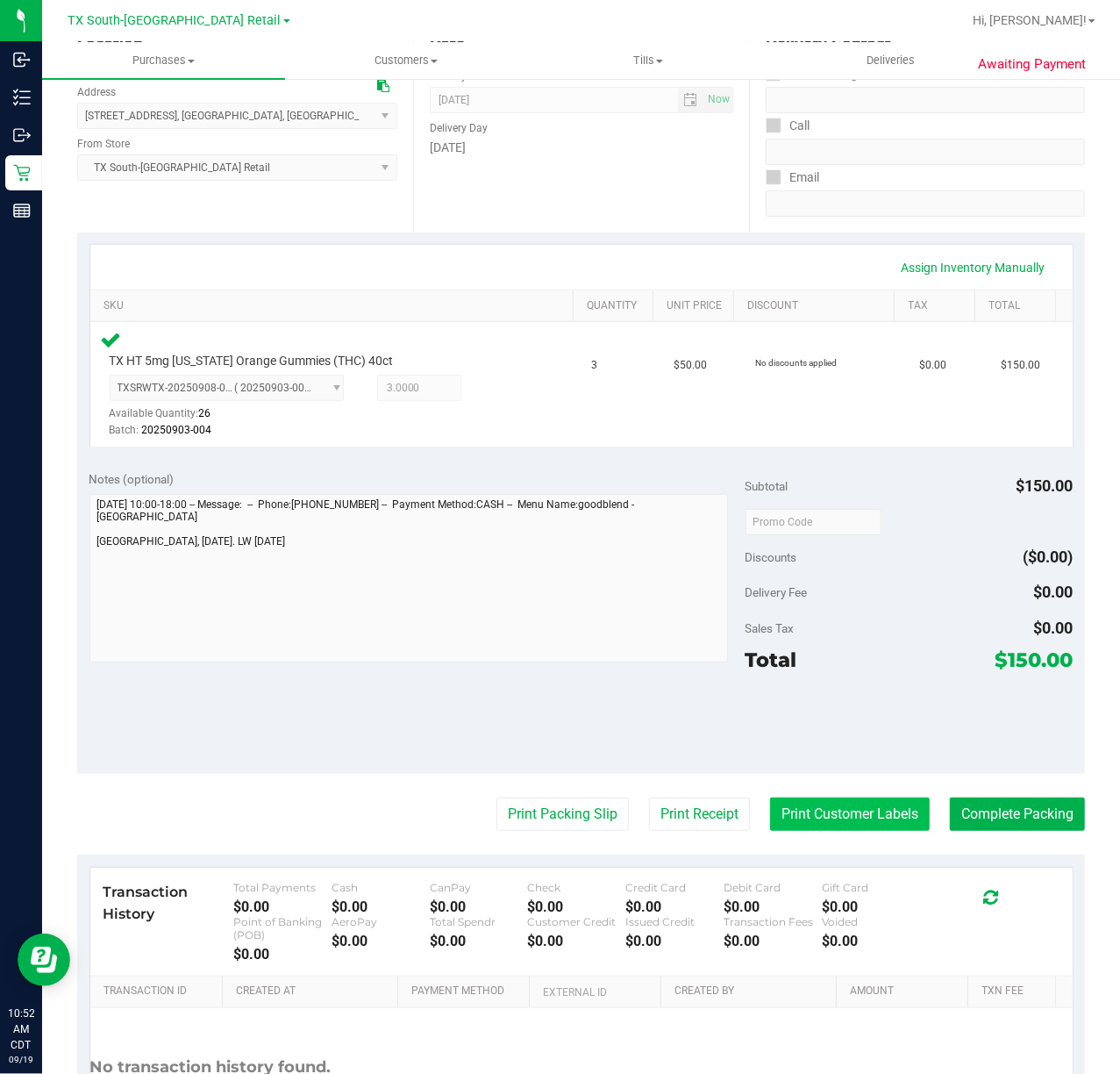
click at [793, 808] on button "Print Customer Labels" at bounding box center [850, 814] width 160 height 33
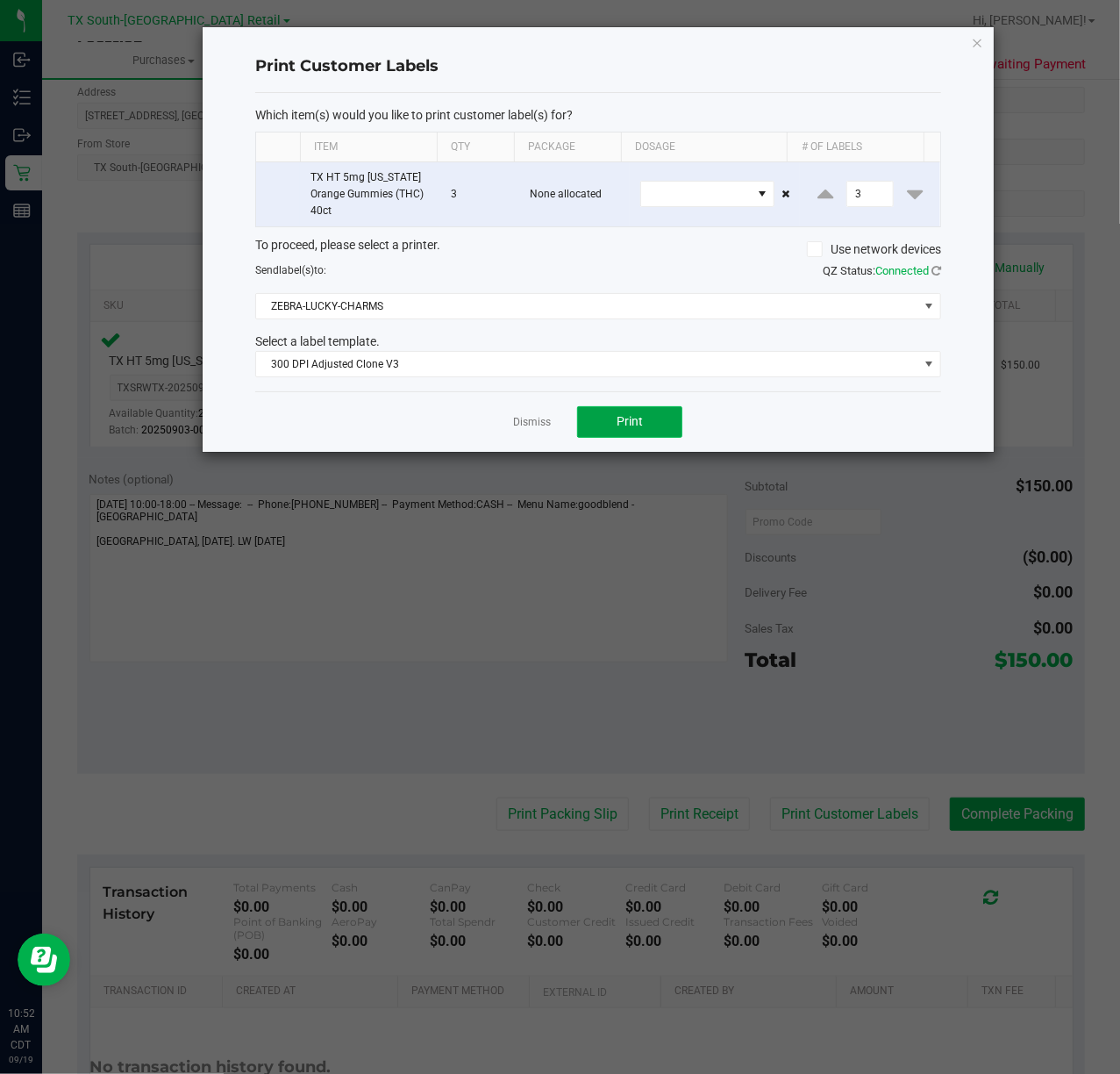
click at [615, 419] on button "Print" at bounding box center [630, 422] width 105 height 31
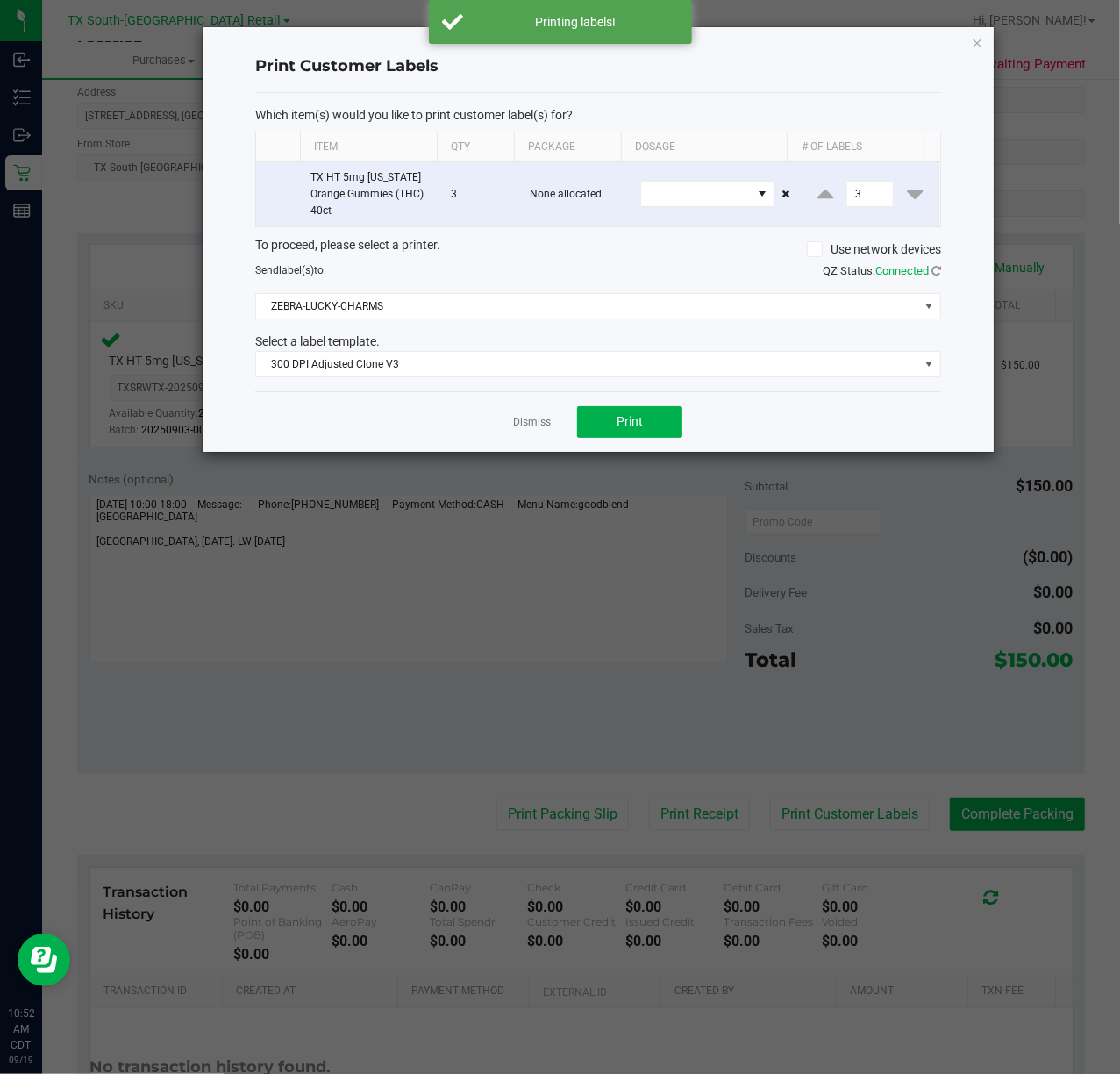
click at [547, 431] on app-cancel-button "Dismiss" at bounding box center [531, 422] width 38 height 18
click at [535, 419] on link "Dismiss" at bounding box center [531, 423] width 38 height 15
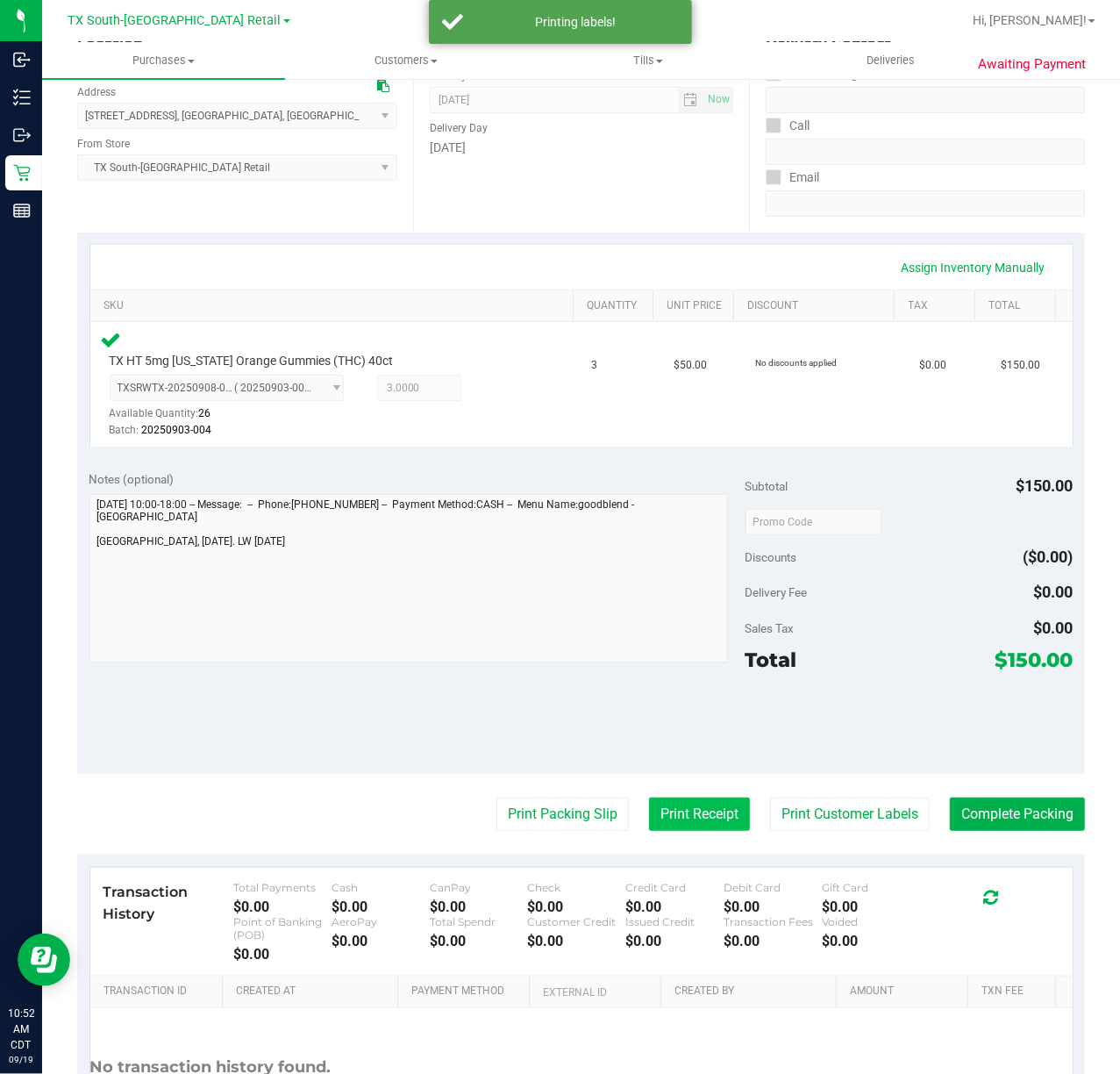
click at [649, 808] on button "Print Receipt" at bounding box center [699, 814] width 101 height 33
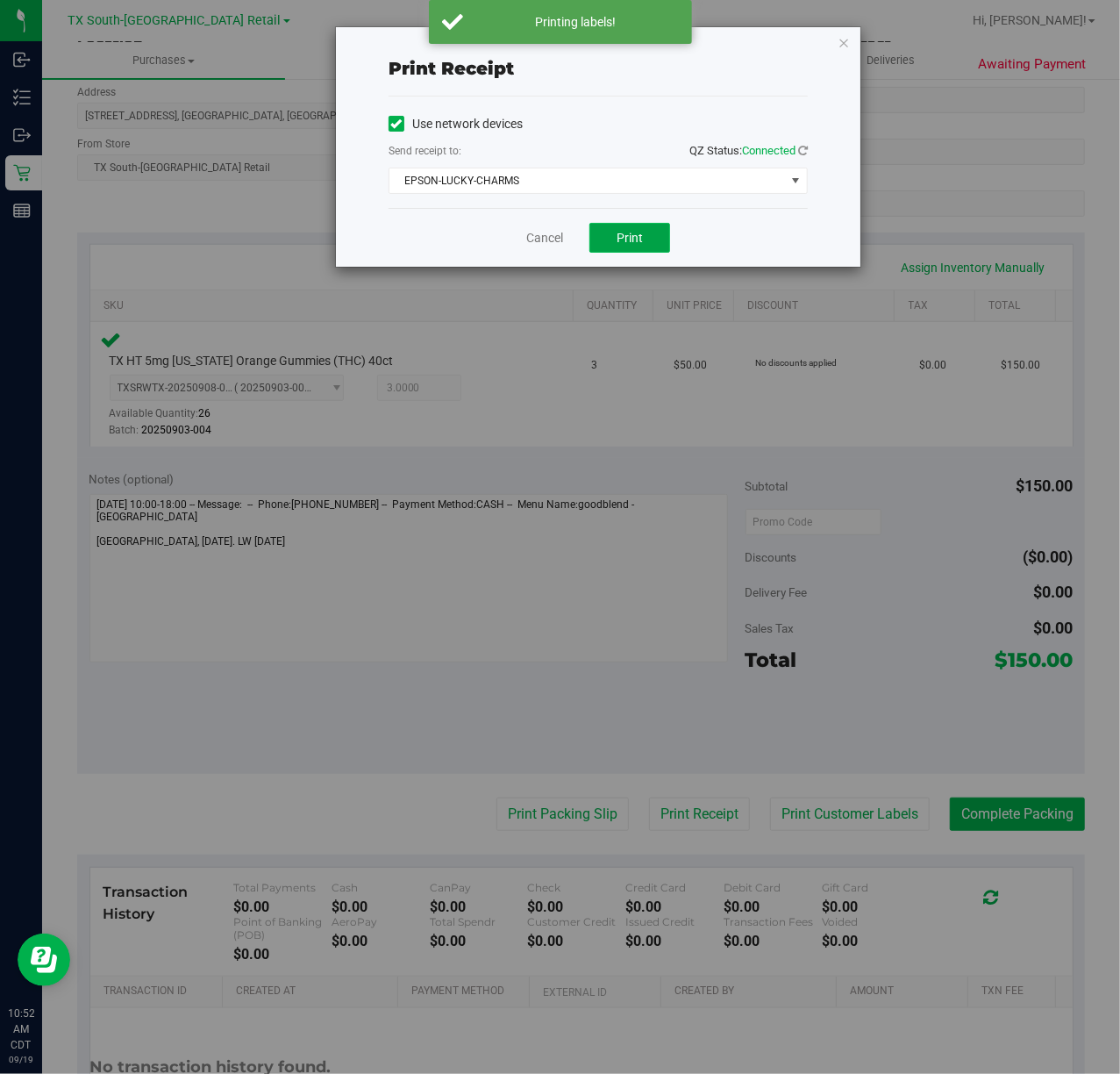
click at [626, 250] on button "Print" at bounding box center [629, 238] width 80 height 30
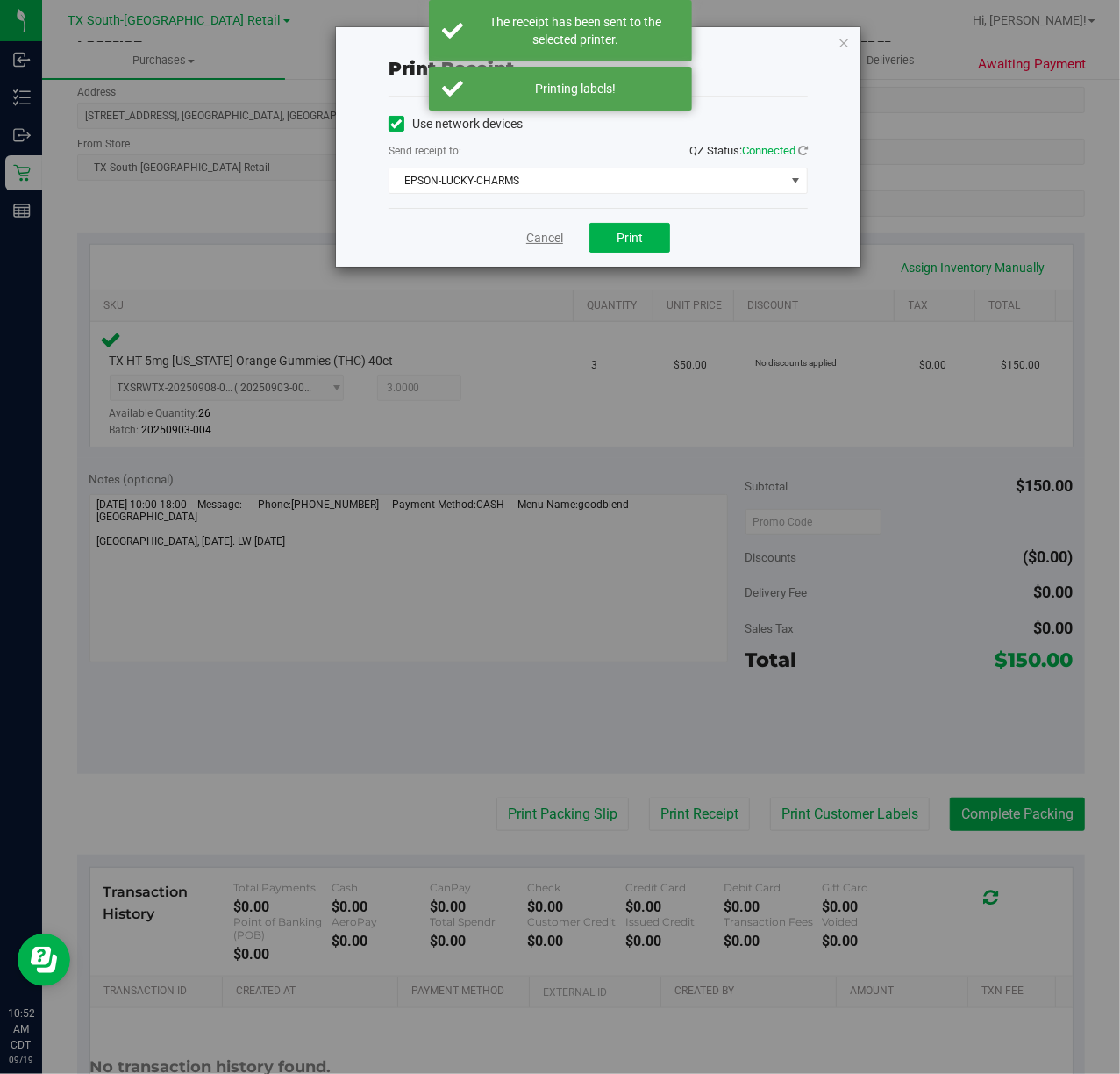
click at [541, 241] on link "Cancel" at bounding box center [544, 238] width 37 height 18
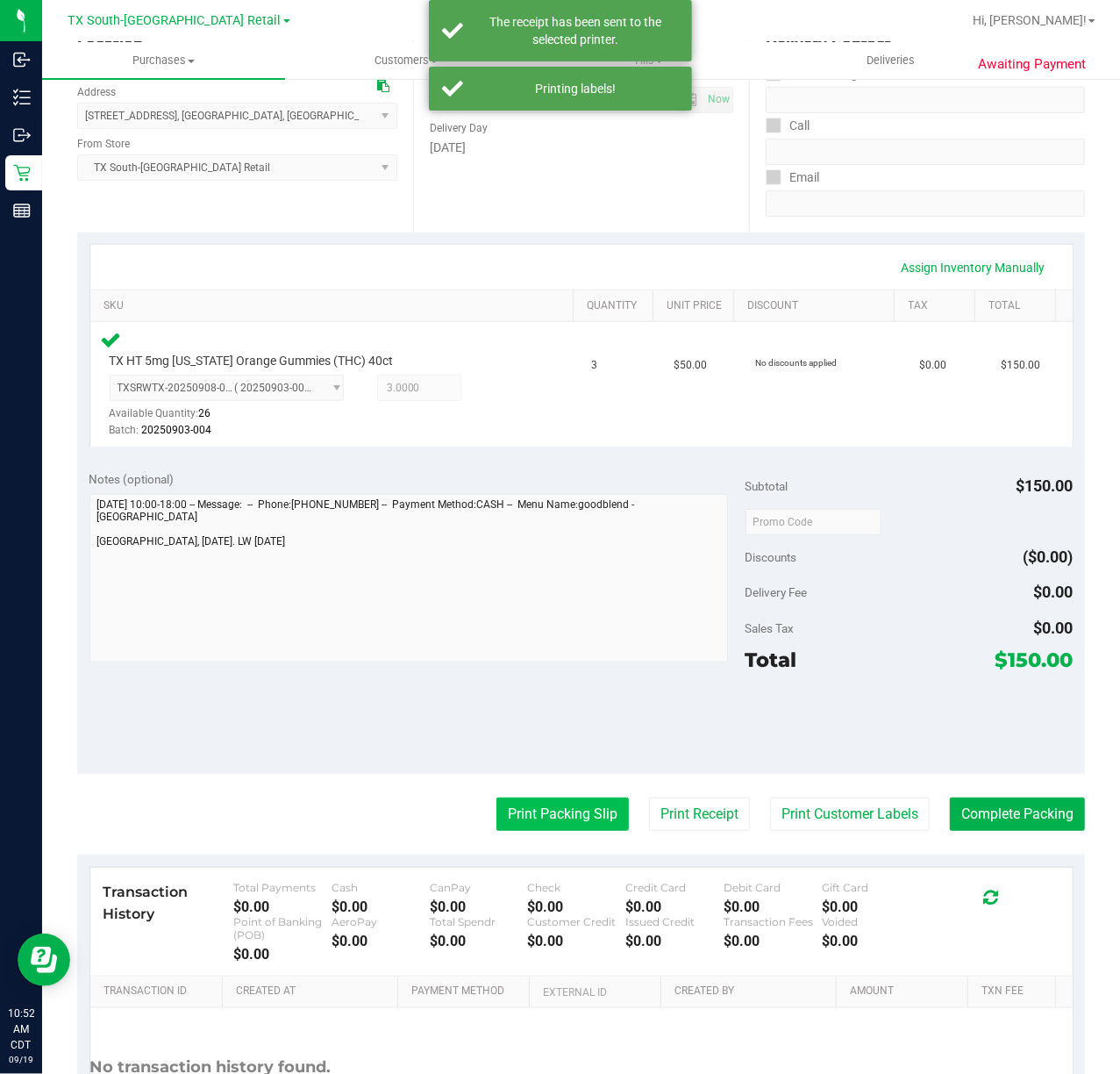
click at [521, 827] on button "Print Packing Slip" at bounding box center [563, 814] width 133 height 33
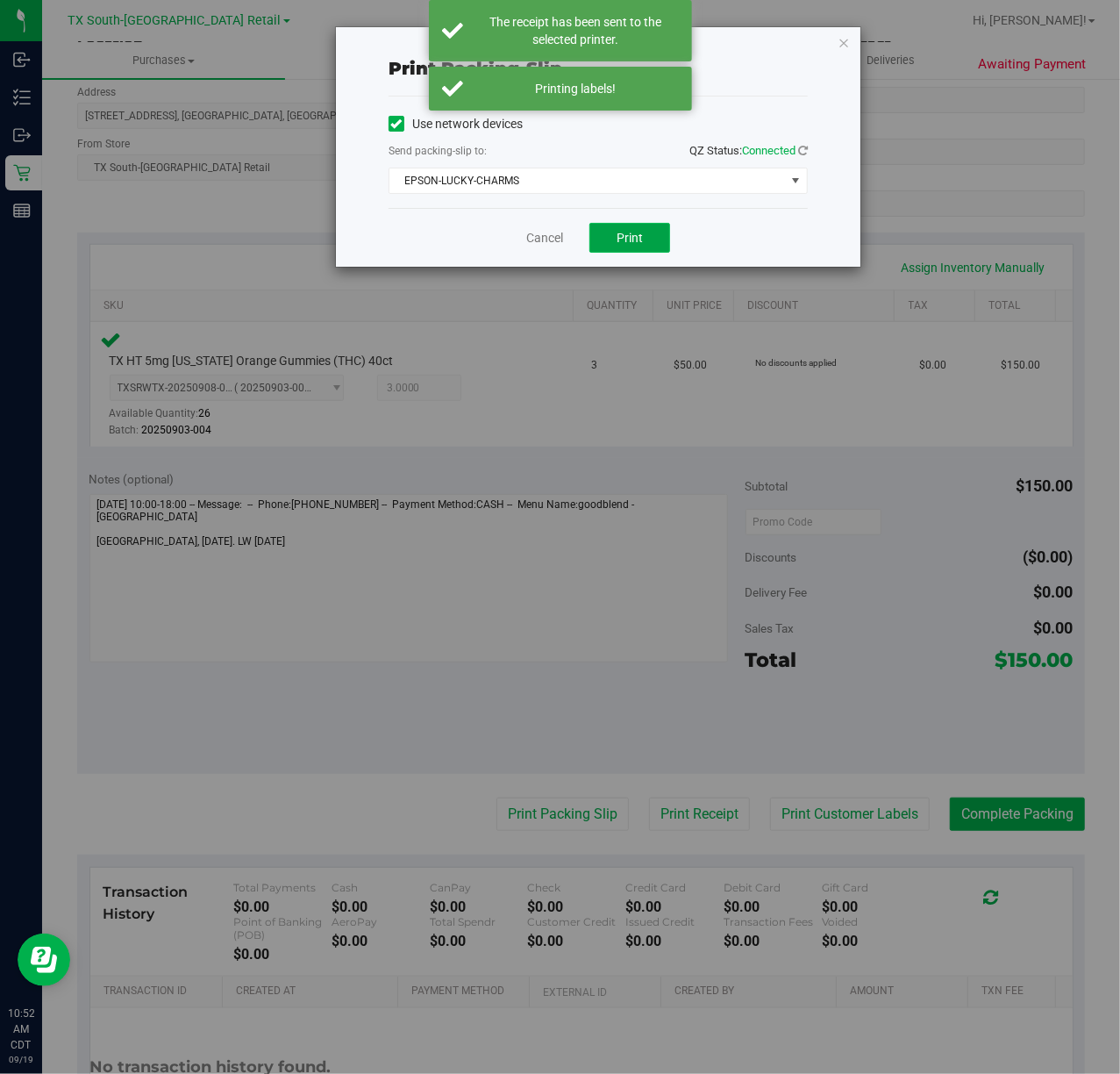
click at [611, 237] on button "Print" at bounding box center [629, 238] width 80 height 30
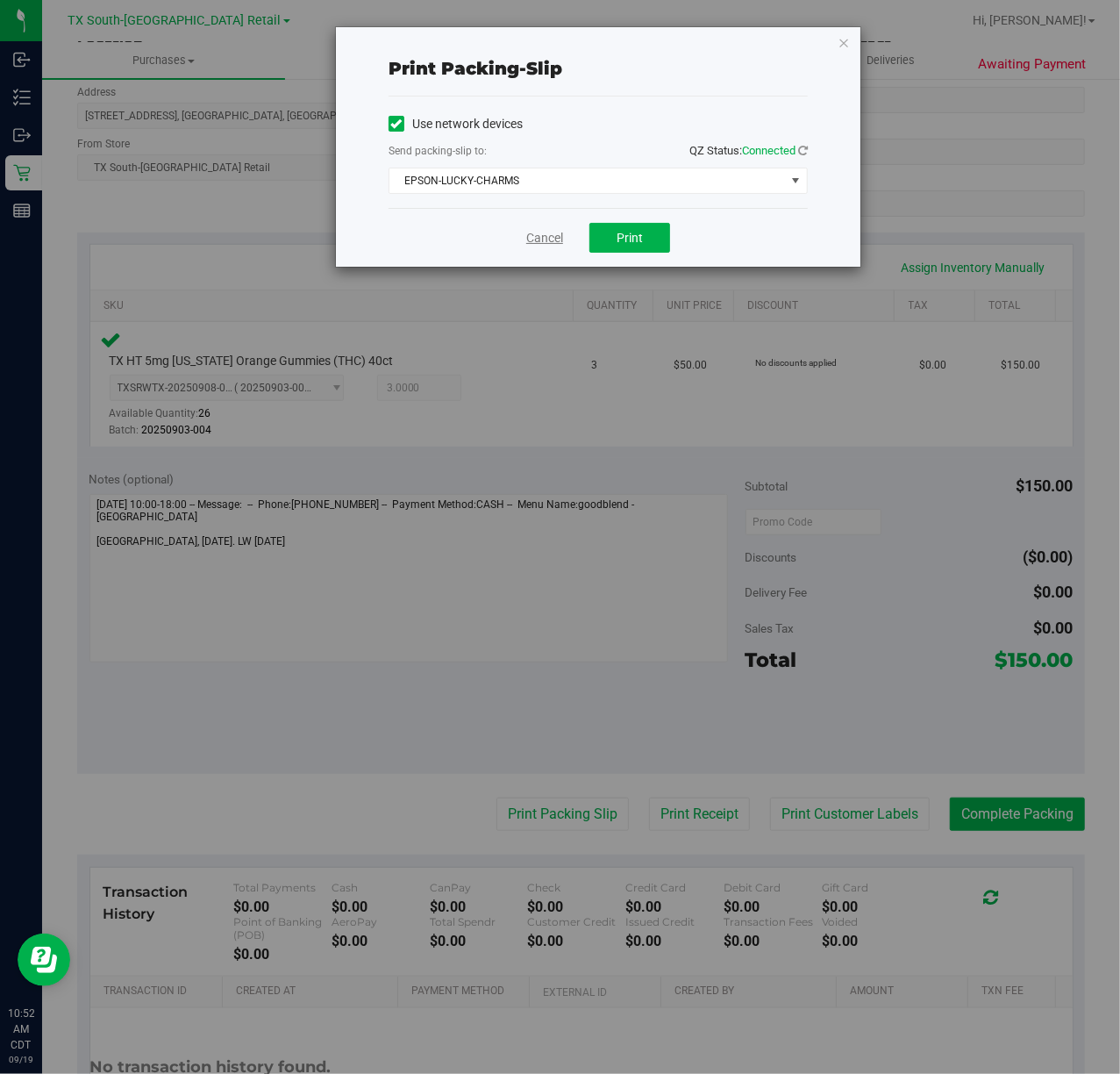
click at [535, 242] on link "Cancel" at bounding box center [544, 238] width 37 height 18
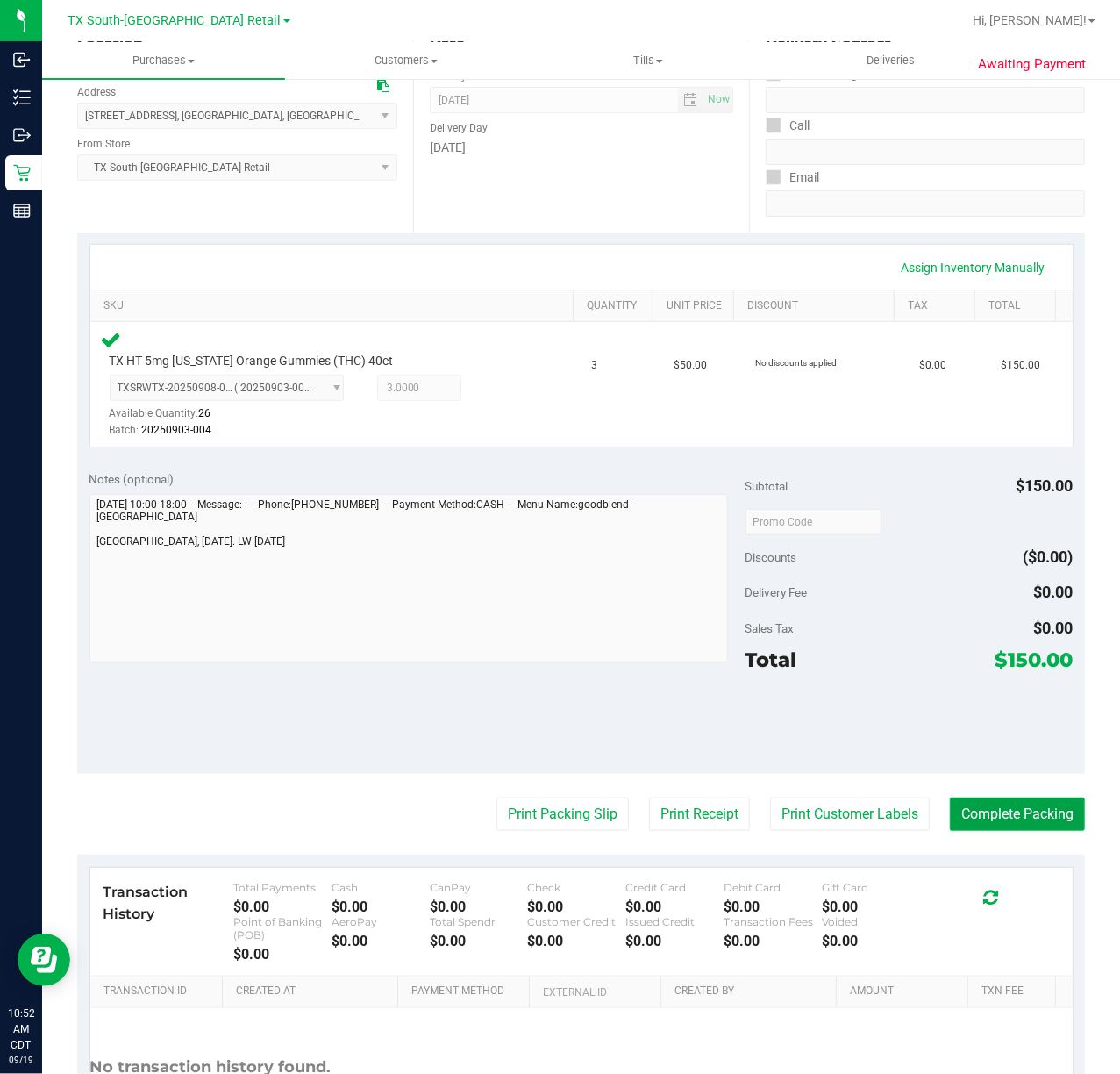
click at [979, 809] on button "Complete Packing" at bounding box center [1018, 814] width 135 height 33
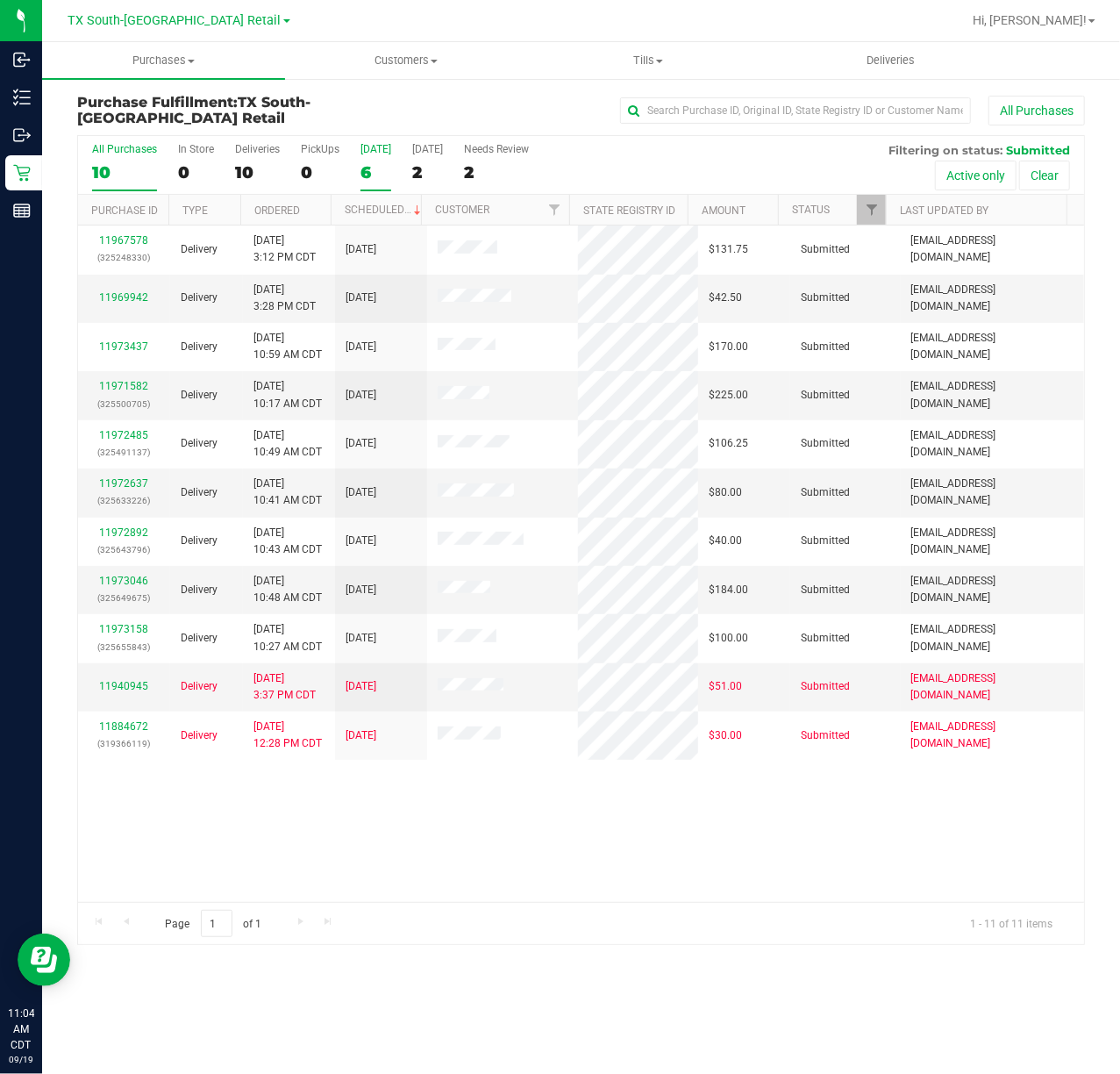
click at [387, 146] on div "Today" at bounding box center [375, 149] width 30 height 12
click at [0, 0] on input "Today 6" at bounding box center [0, 0] width 0 height 0
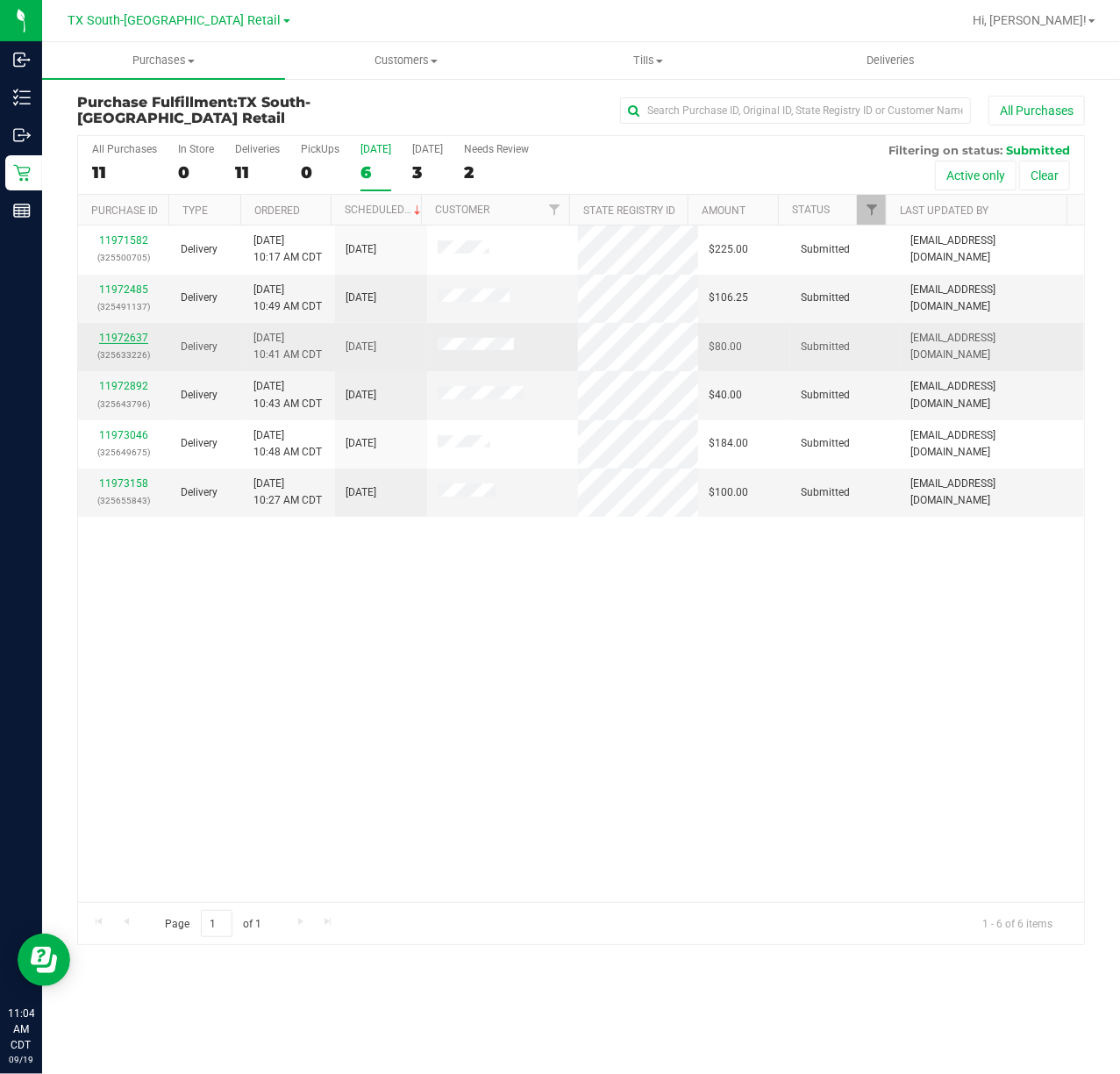
click at [125, 338] on link "11972637" at bounding box center [123, 337] width 49 height 12
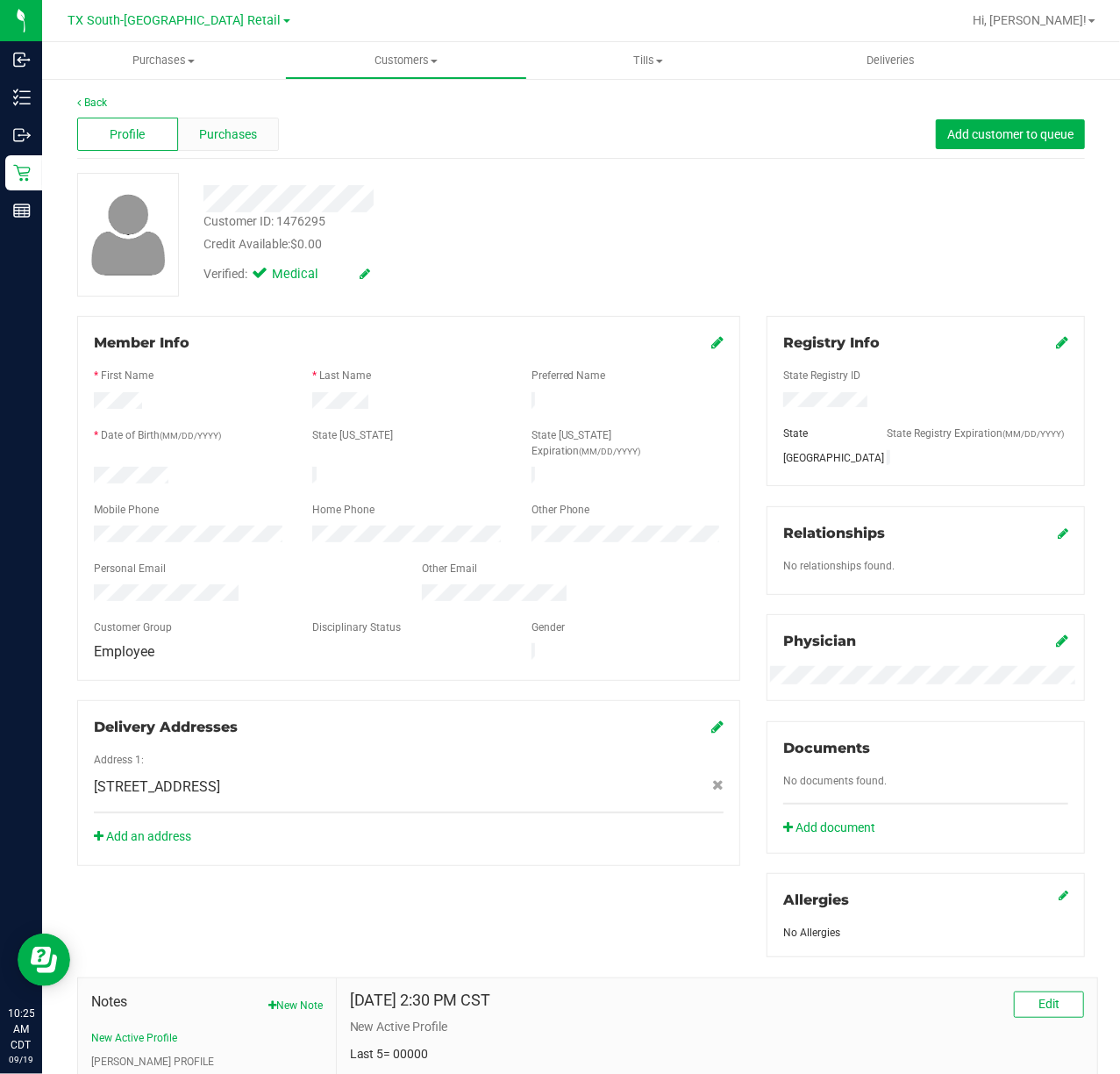
click at [233, 135] on span "Purchases" at bounding box center [228, 135] width 58 height 18
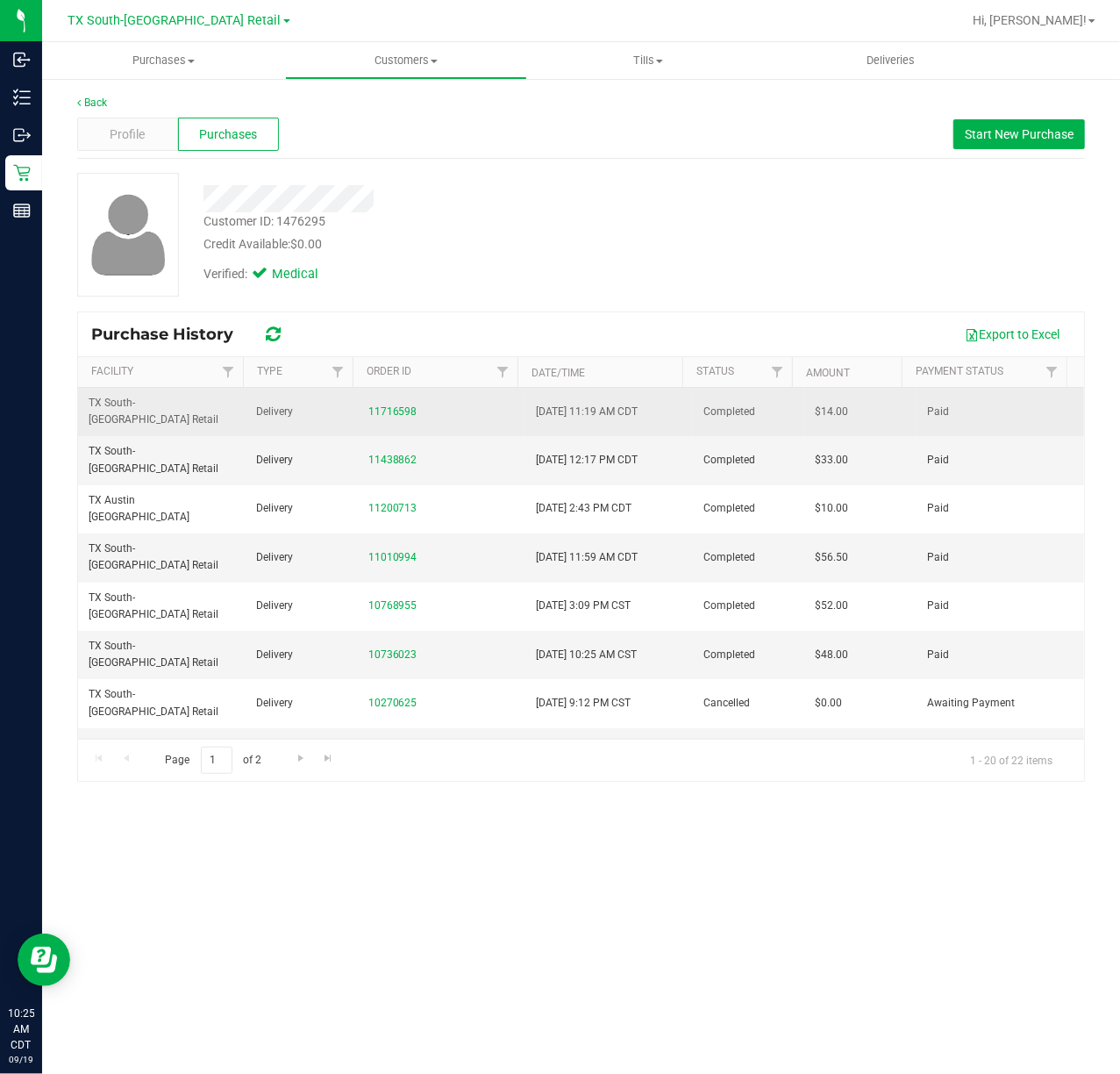
click at [412, 403] on div "11716598" at bounding box center [441, 412] width 147 height 17
click at [393, 405] on link "11716598" at bounding box center [392, 411] width 49 height 12
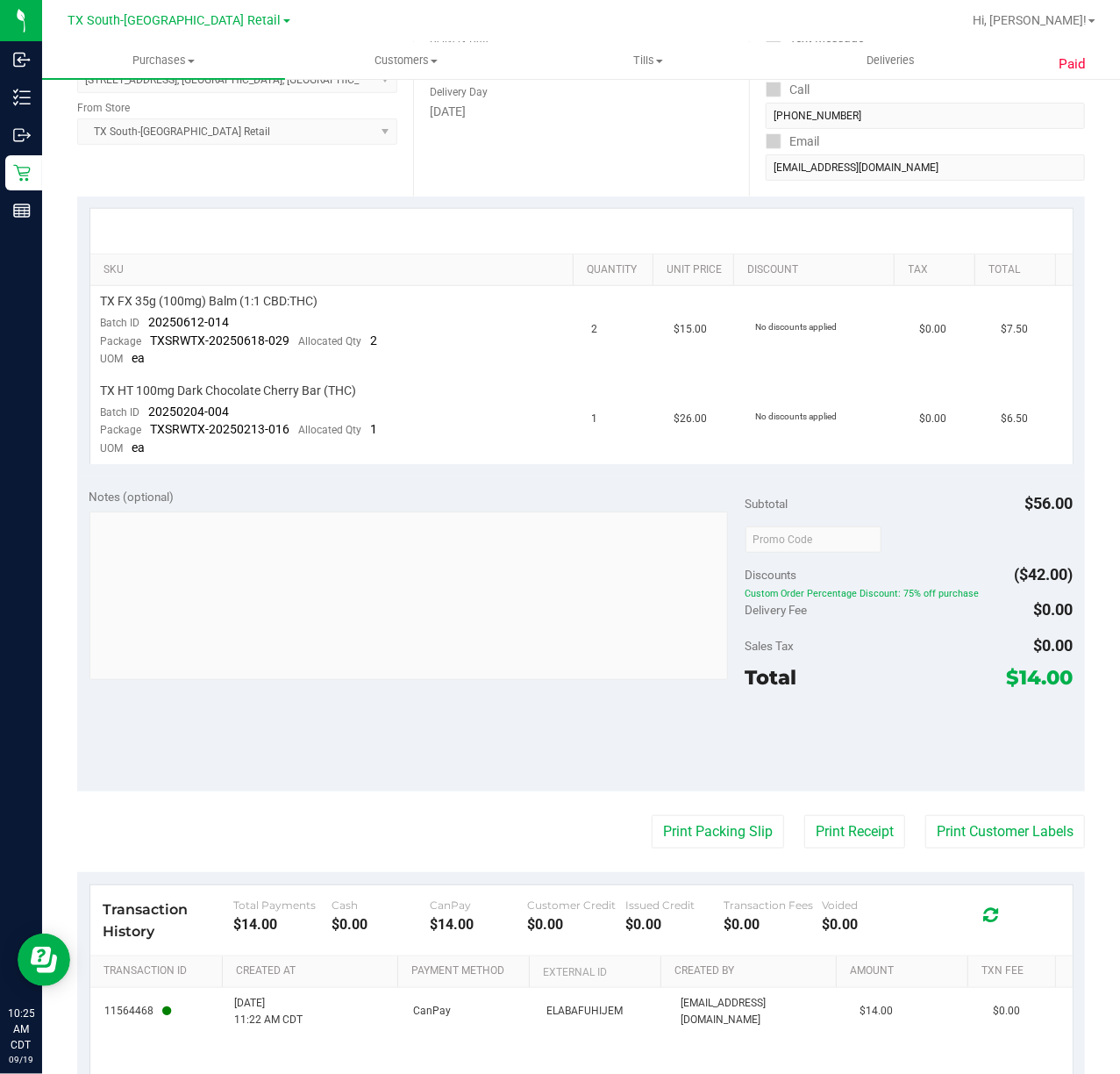
scroll to position [304, 0]
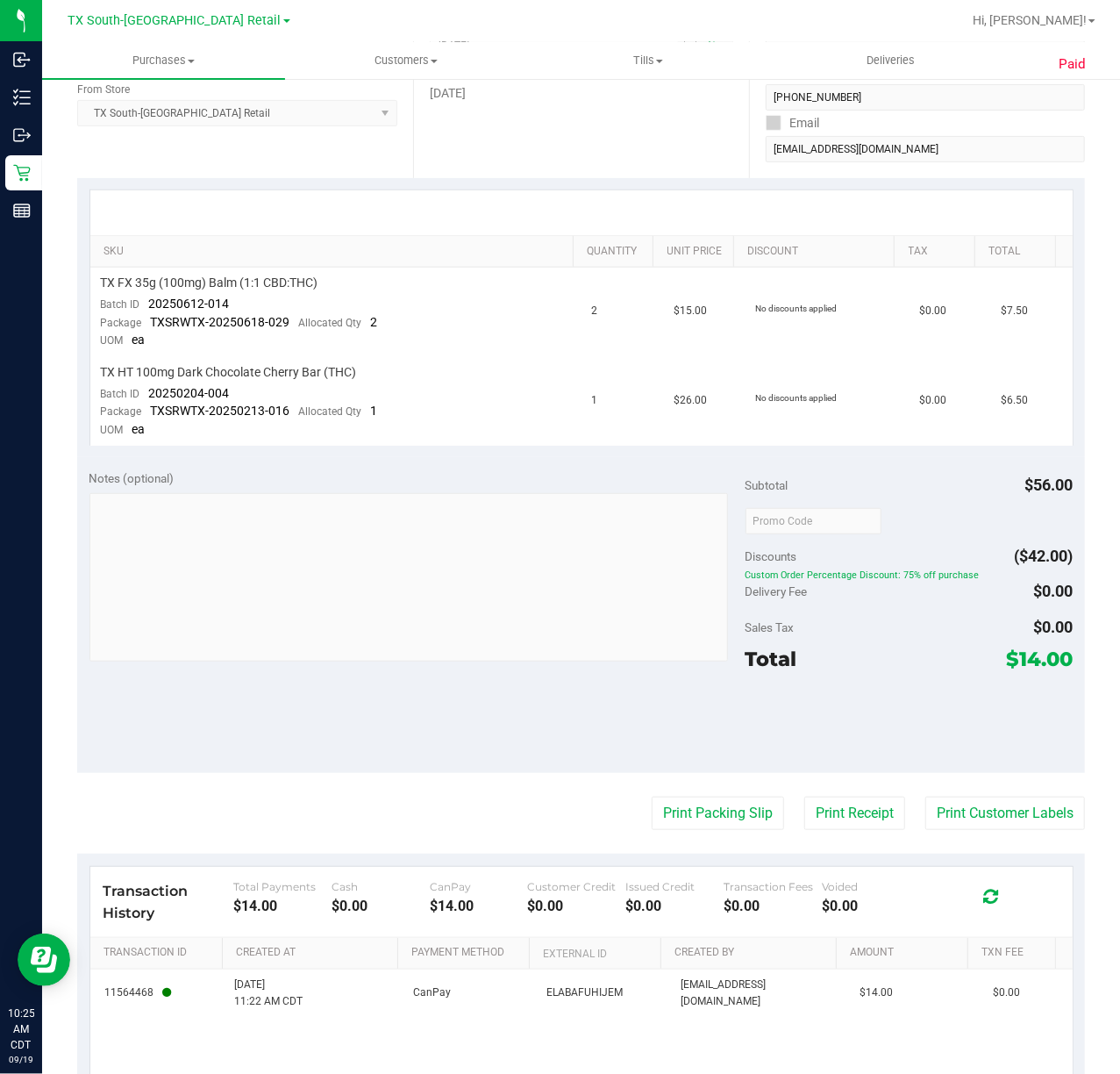
click at [782, 661] on span "Total" at bounding box center [771, 659] width 52 height 25
click at [772, 661] on span "Total" at bounding box center [771, 659] width 52 height 25
click at [769, 660] on span "Total" at bounding box center [771, 659] width 52 height 25
click at [745, 705] on div at bounding box center [910, 722] width 328 height 79
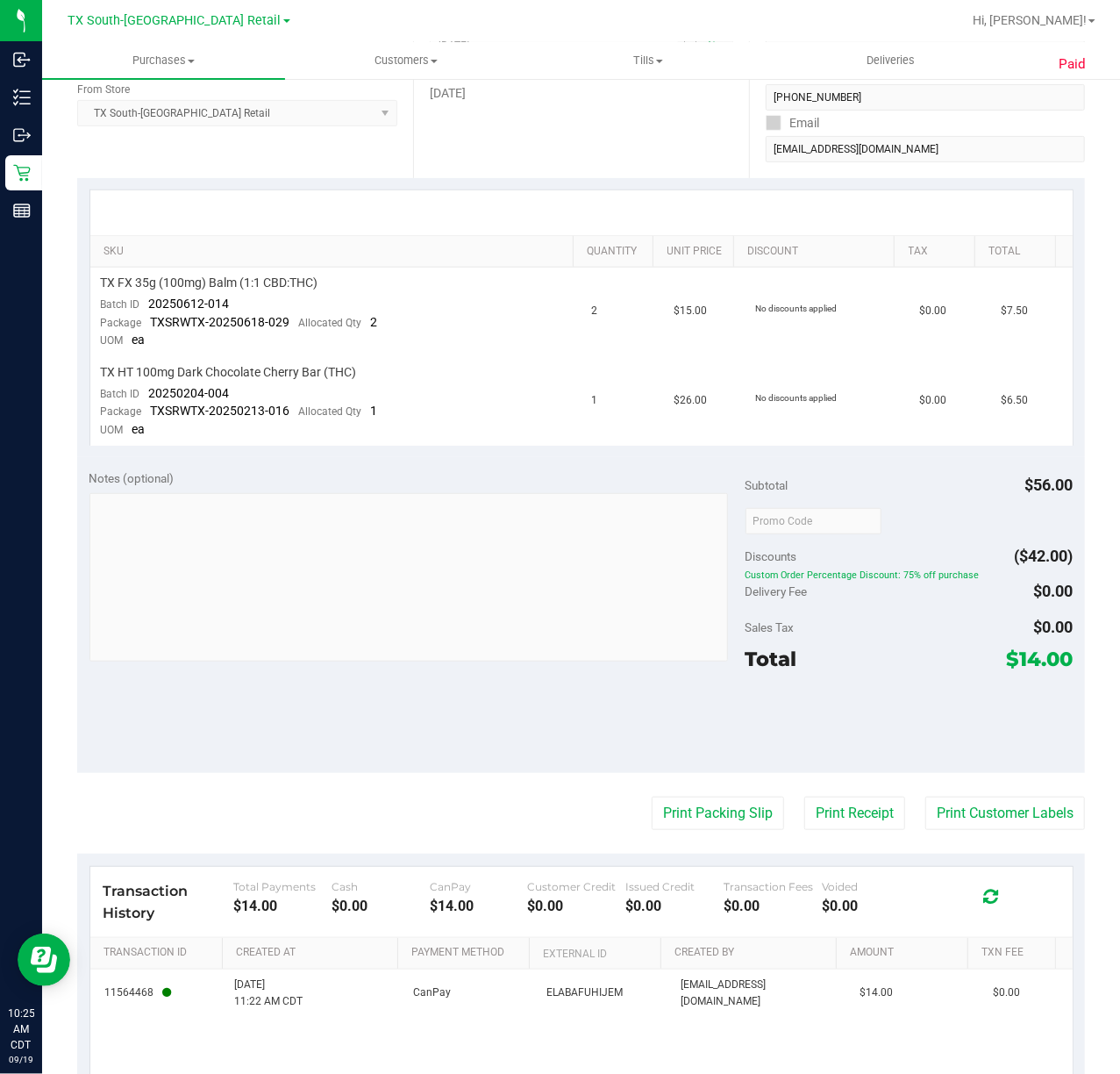
click at [745, 705] on div at bounding box center [910, 722] width 328 height 79
click at [828, 618] on div "Sales Tax $0.00" at bounding box center [910, 627] width 328 height 31
